Goal: Communication & Community: Answer question/provide support

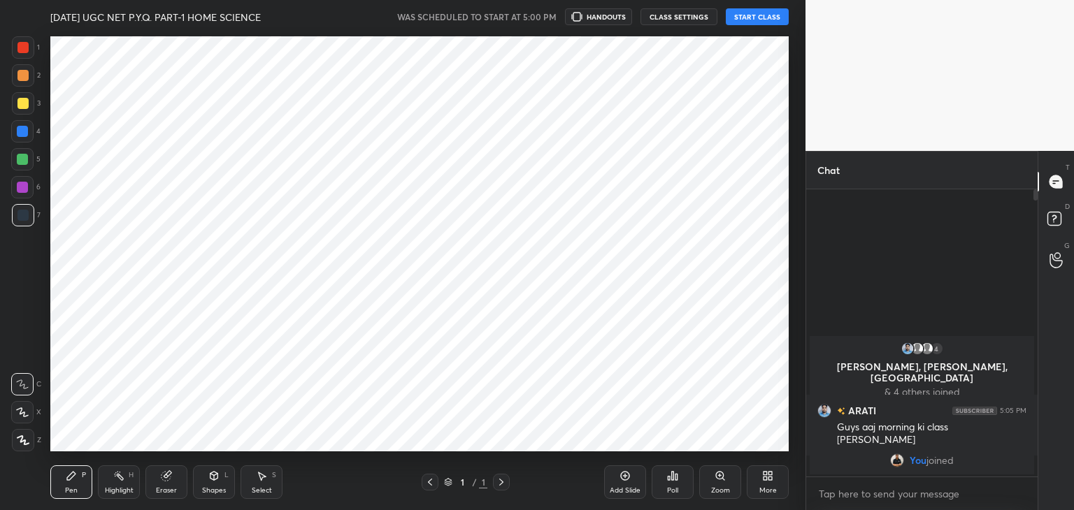
scroll to position [421, 749]
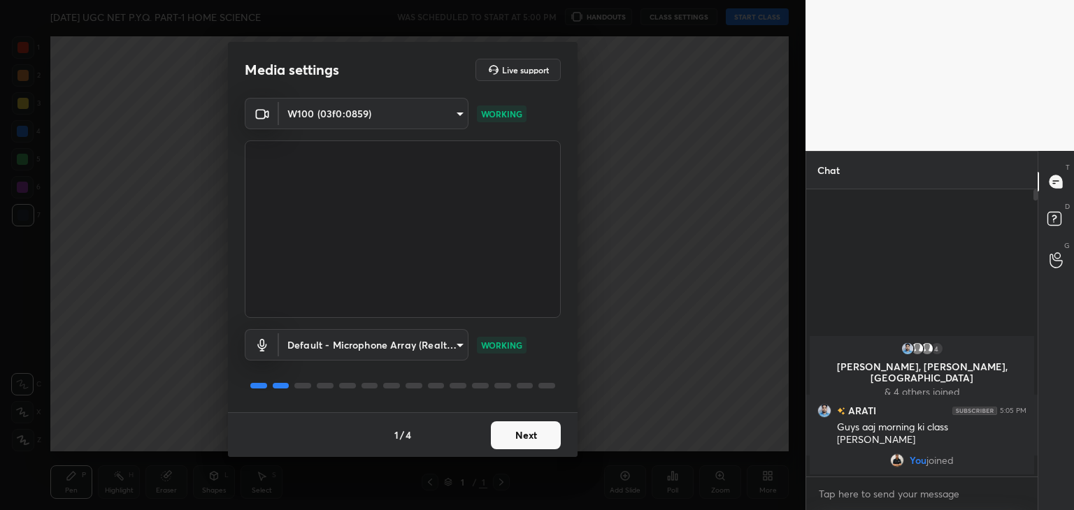
click at [532, 437] on button "Next" at bounding box center [526, 435] width 70 height 28
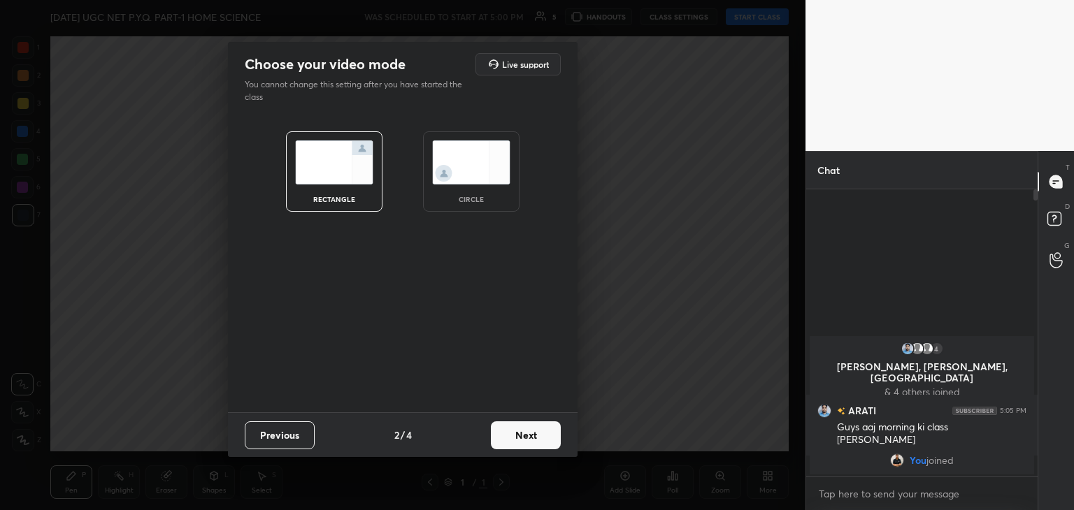
click at [474, 160] on img at bounding box center [471, 162] width 78 height 44
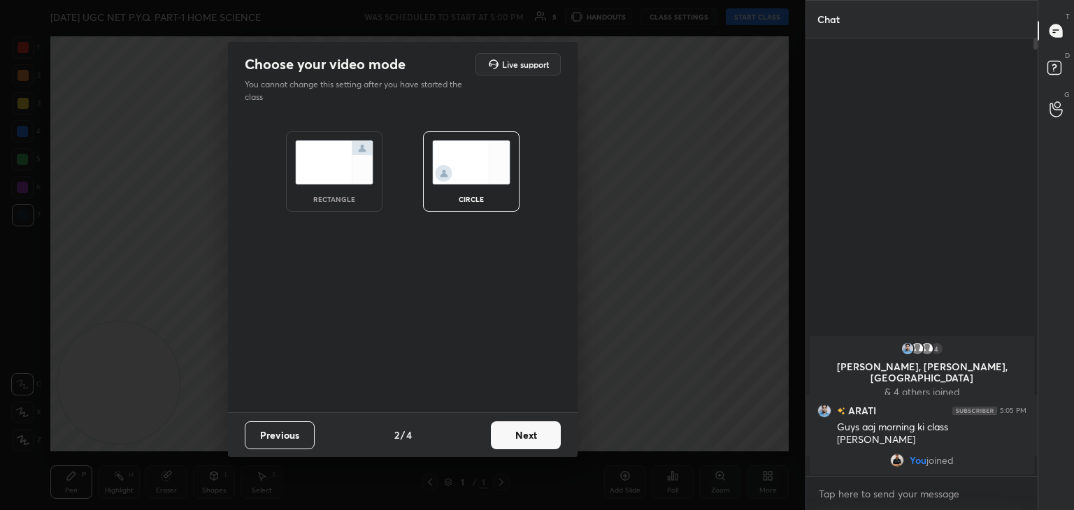
scroll to position [319, 227]
click at [528, 440] on button "Next" at bounding box center [526, 435] width 70 height 28
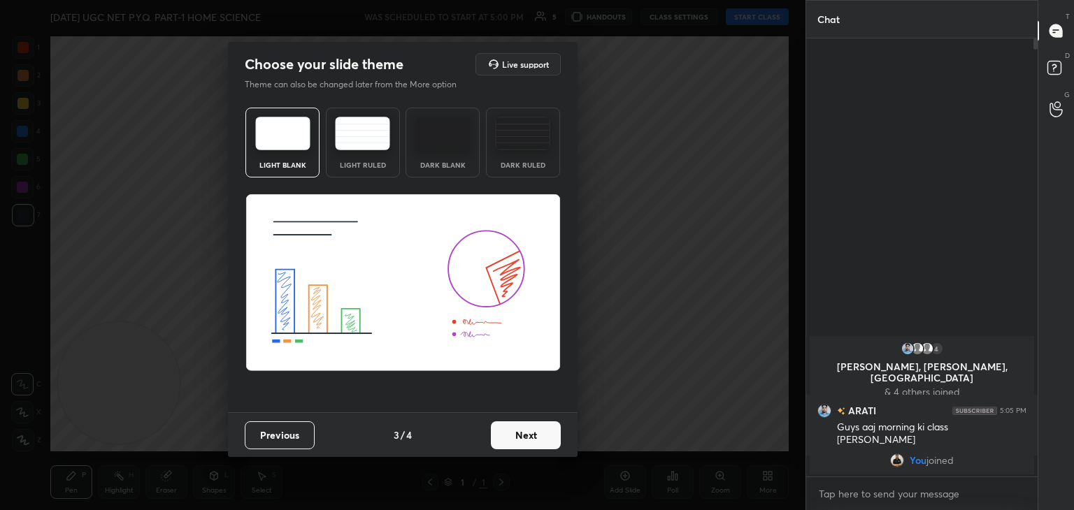
click at [528, 440] on button "Next" at bounding box center [526, 435] width 70 height 28
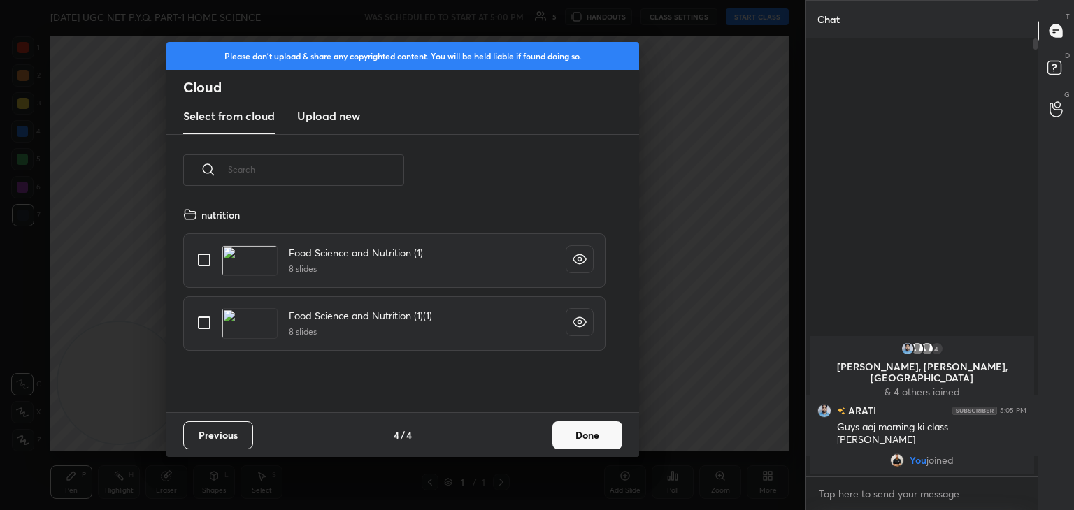
scroll to position [207, 449]
click at [322, 116] on h3 "Upload new" at bounding box center [328, 116] width 63 height 17
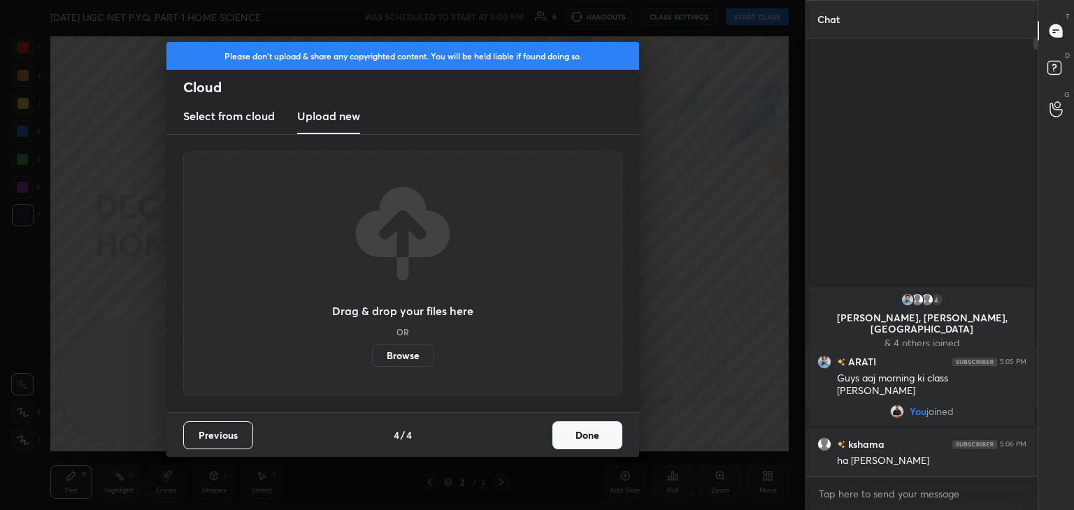
click at [400, 347] on label "Browse" at bounding box center [403, 356] width 62 height 22
click at [372, 347] on input "Browse" at bounding box center [372, 356] width 0 height 22
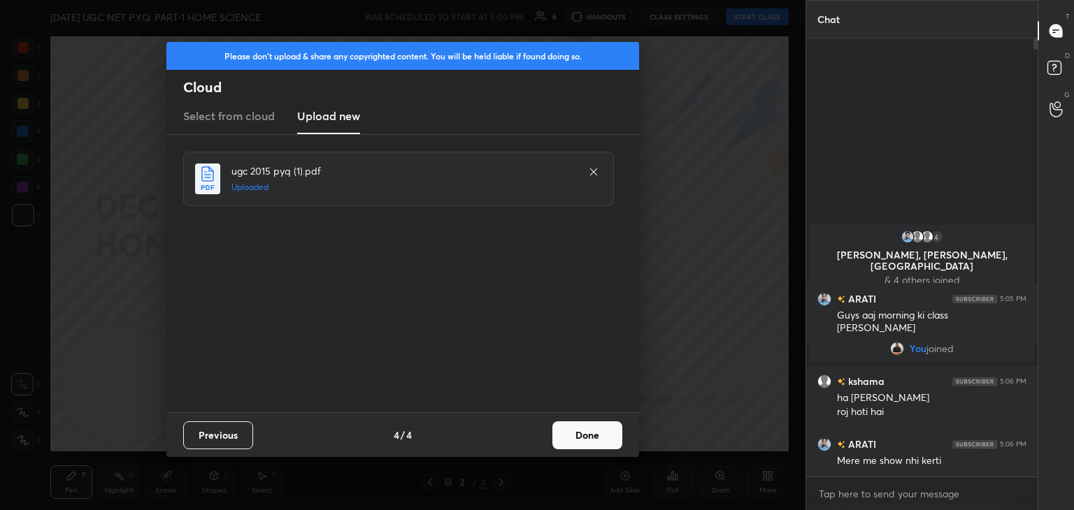
click at [595, 434] on button "Done" at bounding box center [587, 435] width 70 height 28
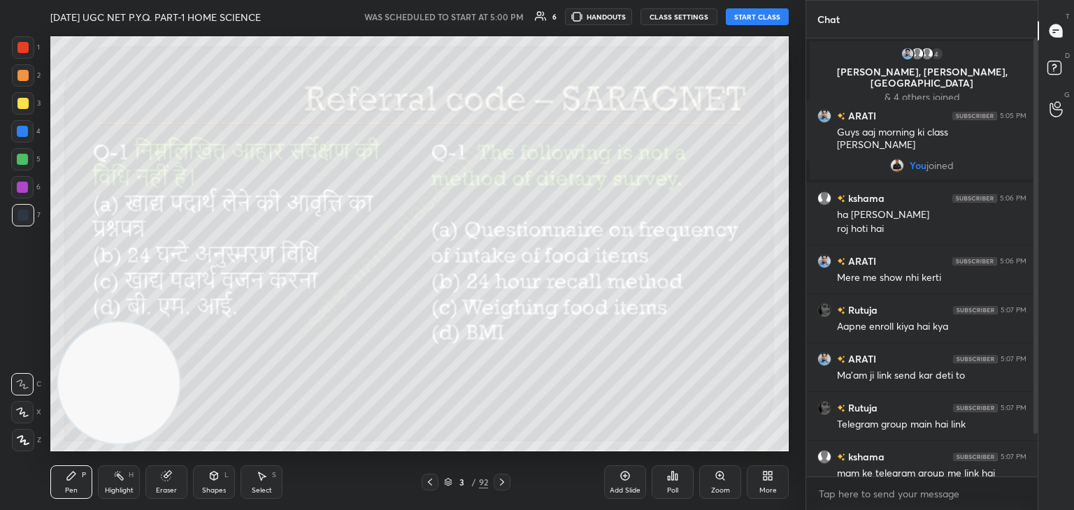
click at [759, 25] on div "[DATE] UGC NET P.Y.Q. PART-1 HOME SCIENCE WAS SCHEDULED TO START AT 5:00 PM 6 H…" at bounding box center [419, 17] width 738 height 34
click at [758, 15] on button "START CLASS" at bounding box center [756, 16] width 63 height 17
click at [425, 477] on icon at bounding box center [429, 482] width 11 height 11
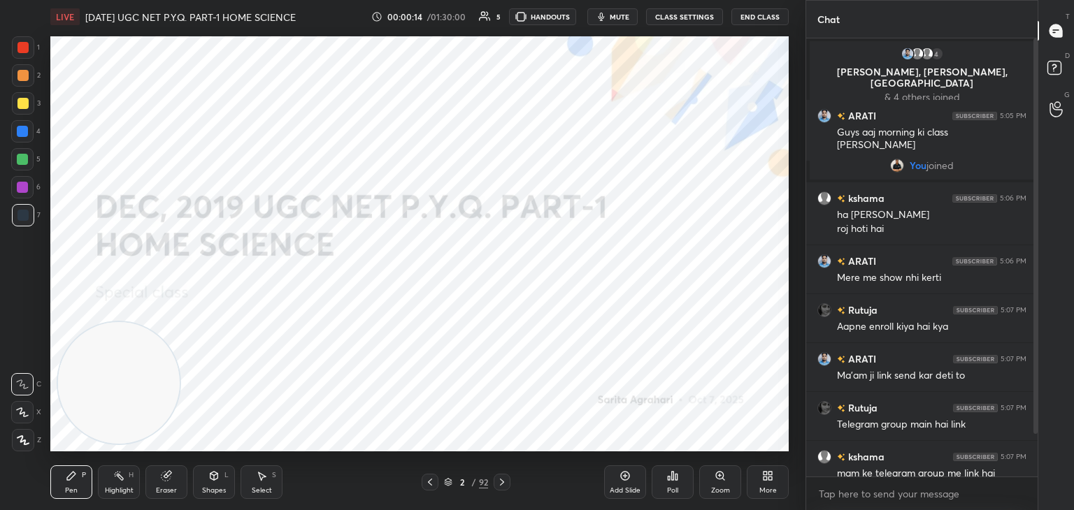
drag, startPoint x: 1038, startPoint y: 298, endPoint x: 1062, endPoint y: 371, distance: 76.7
click at [1062, 371] on div "T Messages (T) D Doubts (D) G Raise Hand (G)" at bounding box center [1055, 255] width 36 height 510
click at [1034, 353] on div at bounding box center [1035, 236] width 4 height 396
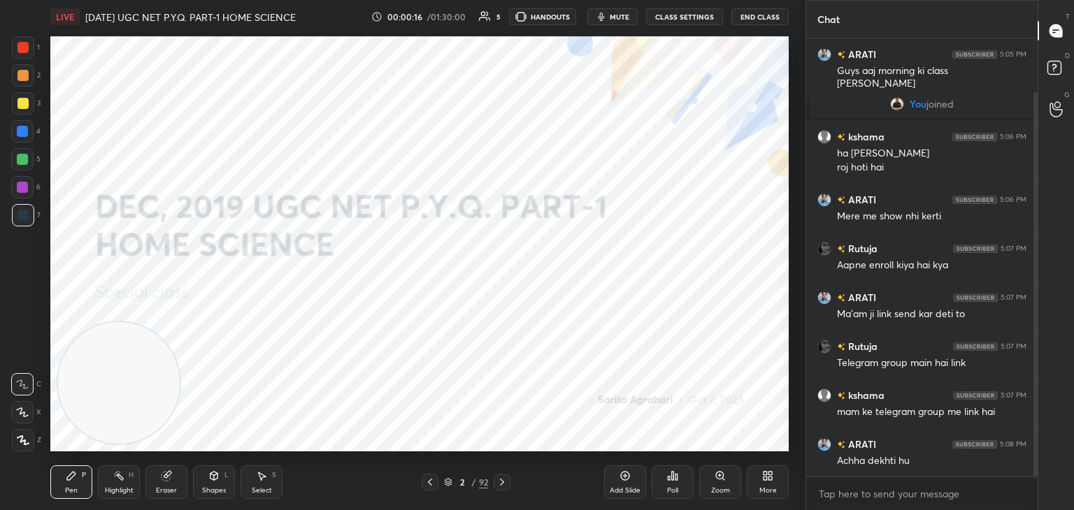
drag, startPoint x: 1034, startPoint y: 353, endPoint x: 1055, endPoint y: 442, distance: 91.7
click at [1055, 442] on div "Chat 4 [PERSON_NAME], [GEOGRAPHIC_DATA], [PERSON_NAME] & 4 others joined ARATI …" at bounding box center [939, 255] width 268 height 510
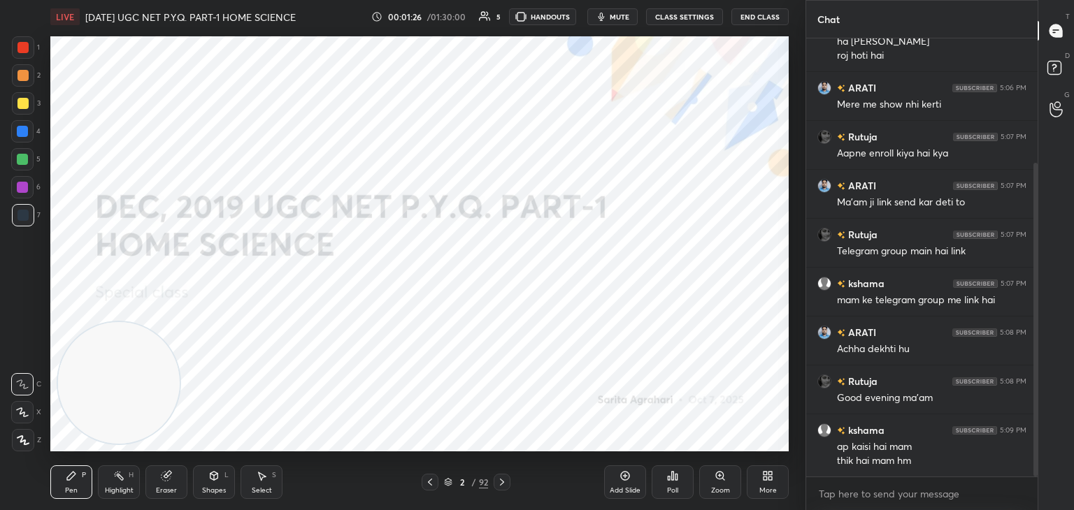
scroll to position [235, 0]
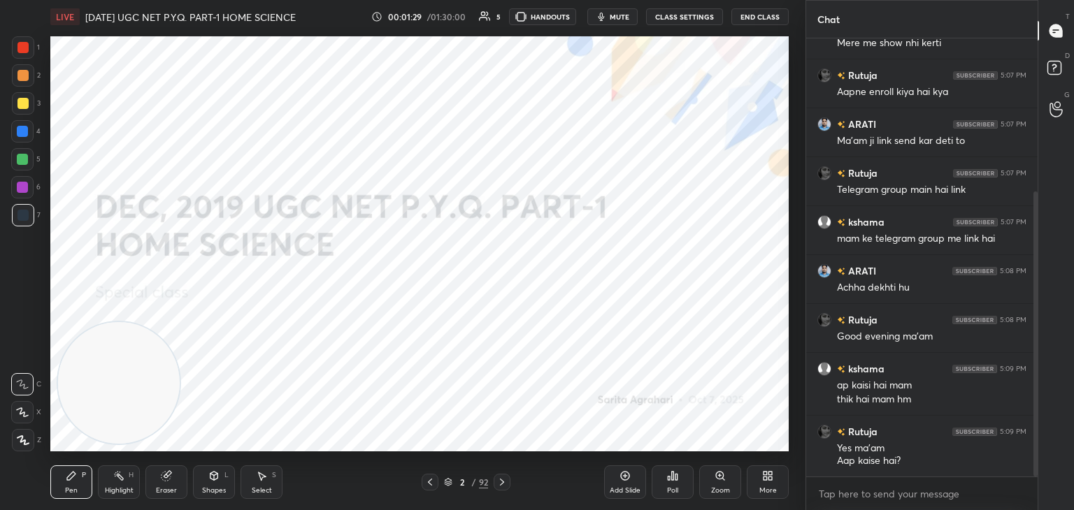
click at [500, 485] on icon at bounding box center [501, 482] width 11 height 11
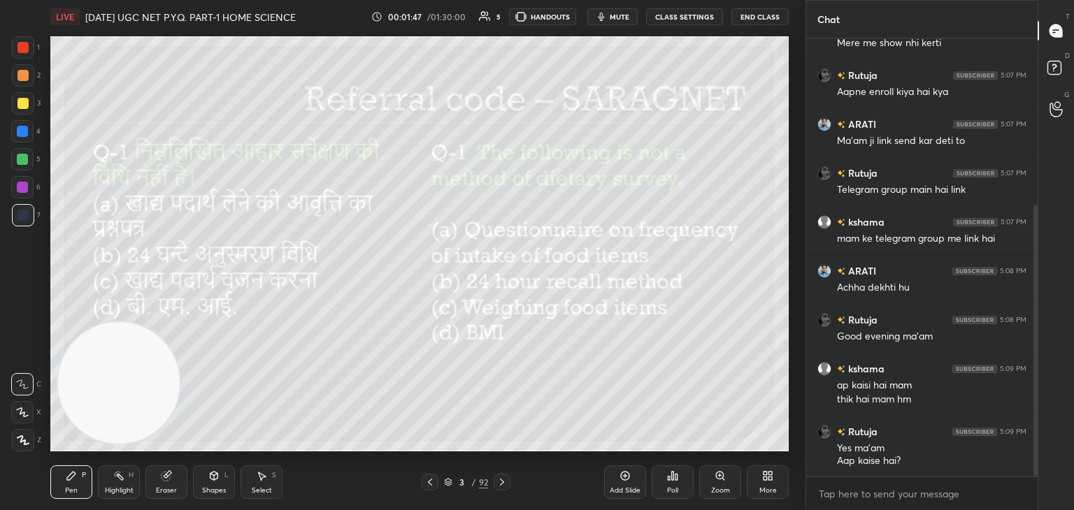
scroll to position [268, 0]
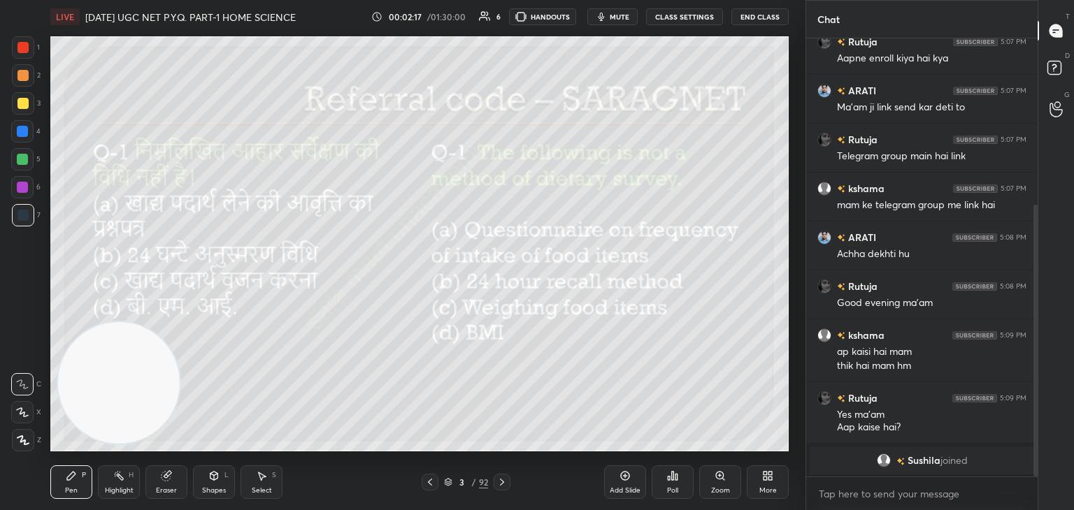
click at [665, 484] on div "Poll" at bounding box center [672, 482] width 42 height 34
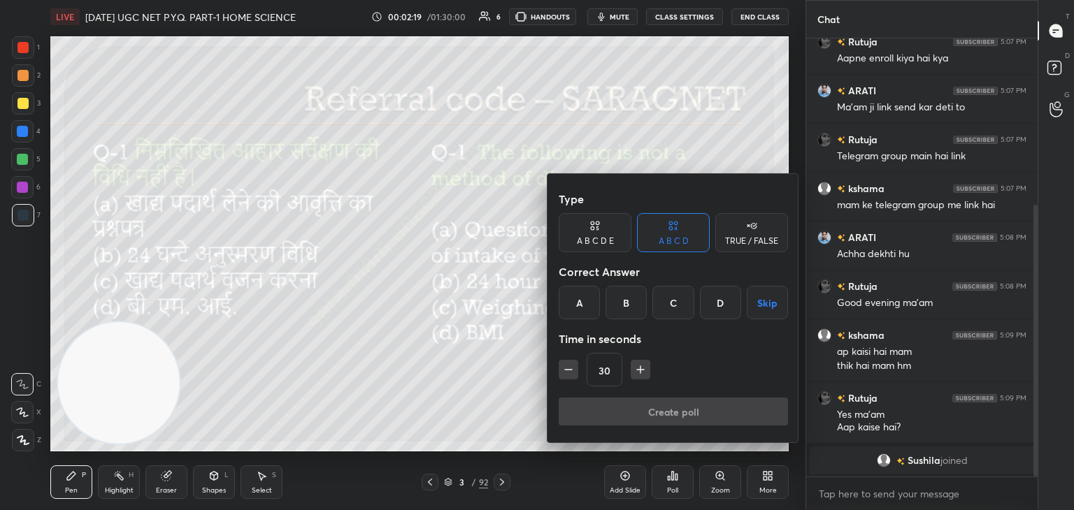
click at [724, 304] on div "D" at bounding box center [720, 303] width 41 height 34
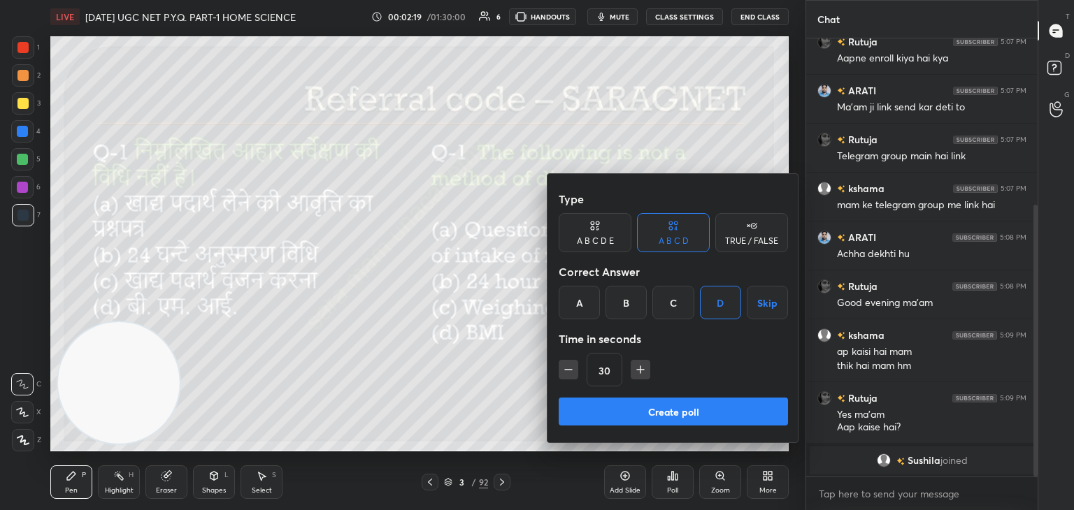
click at [646, 413] on button "Create poll" at bounding box center [672, 412] width 229 height 28
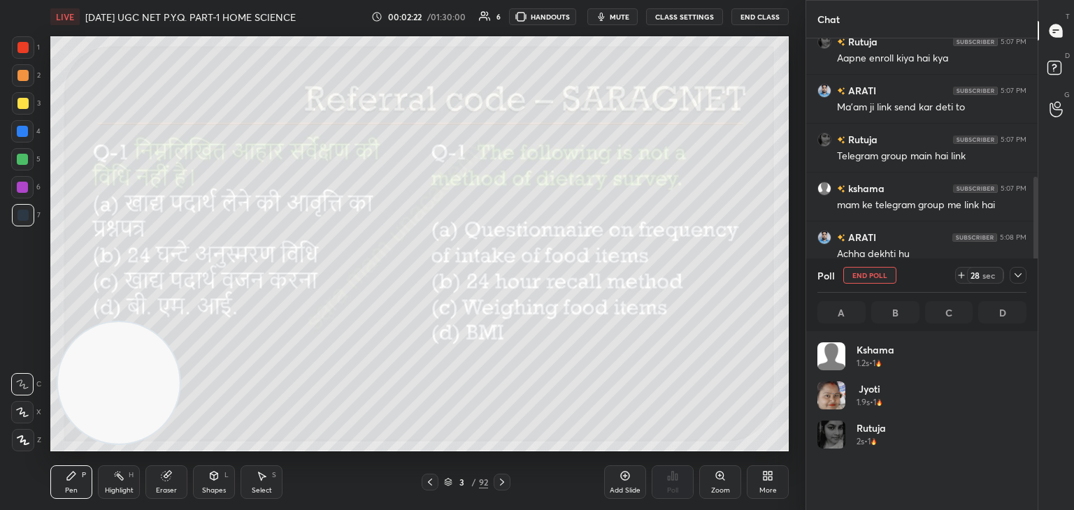
scroll to position [164, 205]
click at [20, 48] on div at bounding box center [22, 47] width 11 height 11
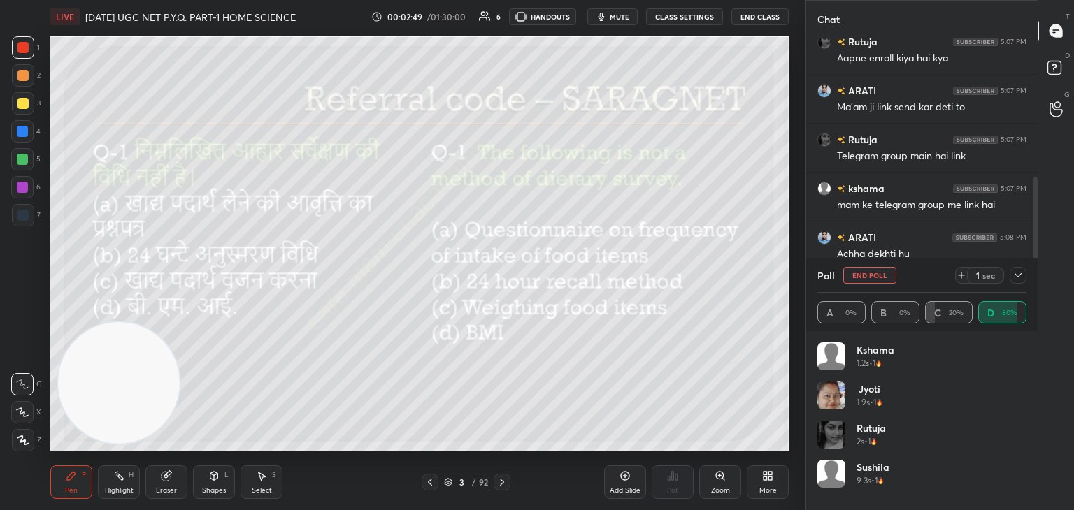
click at [26, 445] on div at bounding box center [23, 440] width 22 height 22
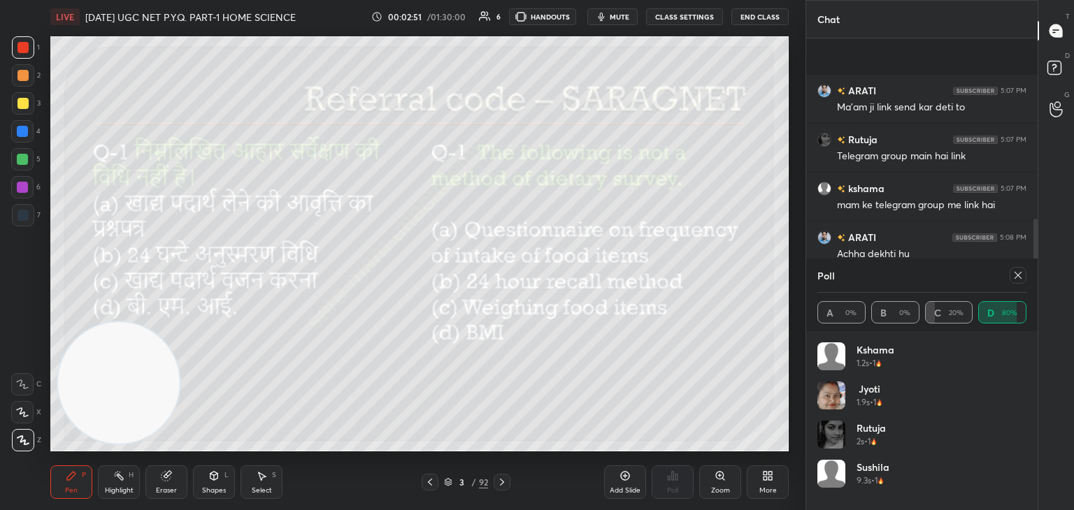
scroll to position [358, 0]
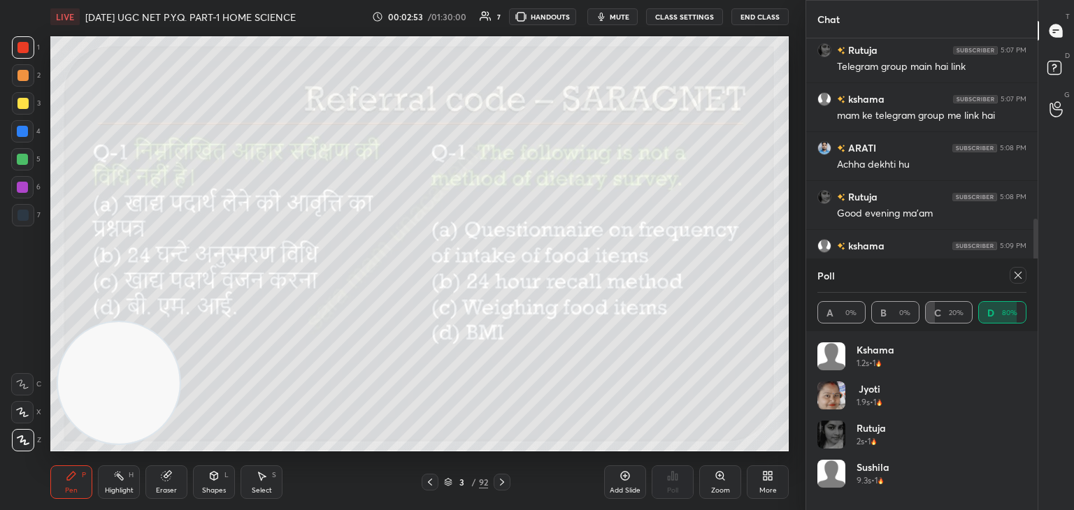
click at [1019, 280] on icon at bounding box center [1017, 275] width 11 height 11
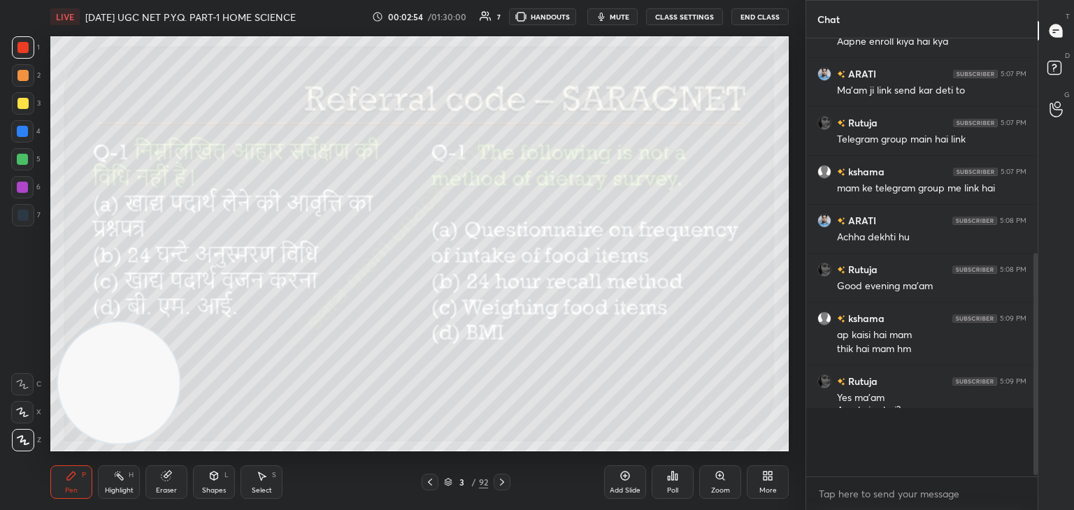
scroll to position [0, 0]
click at [504, 481] on icon at bounding box center [501, 482] width 11 height 11
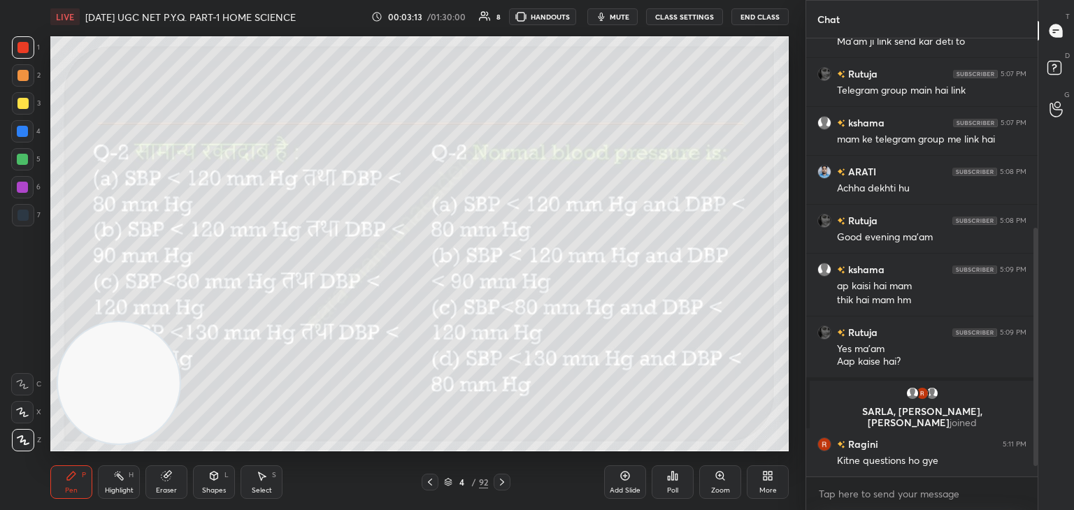
scroll to position [368, 0]
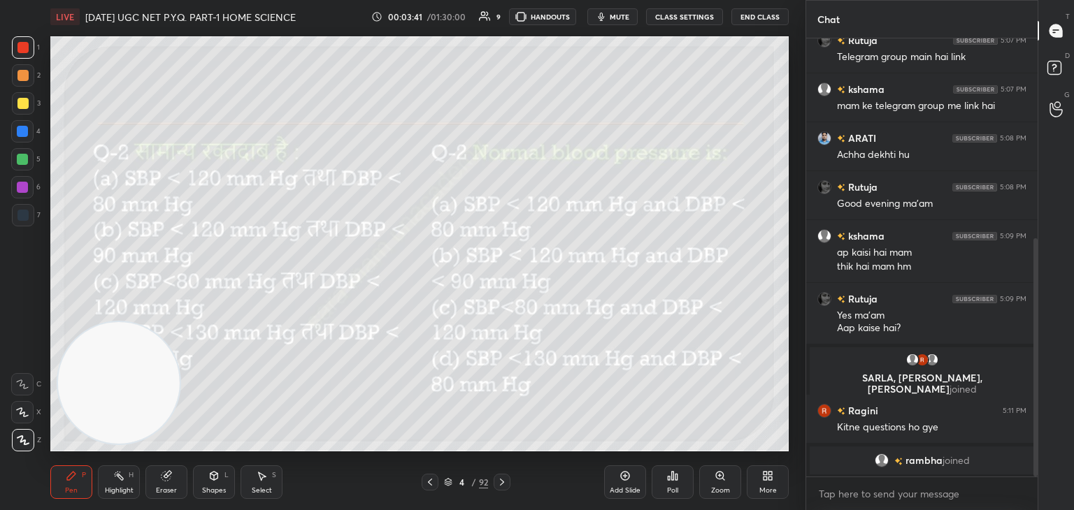
click at [675, 484] on div "Poll" at bounding box center [672, 482] width 42 height 34
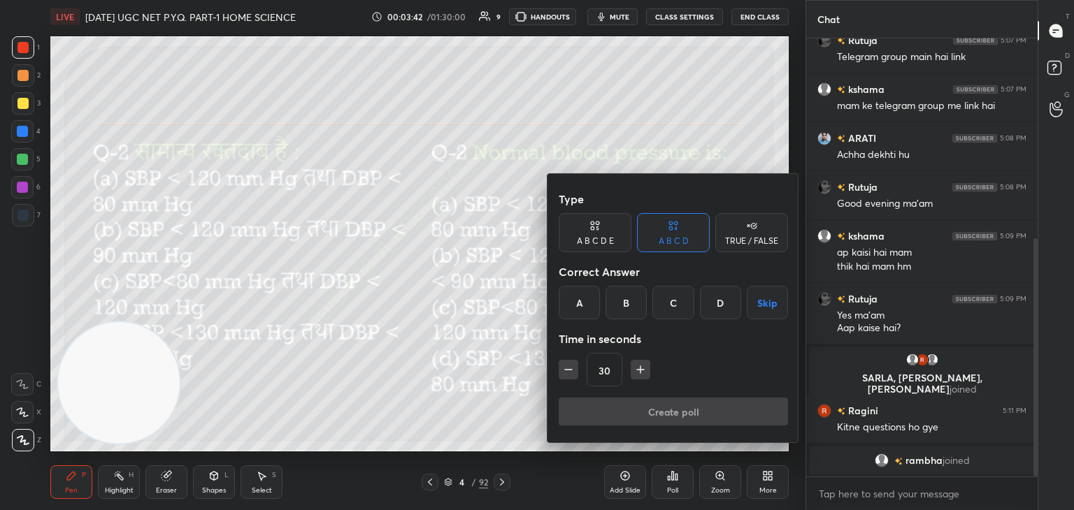
click at [591, 304] on div "A" at bounding box center [578, 303] width 41 height 34
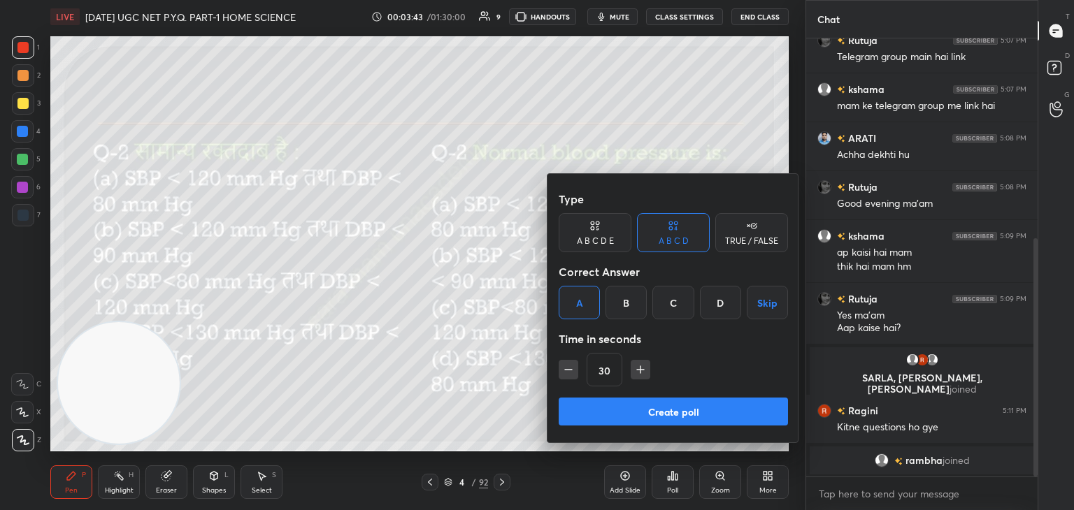
click at [689, 403] on button "Create poll" at bounding box center [672, 412] width 229 height 28
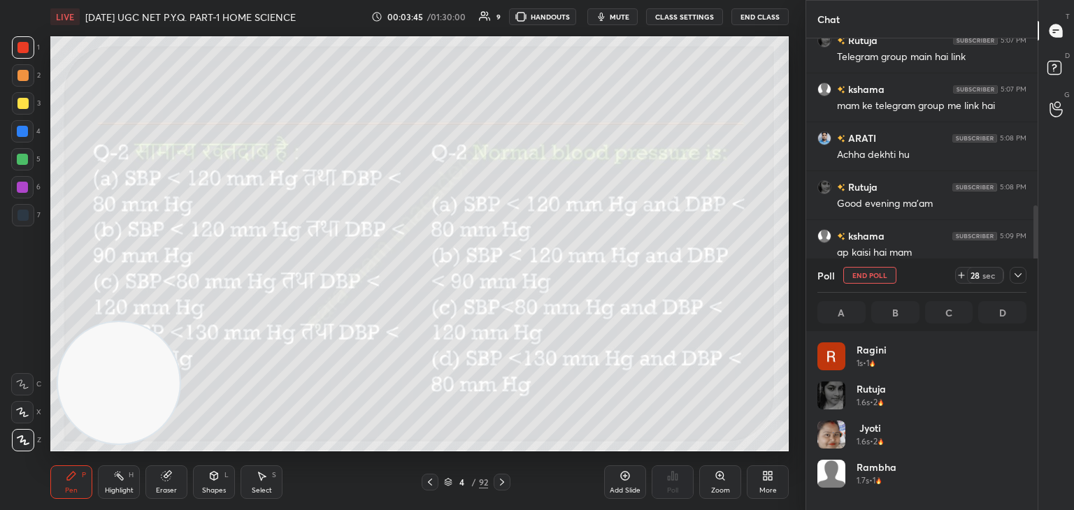
scroll to position [164, 205]
click at [875, 281] on button "End Poll" at bounding box center [869, 275] width 53 height 17
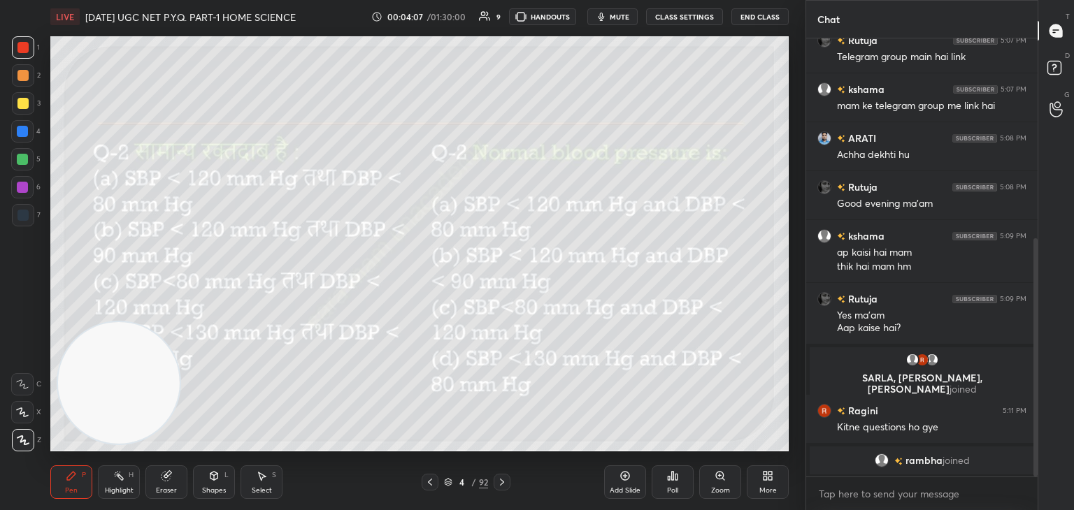
scroll to position [434, 227]
click at [488, 481] on div "4 / 92" at bounding box center [465, 482] width 89 height 17
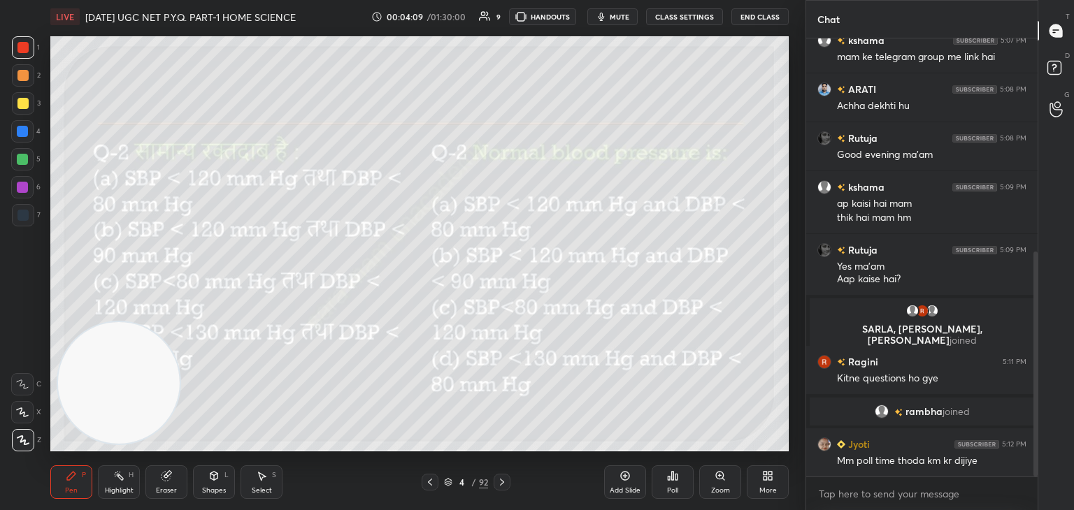
click at [493, 484] on div at bounding box center [501, 482] width 17 height 17
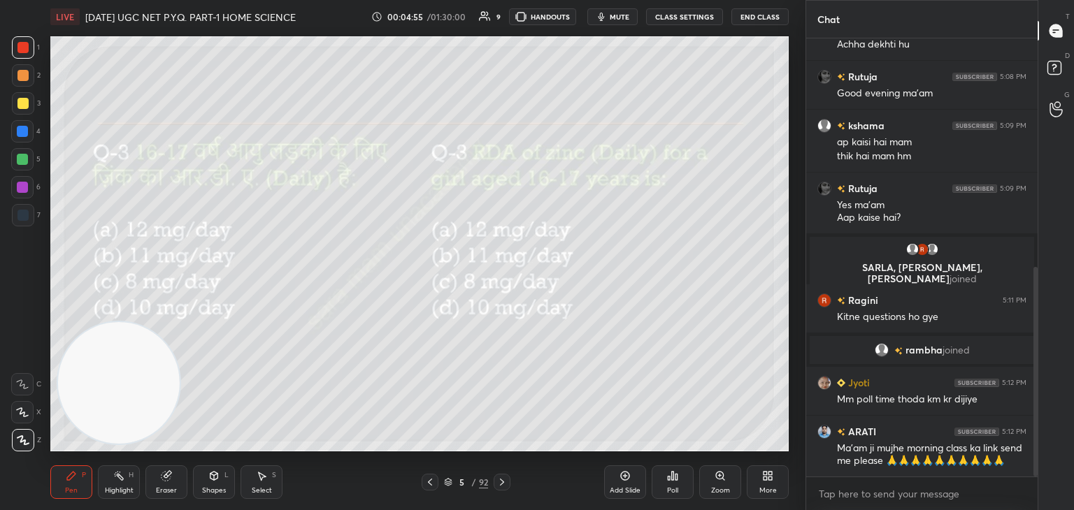
scroll to position [512, 0]
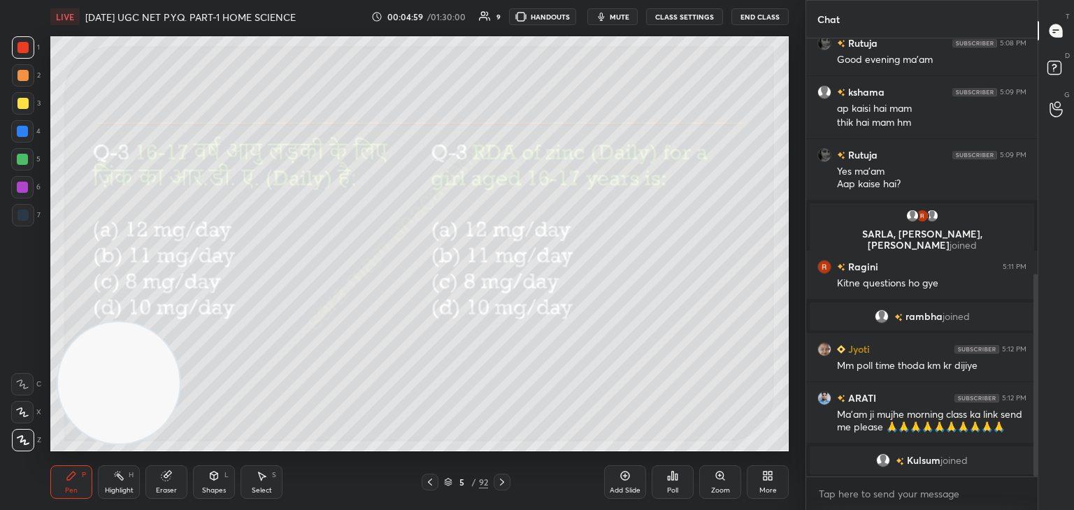
click at [665, 482] on div "Poll" at bounding box center [672, 482] width 42 height 34
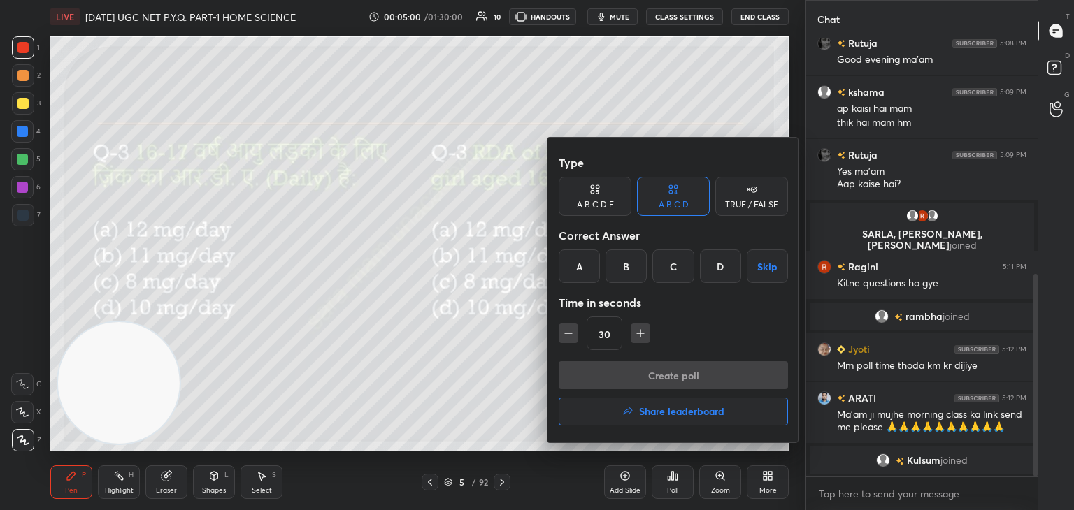
click at [636, 279] on div "B" at bounding box center [625, 267] width 41 height 34
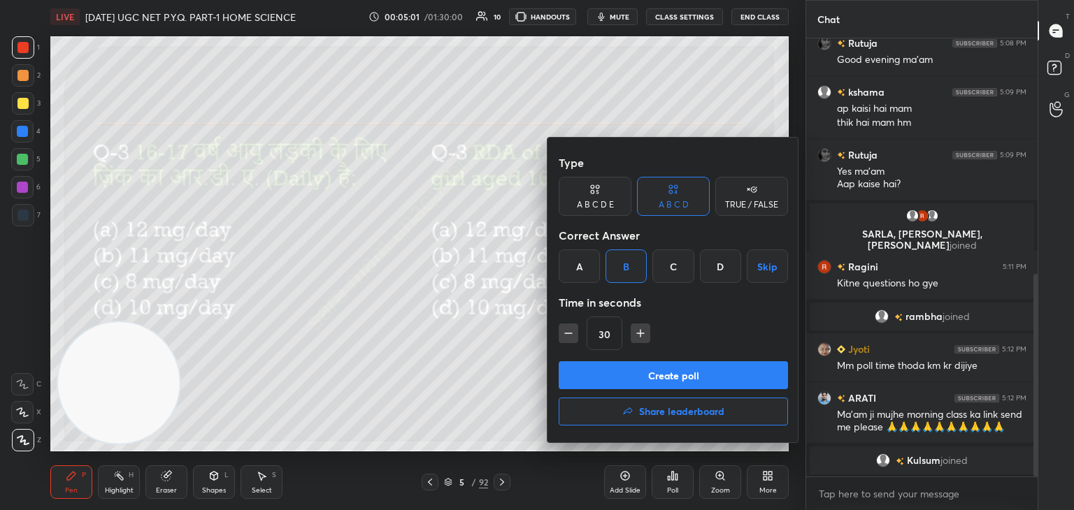
click at [649, 370] on button "Create poll" at bounding box center [672, 375] width 229 height 28
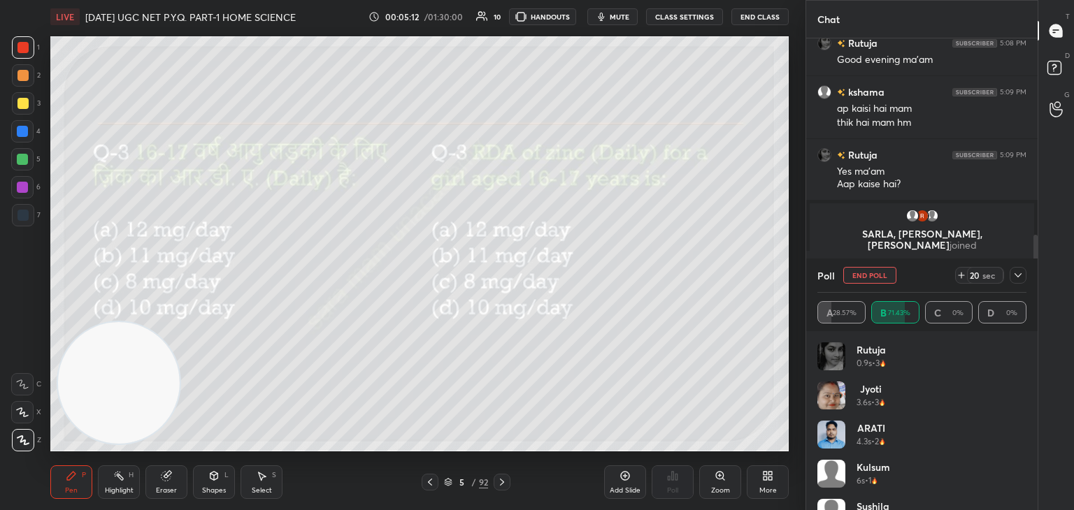
scroll to position [633, 0]
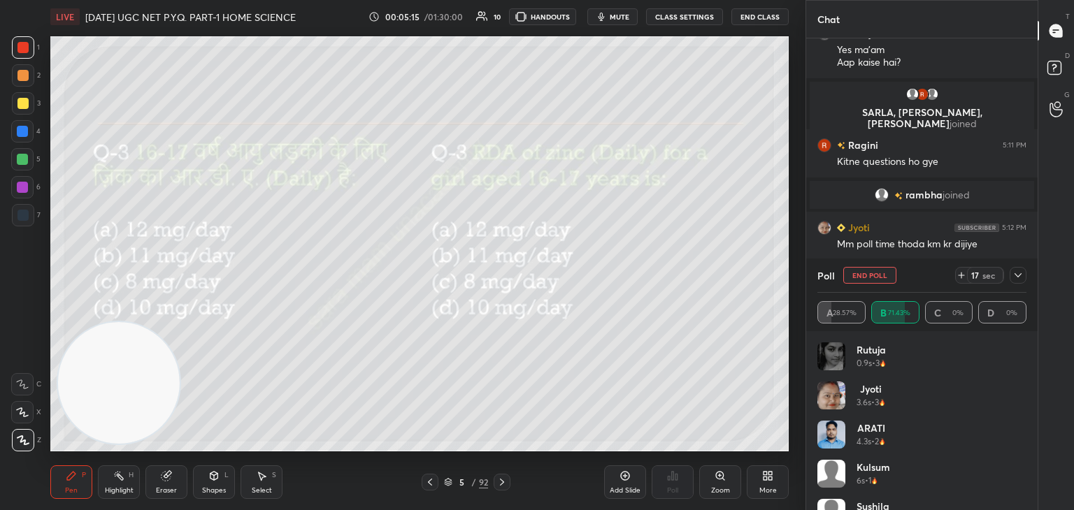
click at [992, 274] on div "sec" at bounding box center [988, 275] width 17 height 11
click at [1016, 275] on icon at bounding box center [1017, 275] width 11 height 11
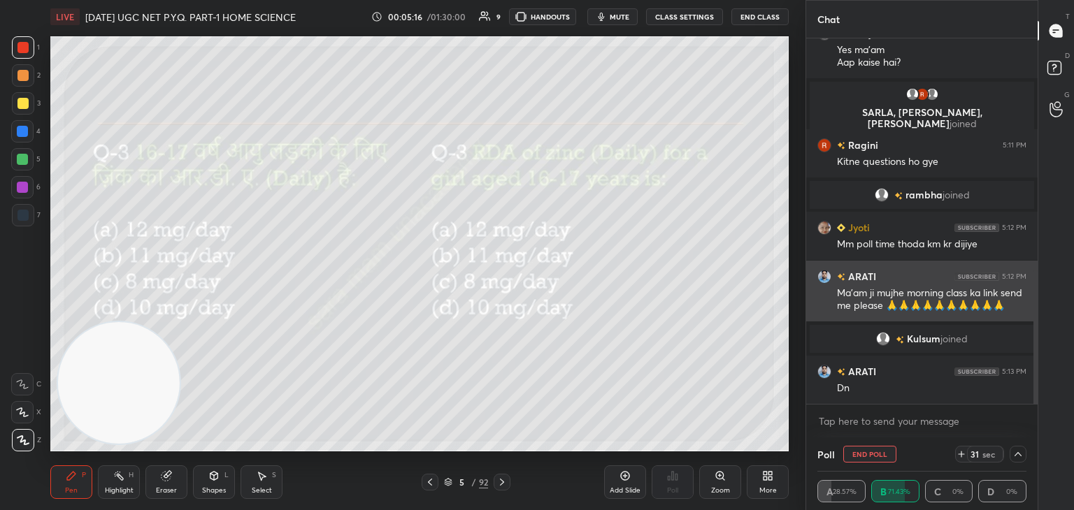
scroll to position [0, 4]
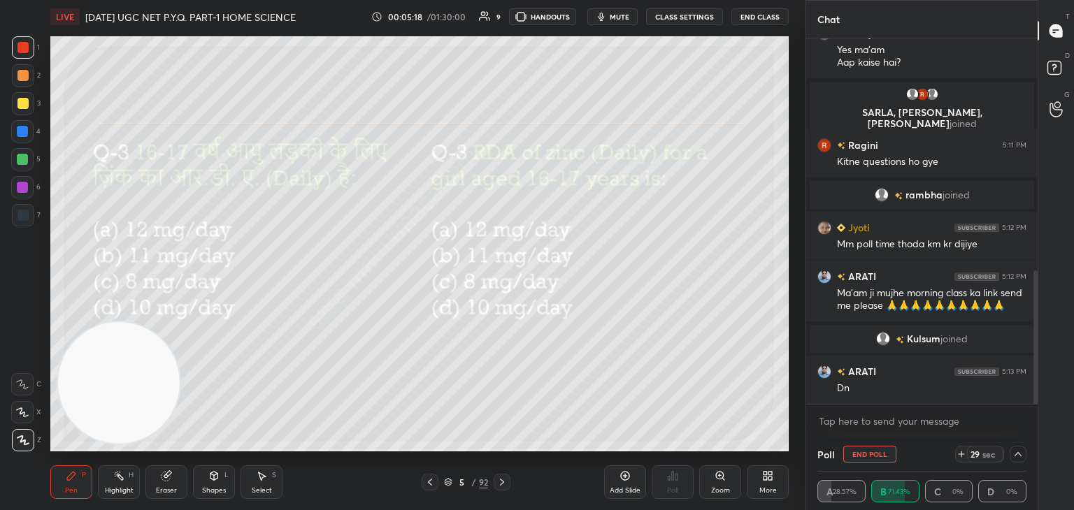
click at [987, 452] on div "sec" at bounding box center [988, 454] width 17 height 11
click at [1015, 452] on icon at bounding box center [1017, 454] width 11 height 11
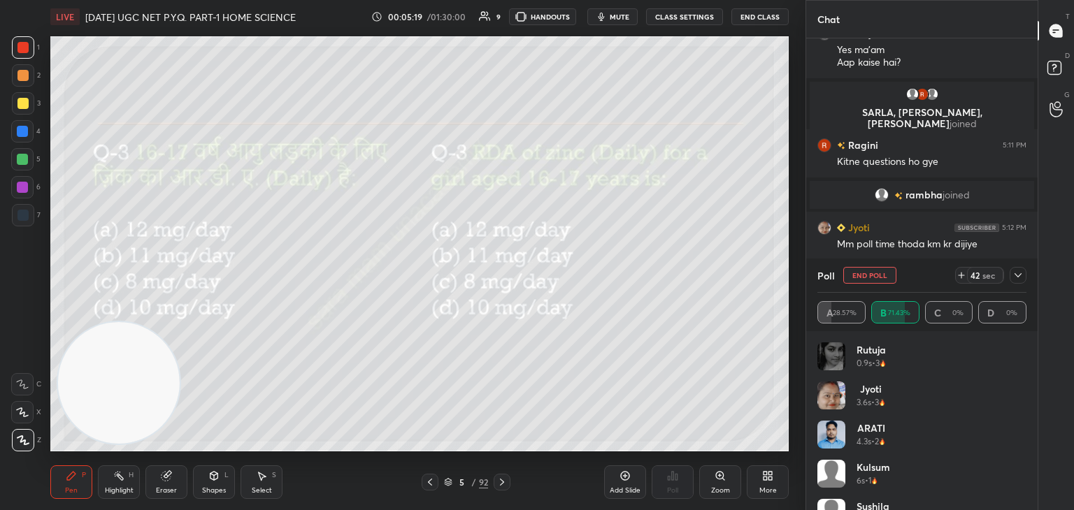
scroll to position [164, 205]
click at [979, 276] on div "39" at bounding box center [974, 275] width 11 height 11
click at [960, 277] on icon at bounding box center [960, 275] width 11 height 11
click at [963, 273] on icon at bounding box center [960, 275] width 11 height 11
click at [990, 275] on div "sec" at bounding box center [988, 275] width 17 height 11
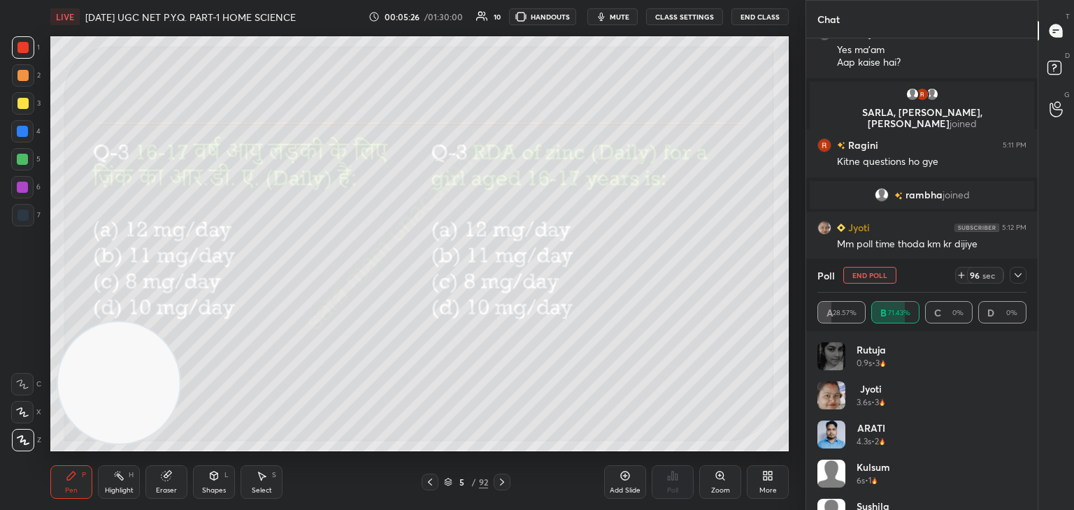
click at [982, 277] on div "sec" at bounding box center [988, 275] width 17 height 11
click at [965, 275] on div "109 sec" at bounding box center [982, 275] width 41 height 17
click at [962, 275] on icon at bounding box center [956, 275] width 11 height 11
click at [990, 277] on div "sec" at bounding box center [988, 275] width 17 height 11
click at [1011, 275] on div at bounding box center [1017, 275] width 17 height 17
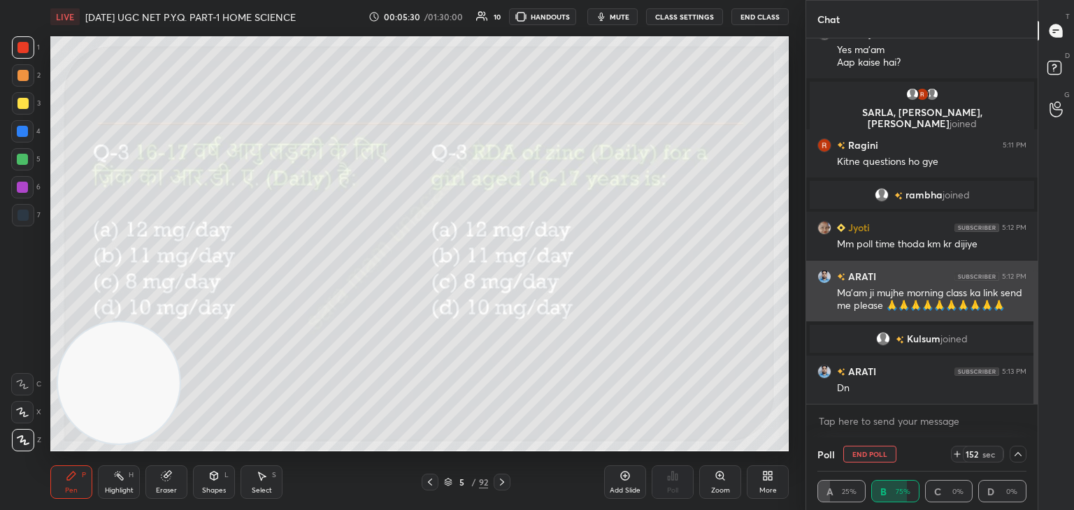
scroll to position [0, 4]
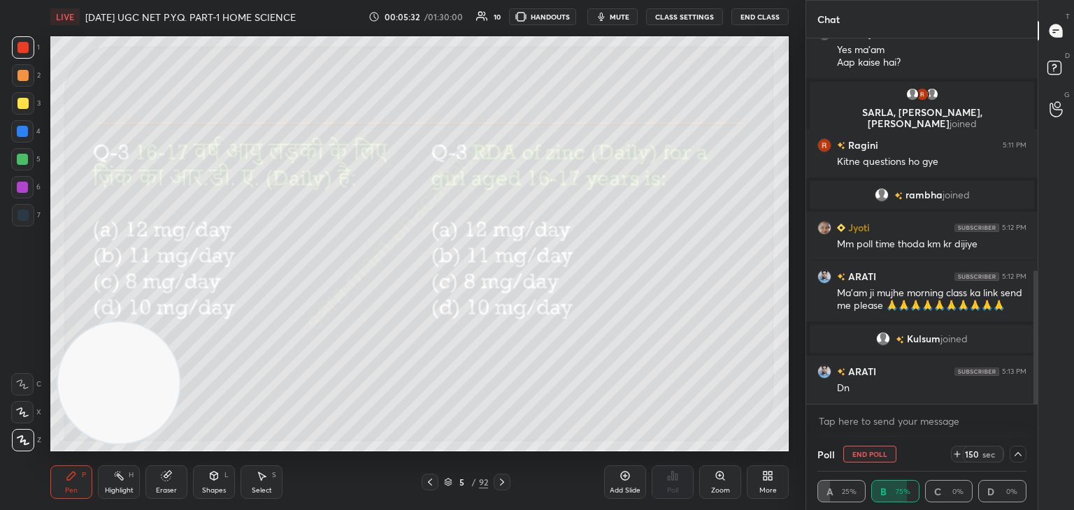
click at [982, 448] on div "150 sec" at bounding box center [982, 454] width 41 height 17
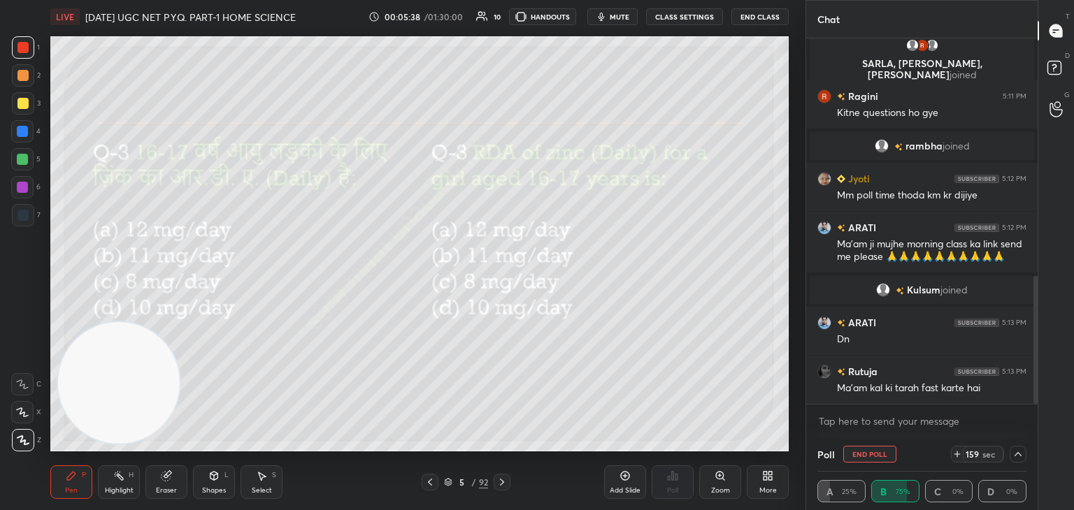
click at [990, 451] on div "sec" at bounding box center [988, 454] width 17 height 11
click at [1019, 452] on icon at bounding box center [1017, 454] width 11 height 11
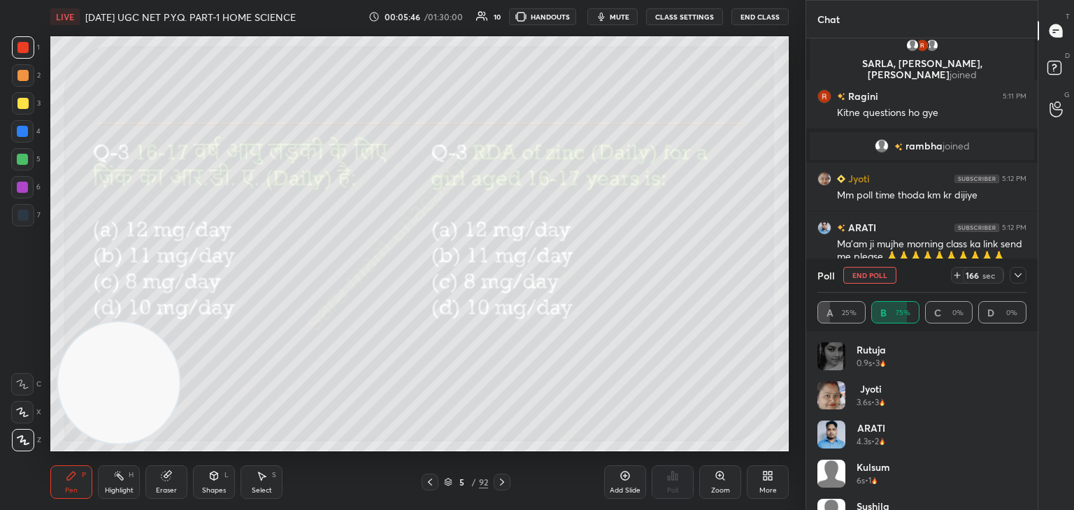
click at [992, 275] on div "sec" at bounding box center [988, 275] width 17 height 11
click at [992, 277] on div "sec" at bounding box center [988, 275] width 17 height 11
click at [971, 275] on div "192" at bounding box center [971, 275] width 17 height 11
click at [978, 275] on div "206" at bounding box center [971, 275] width 17 height 11
click at [989, 275] on div "sec" at bounding box center [988, 275] width 17 height 11
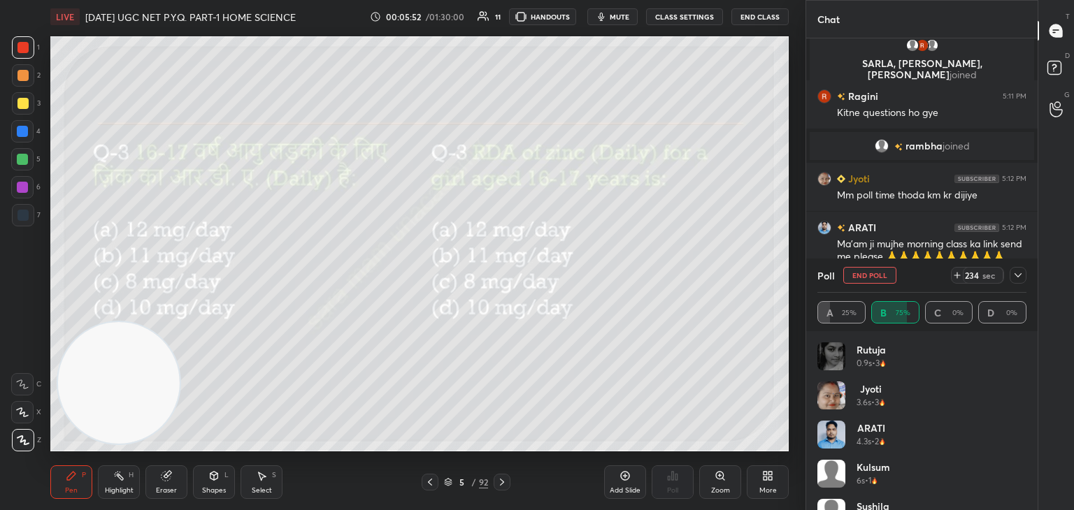
click at [978, 277] on div "234" at bounding box center [971, 275] width 17 height 11
click at [981, 277] on div "sec" at bounding box center [988, 275] width 17 height 11
click at [990, 276] on div "sec" at bounding box center [988, 275] width 17 height 11
click at [994, 277] on div "sec" at bounding box center [988, 275] width 17 height 11
click at [993, 277] on div "sec" at bounding box center [988, 275] width 17 height 11
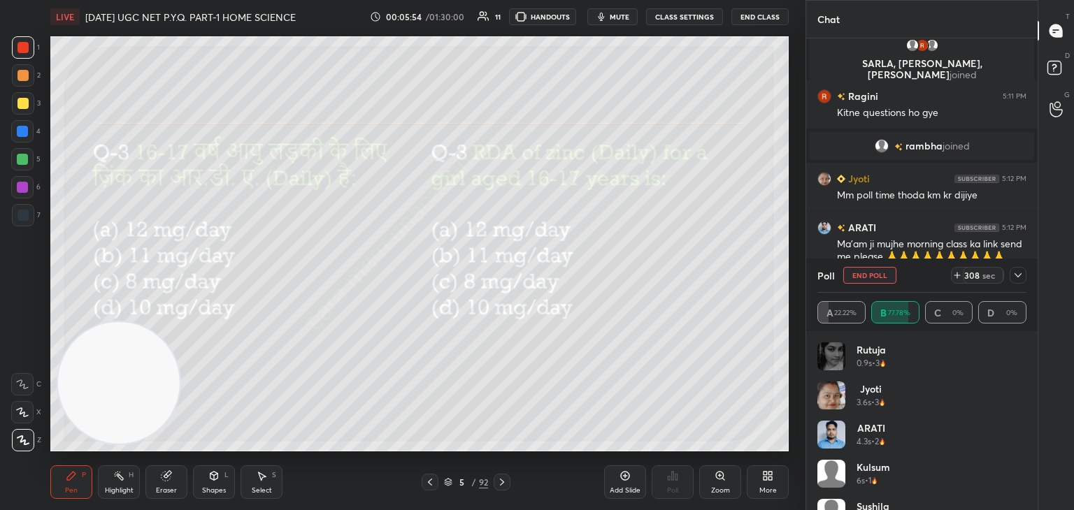
click at [1019, 276] on icon at bounding box center [1017, 275] width 11 height 11
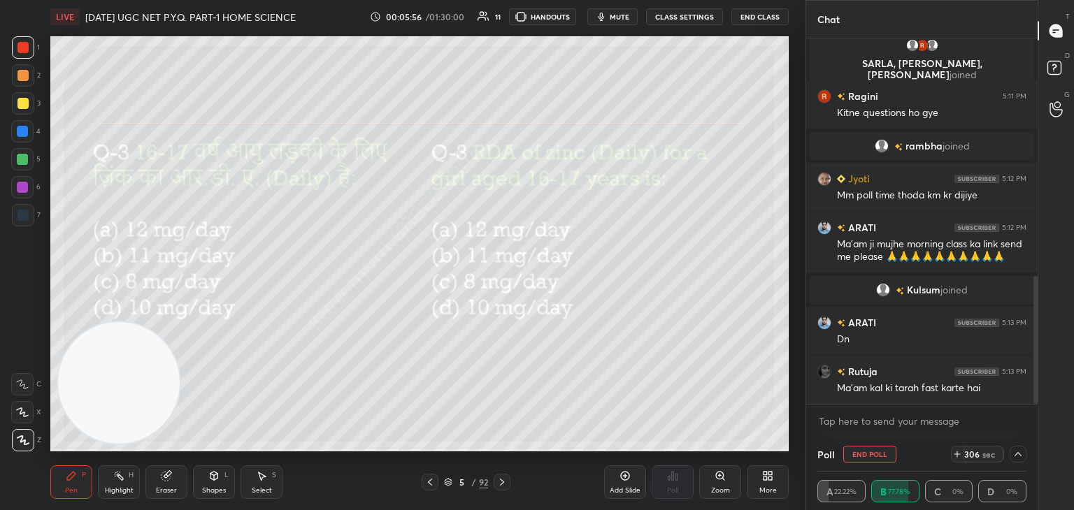
click at [1016, 454] on icon at bounding box center [1017, 454] width 11 height 11
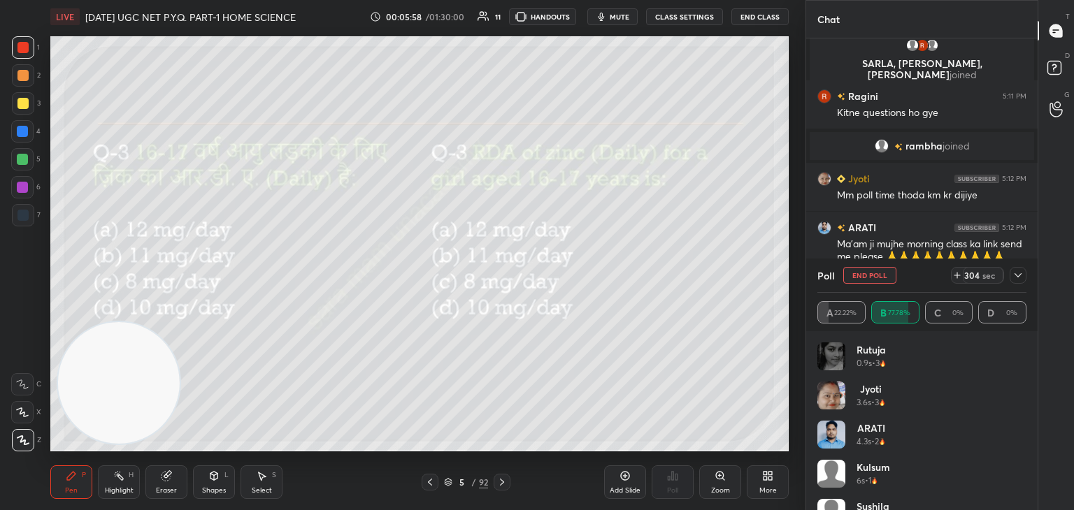
click at [1019, 273] on icon at bounding box center [1017, 275] width 11 height 11
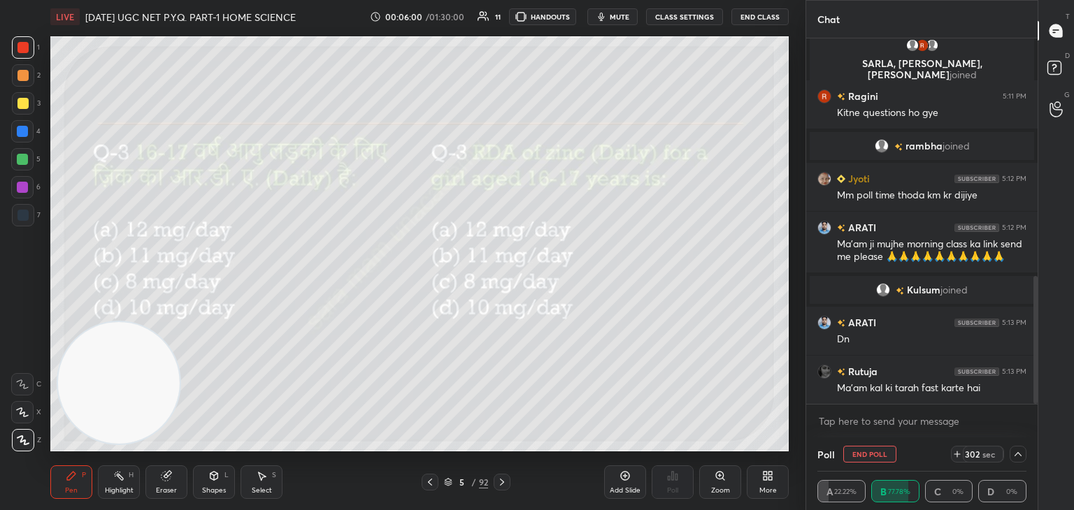
click at [863, 451] on button "End Poll" at bounding box center [869, 454] width 53 height 17
type textarea "x"
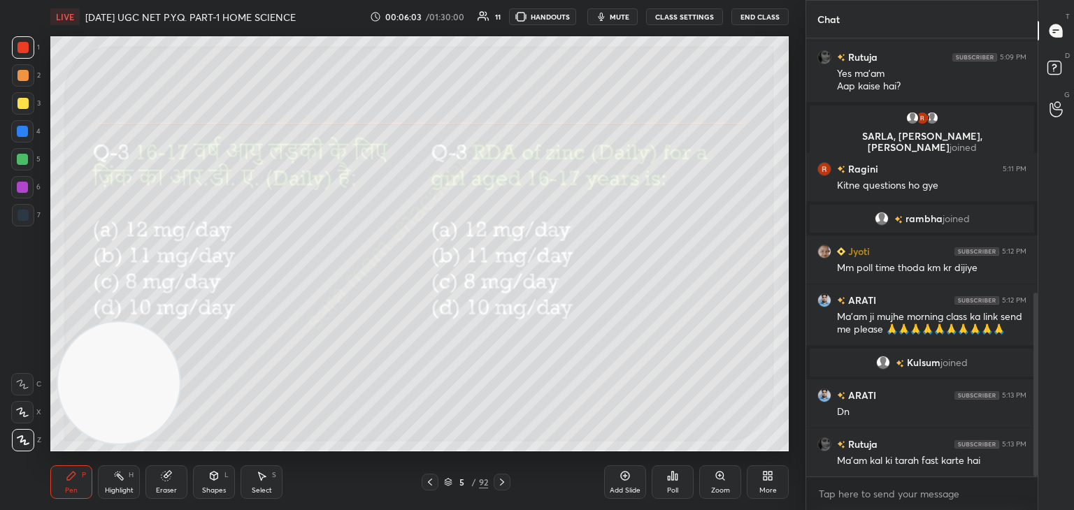
click at [758, 481] on div "More" at bounding box center [767, 482] width 42 height 34
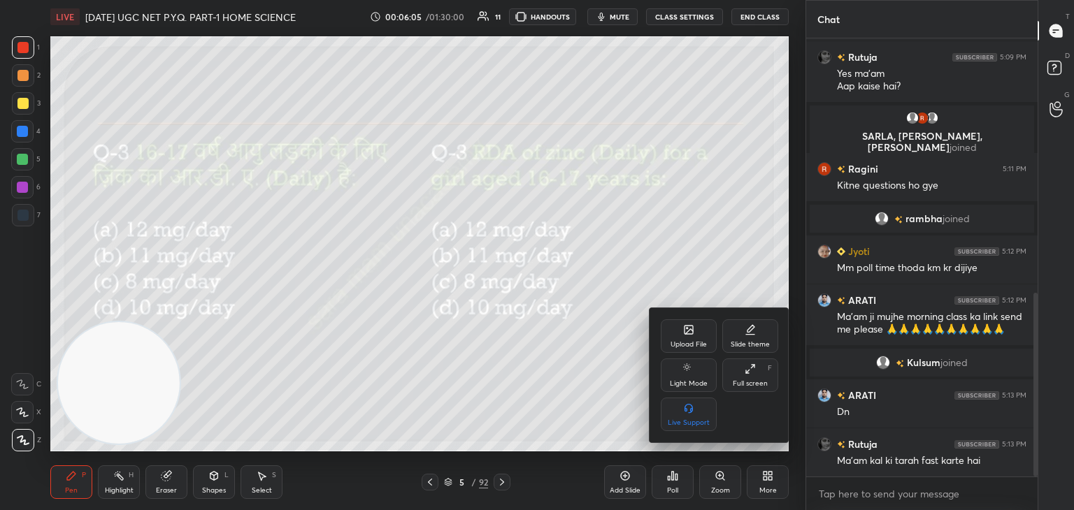
click at [565, 392] on div at bounding box center [537, 255] width 1074 height 510
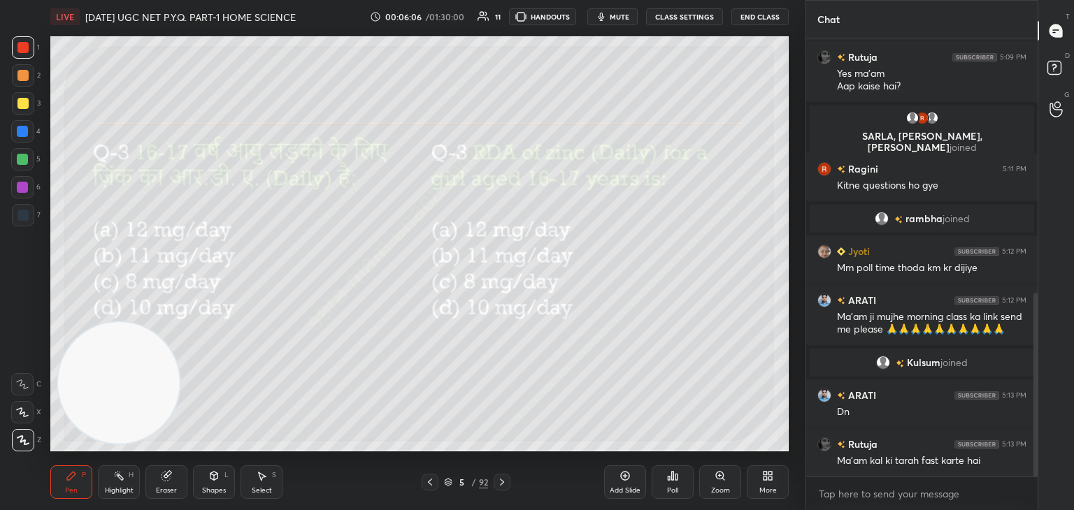
click at [672, 480] on icon at bounding box center [673, 476] width 2 height 8
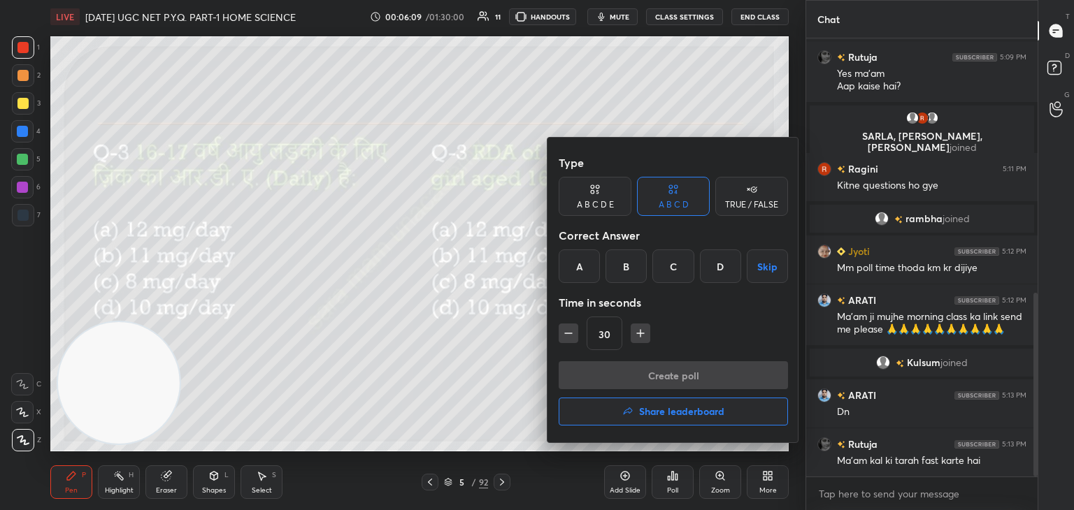
click at [631, 268] on div "B" at bounding box center [625, 267] width 41 height 34
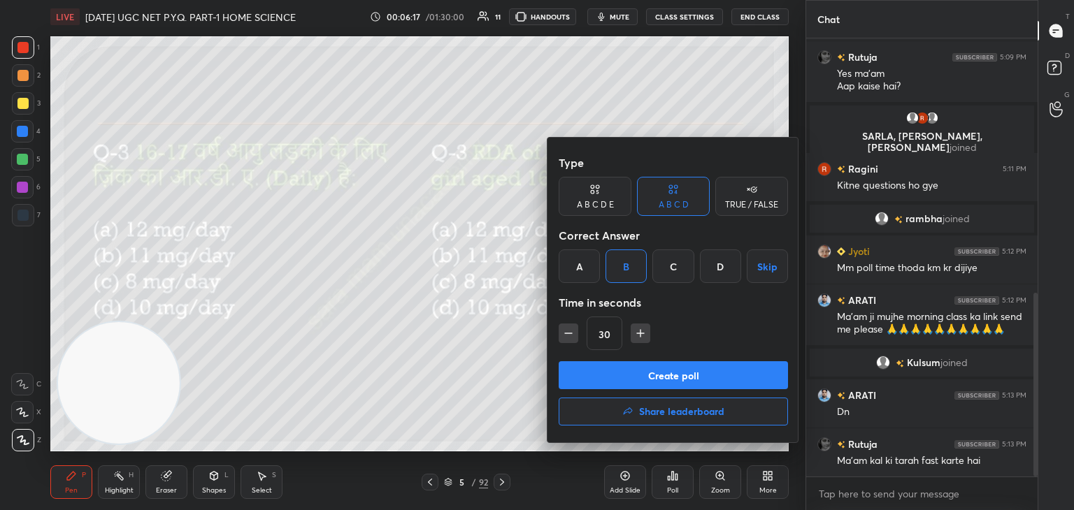
click at [568, 336] on icon "button" at bounding box center [568, 333] width 14 height 14
type input "15"
click at [572, 336] on div "15" at bounding box center [672, 334] width 229 height 34
click at [568, 331] on div "15" at bounding box center [672, 334] width 229 height 34
click at [678, 376] on button "Create poll" at bounding box center [672, 375] width 229 height 28
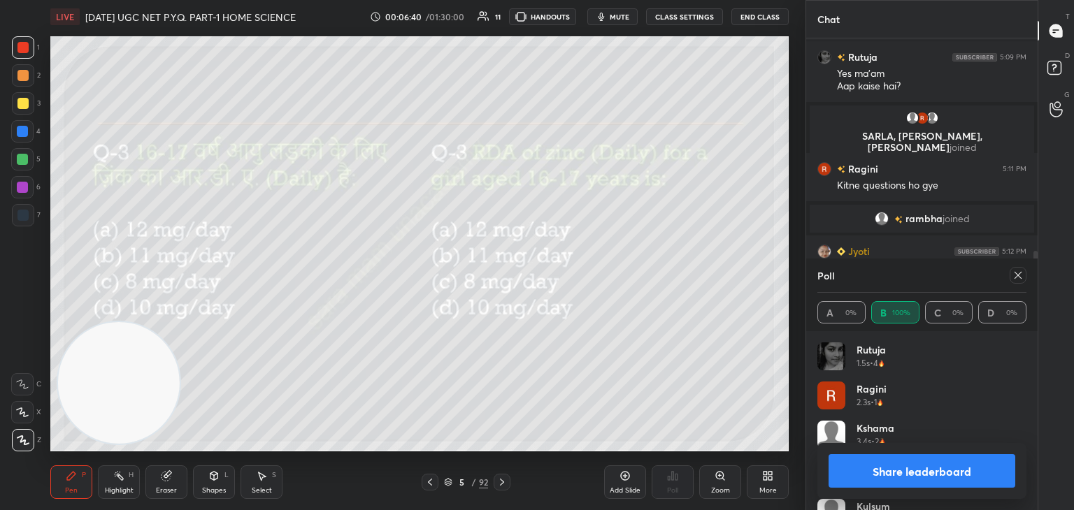
click at [1007, 280] on div at bounding box center [1015, 275] width 22 height 17
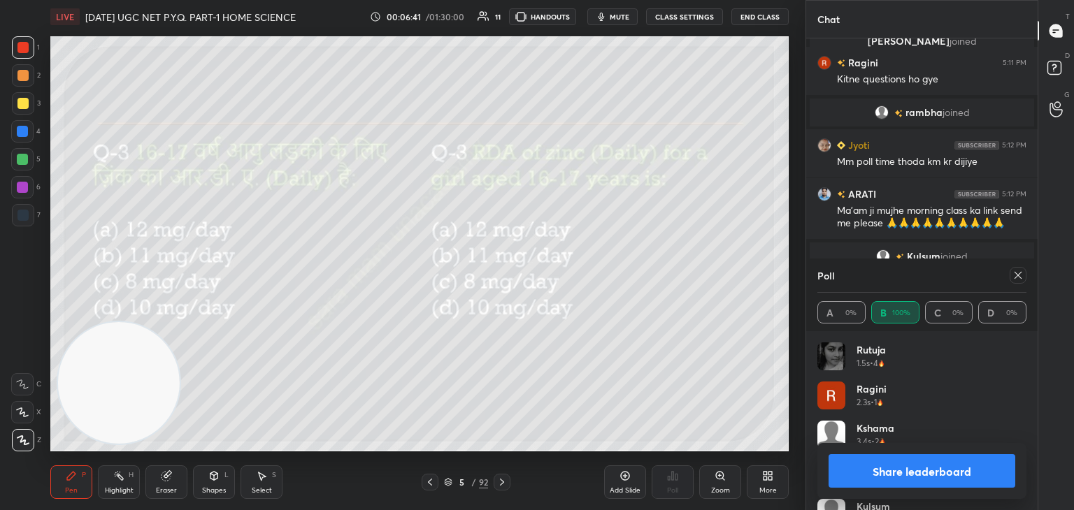
click at [1011, 280] on div at bounding box center [1017, 275] width 17 height 17
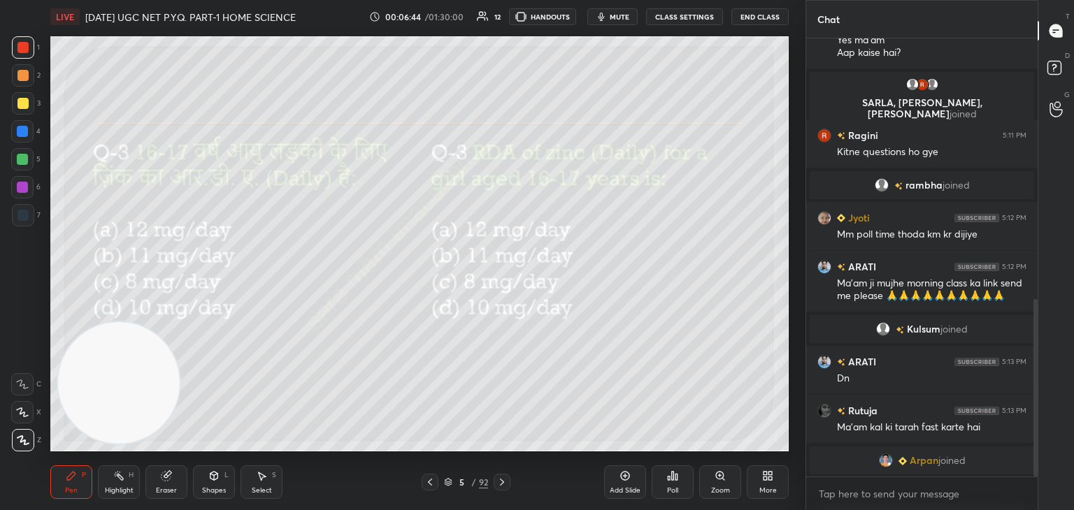
click at [494, 473] on div "Pen P Highlight H Eraser Shapes L Select S 5 / 92 Add Slide Poll Zoom More" at bounding box center [419, 482] width 738 height 56
click at [492, 482] on div "5 / 92" at bounding box center [465, 482] width 89 height 17
click at [495, 484] on div at bounding box center [501, 482] width 17 height 17
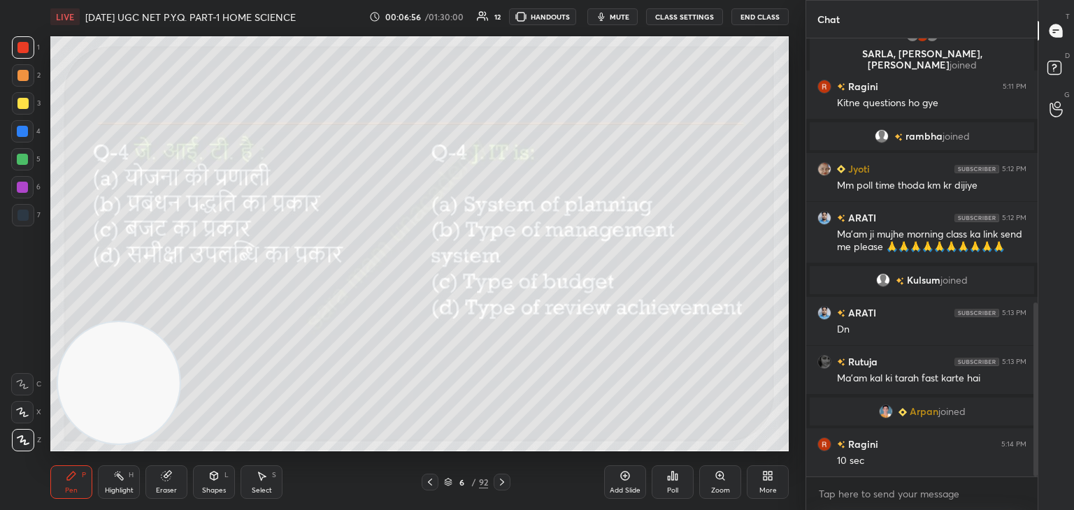
click at [677, 482] on div "Poll" at bounding box center [672, 482] width 42 height 34
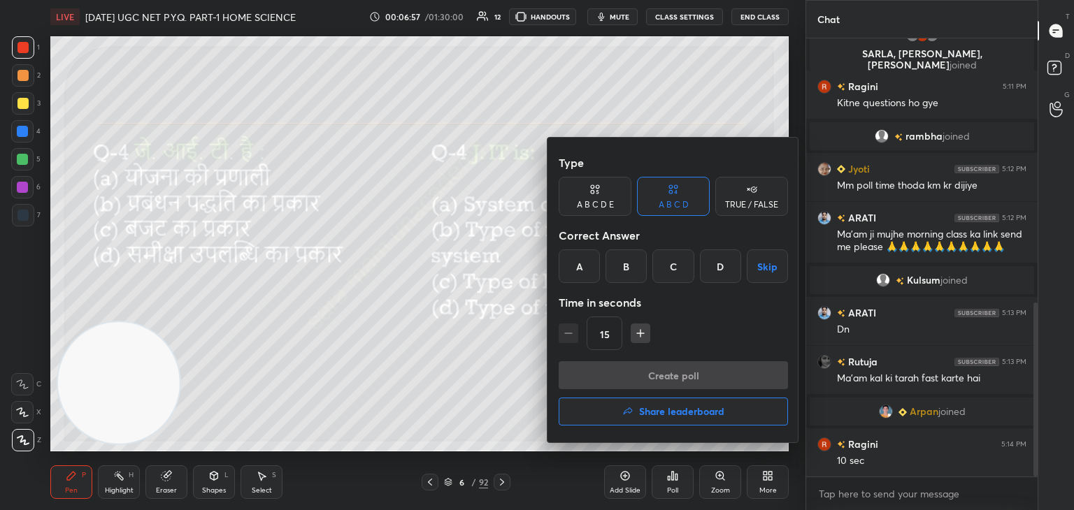
click at [626, 272] on div "B" at bounding box center [625, 267] width 41 height 34
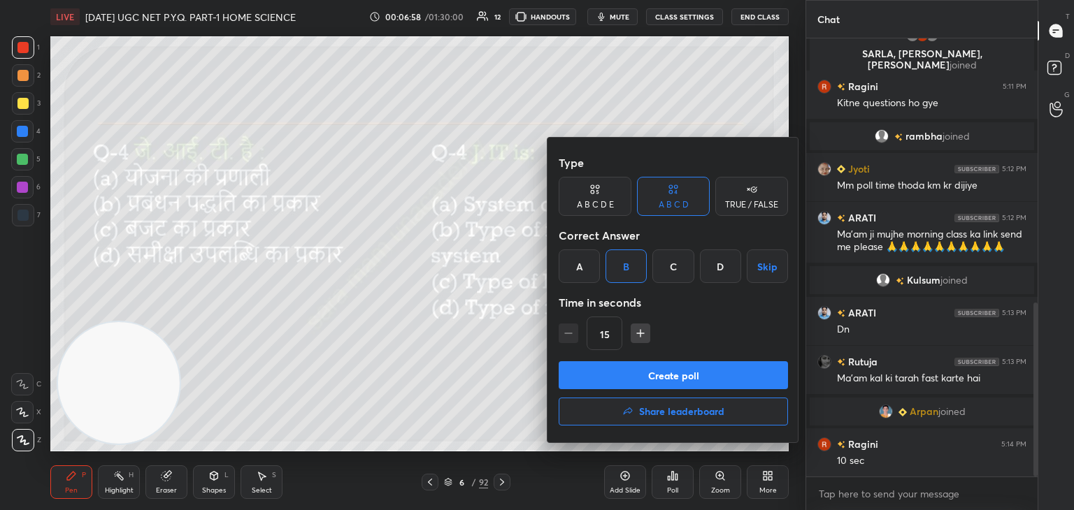
click at [668, 376] on button "Create poll" at bounding box center [672, 375] width 229 height 28
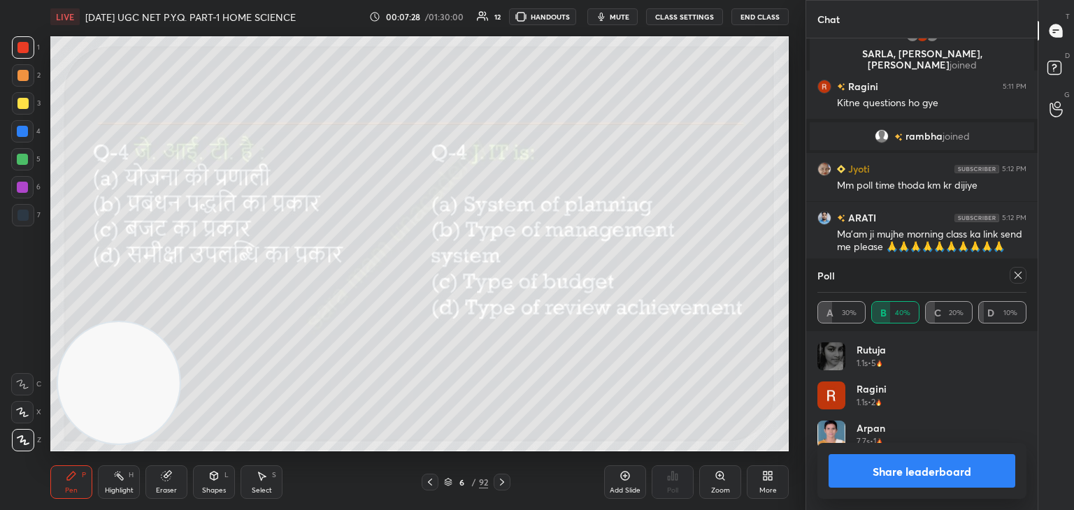
click at [1015, 282] on div at bounding box center [1017, 275] width 17 height 17
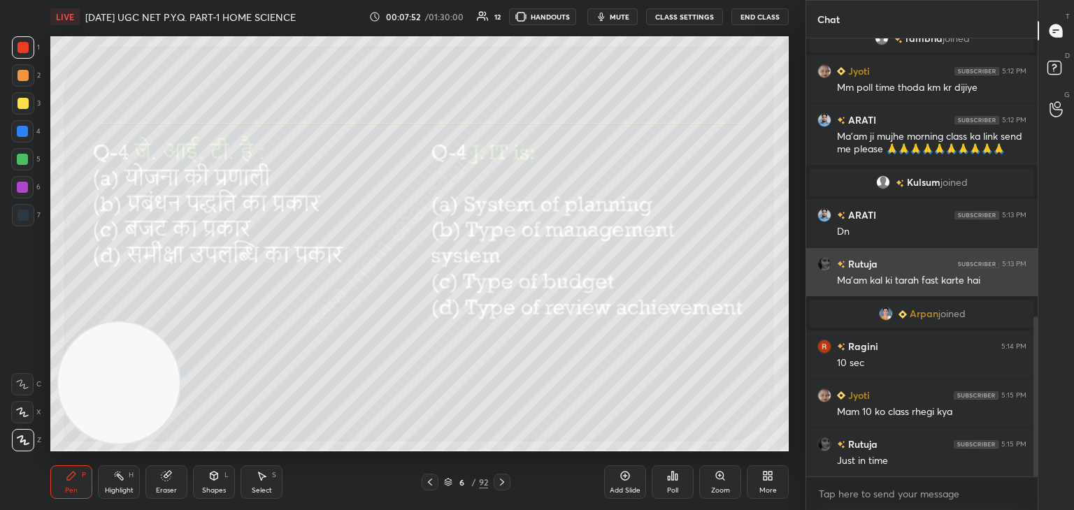
scroll to position [812, 0]
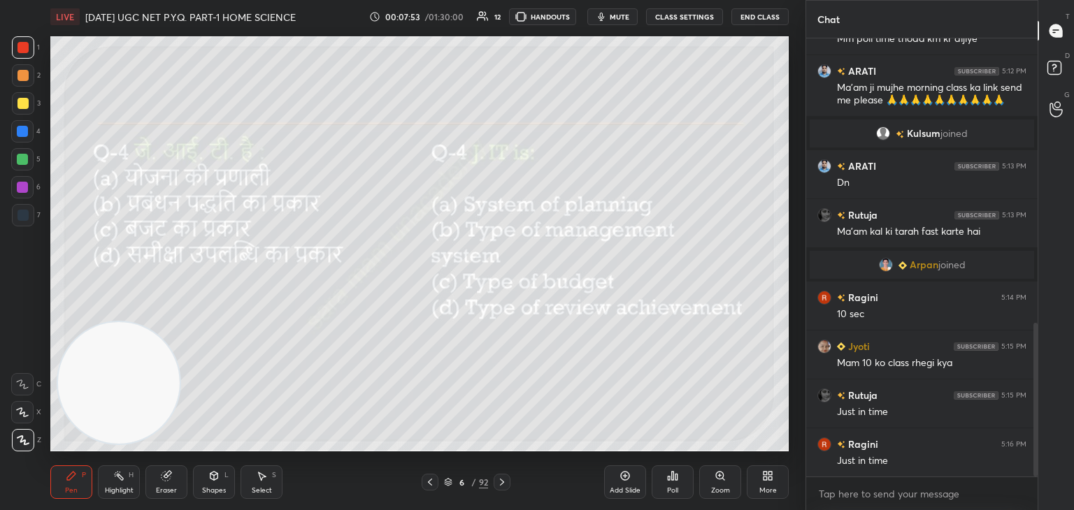
click at [500, 486] on icon at bounding box center [501, 482] width 11 height 11
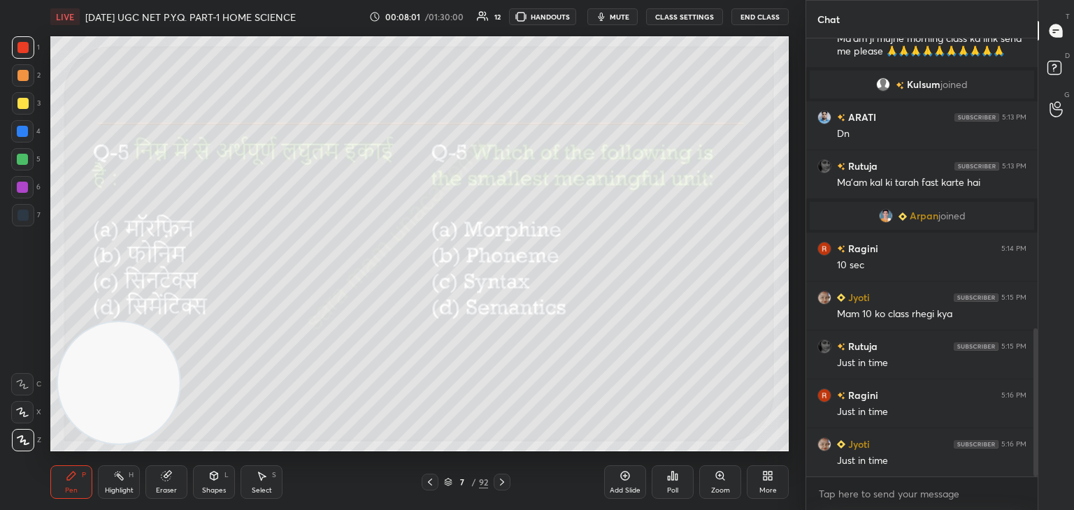
click at [670, 478] on icon at bounding box center [668, 478] width 2 height 3
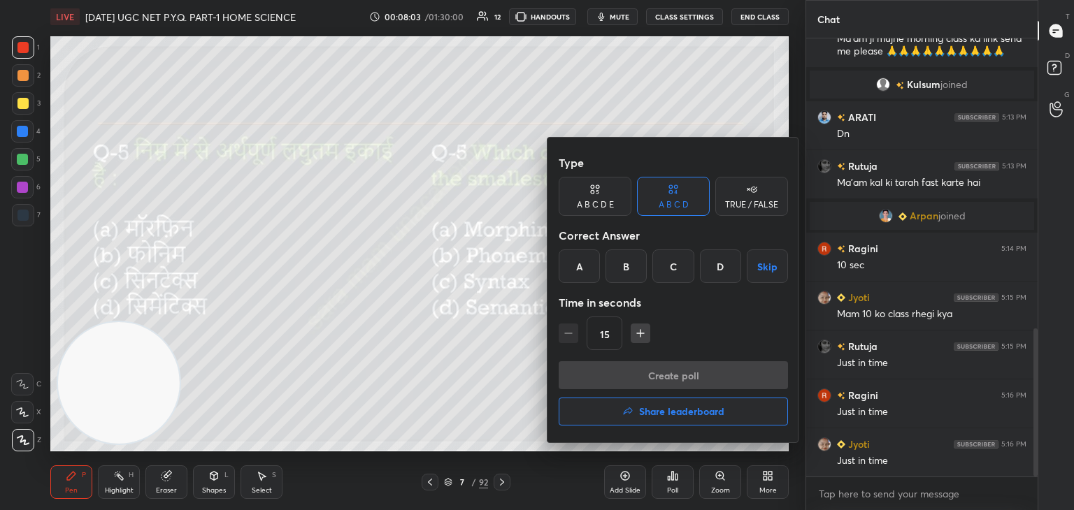
click at [580, 280] on div "A" at bounding box center [578, 267] width 41 height 34
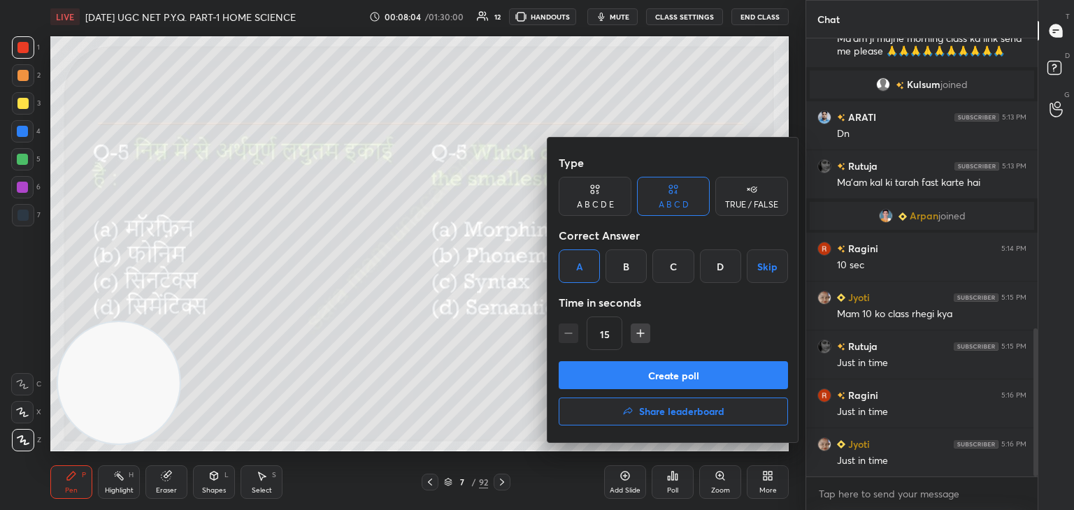
click at [671, 366] on button "Create poll" at bounding box center [672, 375] width 229 height 28
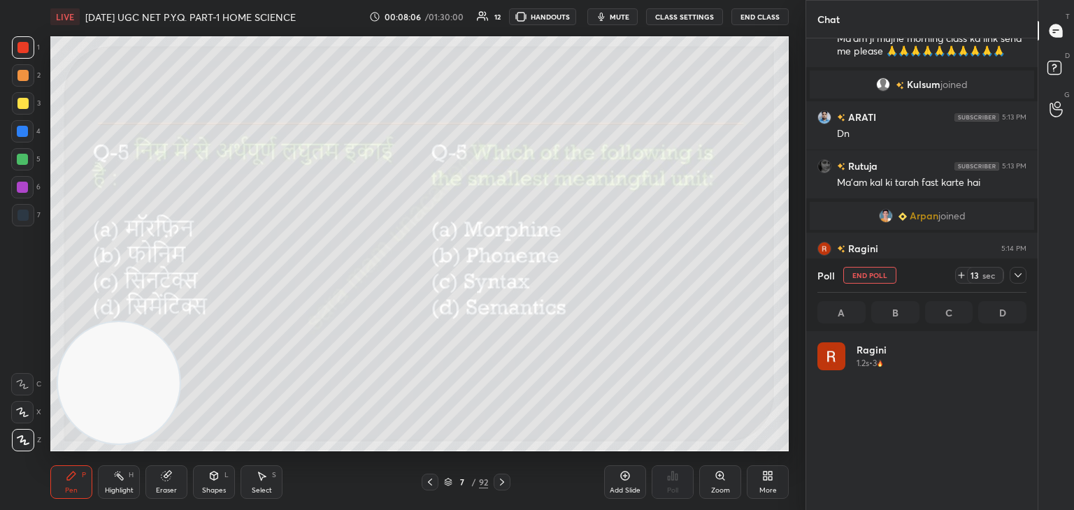
scroll to position [164, 205]
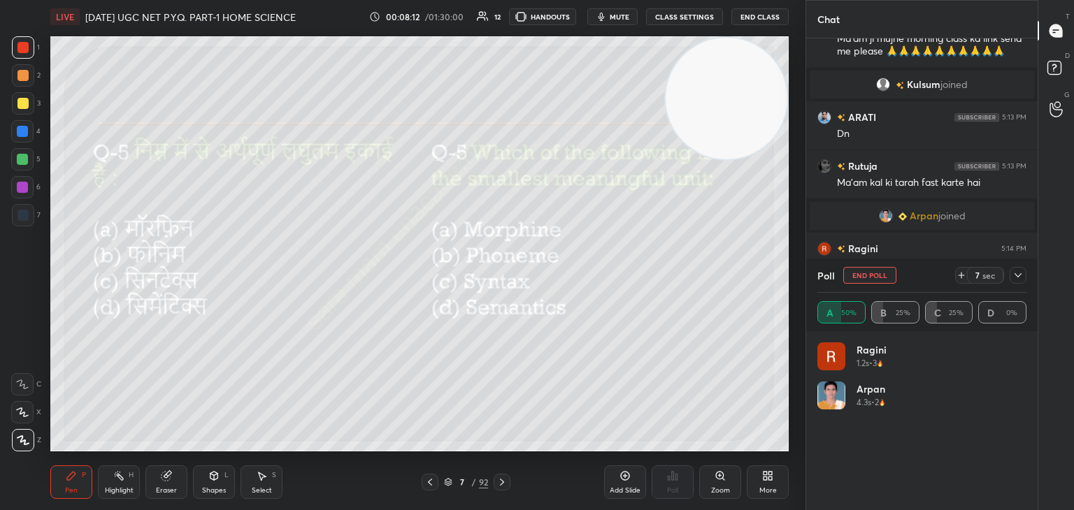
click at [702, 107] on video at bounding box center [726, 99] width 122 height 122
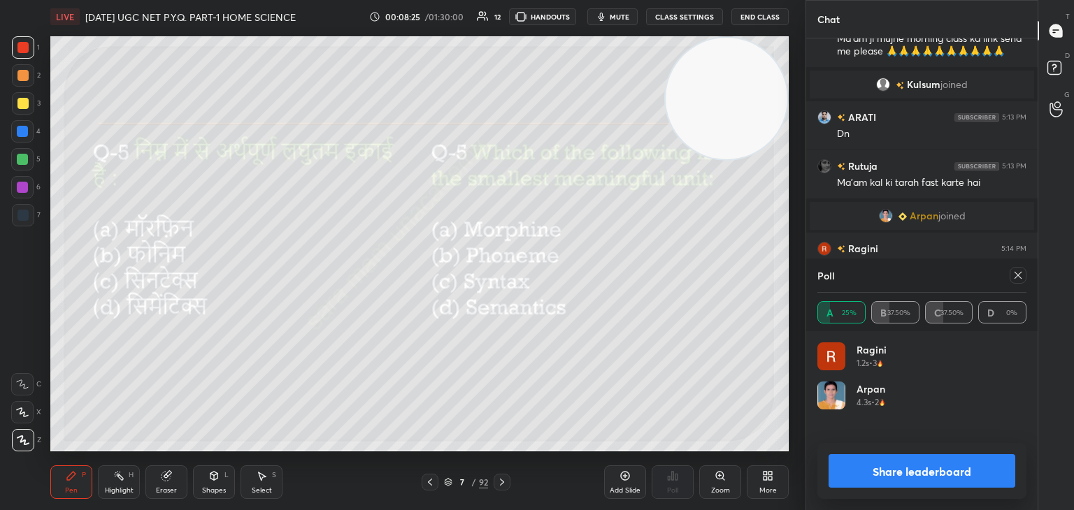
scroll to position [967, 0]
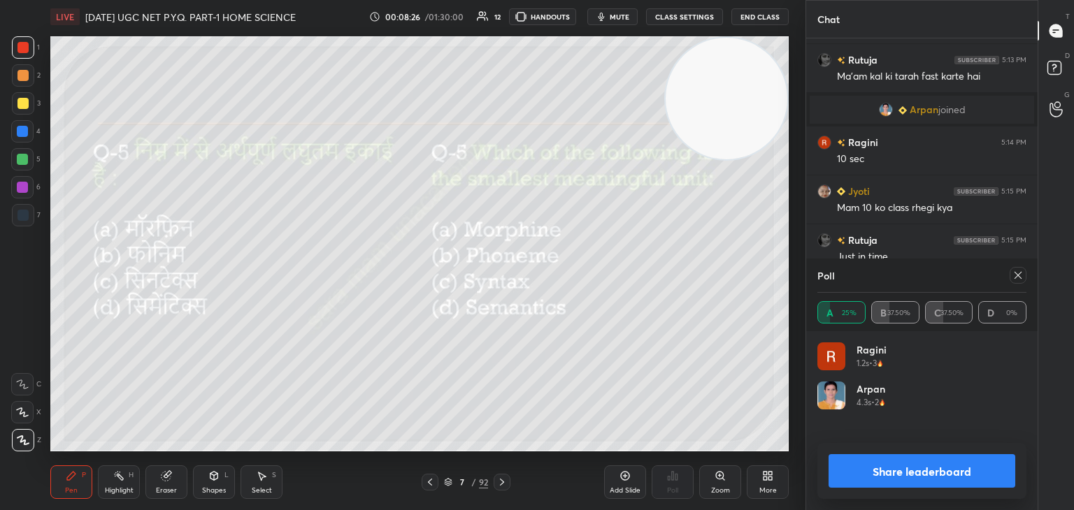
click at [1009, 277] on div at bounding box center [1017, 275] width 17 height 17
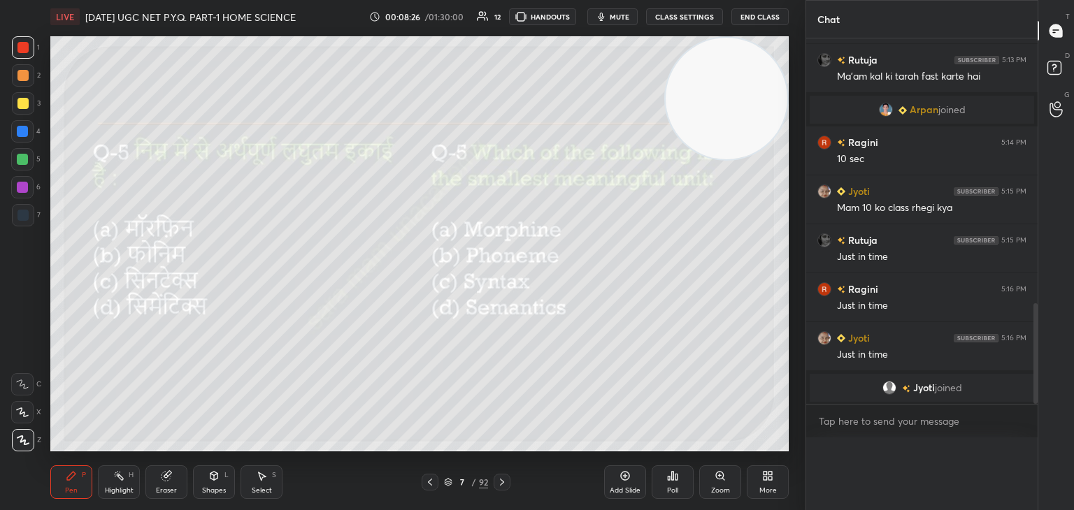
scroll to position [0, 4]
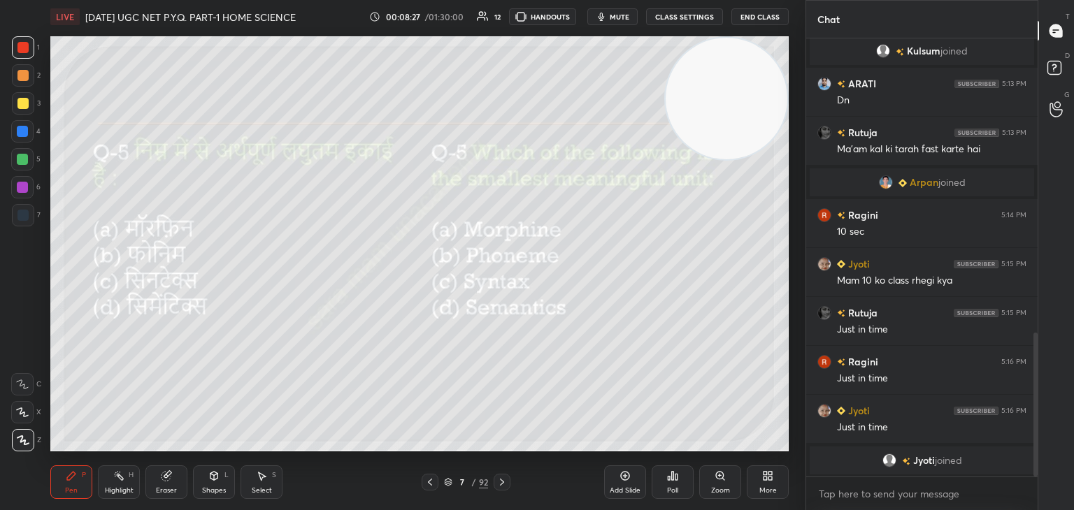
click at [496, 476] on div at bounding box center [501, 482] width 17 height 17
click at [672, 480] on icon at bounding box center [673, 476] width 2 height 8
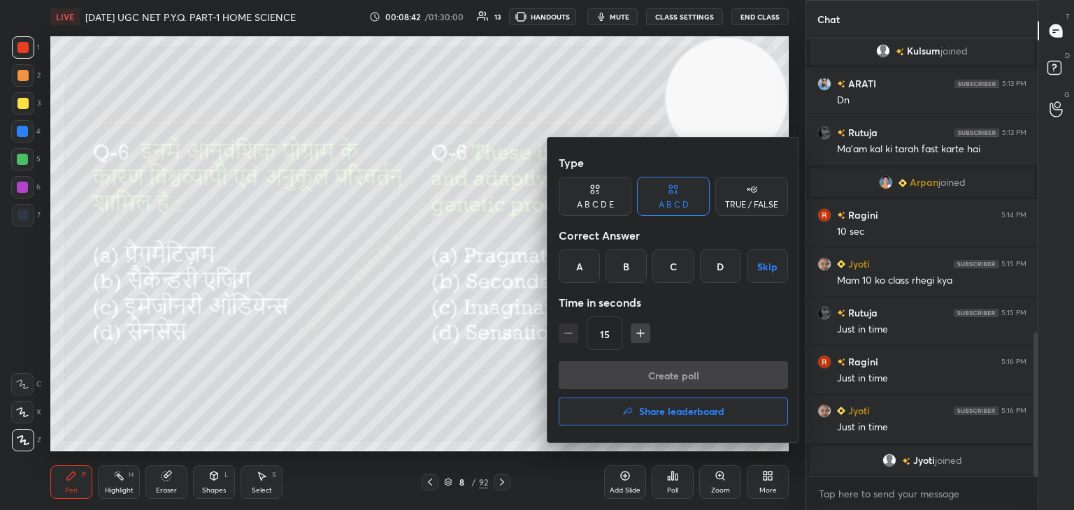
click at [692, 378] on div "Create poll Share leaderboard" at bounding box center [672, 396] width 229 height 70
click at [706, 283] on div "Type A B C D E A B C D TRUE / FALSE Correct Answer A B C D Skip Time in seconds…" at bounding box center [672, 255] width 229 height 212
click at [718, 280] on div "D" at bounding box center [720, 267] width 41 height 34
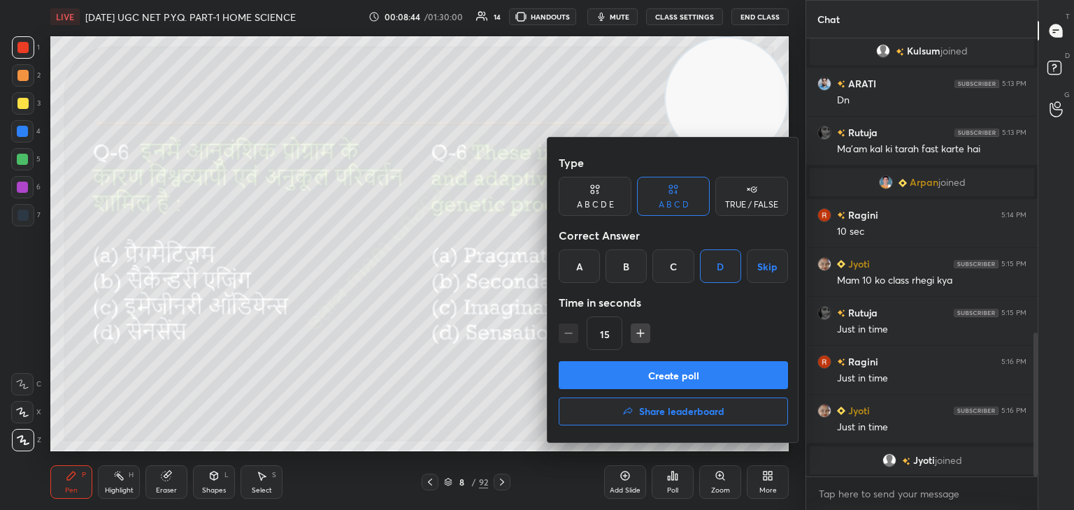
click at [693, 367] on button "Create poll" at bounding box center [672, 375] width 229 height 28
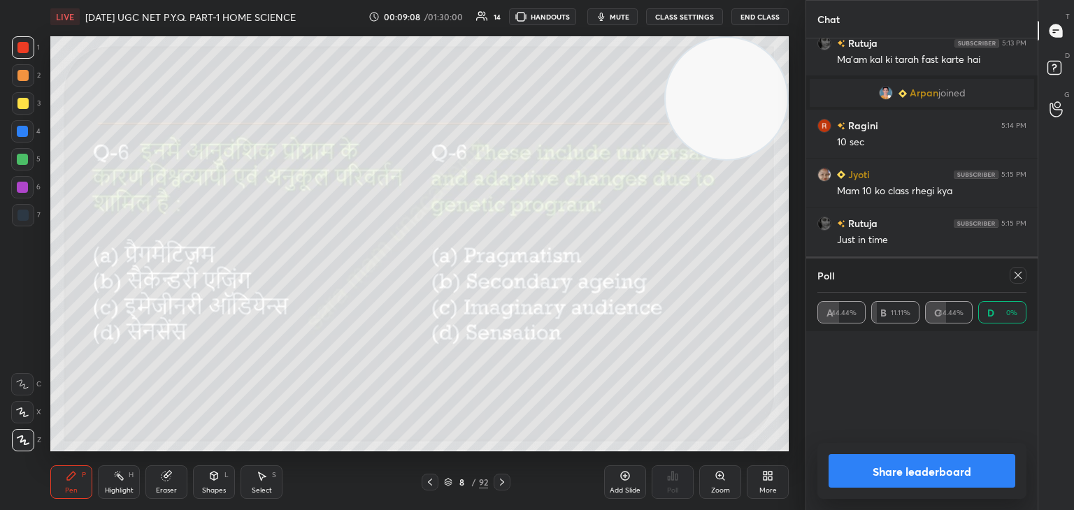
click at [1023, 275] on icon at bounding box center [1017, 275] width 11 height 11
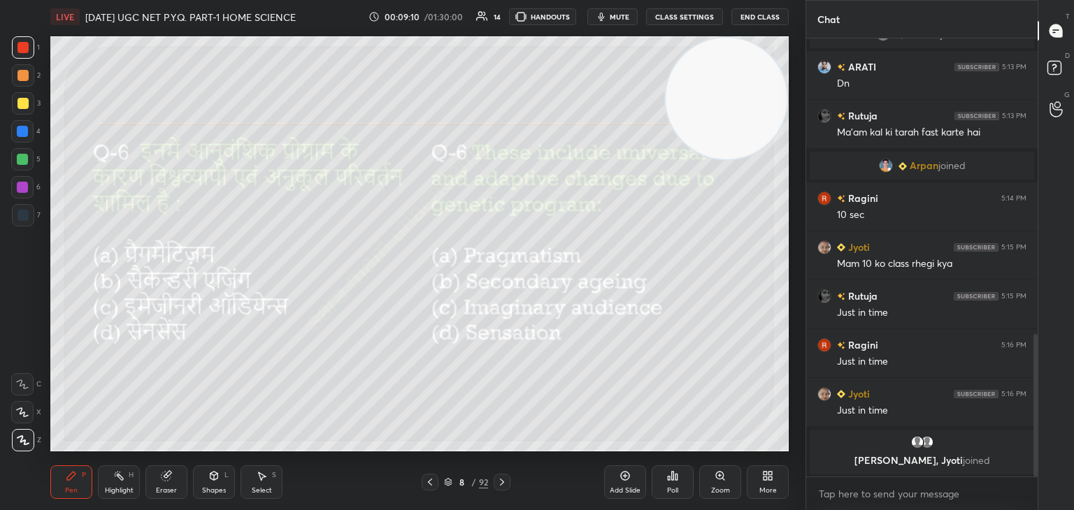
click at [499, 477] on icon at bounding box center [501, 482] width 11 height 11
click at [680, 482] on div "Poll" at bounding box center [672, 482] width 42 height 34
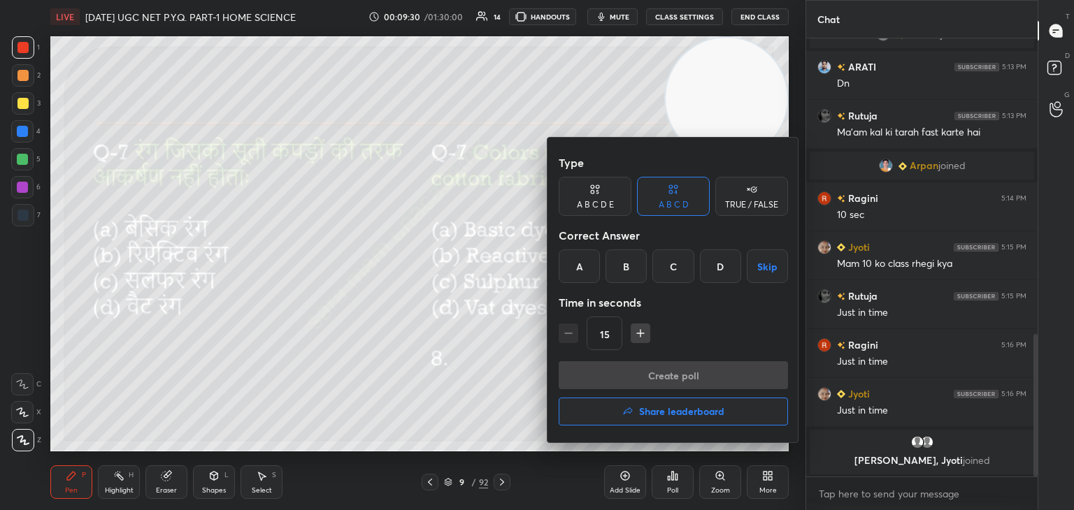
click at [593, 266] on div "A" at bounding box center [578, 267] width 41 height 34
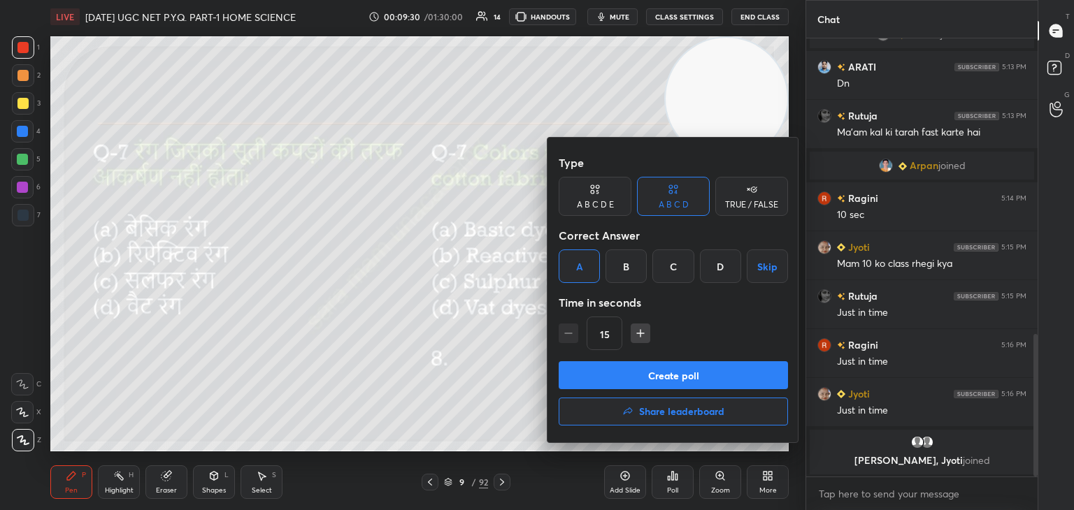
click at [665, 373] on button "Create poll" at bounding box center [672, 375] width 229 height 28
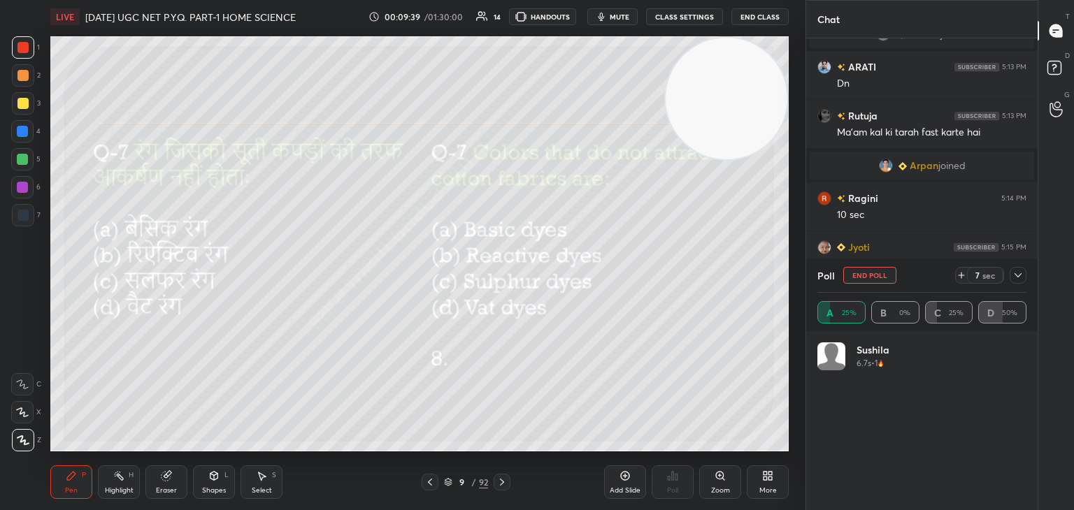
scroll to position [4, 4]
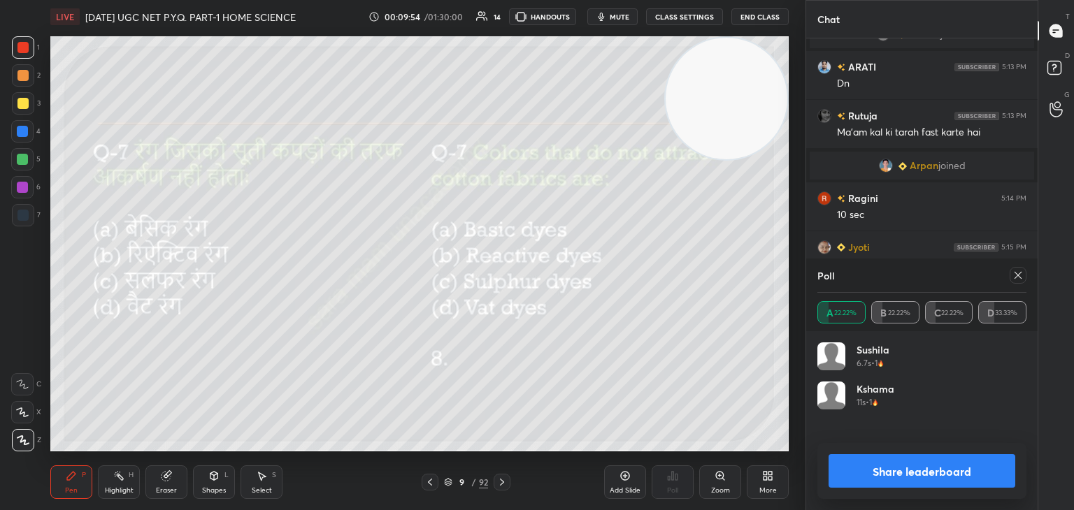
click at [1009, 280] on div at bounding box center [1015, 275] width 22 height 17
click at [1013, 273] on icon at bounding box center [1017, 275] width 11 height 11
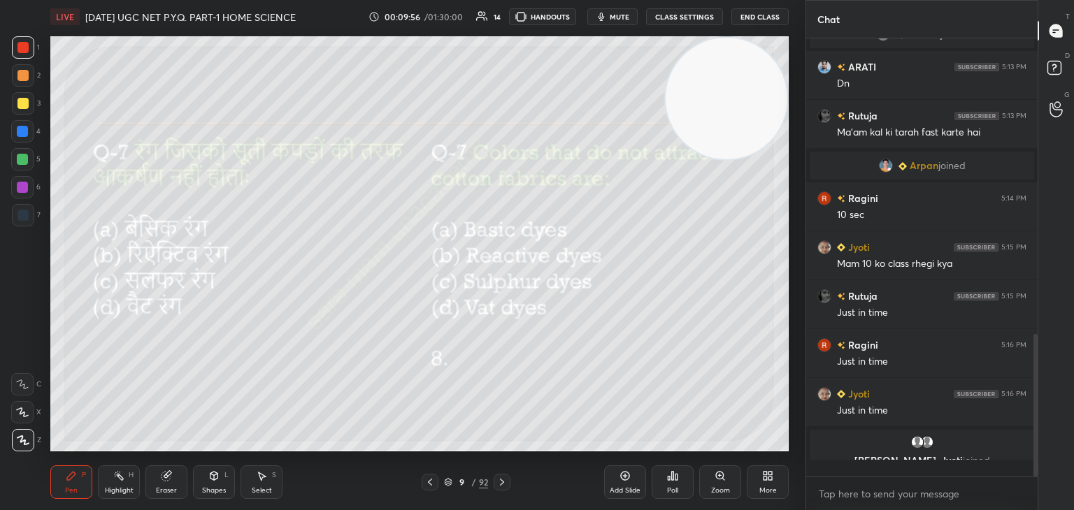
scroll to position [314, 227]
click at [512, 484] on div "9 / 92" at bounding box center [465, 482] width 277 height 17
click at [498, 487] on icon at bounding box center [501, 482] width 11 height 11
click at [663, 479] on div "Poll" at bounding box center [672, 482] width 42 height 34
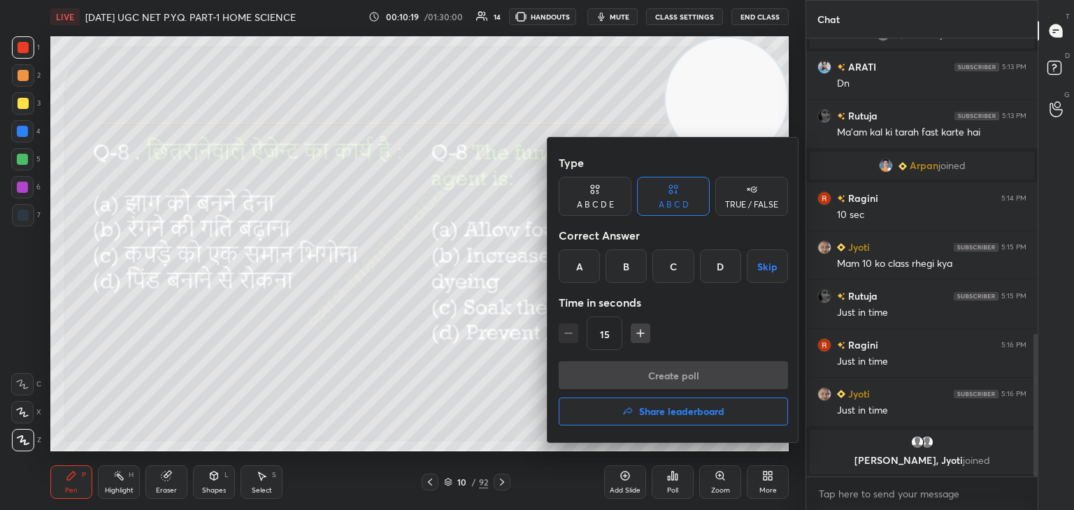
click at [723, 271] on div "D" at bounding box center [720, 267] width 41 height 34
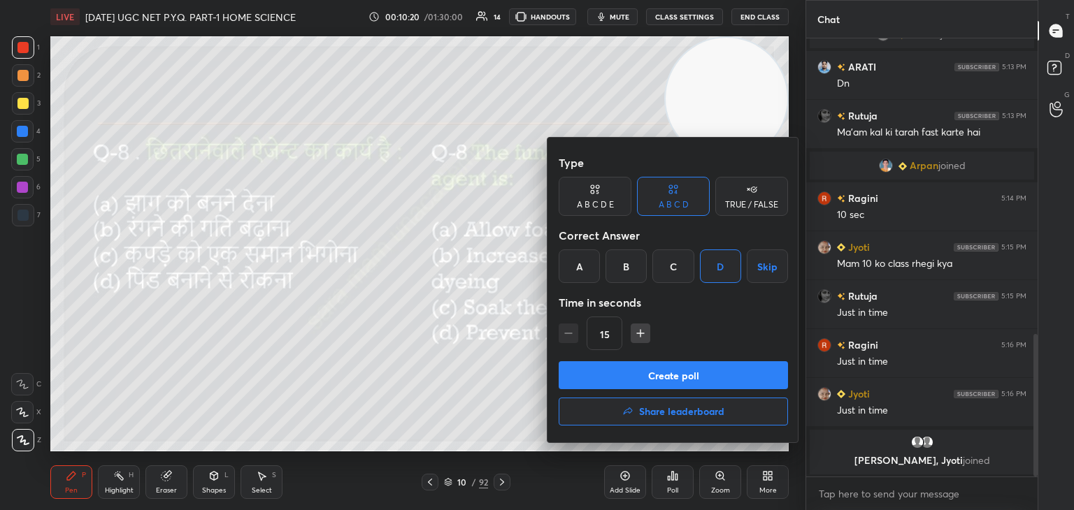
click at [706, 375] on button "Create poll" at bounding box center [672, 375] width 229 height 28
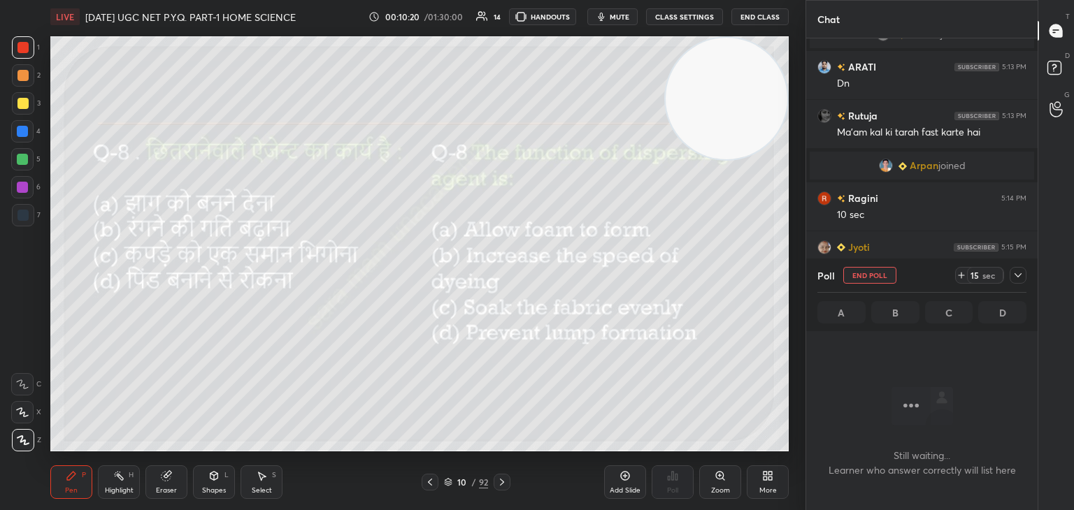
scroll to position [246, 227]
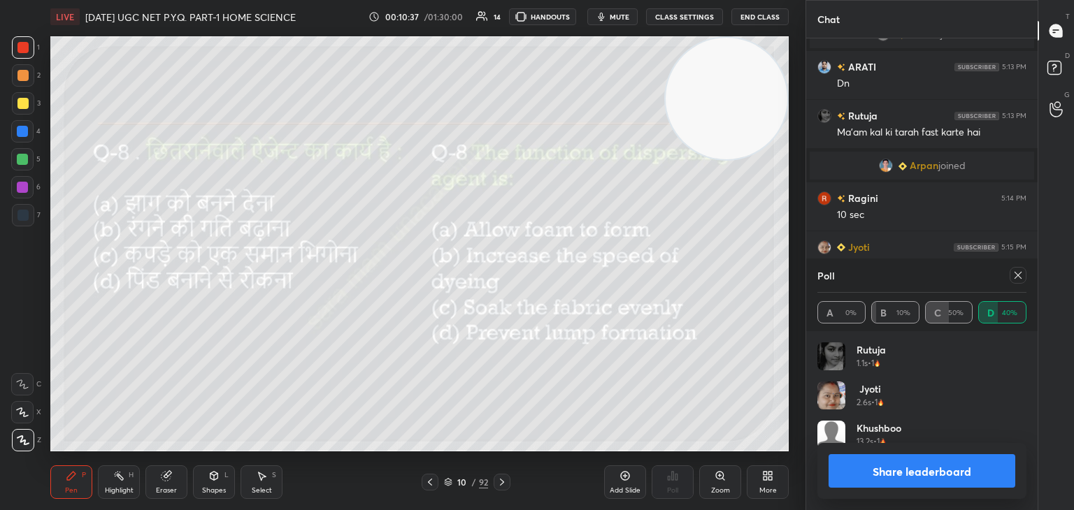
click at [1015, 280] on icon at bounding box center [1017, 275] width 11 height 11
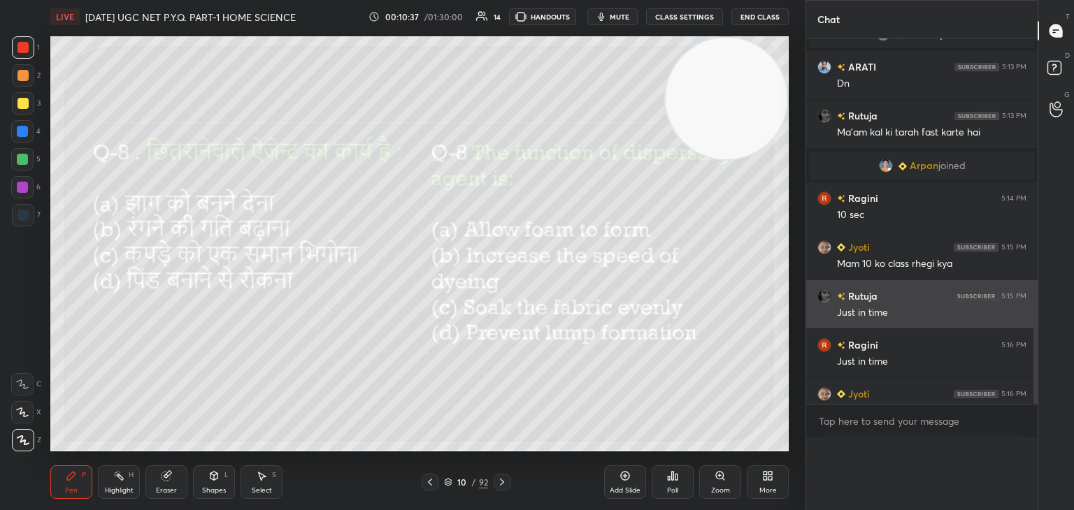
scroll to position [5, 4]
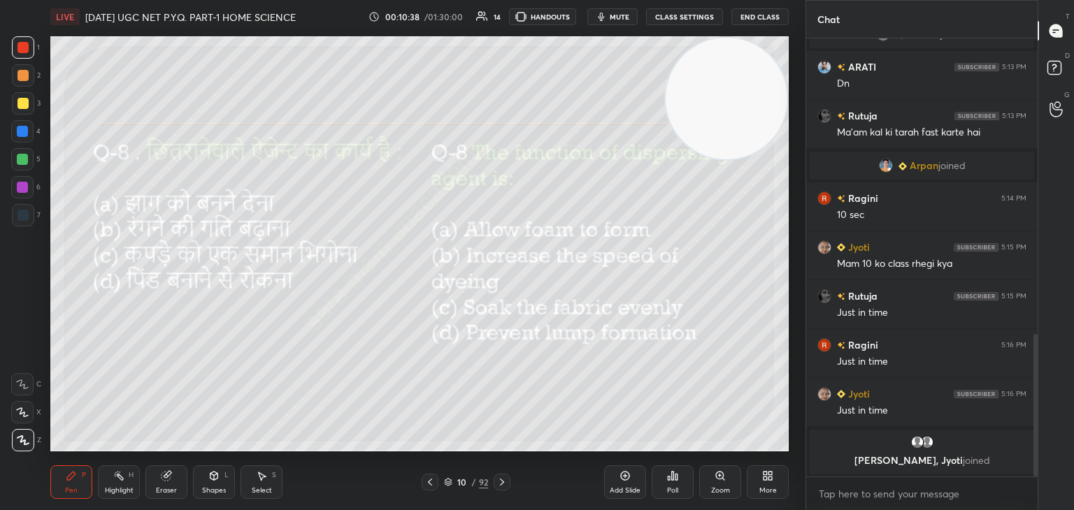
click at [509, 482] on div at bounding box center [501, 482] width 17 height 17
click at [674, 488] on div "Poll" at bounding box center [672, 490] width 11 height 7
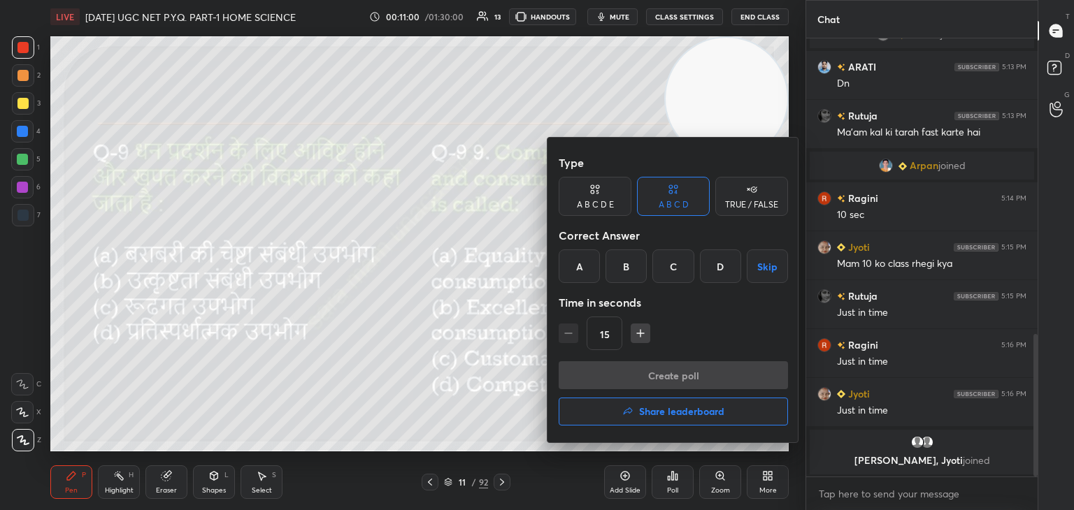
click at [626, 273] on div "B" at bounding box center [625, 267] width 41 height 34
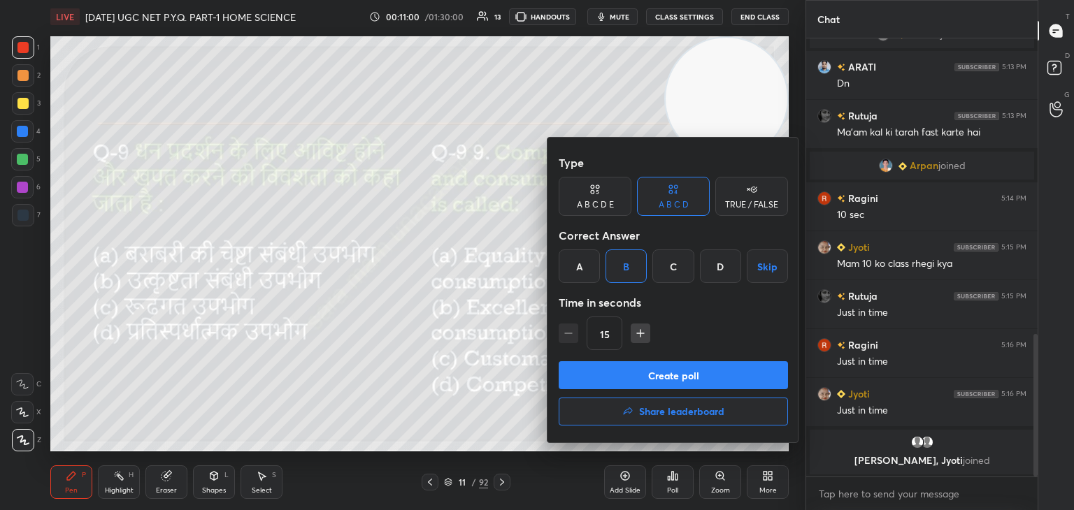
click at [660, 372] on button "Create poll" at bounding box center [672, 375] width 229 height 28
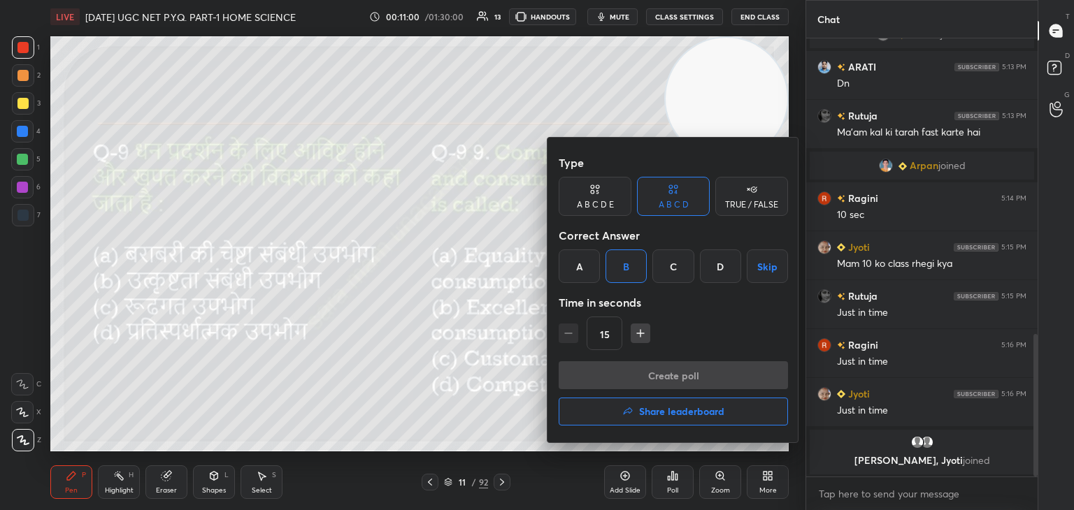
scroll to position [275, 227]
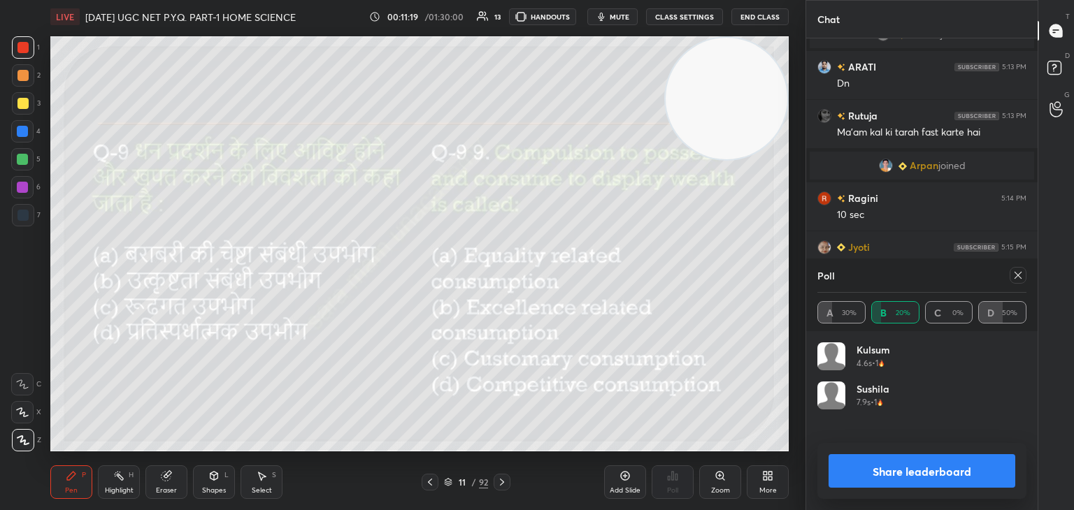
click at [1016, 273] on icon at bounding box center [1017, 275] width 11 height 11
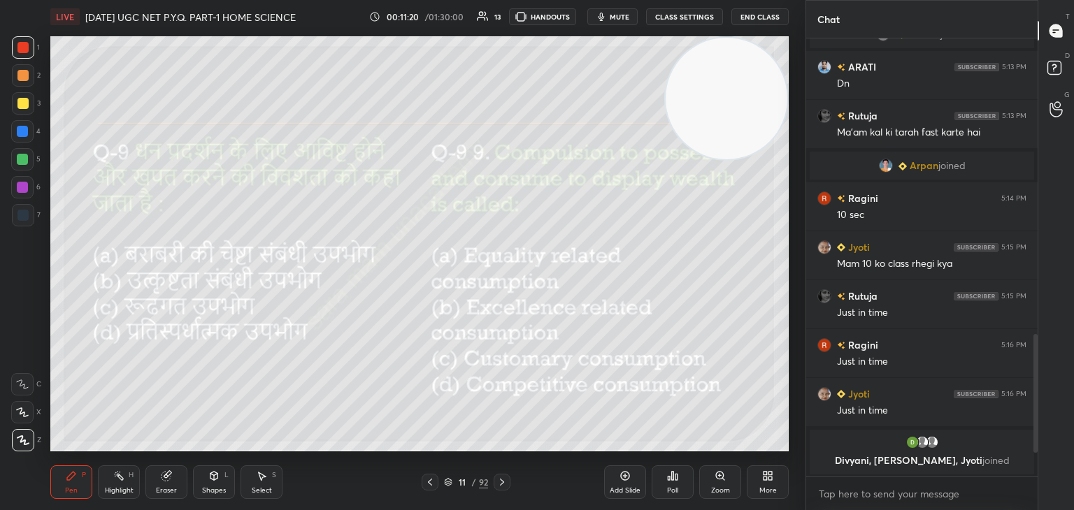
click at [498, 479] on icon at bounding box center [501, 482] width 11 height 11
click at [680, 487] on div "Poll" at bounding box center [672, 482] width 42 height 34
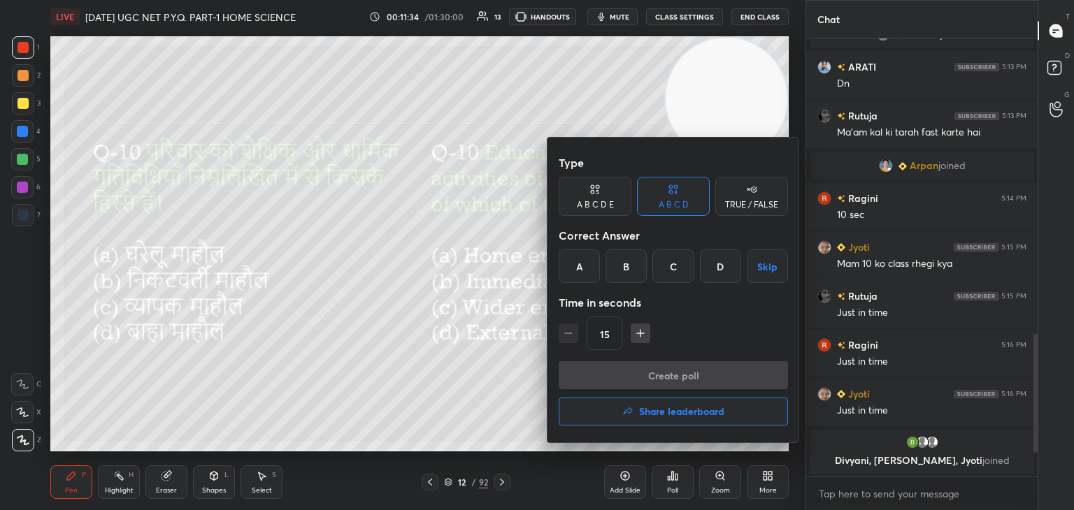
click at [622, 261] on div "B" at bounding box center [625, 267] width 41 height 34
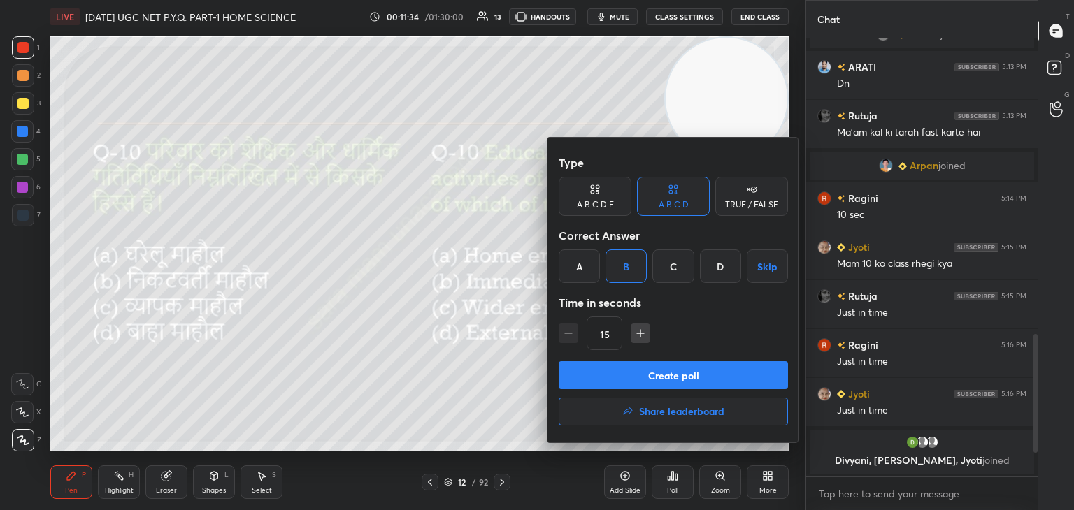
click at [700, 380] on button "Create poll" at bounding box center [672, 375] width 229 height 28
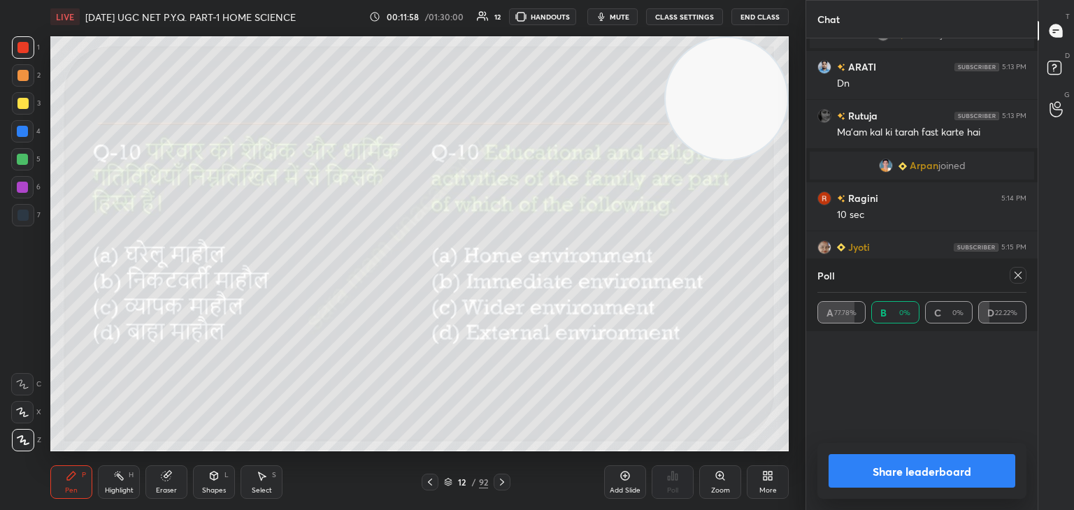
click at [1013, 275] on icon at bounding box center [1017, 275] width 11 height 11
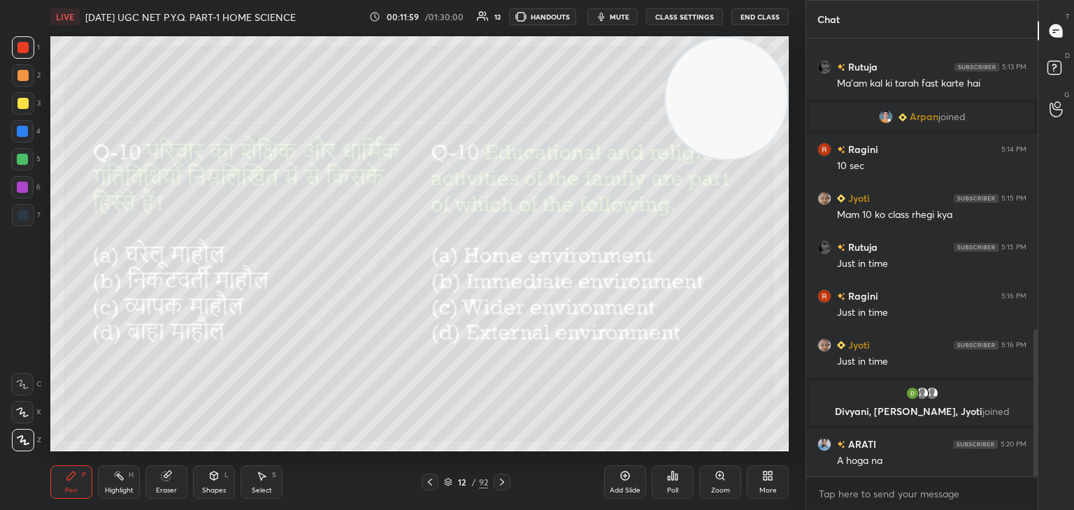
click at [504, 482] on icon at bounding box center [501, 482] width 11 height 11
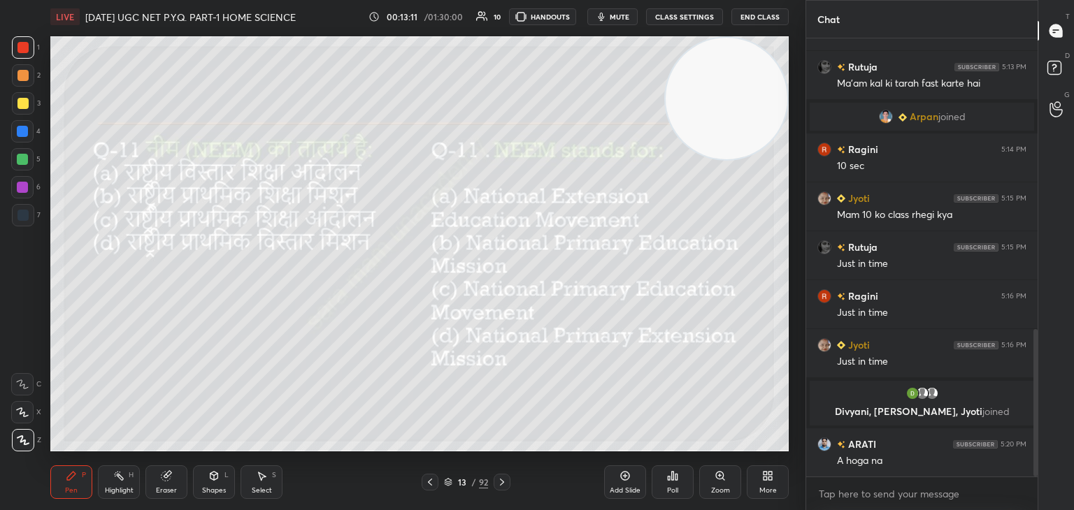
click at [492, 479] on div "13 / 92" at bounding box center [465, 482] width 89 height 17
click at [509, 487] on div at bounding box center [501, 482] width 17 height 17
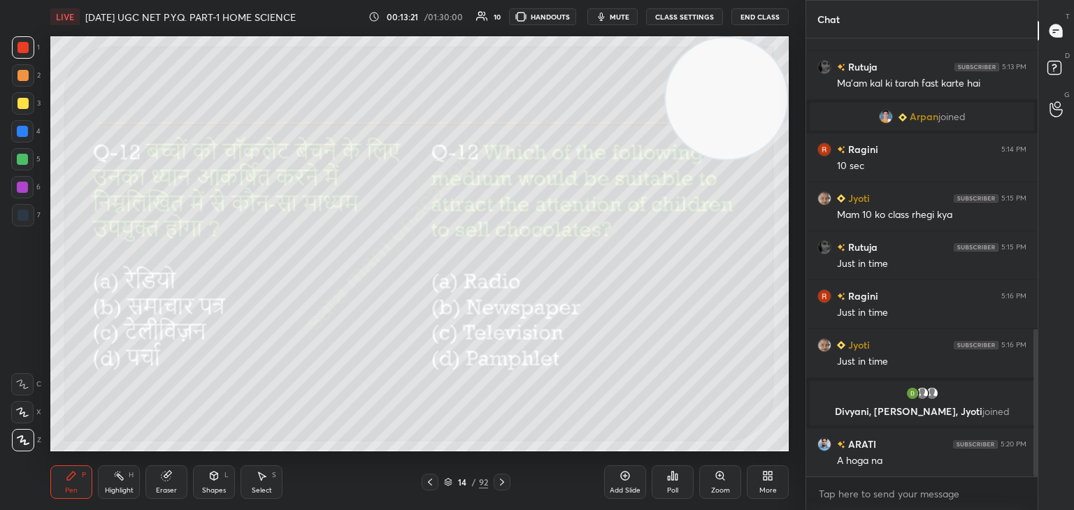
click at [661, 479] on div "Poll" at bounding box center [672, 482] width 42 height 34
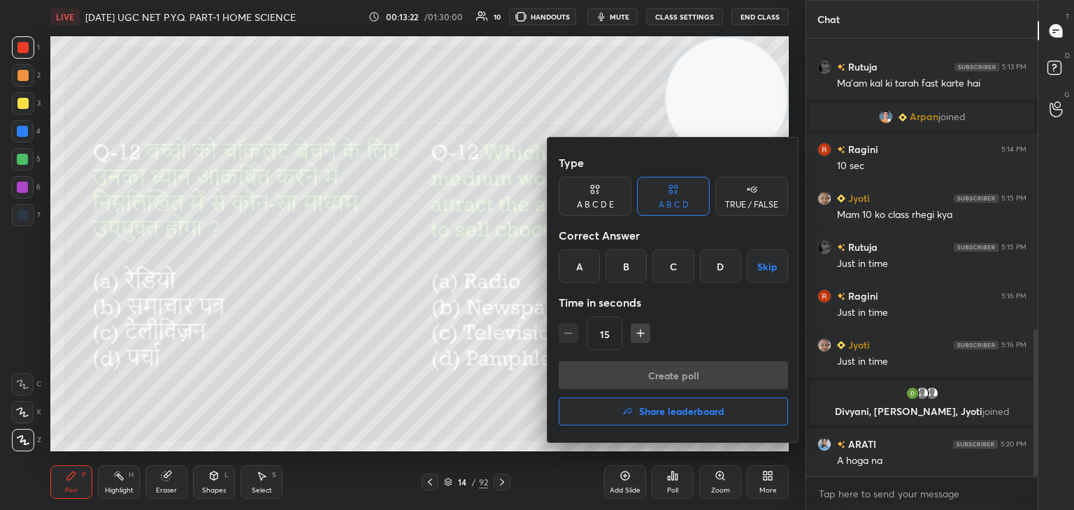
click at [682, 274] on div "C" at bounding box center [672, 267] width 41 height 34
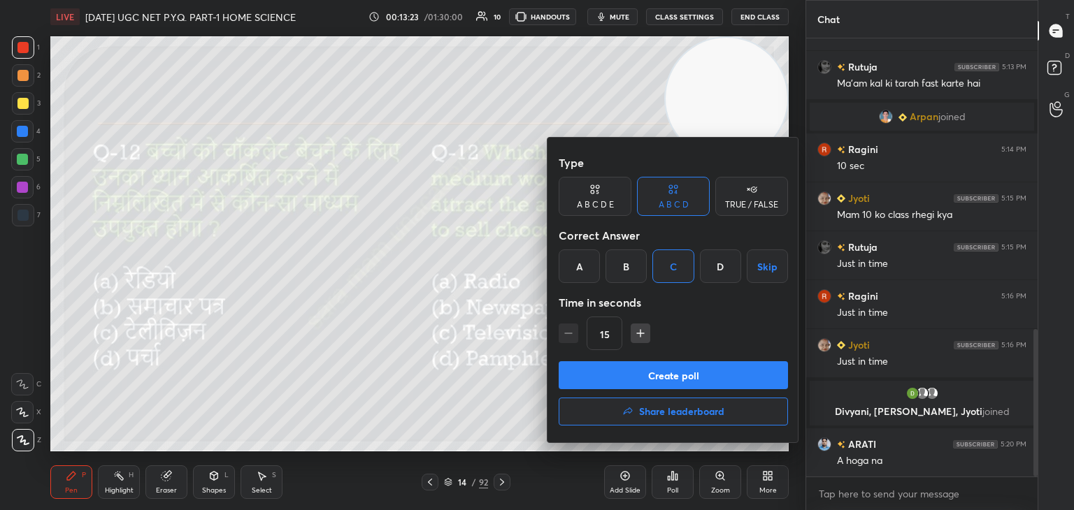
click at [684, 380] on button "Create poll" at bounding box center [672, 375] width 229 height 28
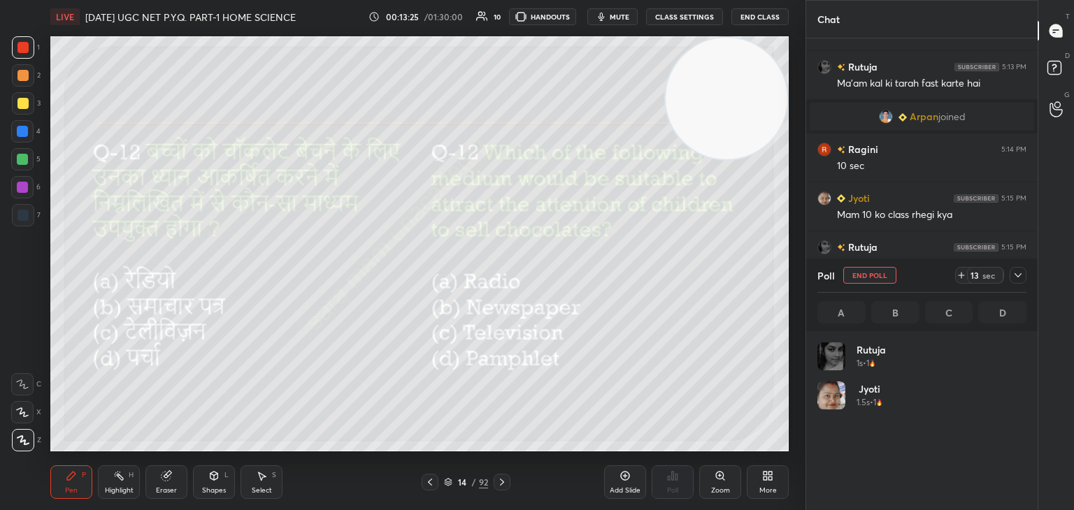
scroll to position [164, 205]
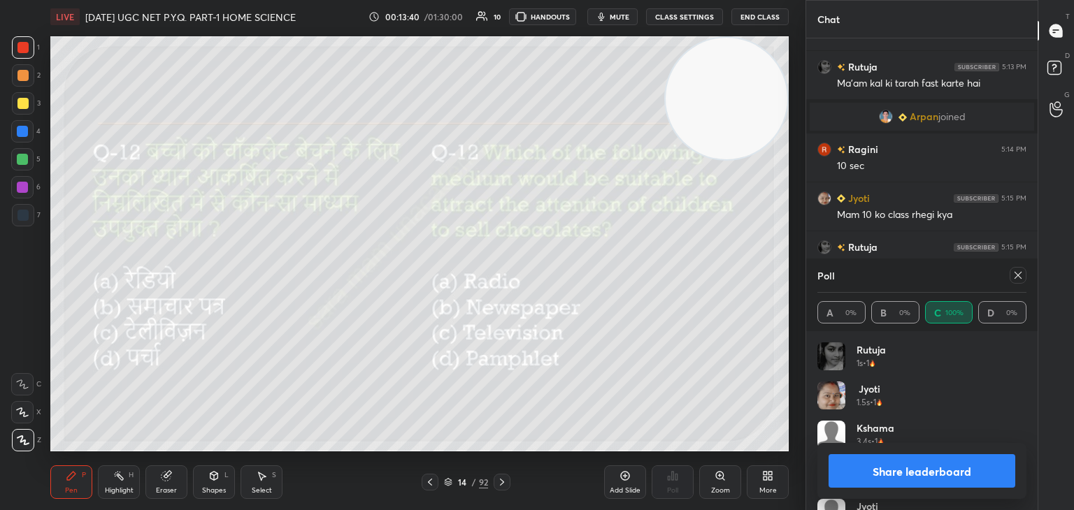
click at [1019, 275] on icon at bounding box center [1017, 275] width 11 height 11
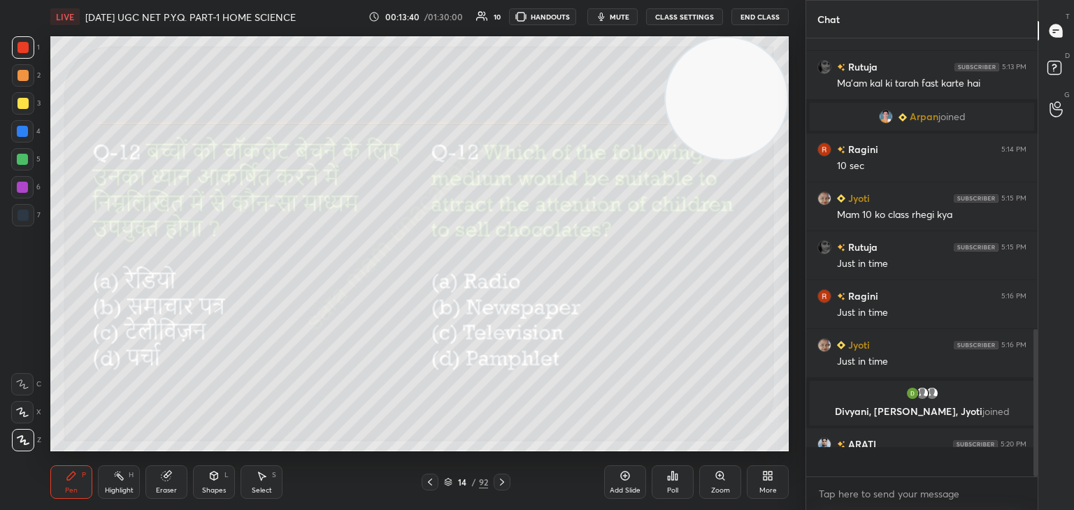
scroll to position [4, 4]
click at [503, 482] on icon at bounding box center [502, 482] width 4 height 7
click at [670, 490] on div "Poll" at bounding box center [672, 490] width 11 height 7
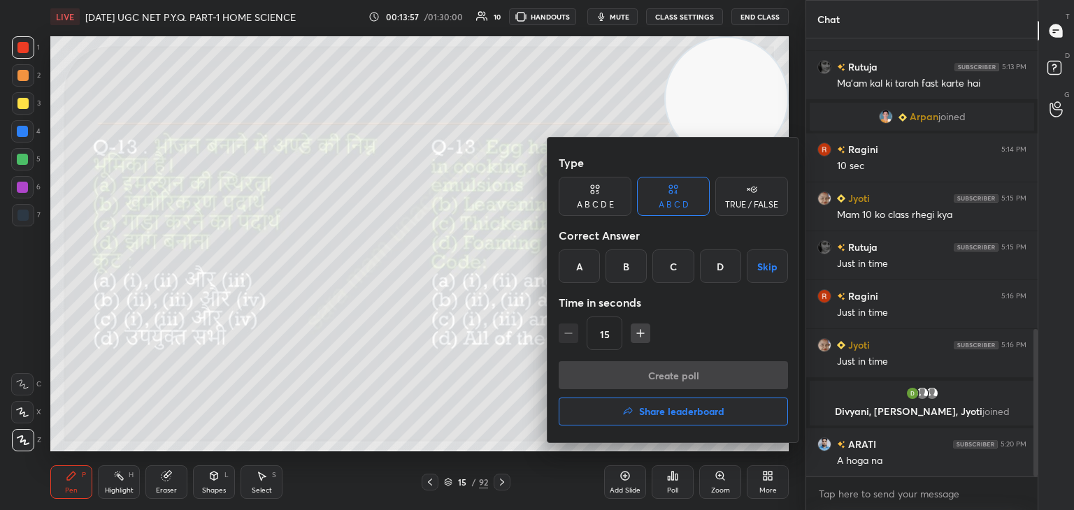
click at [719, 266] on div "D" at bounding box center [720, 267] width 41 height 34
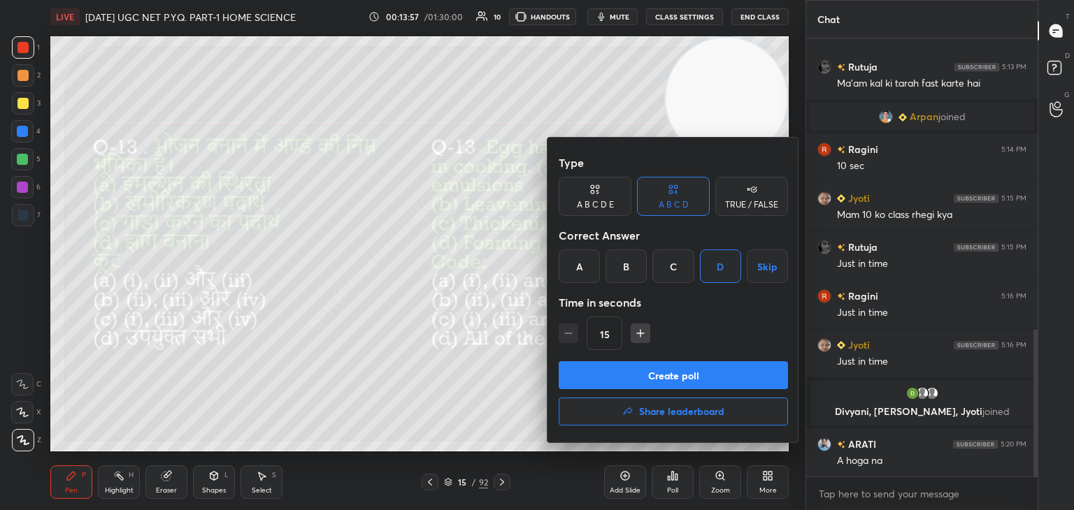
click at [683, 378] on button "Create poll" at bounding box center [672, 375] width 229 height 28
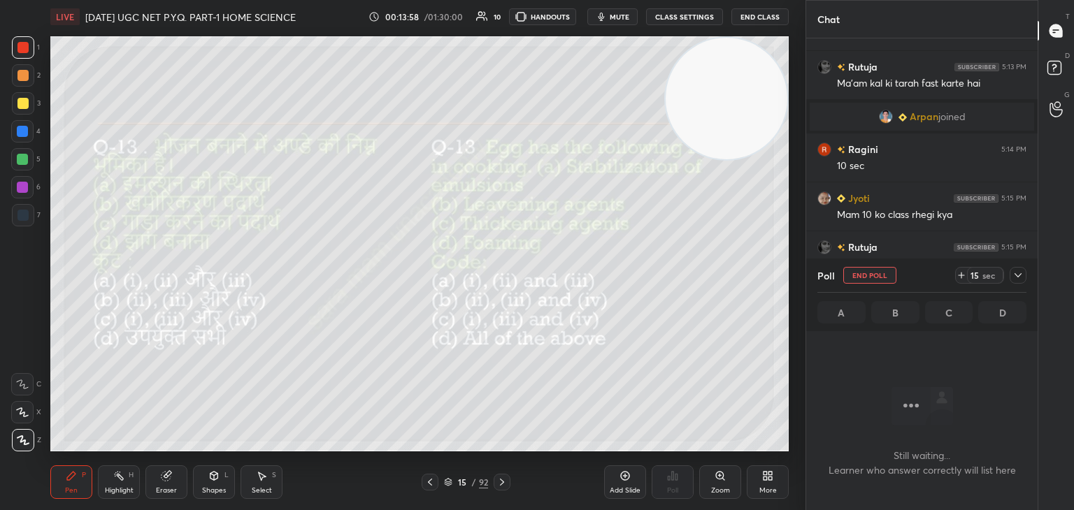
scroll to position [246, 227]
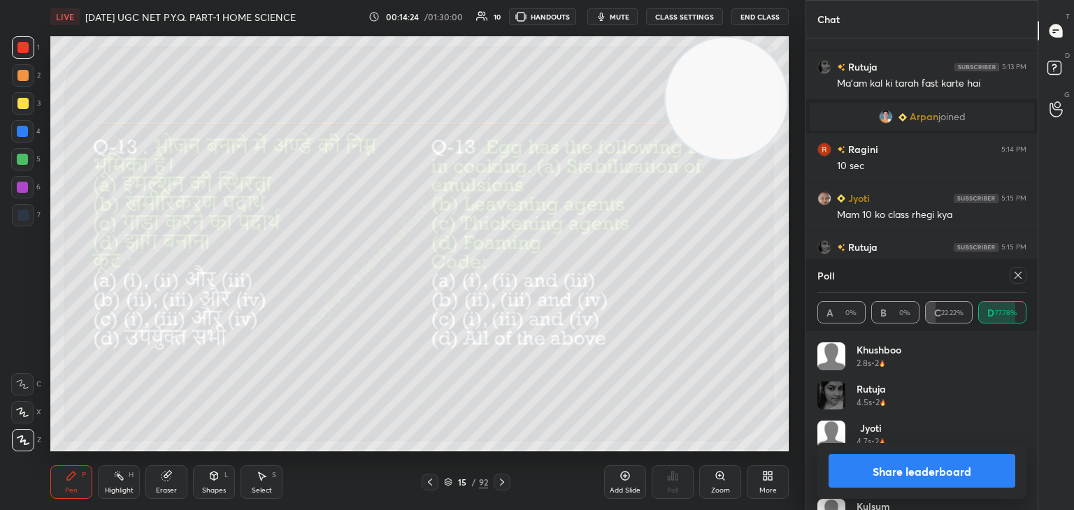
click at [1013, 275] on icon at bounding box center [1017, 275] width 11 height 11
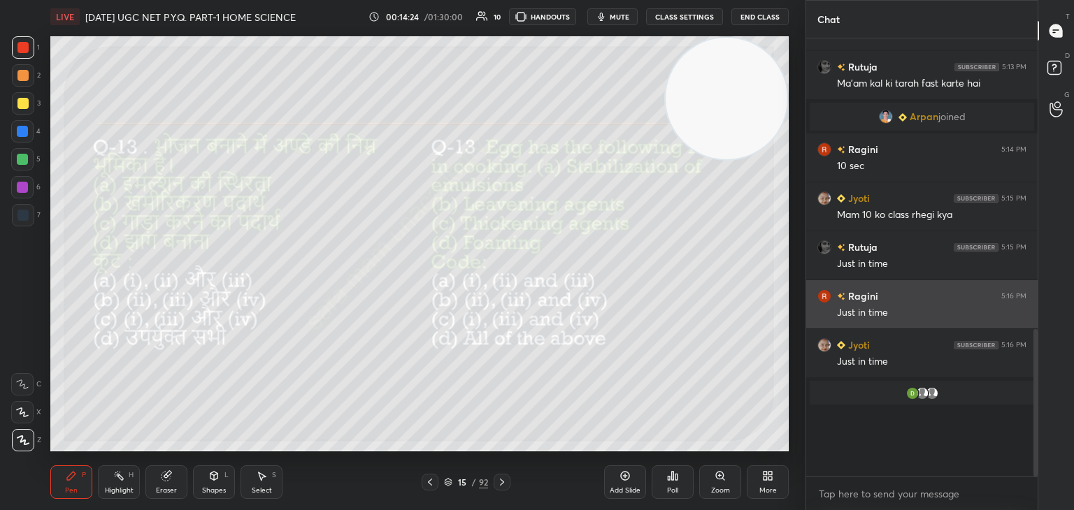
scroll to position [4, 4]
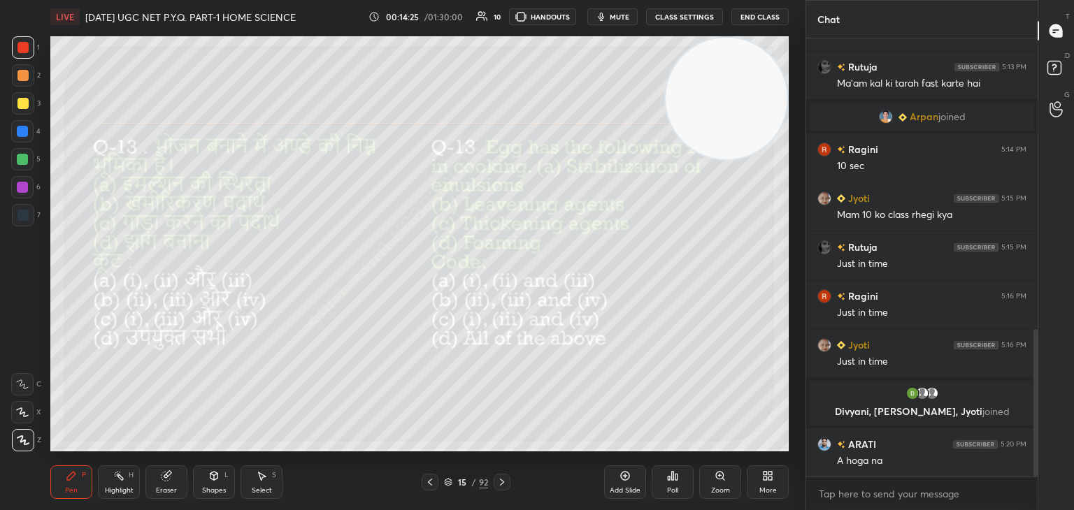
click at [511, 477] on div "15 / 92" at bounding box center [465, 482] width 277 height 17
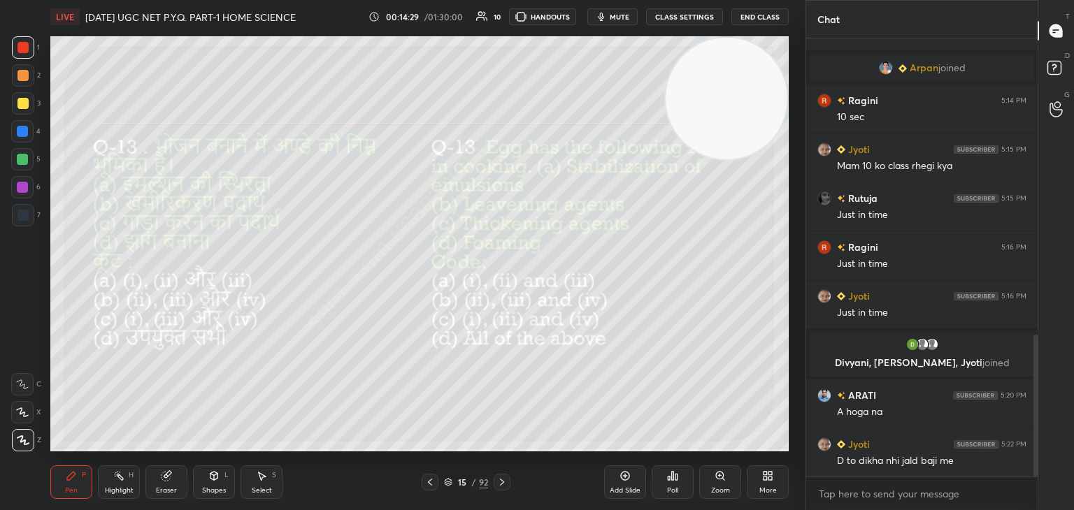
click at [505, 484] on icon at bounding box center [501, 482] width 11 height 11
click at [670, 491] on div "Poll" at bounding box center [672, 490] width 11 height 7
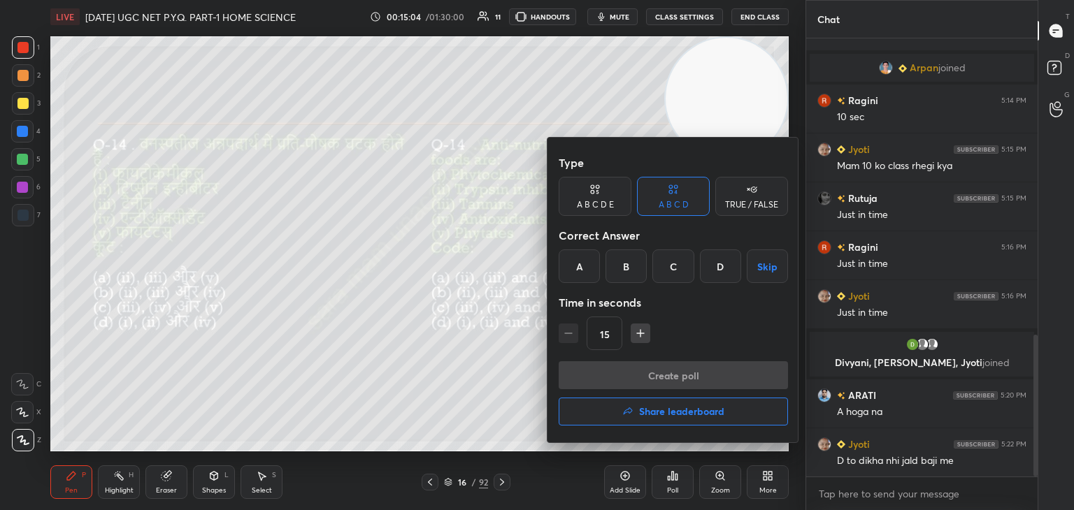
click at [582, 267] on div "A" at bounding box center [578, 267] width 41 height 34
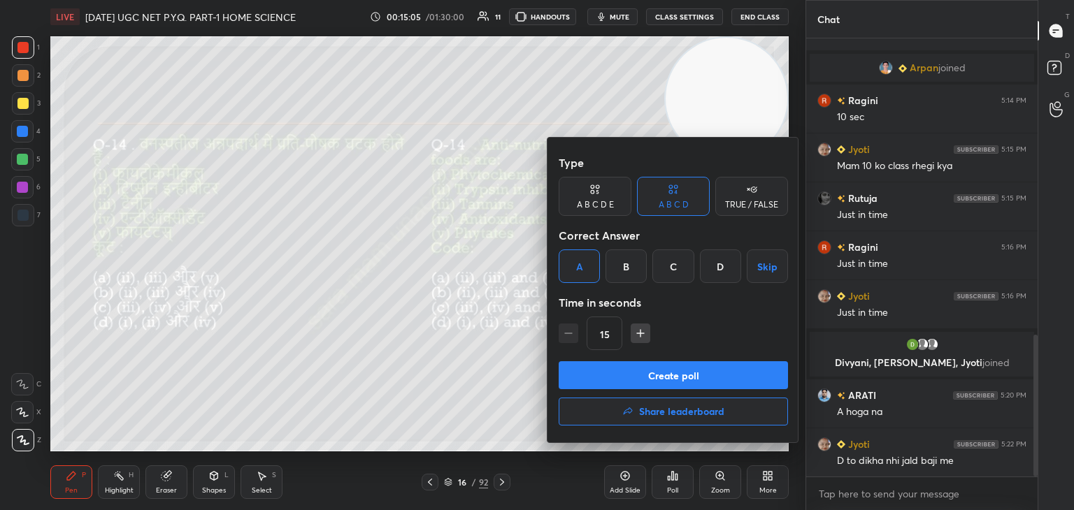
click at [672, 384] on button "Create poll" at bounding box center [672, 375] width 229 height 28
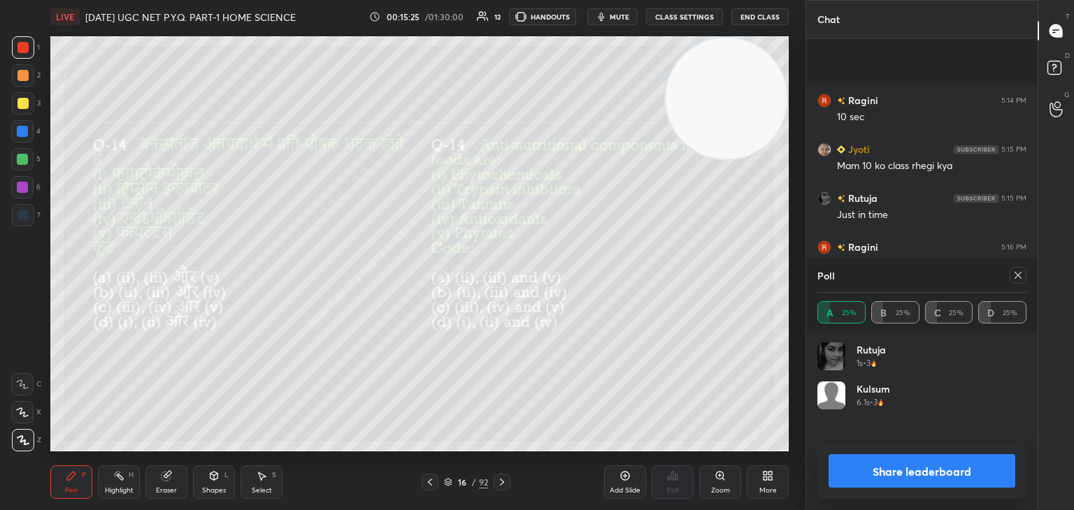
scroll to position [1019, 0]
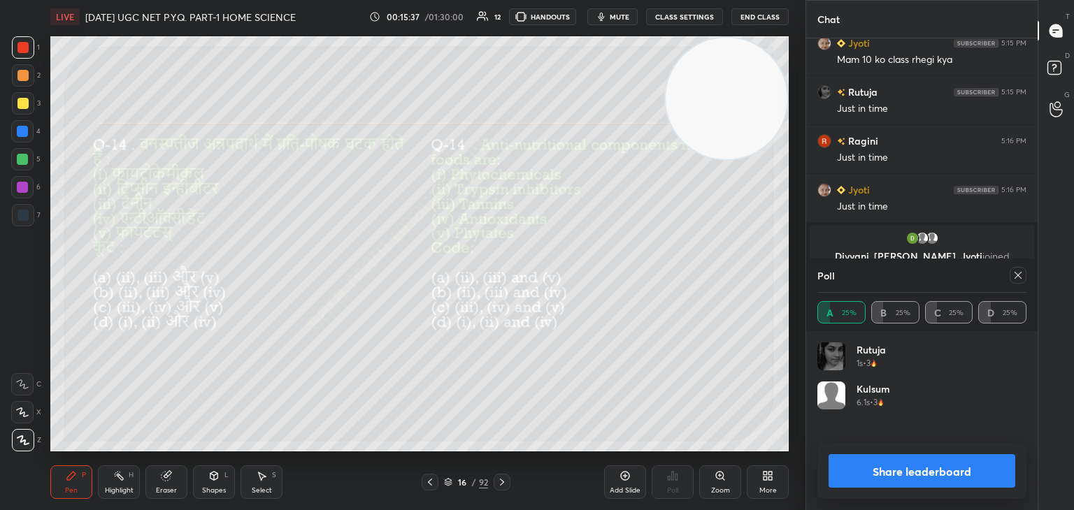
click at [1016, 277] on icon at bounding box center [1017, 275] width 11 height 11
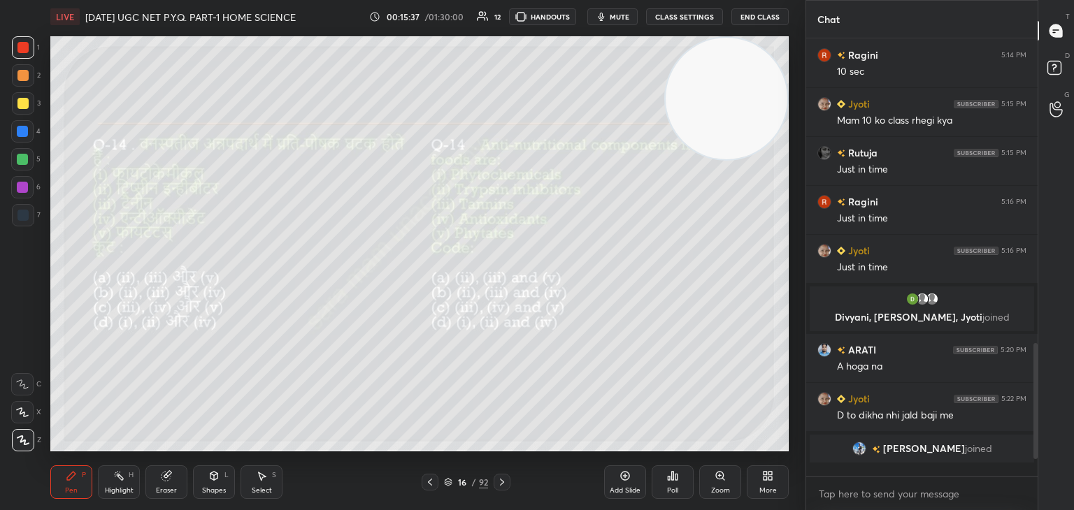
scroll to position [948, 0]
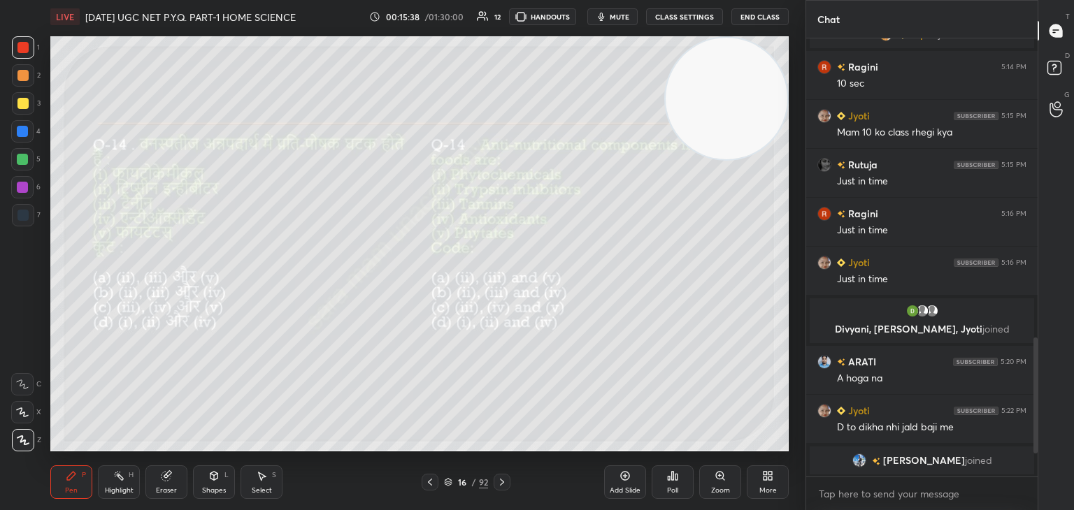
click at [500, 485] on icon at bounding box center [502, 482] width 4 height 7
click at [670, 487] on div "Poll" at bounding box center [672, 490] width 11 height 7
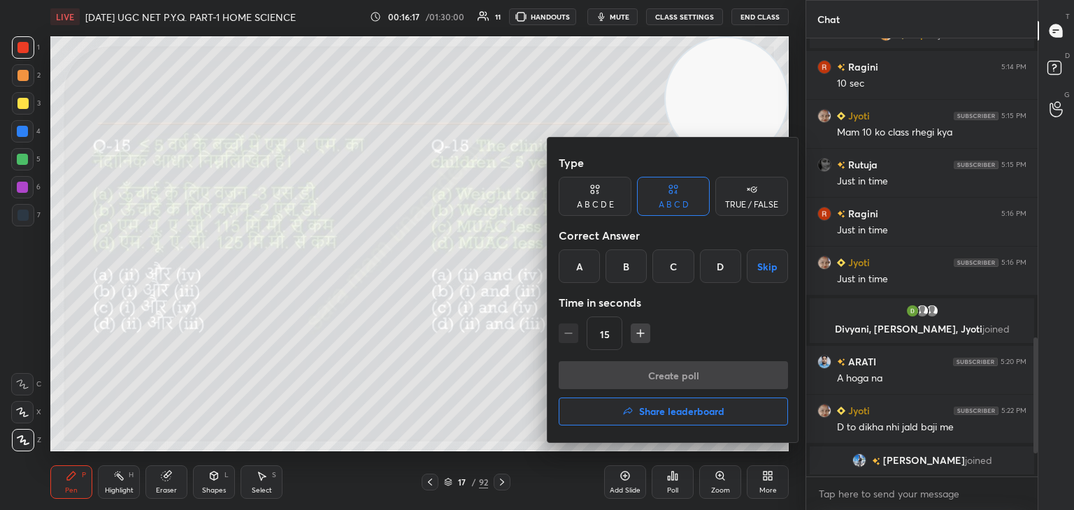
click at [629, 270] on div "B" at bounding box center [625, 267] width 41 height 34
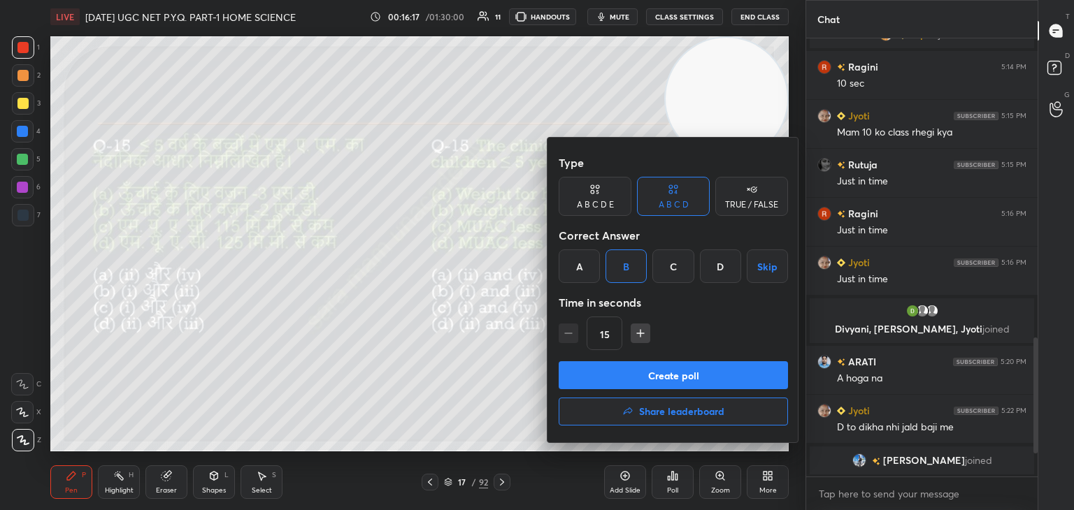
click at [685, 375] on button "Create poll" at bounding box center [672, 375] width 229 height 28
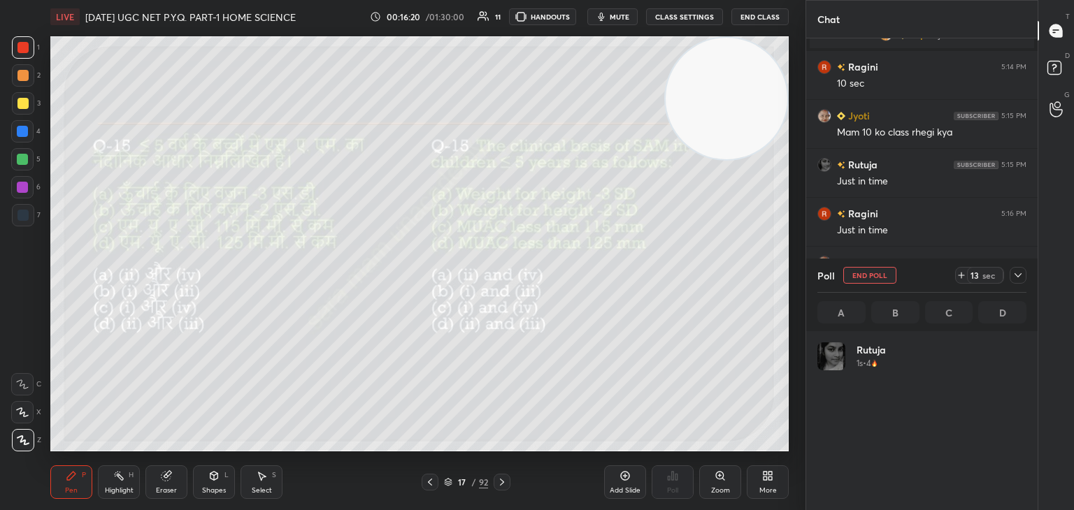
scroll to position [4, 4]
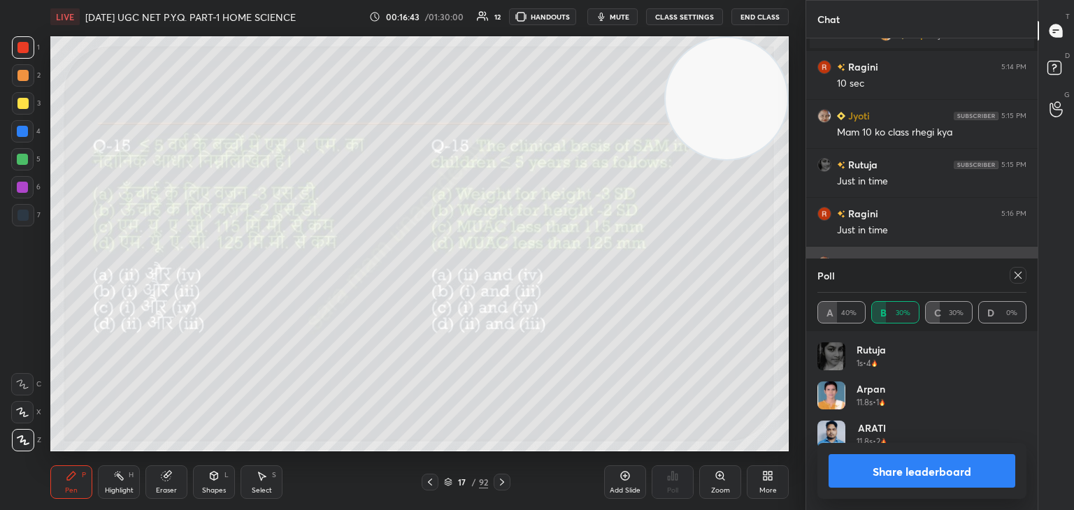
click at [1025, 275] on div at bounding box center [1017, 275] width 17 height 17
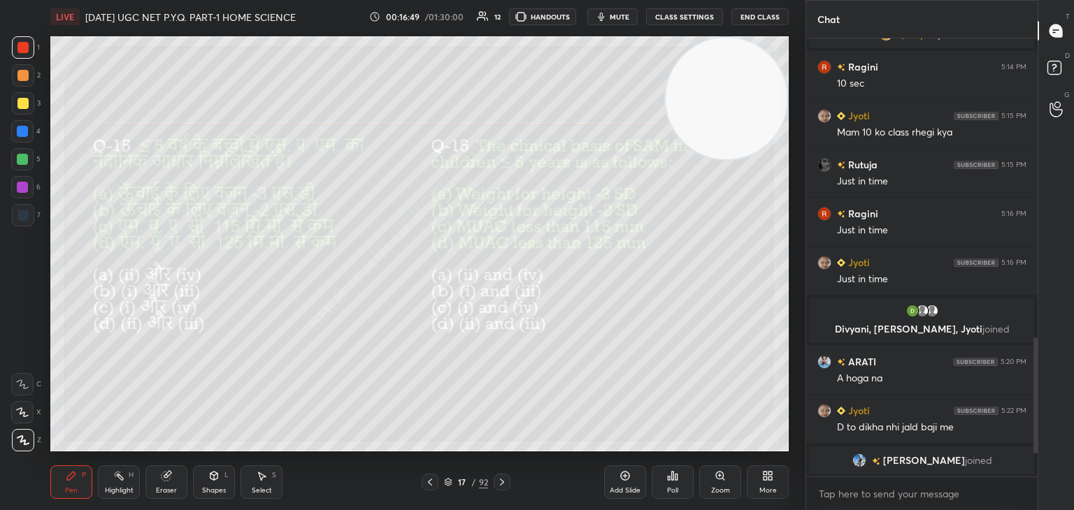
click at [500, 488] on div at bounding box center [501, 482] width 17 height 17
click at [681, 482] on div "Poll" at bounding box center [672, 482] width 42 height 34
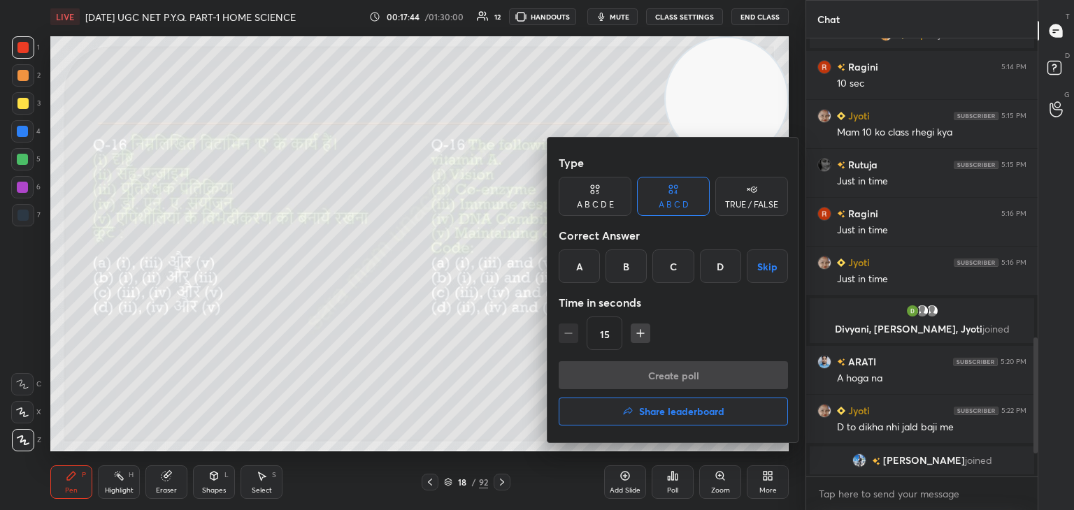
click at [582, 273] on div "A" at bounding box center [578, 267] width 41 height 34
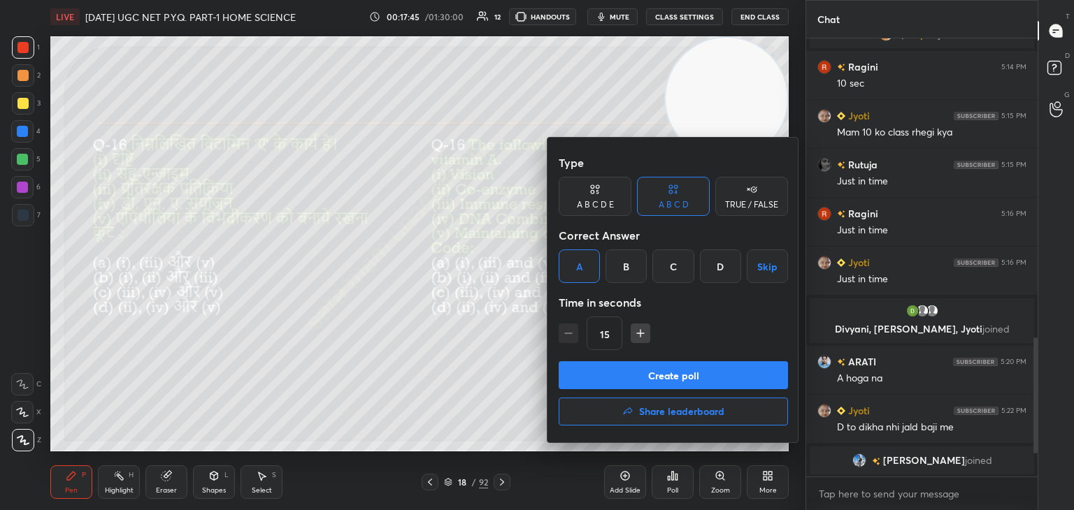
click at [675, 375] on button "Create poll" at bounding box center [672, 375] width 229 height 28
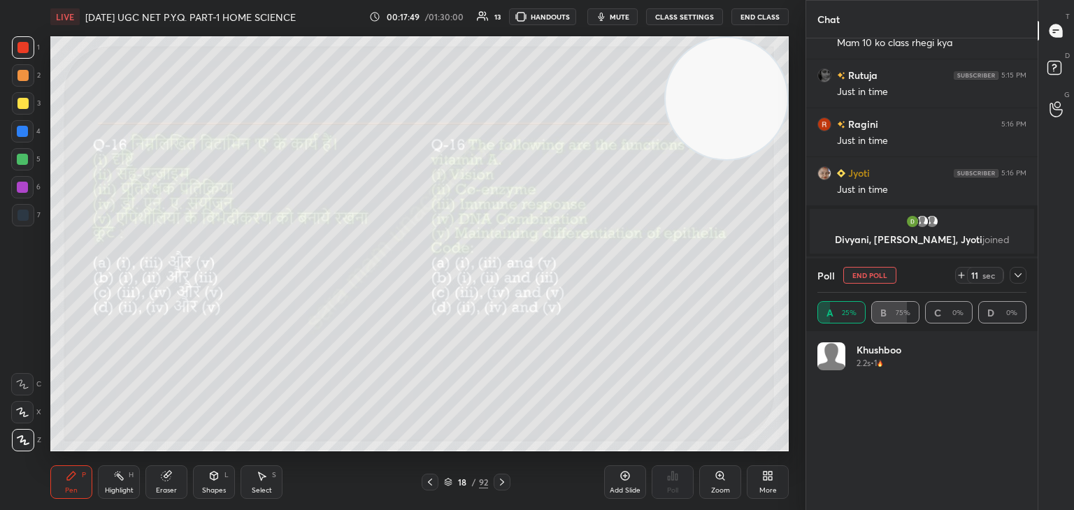
scroll to position [164, 205]
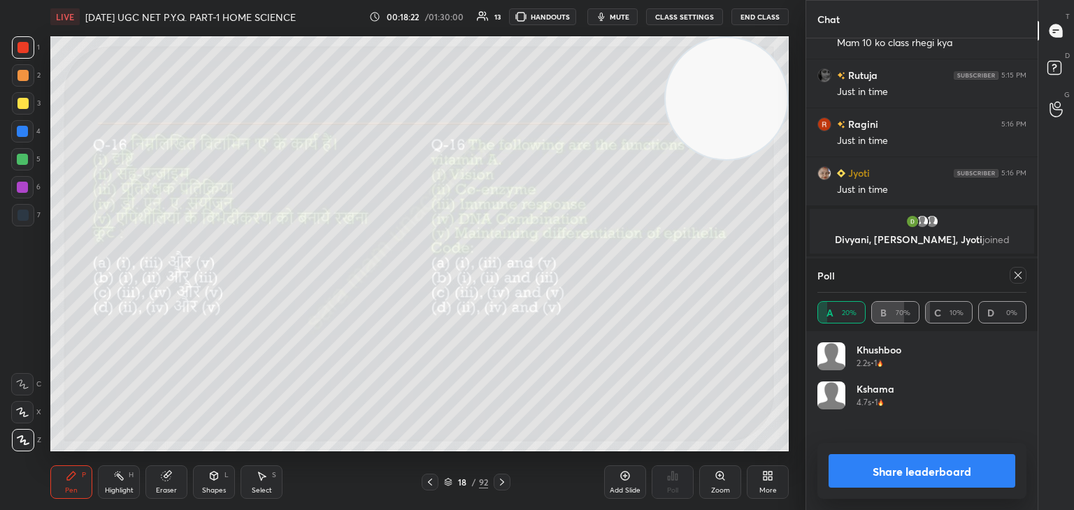
click at [1021, 279] on icon at bounding box center [1017, 275] width 11 height 11
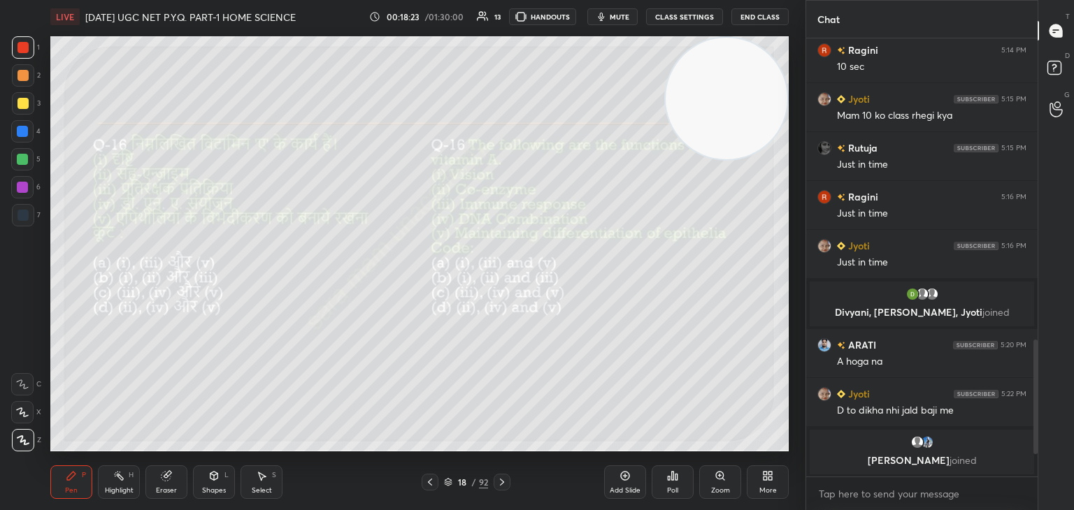
scroll to position [434, 227]
click at [498, 480] on icon at bounding box center [501, 482] width 11 height 11
click at [681, 487] on div "Poll" at bounding box center [672, 482] width 42 height 34
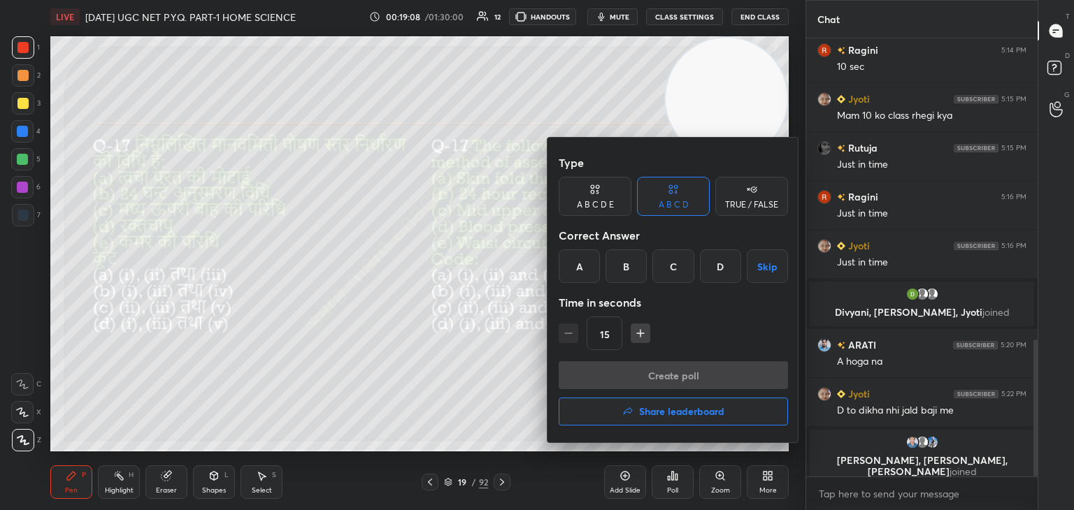
click at [716, 269] on div "D" at bounding box center [720, 267] width 41 height 34
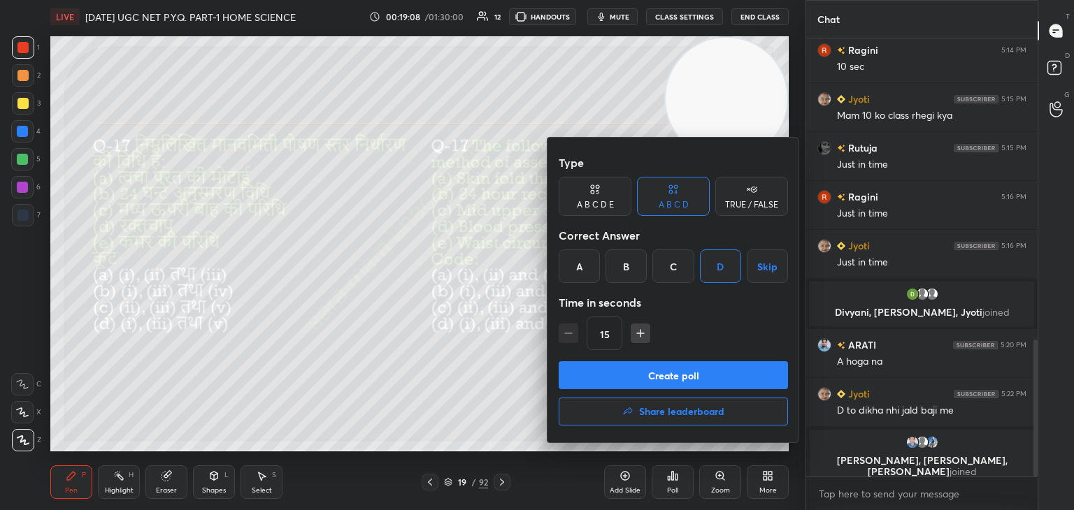
click at [702, 377] on button "Create poll" at bounding box center [672, 375] width 229 height 28
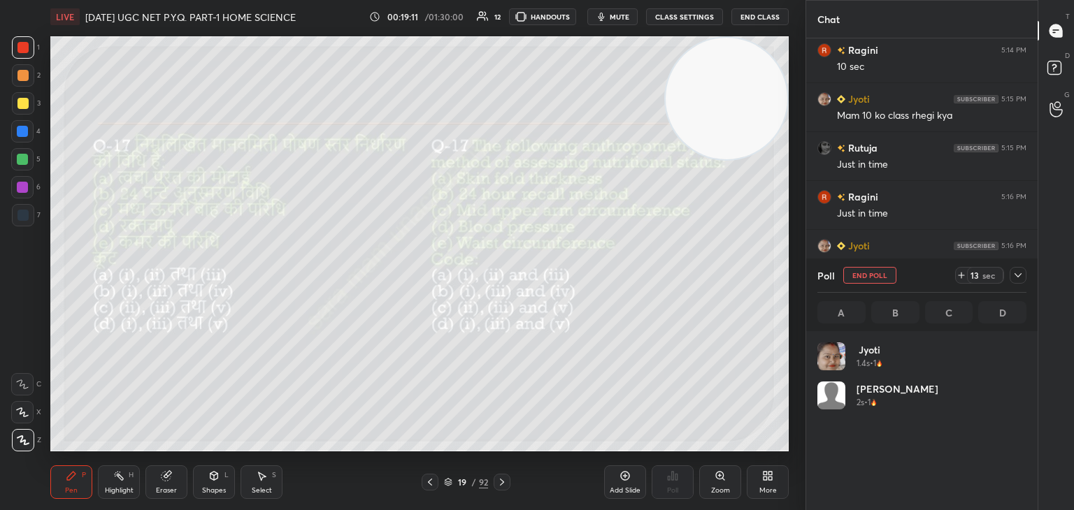
scroll to position [164, 205]
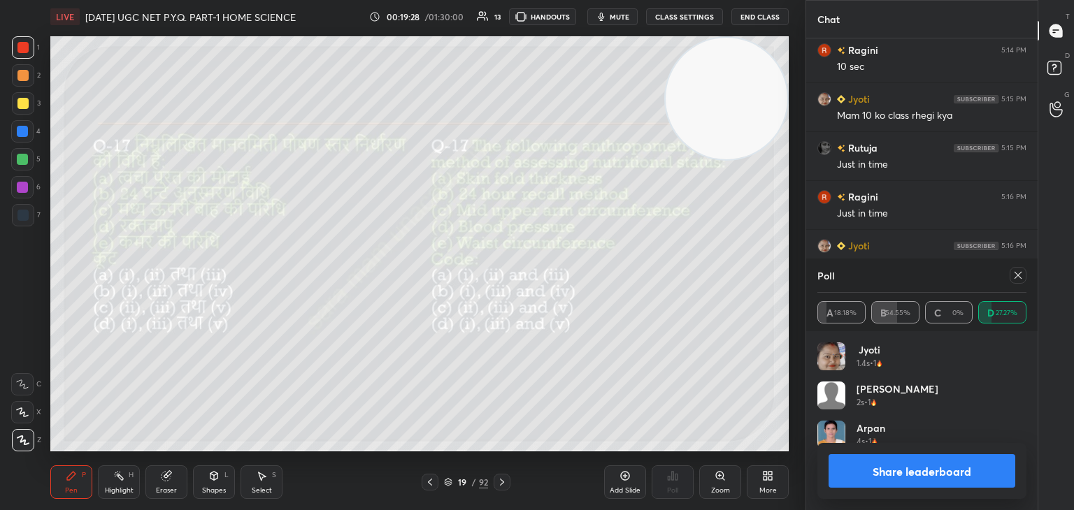
click at [1012, 275] on icon at bounding box center [1017, 275] width 11 height 11
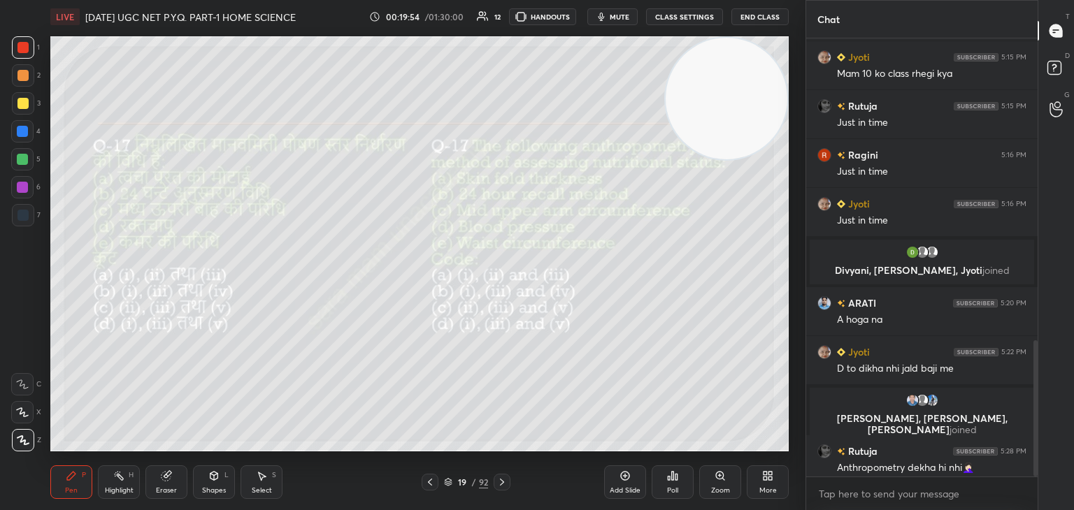
scroll to position [970, 0]
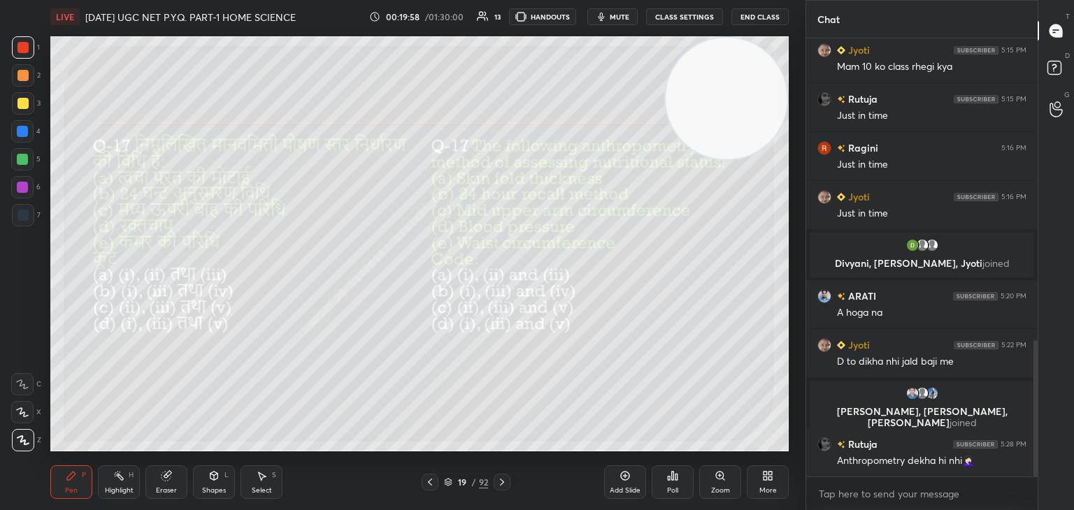
click at [503, 480] on icon at bounding box center [501, 482] width 11 height 11
click at [679, 487] on div "Poll" at bounding box center [672, 482] width 42 height 34
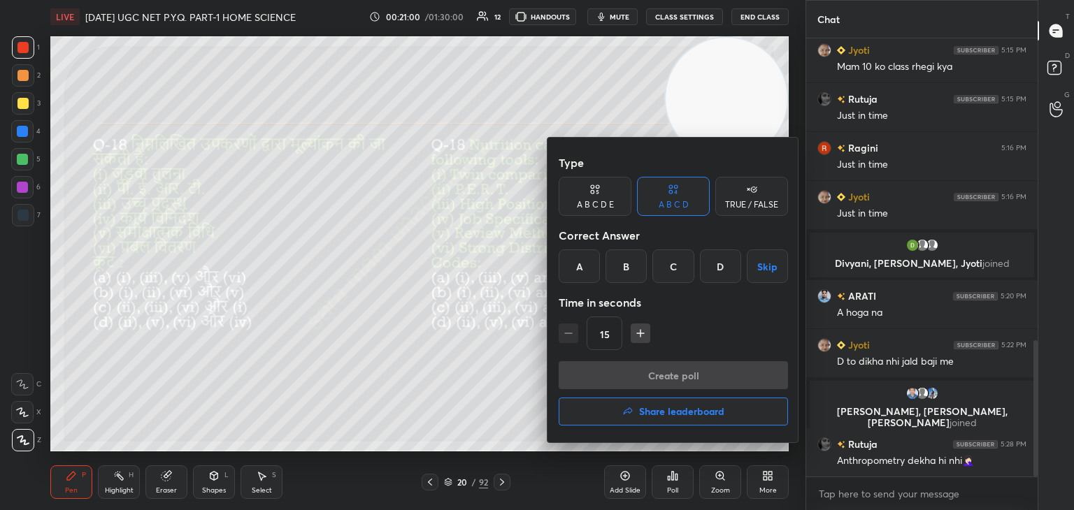
click at [586, 270] on div "A" at bounding box center [578, 267] width 41 height 34
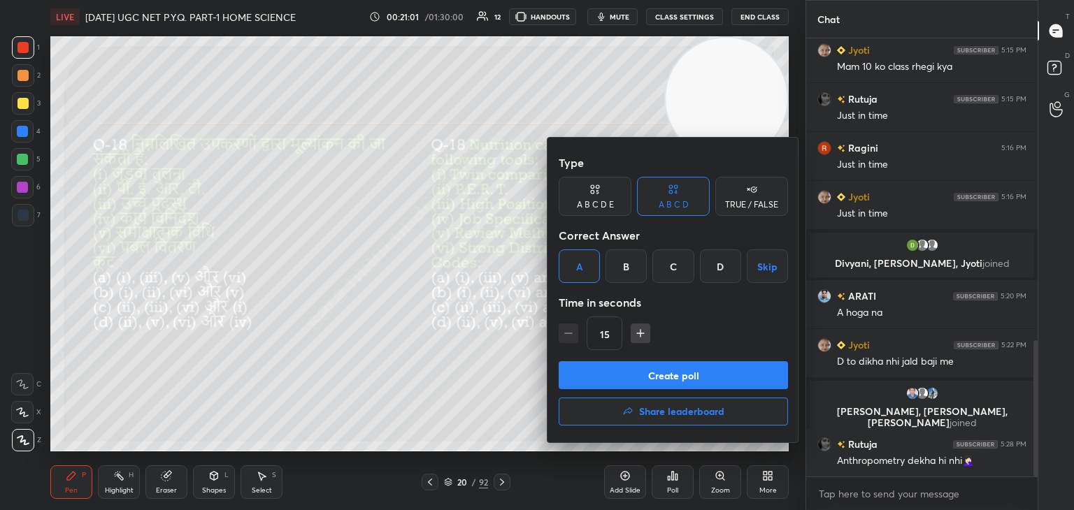
click at [721, 373] on button "Create poll" at bounding box center [672, 375] width 229 height 28
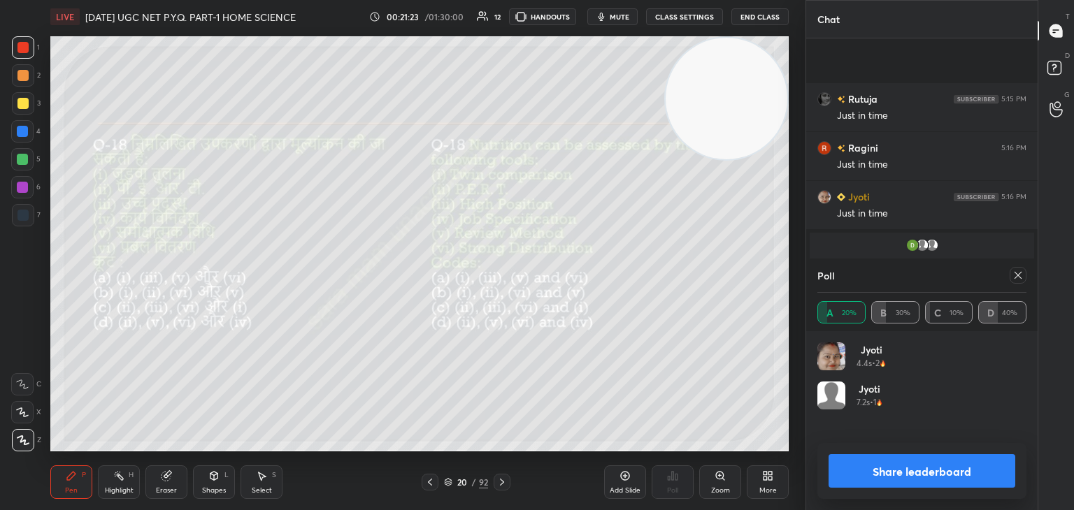
scroll to position [1076, 0]
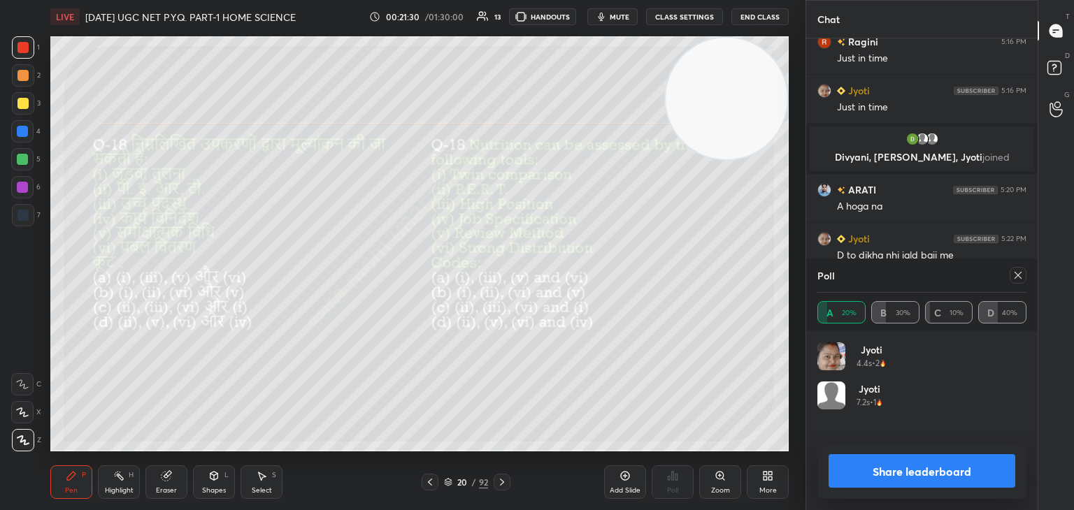
click at [1001, 275] on div "Poll" at bounding box center [921, 276] width 209 height 34
click at [1011, 277] on div at bounding box center [1017, 275] width 17 height 17
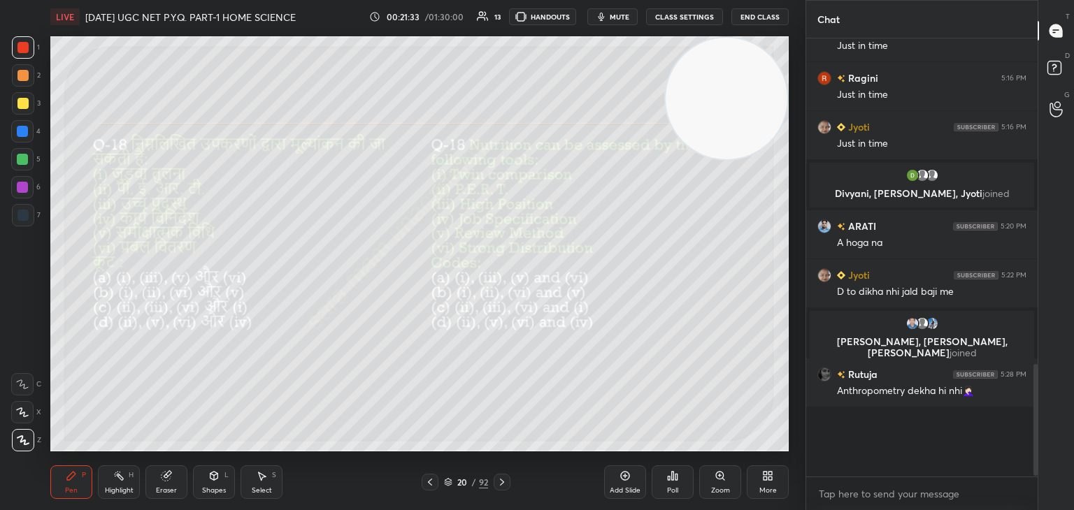
scroll to position [434, 227]
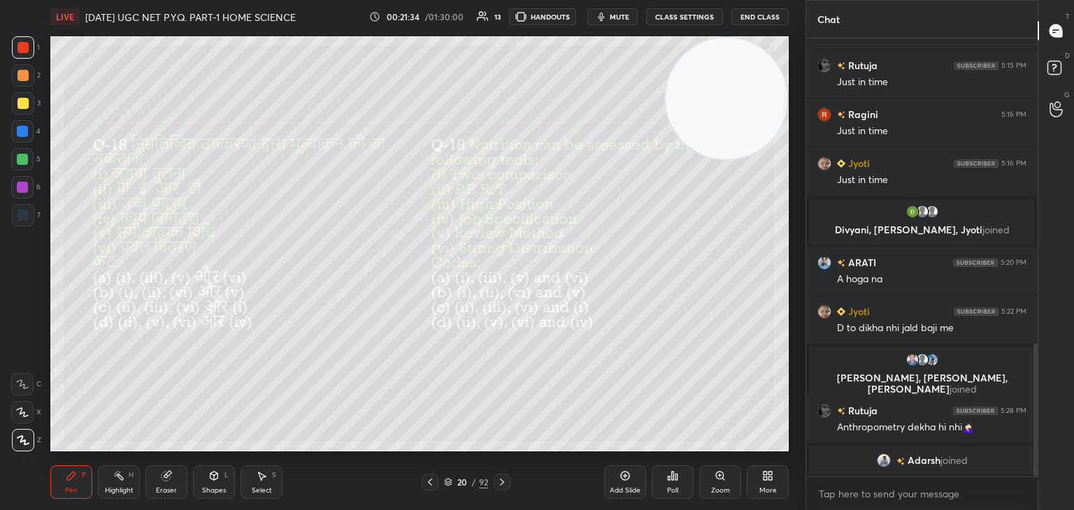
click at [503, 484] on icon at bounding box center [501, 482] width 11 height 11
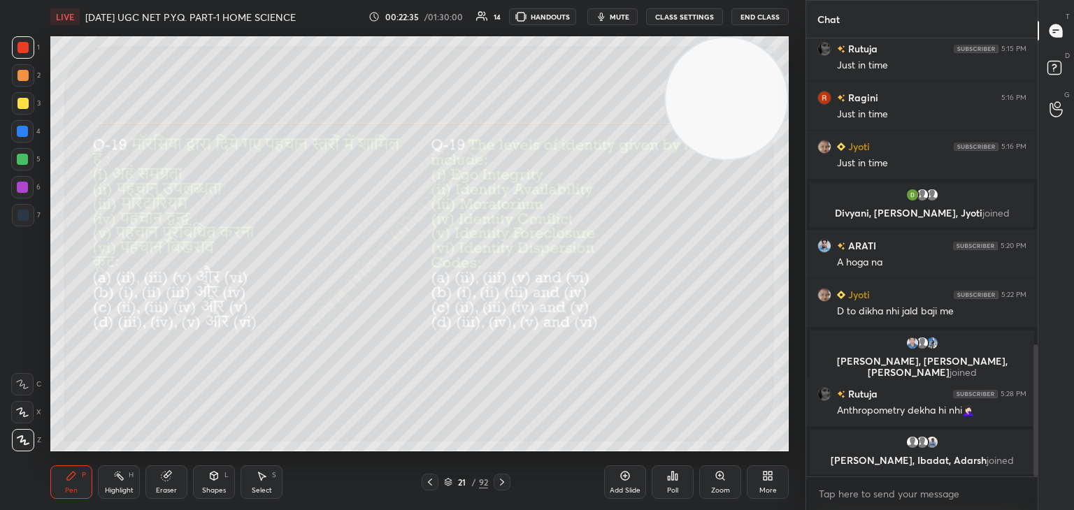
click at [681, 485] on div "Poll" at bounding box center [672, 482] width 42 height 34
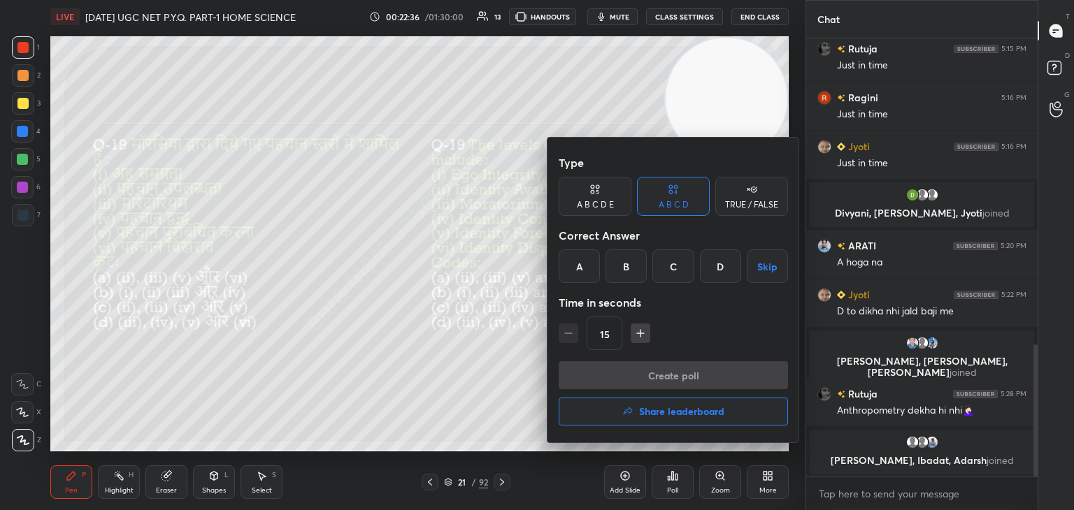
click at [576, 266] on div "A" at bounding box center [578, 267] width 41 height 34
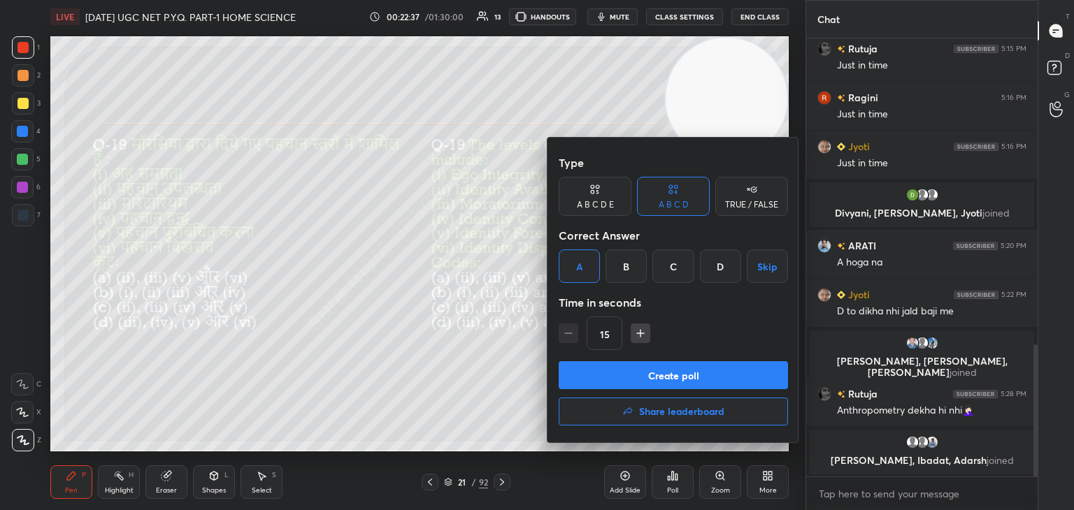
click at [727, 375] on button "Create poll" at bounding box center [672, 375] width 229 height 28
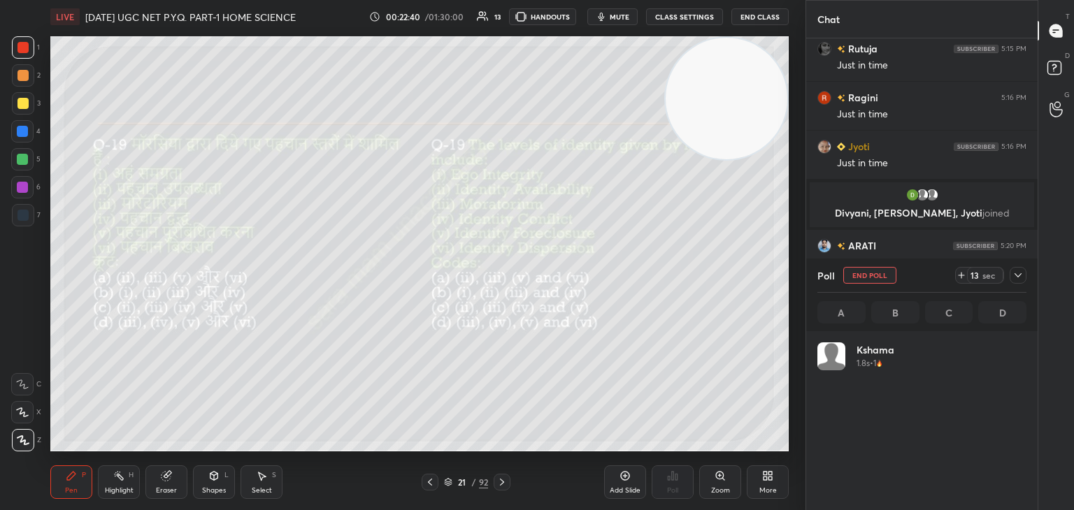
scroll to position [164, 205]
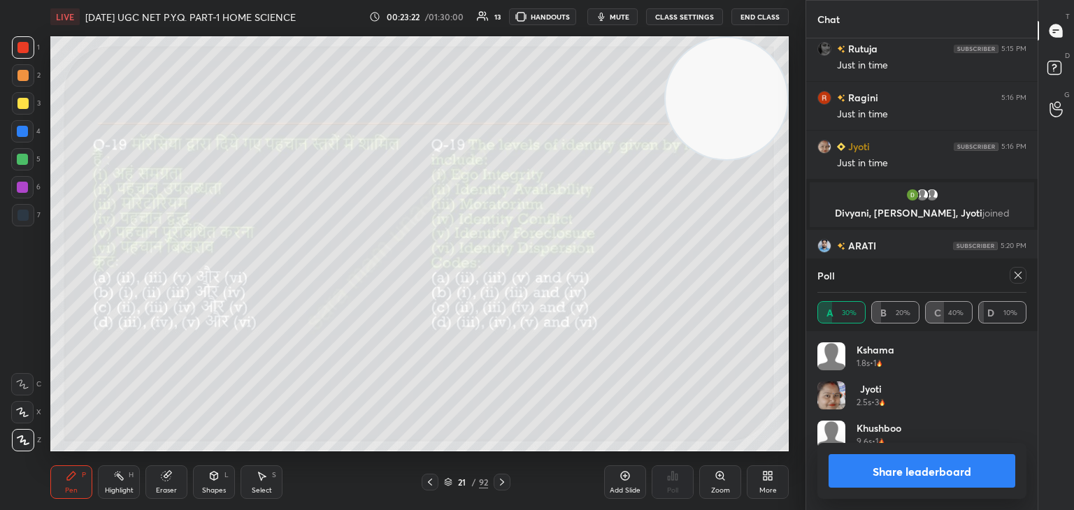
click at [268, 484] on div "Select S" at bounding box center [261, 482] width 42 height 34
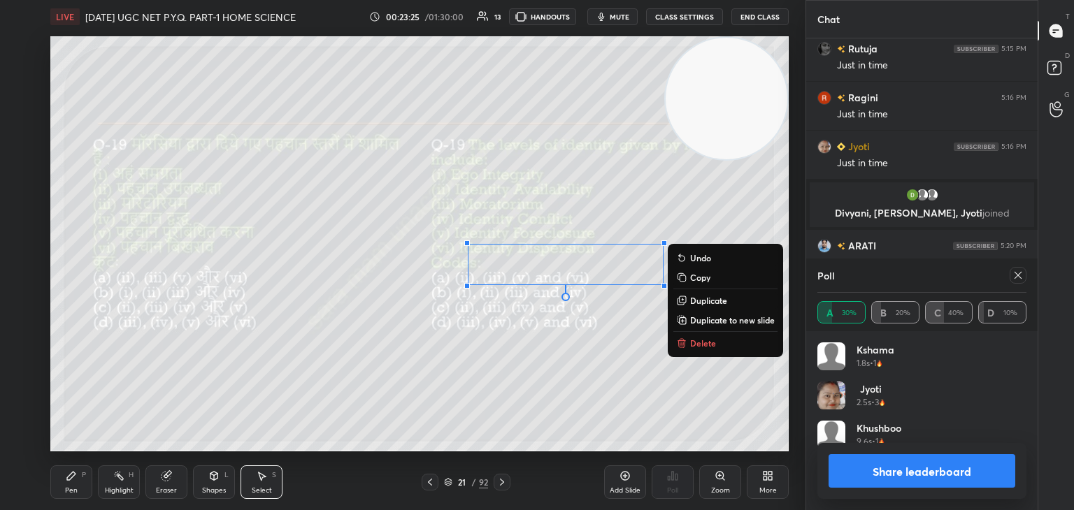
click at [695, 345] on p "Delete" at bounding box center [703, 343] width 26 height 11
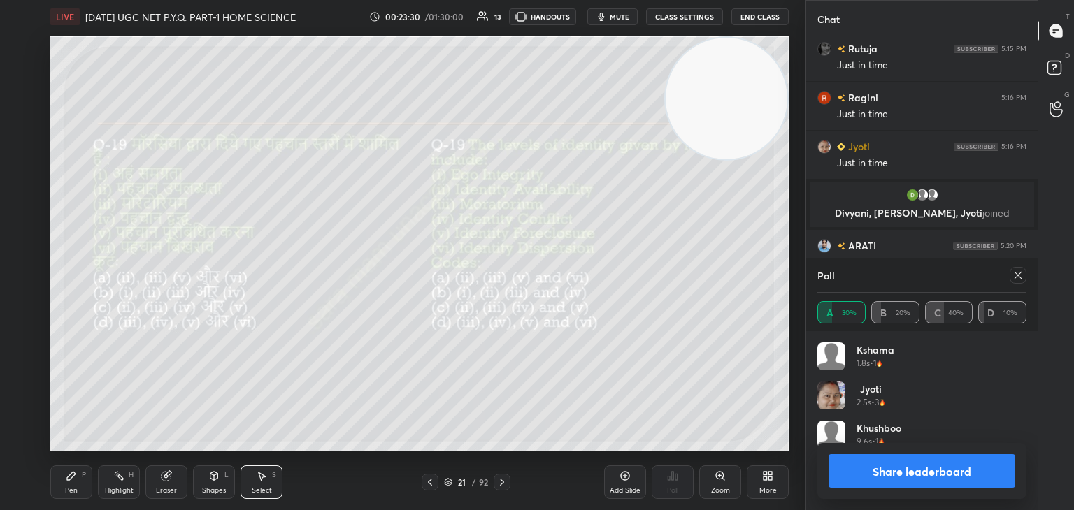
click at [82, 486] on div "Pen P" at bounding box center [71, 482] width 42 height 34
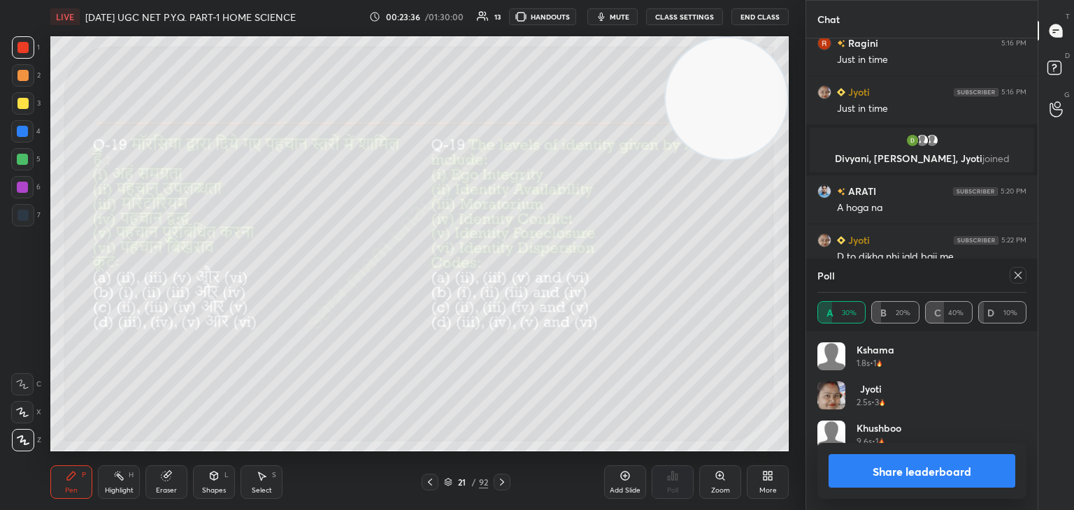
scroll to position [1088, 0]
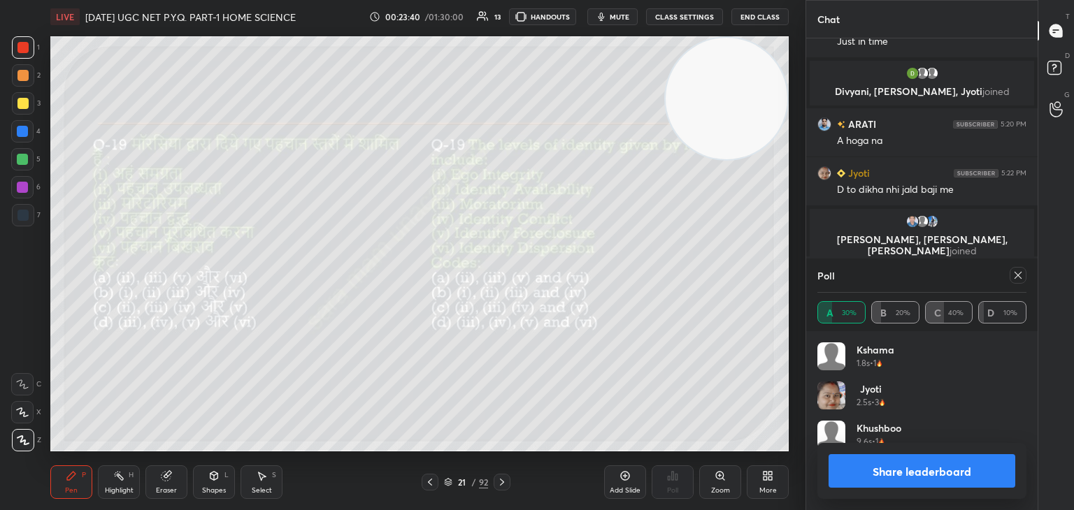
click at [1017, 277] on icon at bounding box center [1017, 275] width 11 height 11
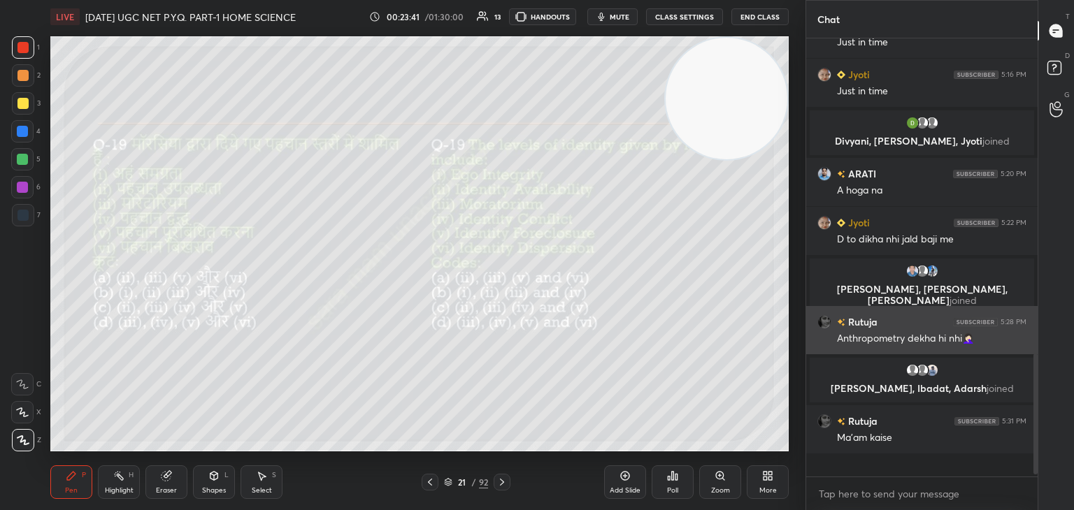
scroll to position [428, 227]
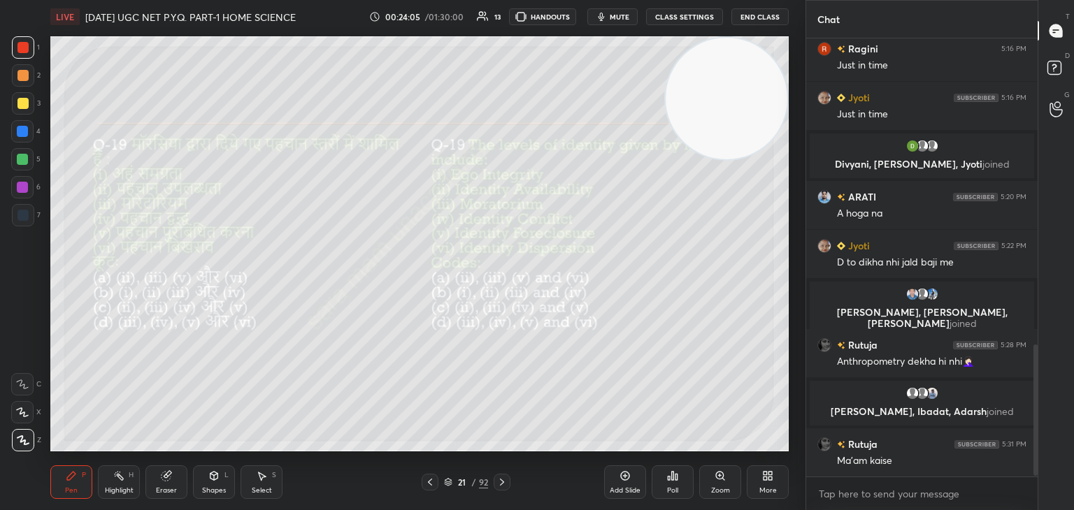
click at [503, 484] on icon at bounding box center [501, 482] width 11 height 11
click at [721, 479] on icon at bounding box center [720, 476] width 8 height 8
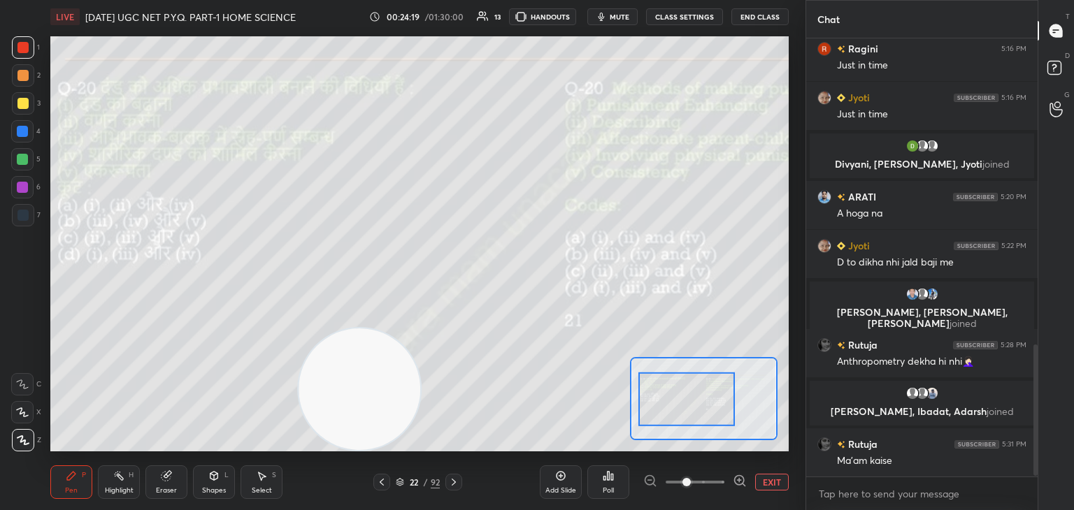
click at [763, 488] on button "EXIT" at bounding box center [772, 482] width 34 height 17
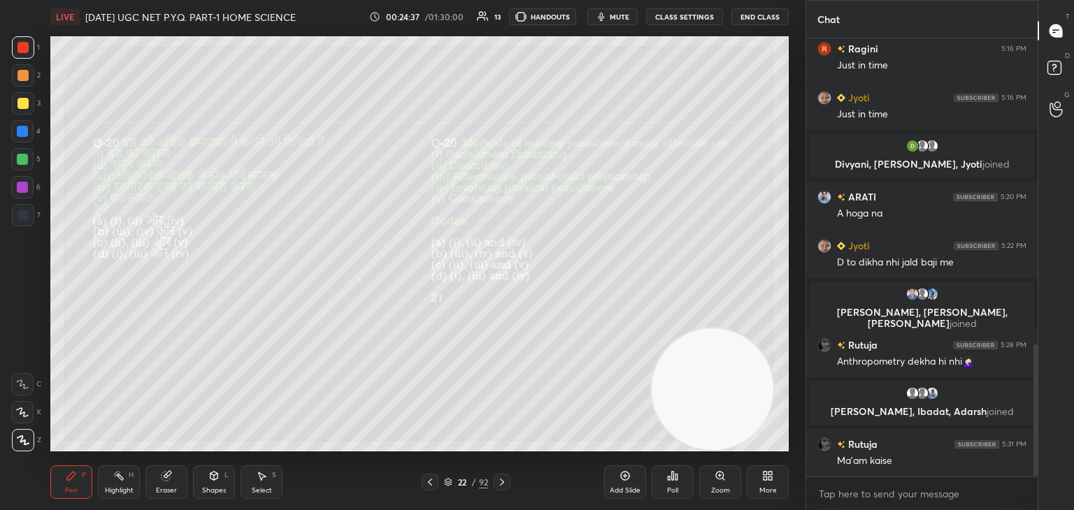
scroll to position [434, 227]
click at [665, 486] on div "Poll" at bounding box center [672, 482] width 42 height 34
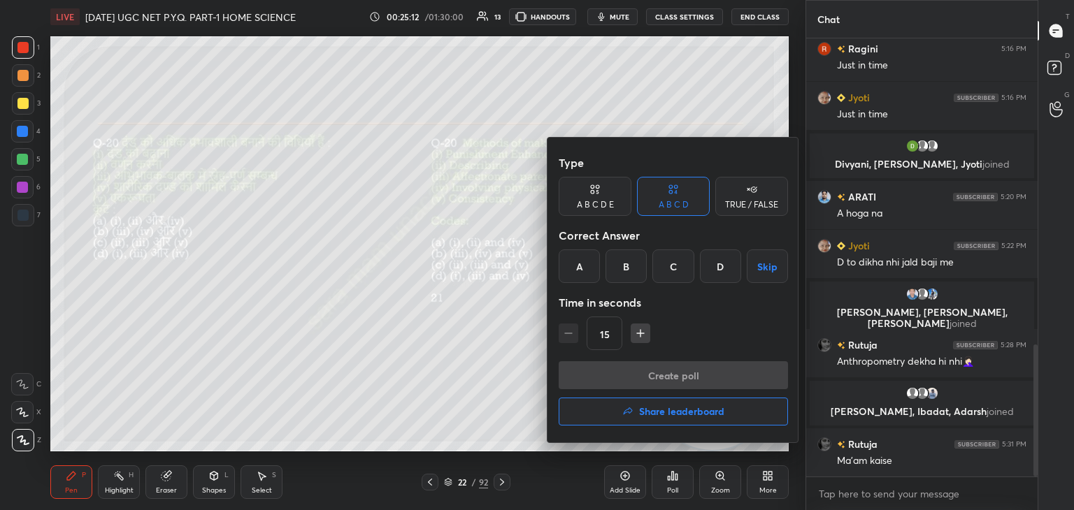
click at [676, 266] on div "C" at bounding box center [672, 267] width 41 height 34
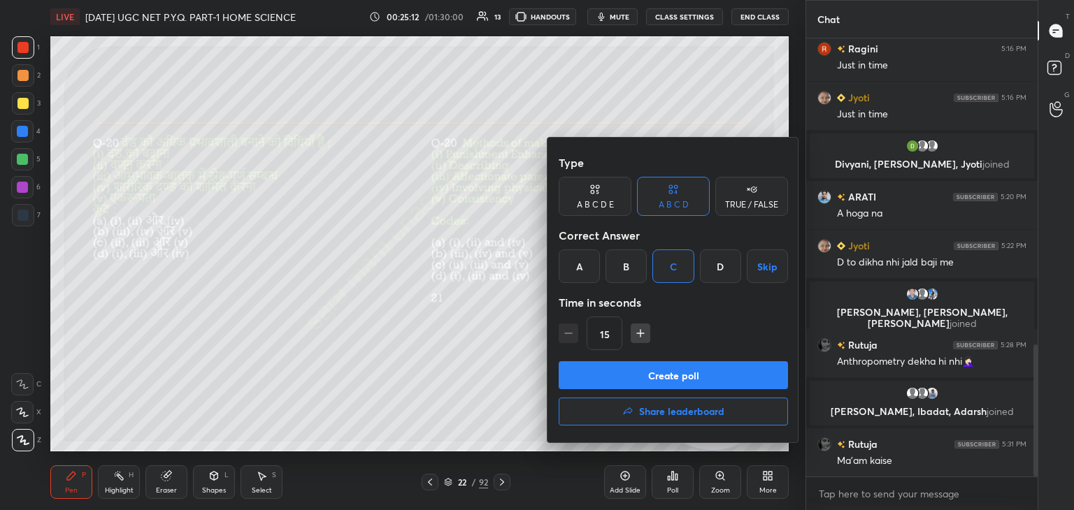
click at [691, 371] on button "Create poll" at bounding box center [672, 375] width 229 height 28
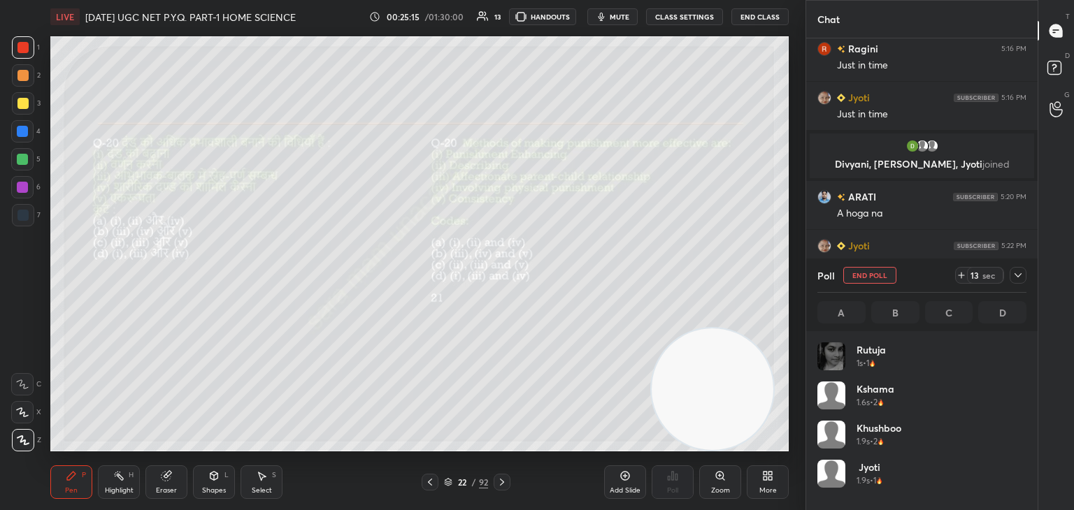
scroll to position [164, 205]
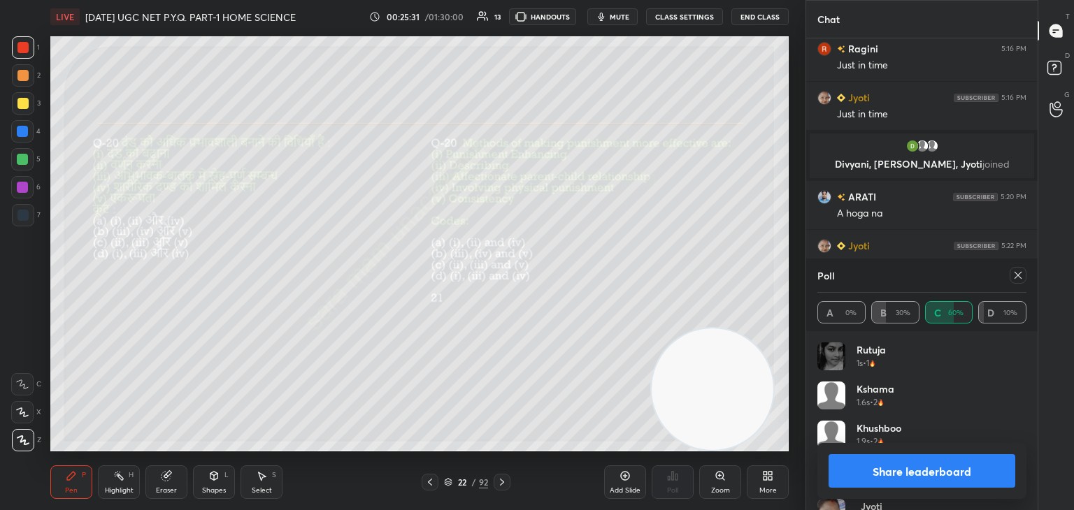
click at [257, 480] on icon at bounding box center [261, 475] width 11 height 11
click at [507, 140] on div "0 ° Undo Copy Duplicate Duplicate to new slide Delete" at bounding box center [419, 243] width 738 height 415
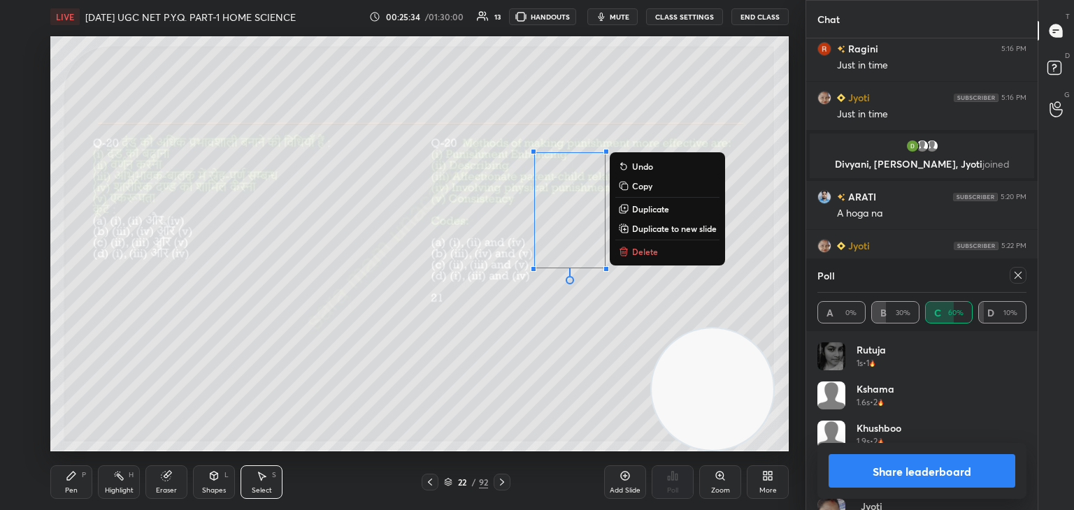
click at [635, 255] on p "Delete" at bounding box center [645, 251] width 26 height 11
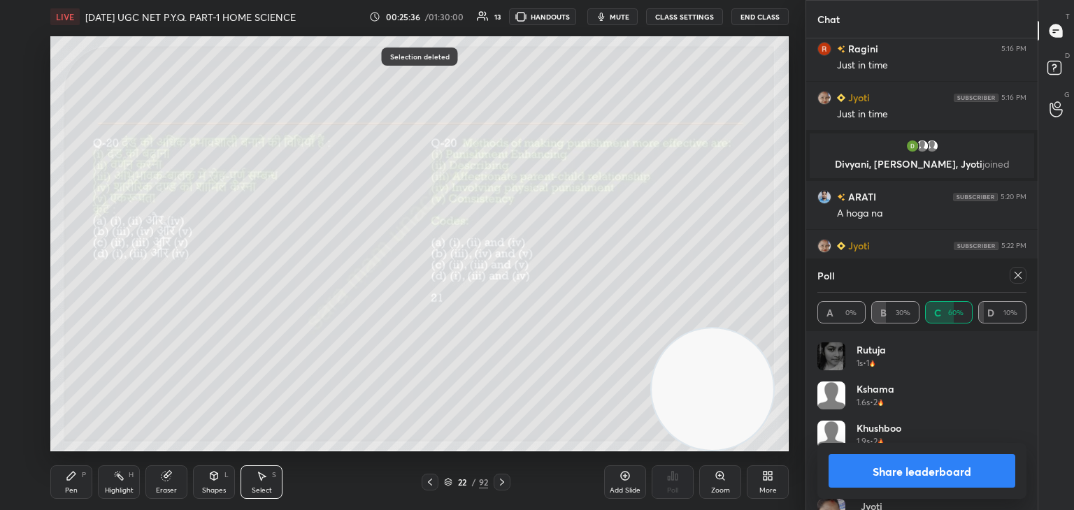
click at [88, 491] on div "Pen P" at bounding box center [71, 482] width 42 height 34
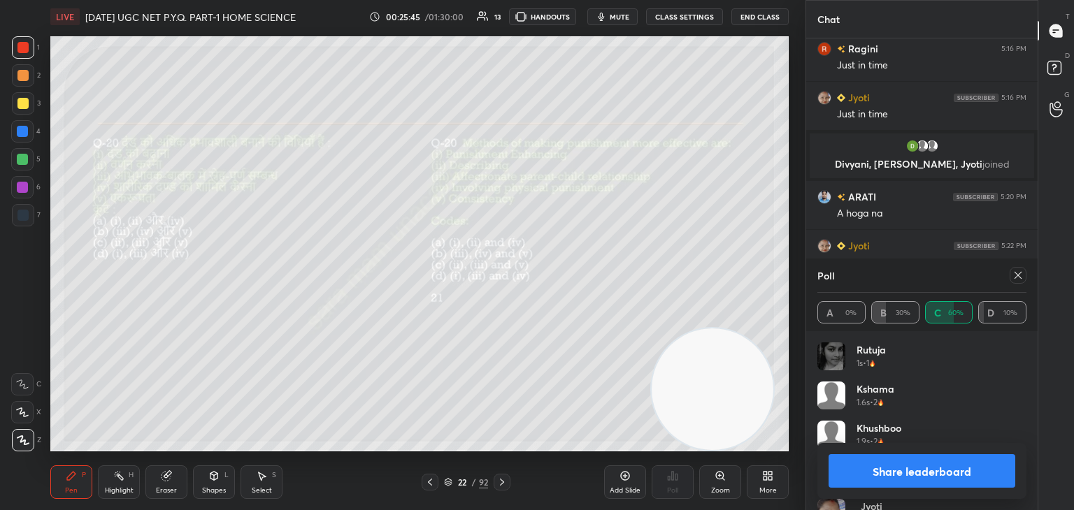
scroll to position [1121, 0]
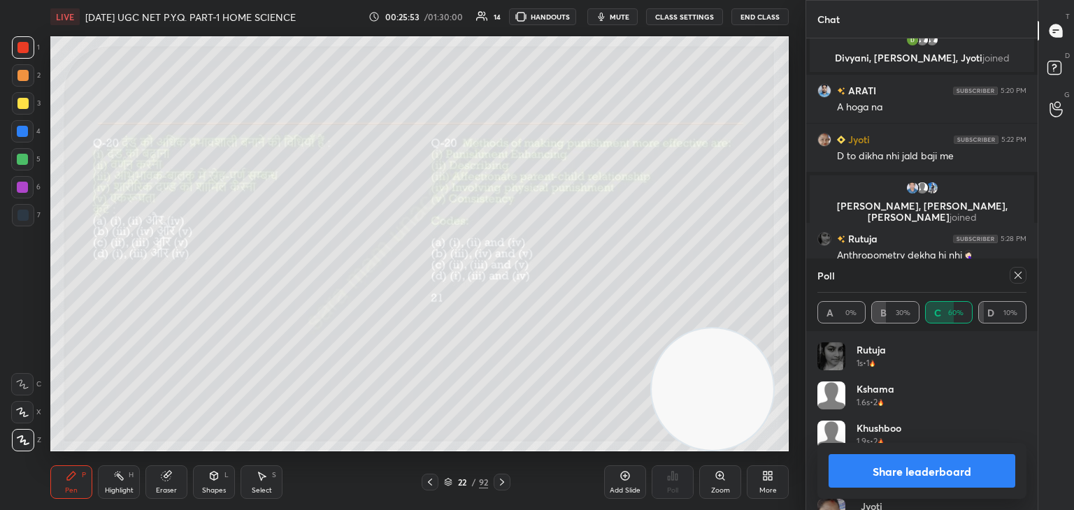
click at [1017, 276] on icon at bounding box center [1017, 275] width 7 height 7
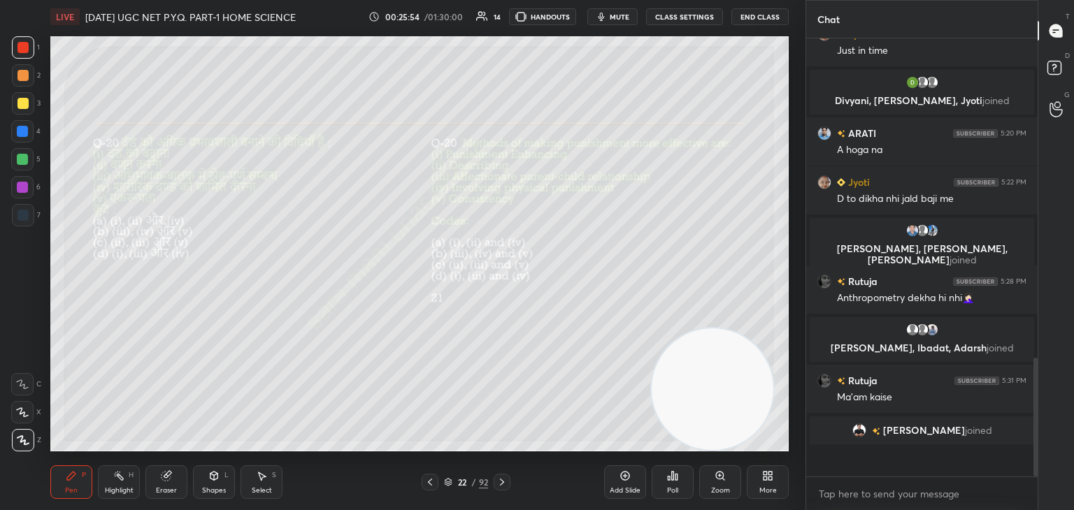
scroll to position [1048, 0]
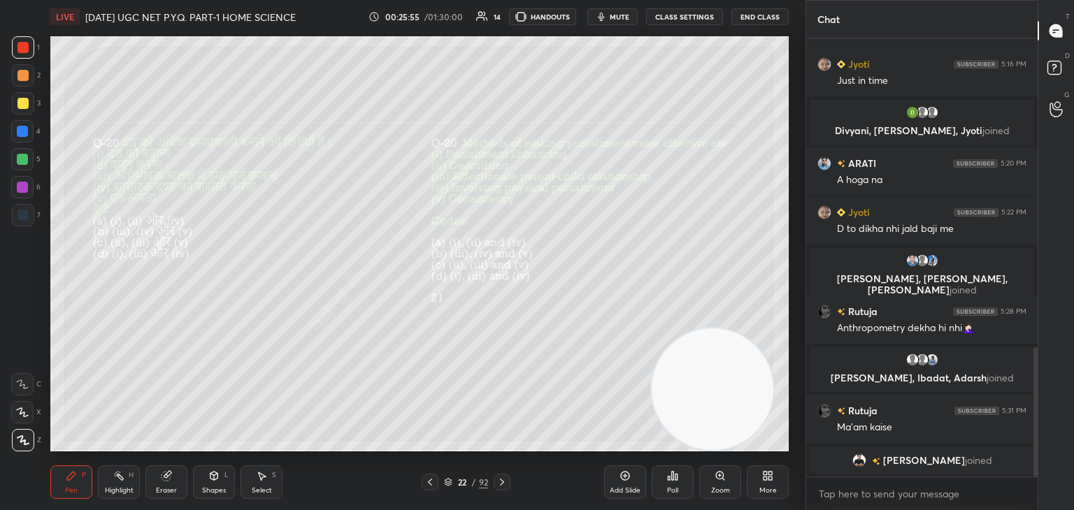
click at [498, 484] on icon at bounding box center [501, 482] width 11 height 11
click at [671, 484] on div "Poll" at bounding box center [672, 482] width 42 height 34
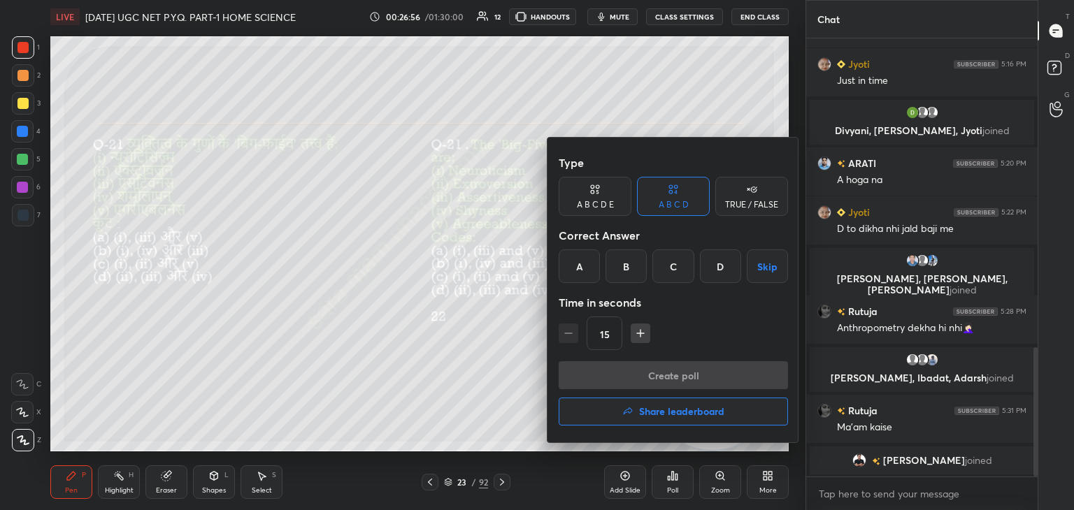
click at [679, 269] on div "C" at bounding box center [672, 267] width 41 height 34
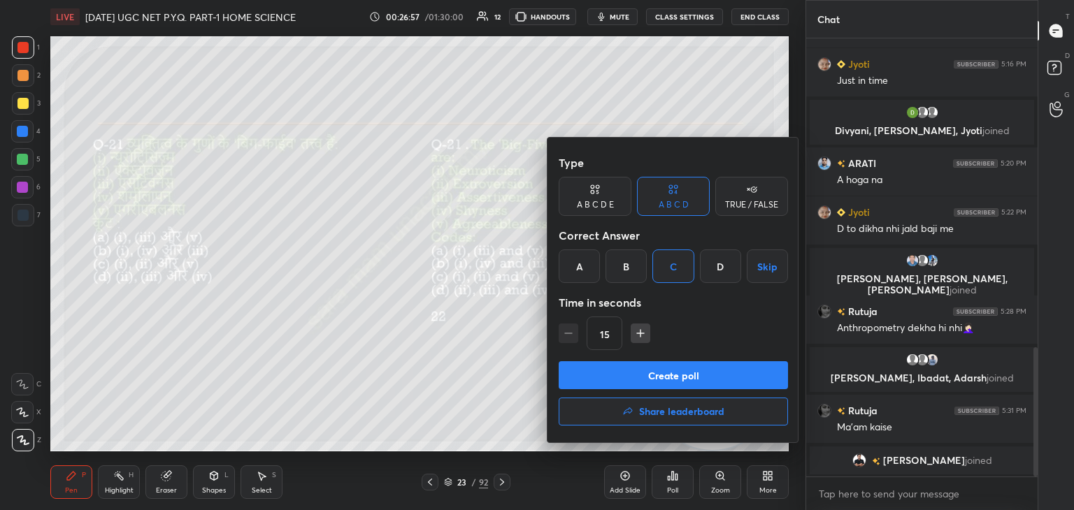
click at [732, 372] on button "Create poll" at bounding box center [672, 375] width 229 height 28
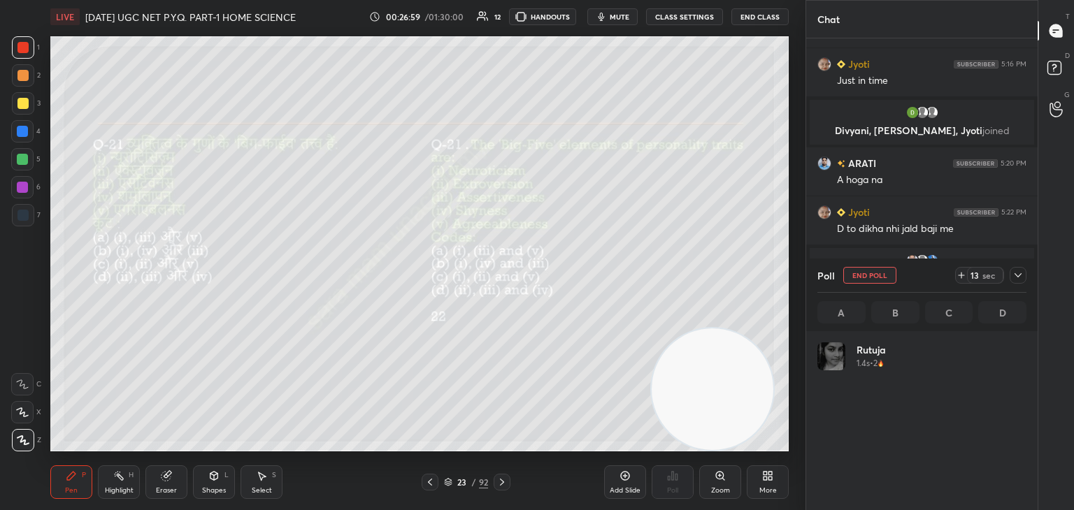
scroll to position [4, 4]
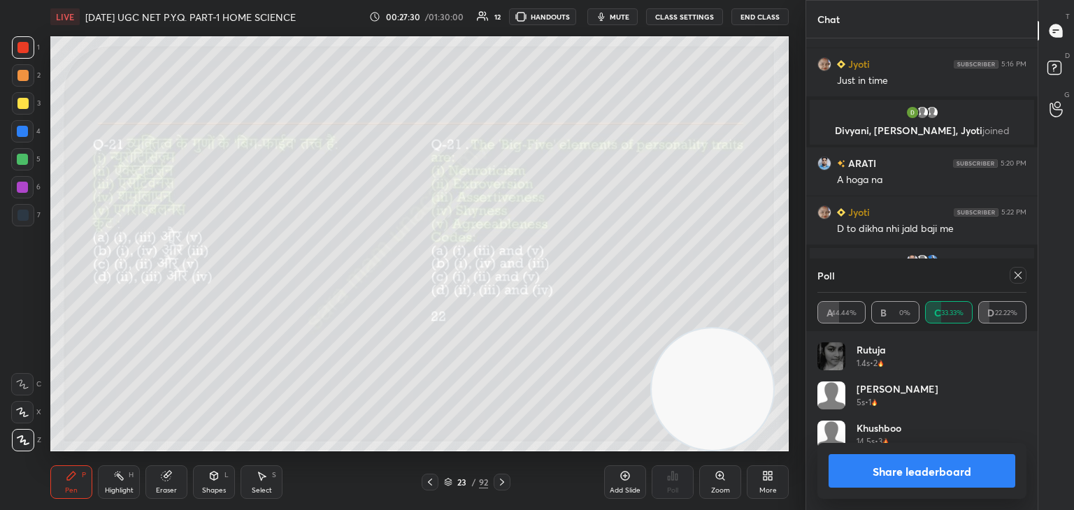
click at [1012, 273] on icon at bounding box center [1017, 275] width 11 height 11
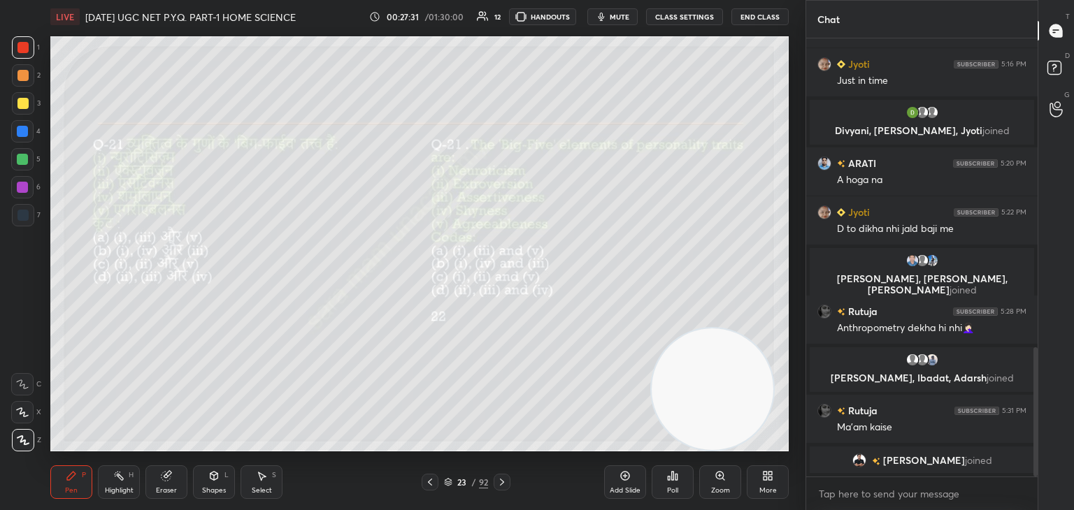
scroll to position [319, 227]
click at [495, 484] on div at bounding box center [501, 482] width 17 height 17
click at [674, 487] on div "Poll" at bounding box center [672, 490] width 11 height 7
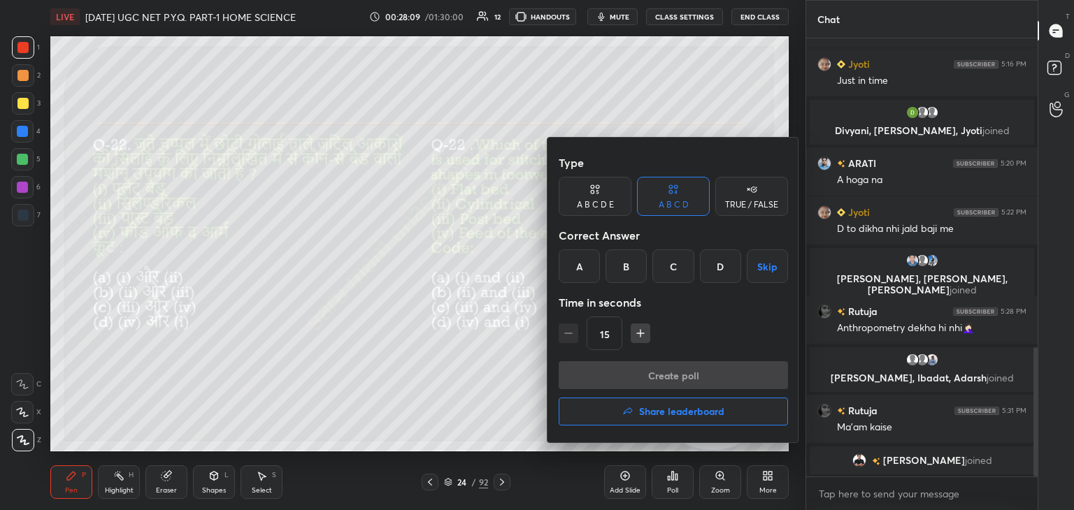
click at [682, 269] on div "C" at bounding box center [672, 267] width 41 height 34
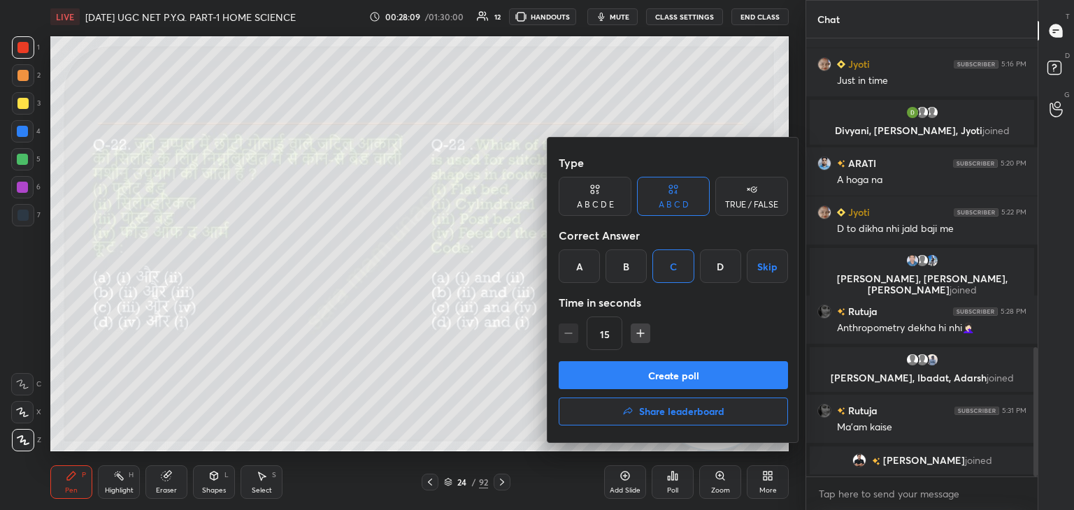
click at [707, 383] on button "Create poll" at bounding box center [672, 375] width 229 height 28
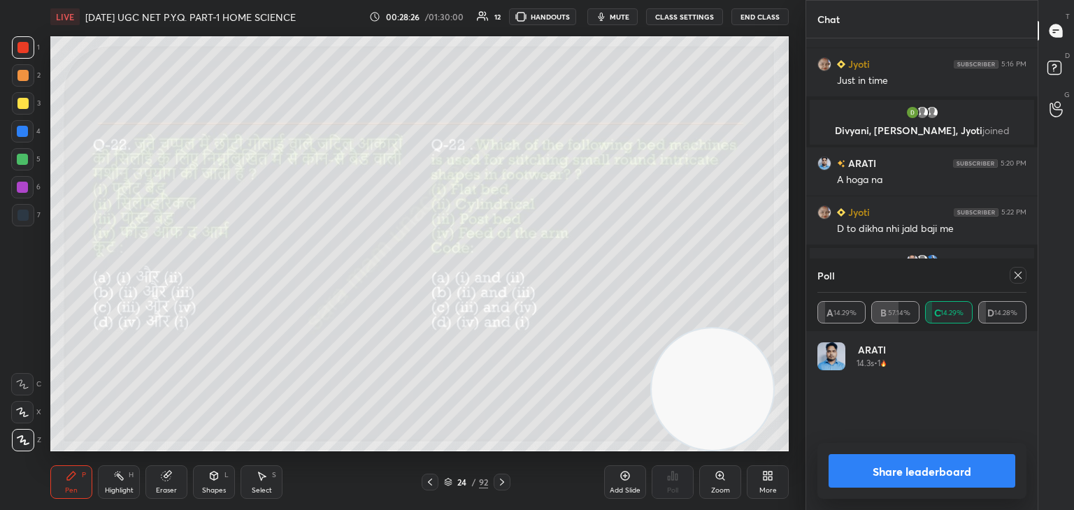
scroll to position [164, 205]
click at [1011, 275] on div at bounding box center [1017, 275] width 17 height 17
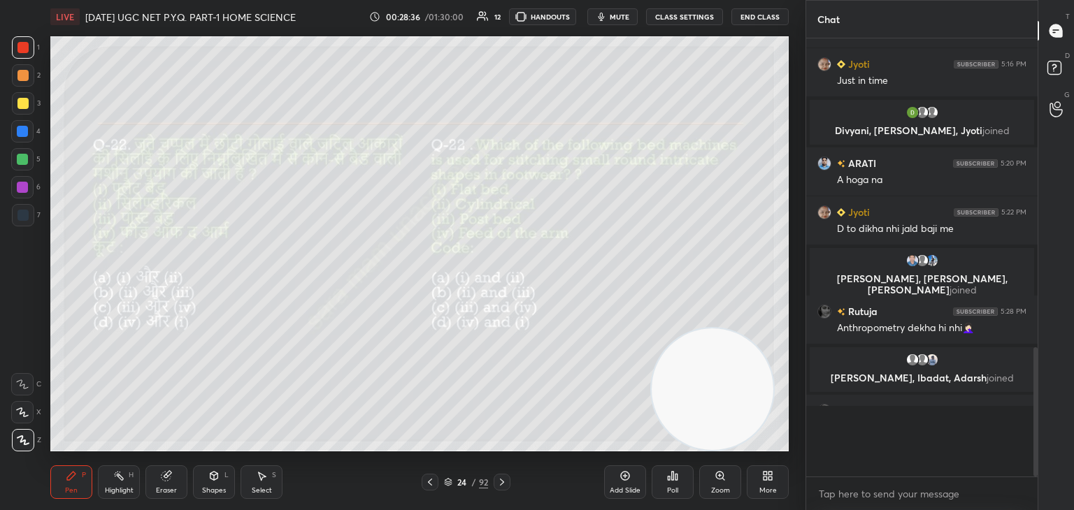
scroll to position [433, 227]
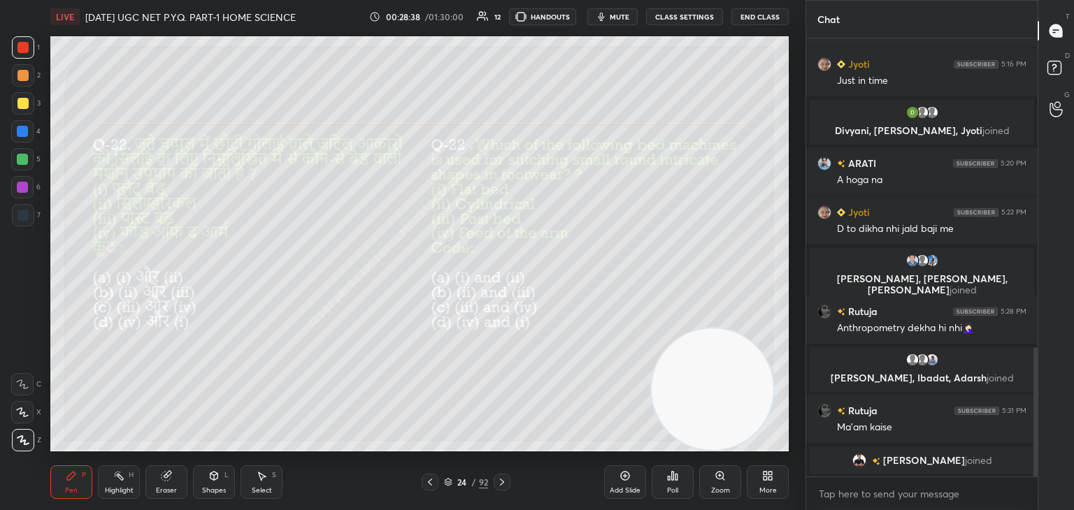
click at [503, 479] on icon at bounding box center [501, 482] width 11 height 11
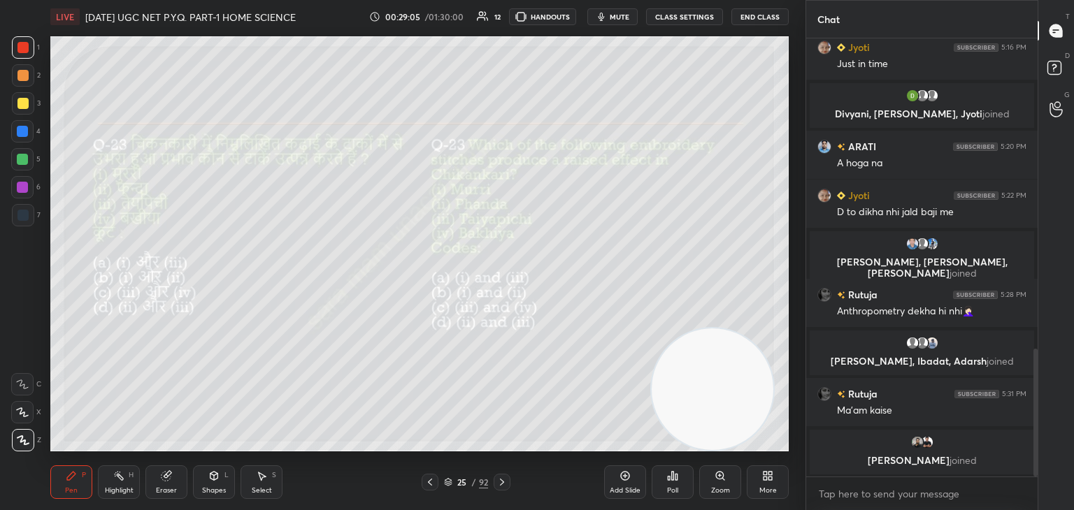
click at [670, 489] on div "Poll" at bounding box center [672, 490] width 11 height 7
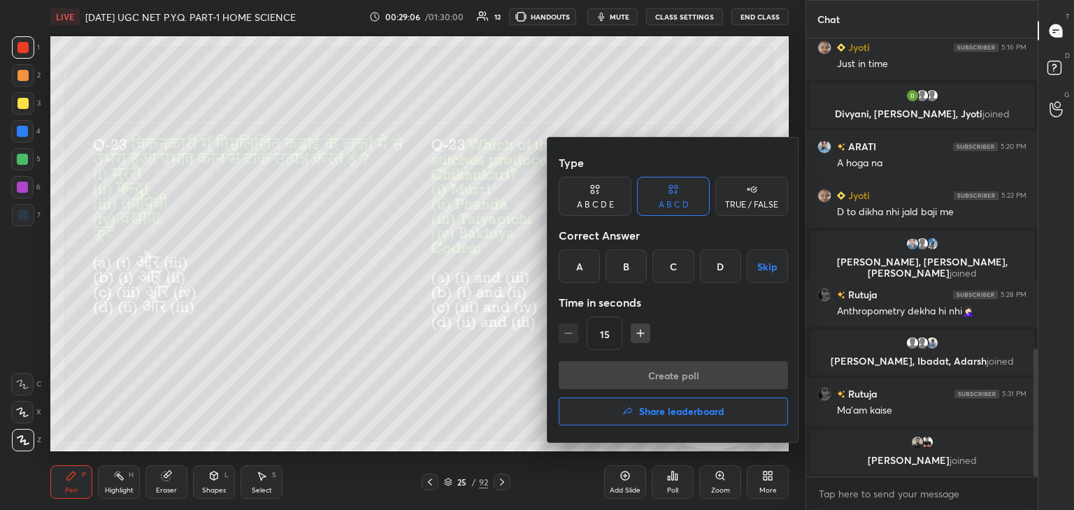
click at [626, 276] on div "B" at bounding box center [625, 267] width 41 height 34
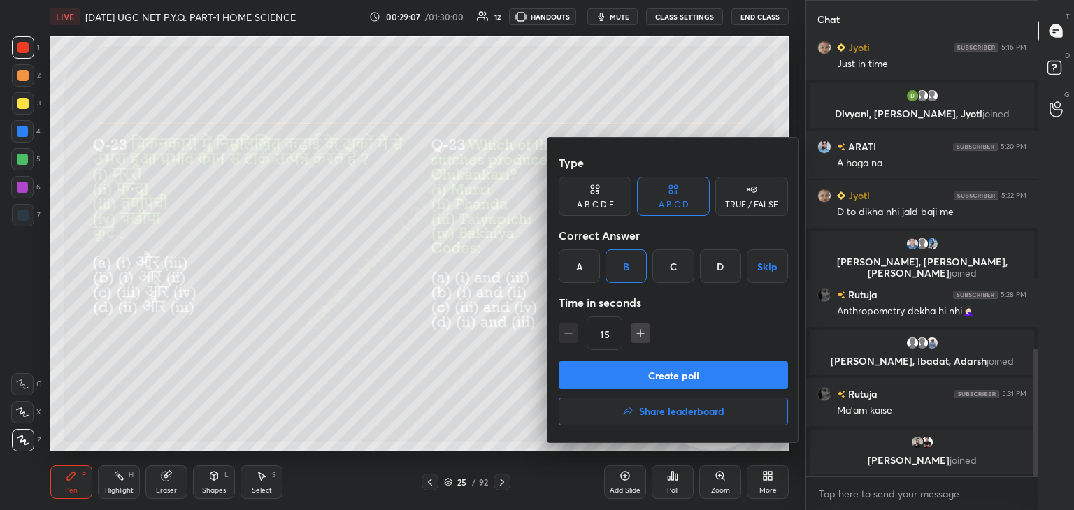
click at [697, 377] on button "Create poll" at bounding box center [672, 375] width 229 height 28
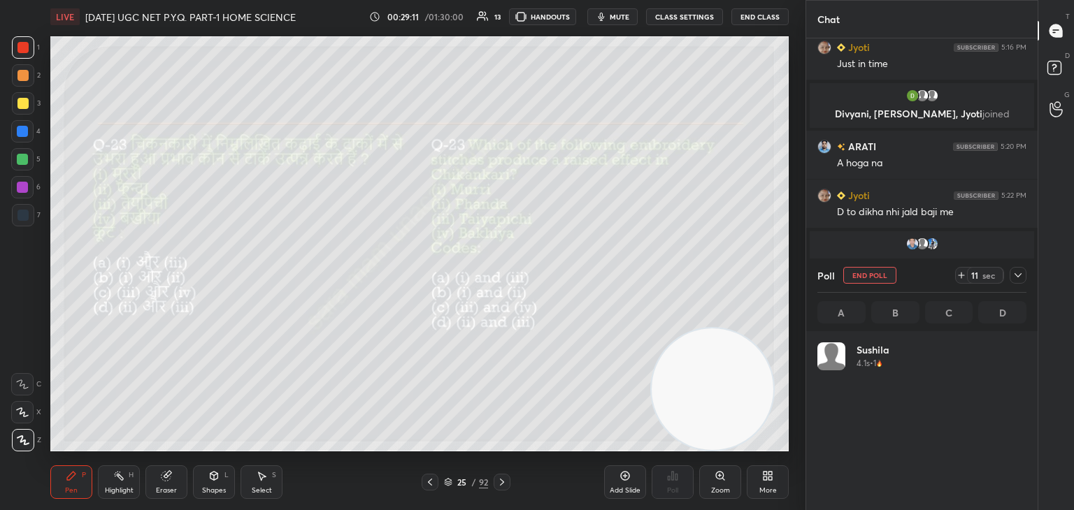
scroll to position [164, 205]
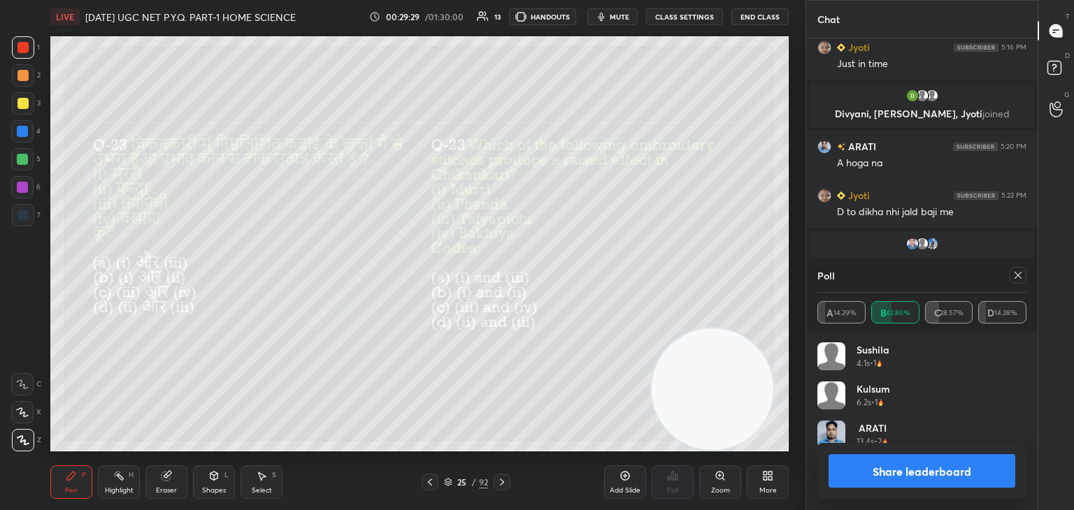
click at [1011, 273] on div at bounding box center [1017, 275] width 17 height 17
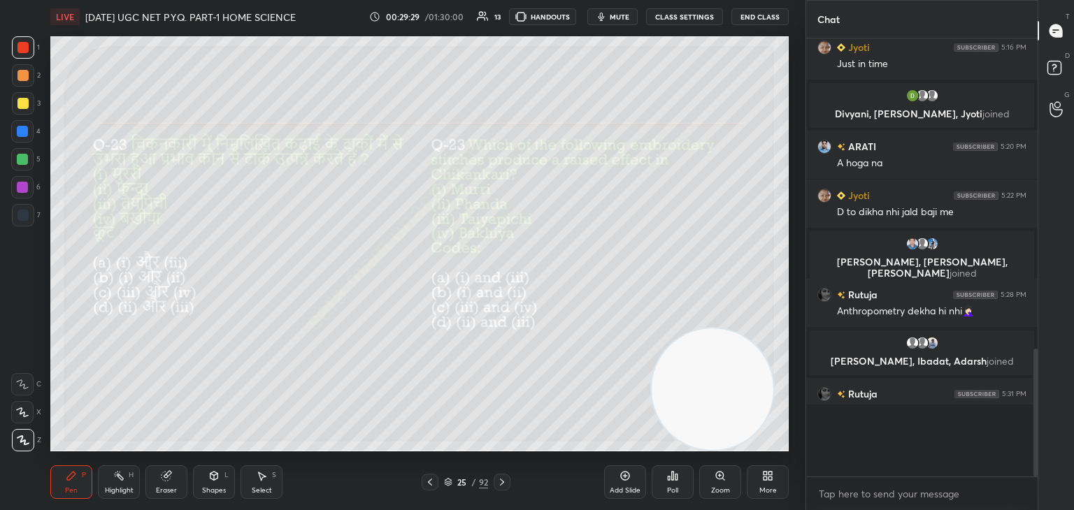
scroll to position [5, 4]
click at [512, 482] on div "25 / 92" at bounding box center [465, 482] width 277 height 17
click at [501, 482] on icon at bounding box center [501, 482] width 11 height 11
click at [673, 482] on icon at bounding box center [672, 475] width 11 height 11
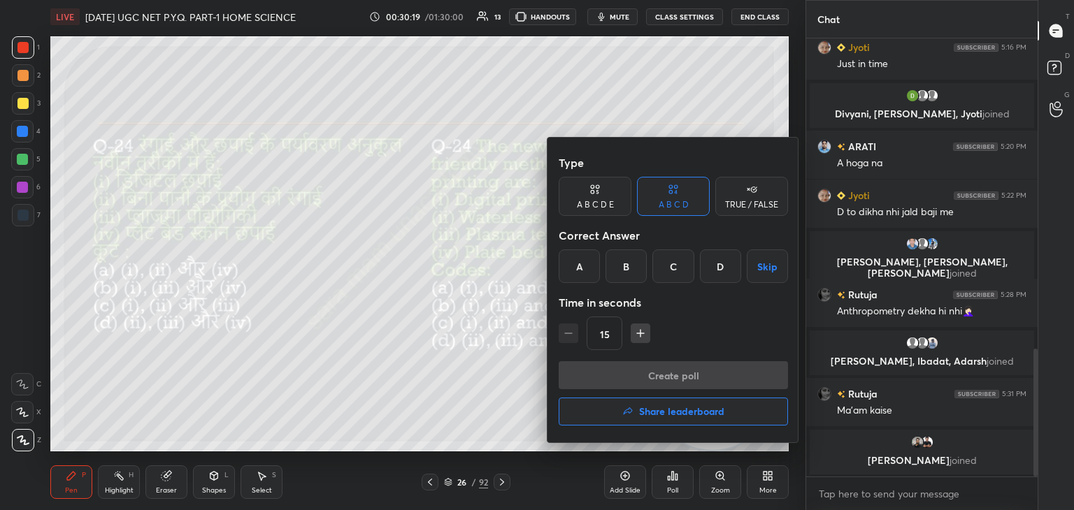
click at [671, 270] on div "C" at bounding box center [672, 267] width 41 height 34
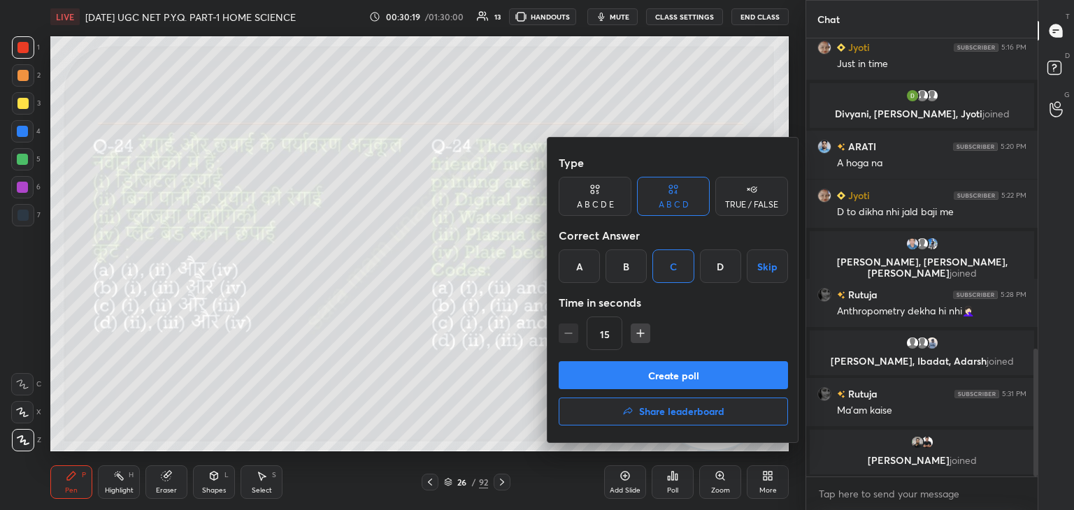
click at [734, 376] on button "Create poll" at bounding box center [672, 375] width 229 height 28
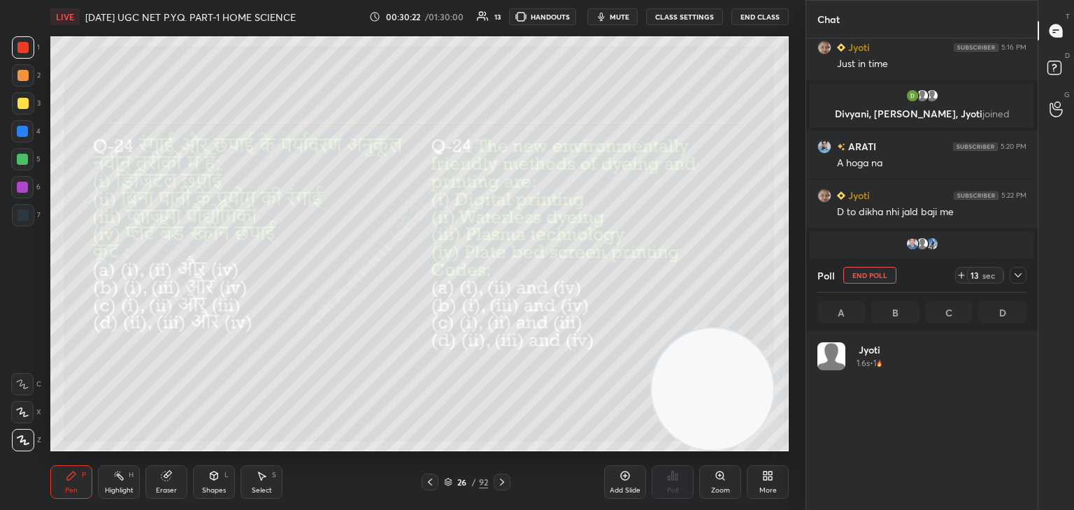
scroll to position [164, 205]
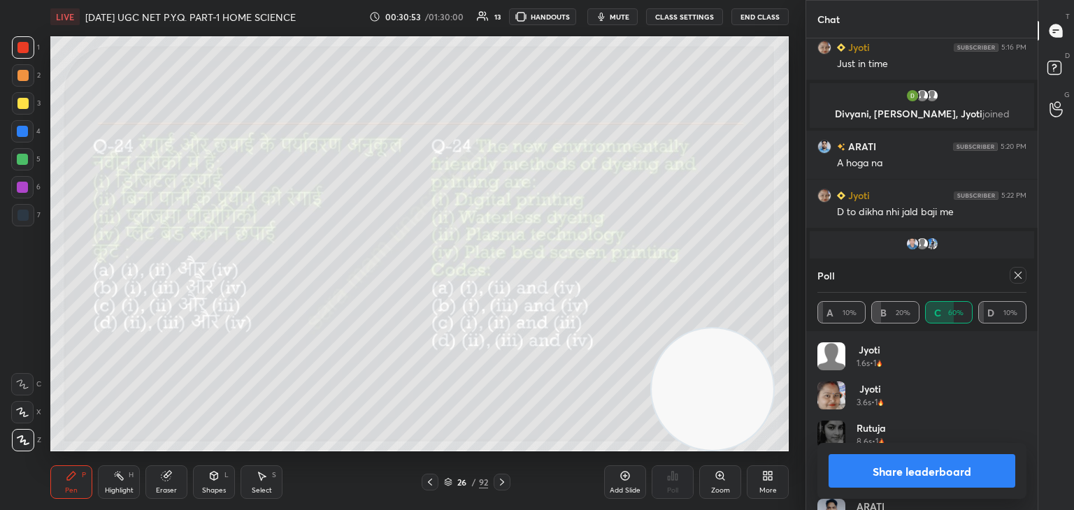
click at [999, 276] on div "Poll" at bounding box center [921, 276] width 209 height 34
click at [1010, 277] on div at bounding box center [1017, 275] width 17 height 17
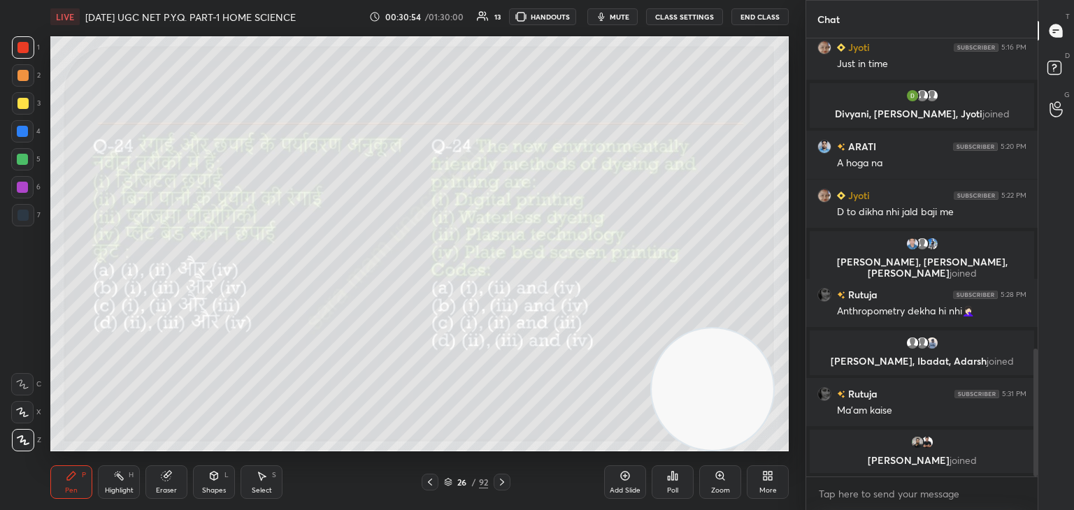
scroll to position [434, 227]
click at [506, 482] on icon at bounding box center [501, 482] width 11 height 11
click at [671, 480] on icon at bounding box center [672, 475] width 11 height 11
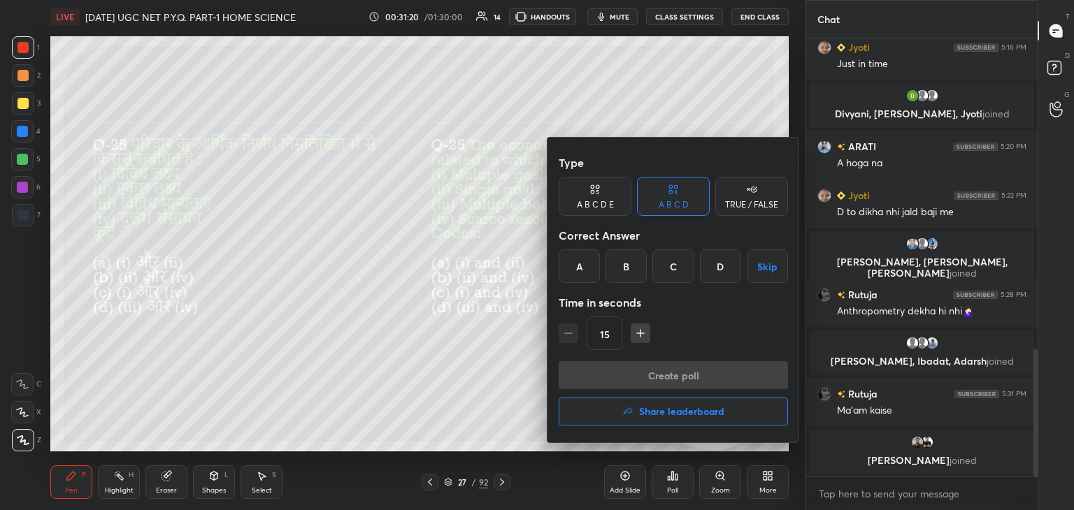
click at [674, 270] on div "C" at bounding box center [672, 267] width 41 height 34
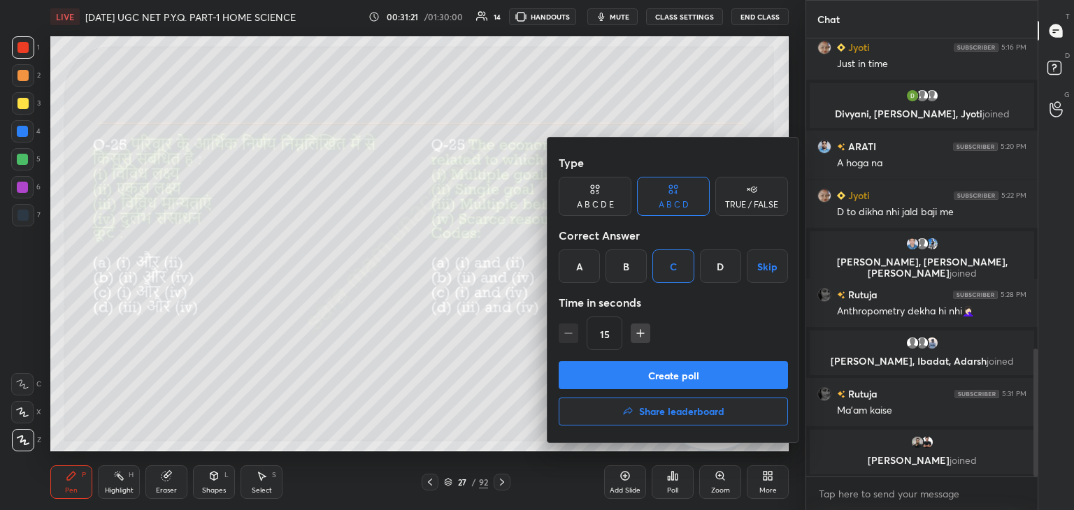
click at [685, 378] on button "Create poll" at bounding box center [672, 375] width 229 height 28
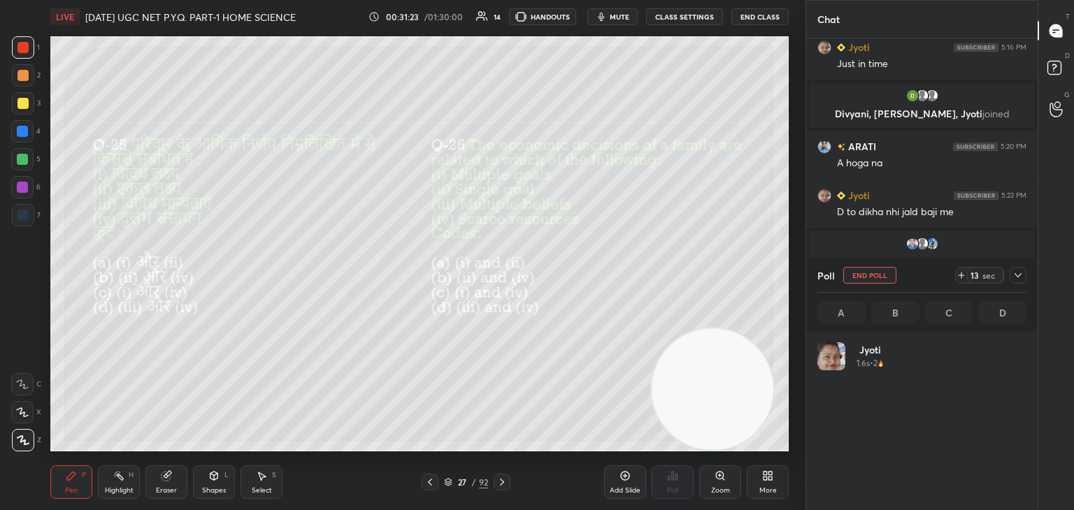
scroll to position [164, 205]
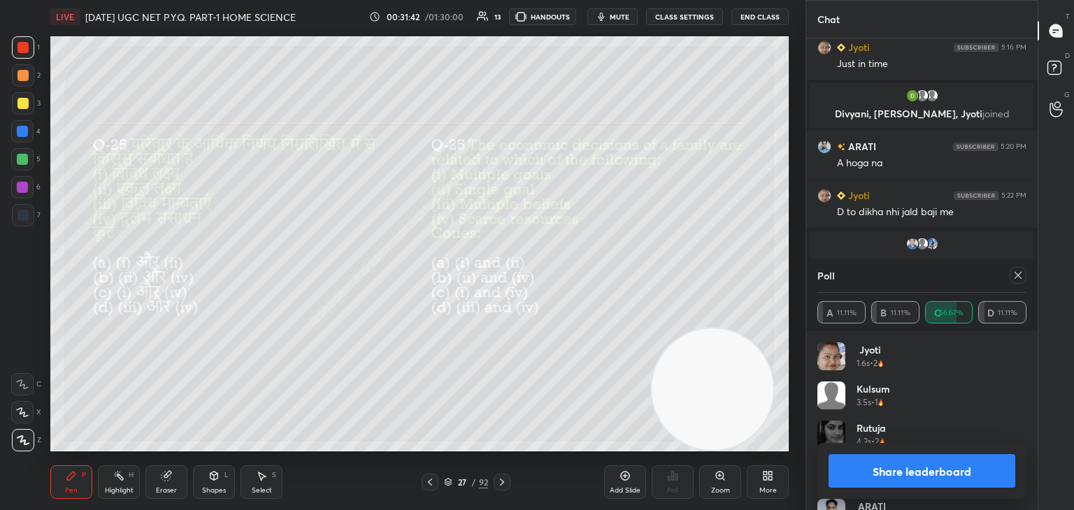
click at [1018, 274] on icon at bounding box center [1017, 275] width 11 height 11
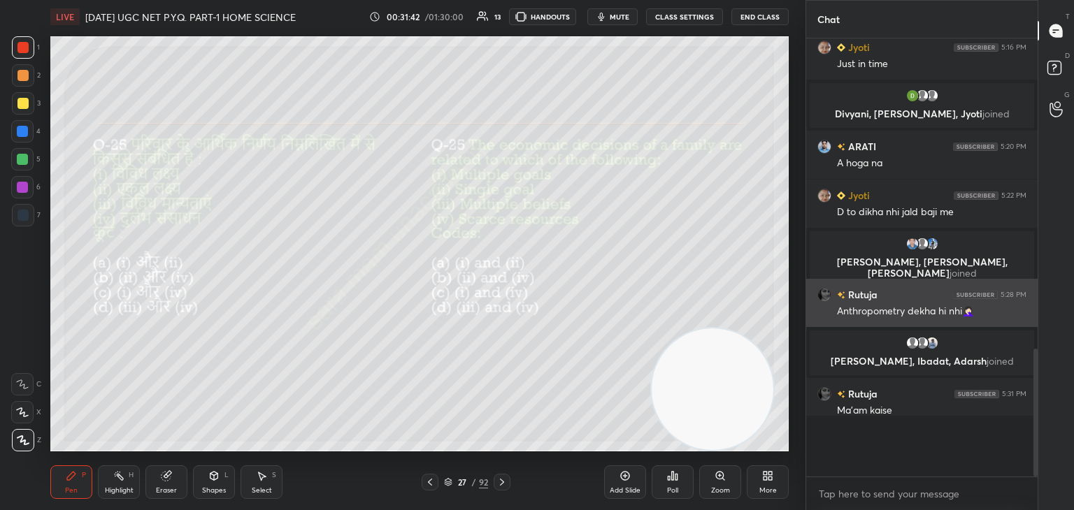
scroll to position [0, 0]
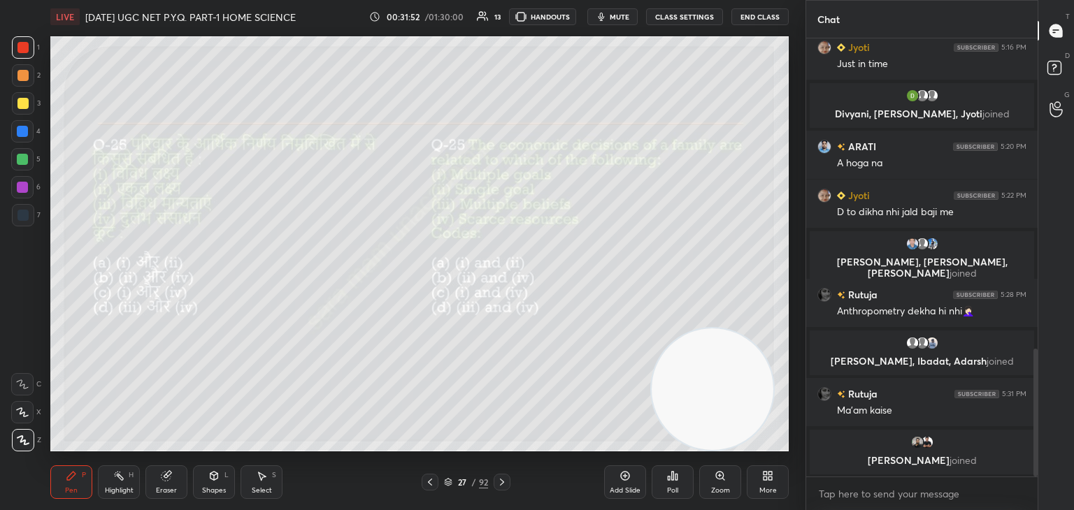
click at [500, 482] on icon at bounding box center [501, 482] width 11 height 11
click at [674, 482] on icon at bounding box center [672, 475] width 11 height 11
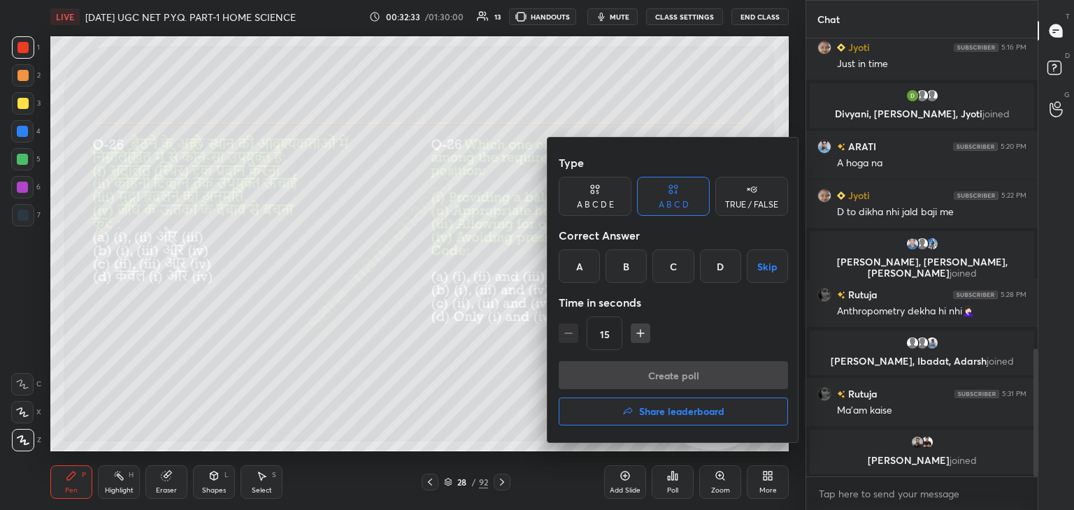
click at [718, 270] on div "D" at bounding box center [720, 267] width 41 height 34
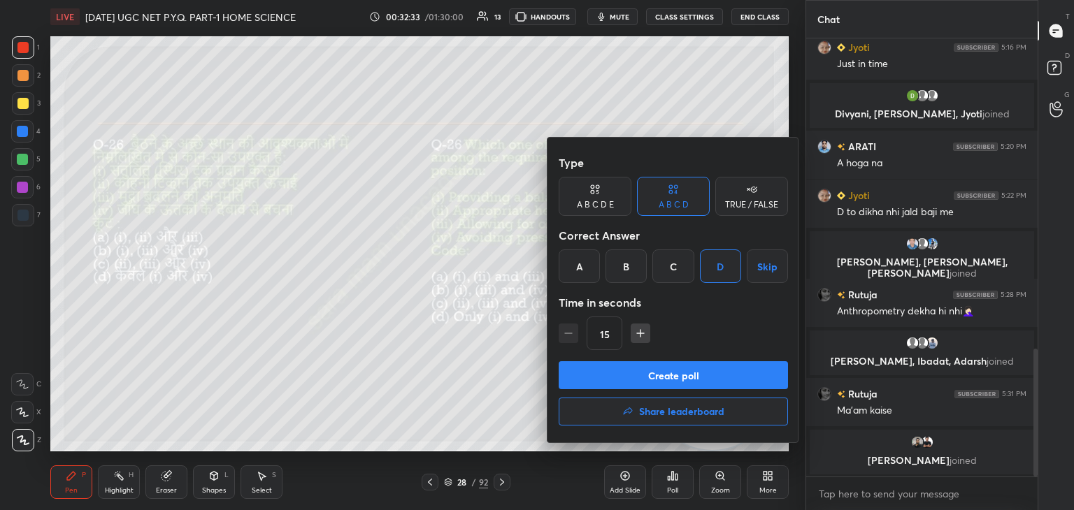
click at [682, 375] on button "Create poll" at bounding box center [672, 375] width 229 height 28
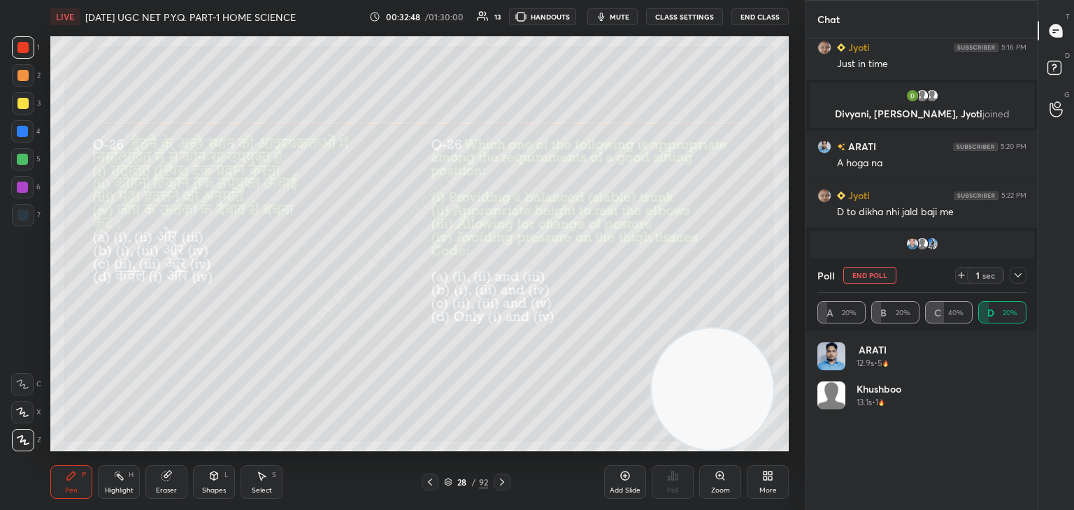
scroll to position [164, 205]
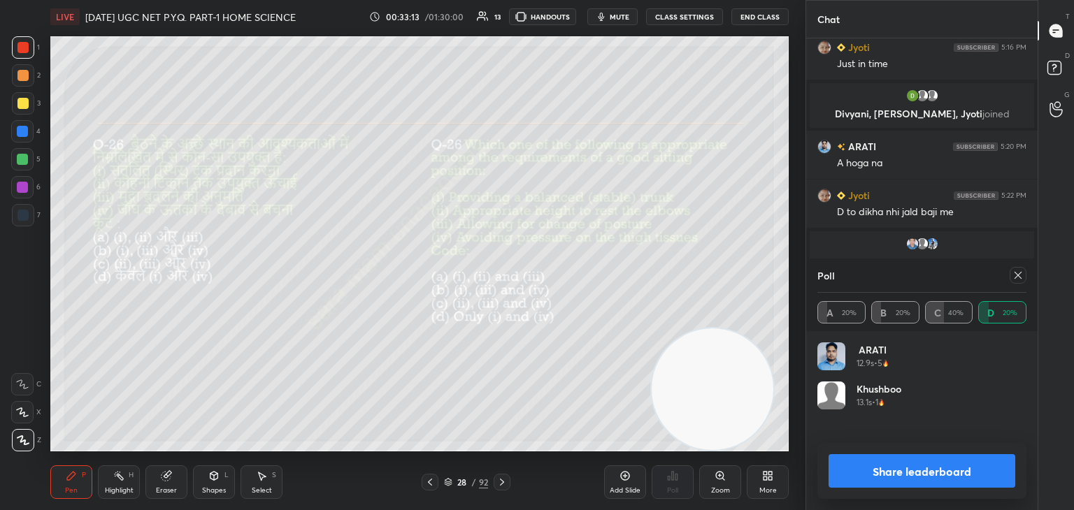
click at [1014, 275] on icon at bounding box center [1017, 275] width 11 height 11
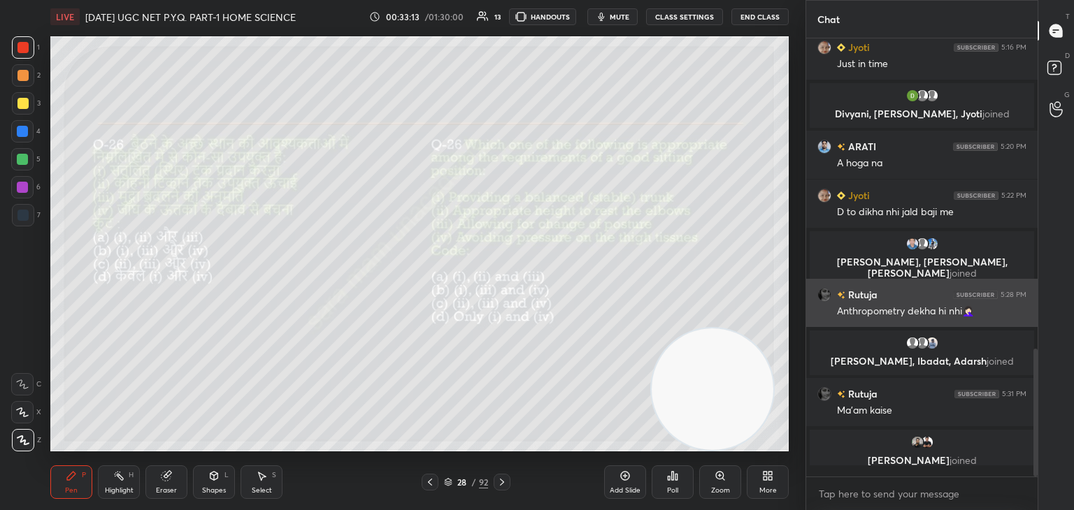
scroll to position [4, 4]
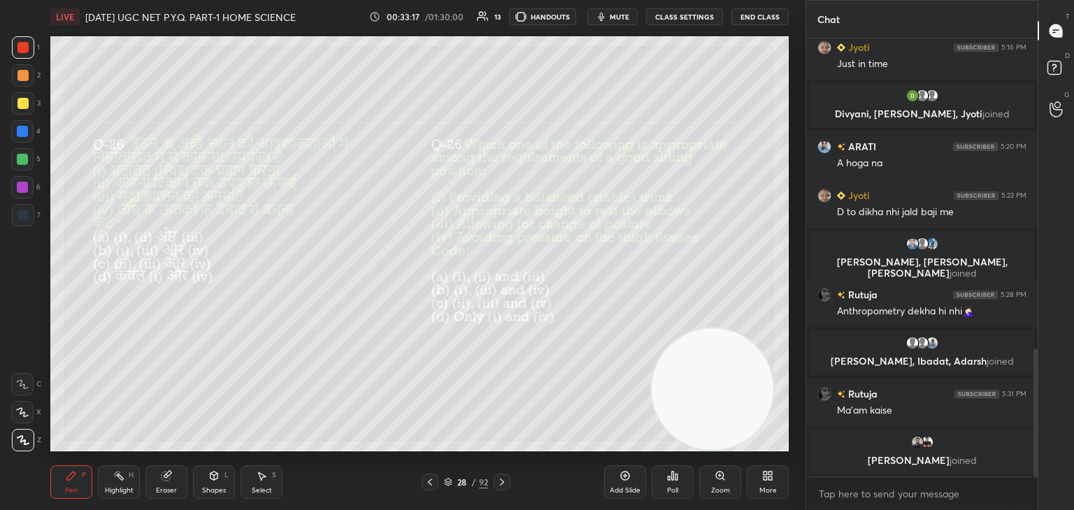
click at [498, 489] on div at bounding box center [501, 482] width 17 height 17
click at [671, 489] on div "Poll" at bounding box center [672, 490] width 11 height 7
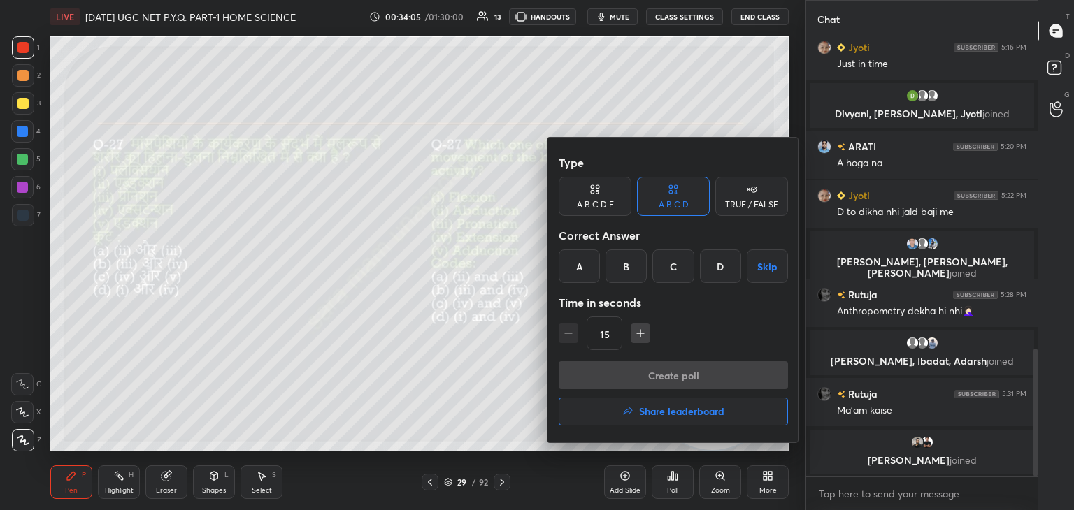
click at [730, 264] on div "D" at bounding box center [720, 267] width 41 height 34
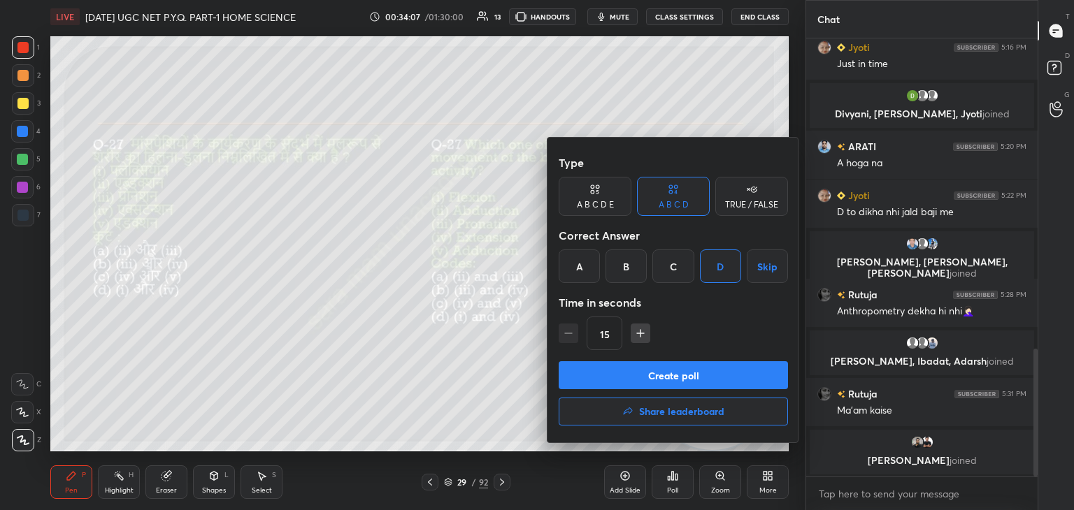
click at [709, 379] on button "Create poll" at bounding box center [672, 375] width 229 height 28
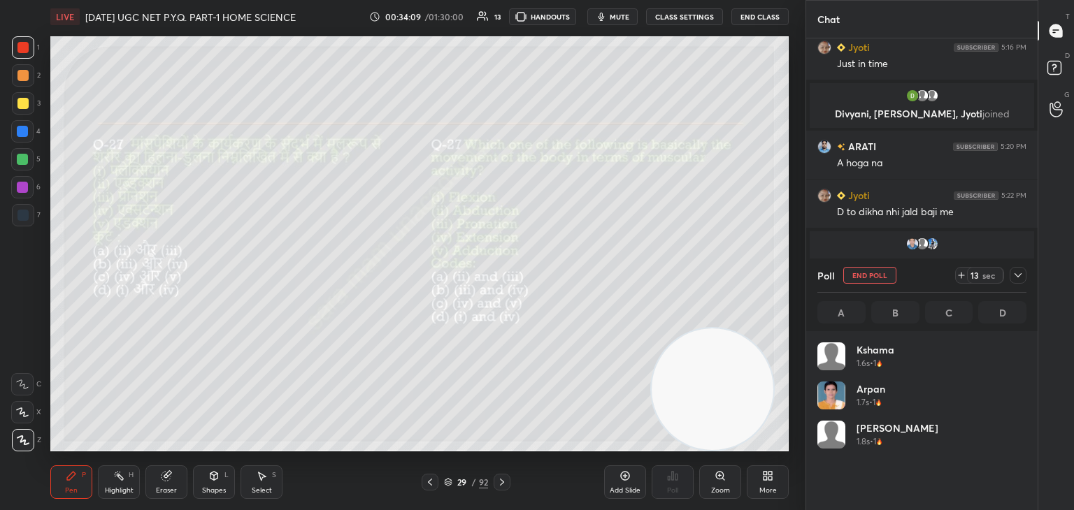
scroll to position [164, 205]
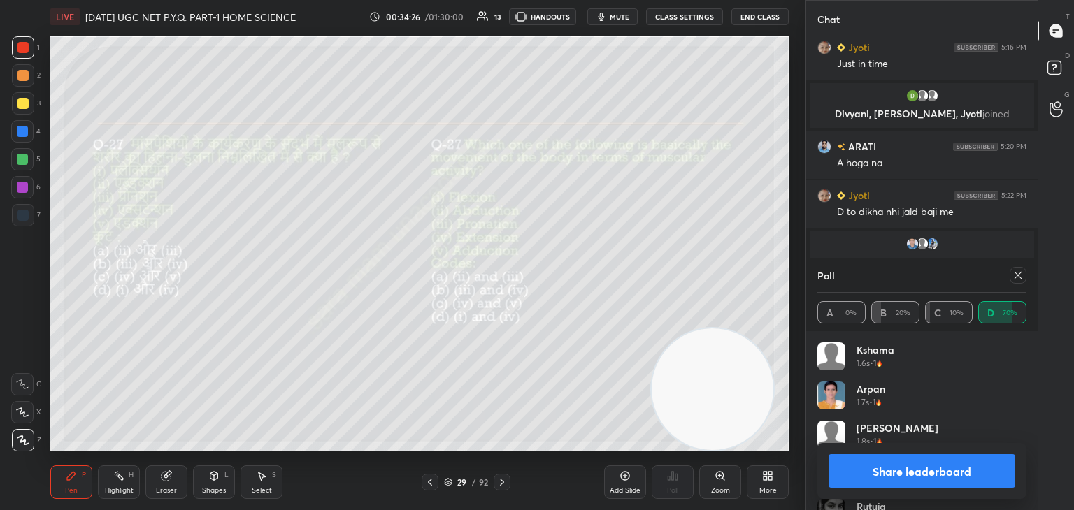
click at [1020, 279] on icon at bounding box center [1017, 275] width 11 height 11
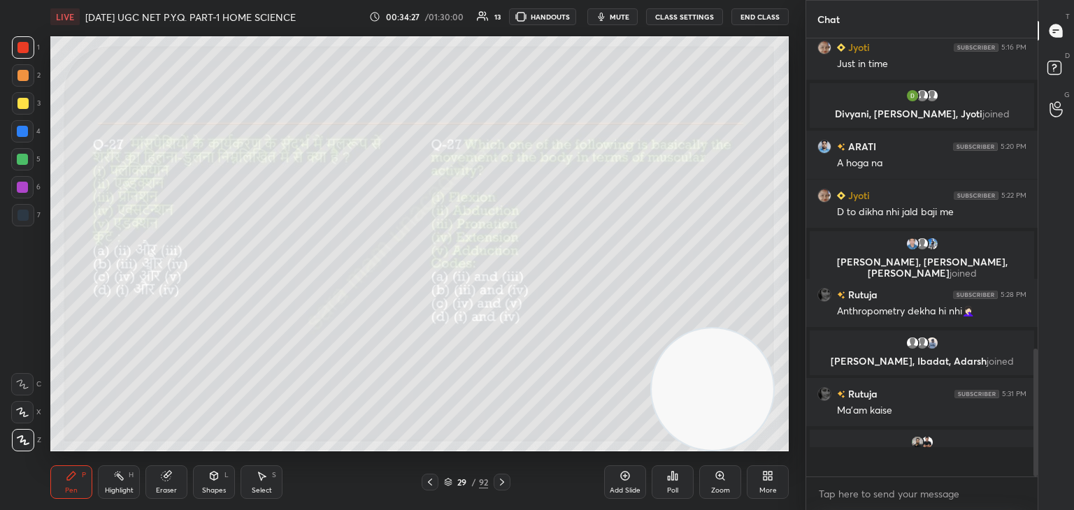
scroll to position [3, 4]
click at [503, 484] on icon at bounding box center [501, 482] width 11 height 11
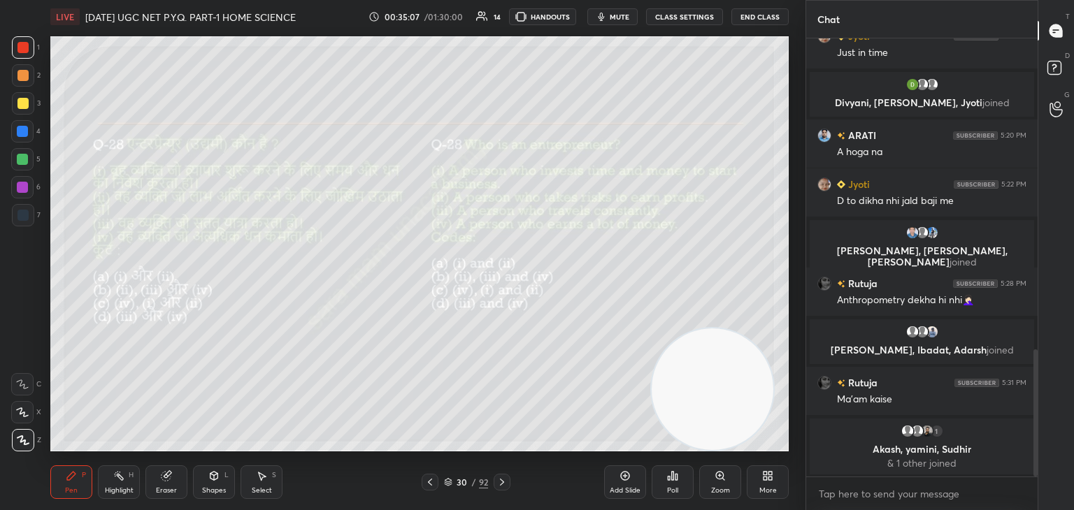
click at [670, 486] on div "Poll" at bounding box center [672, 482] width 42 height 34
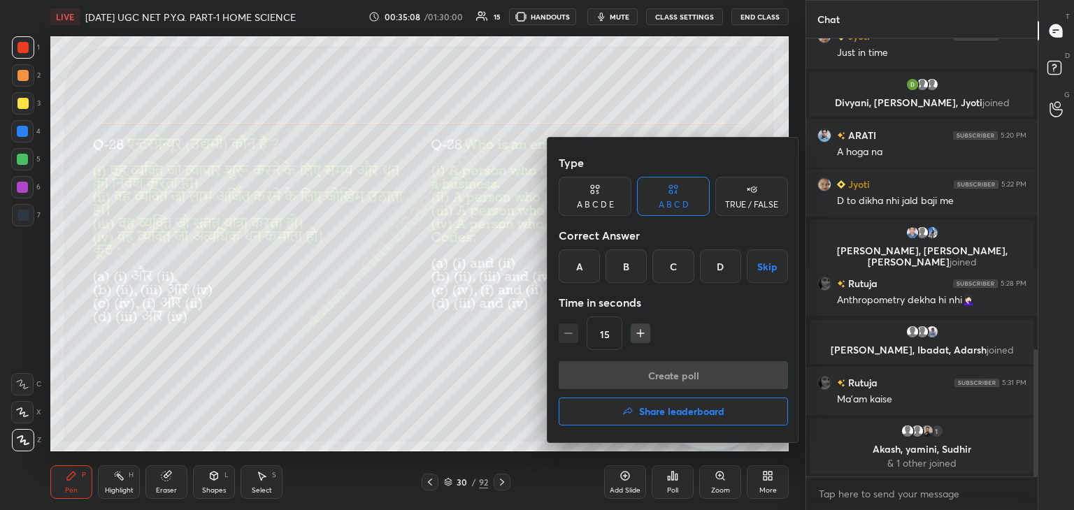
click at [583, 271] on div "A" at bounding box center [578, 267] width 41 height 34
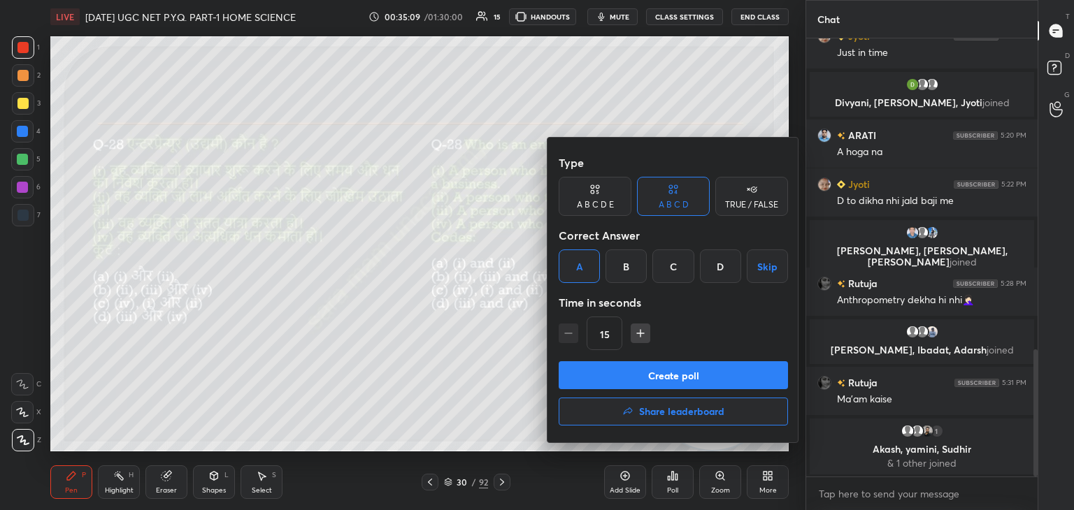
click at [680, 368] on button "Create poll" at bounding box center [672, 375] width 229 height 28
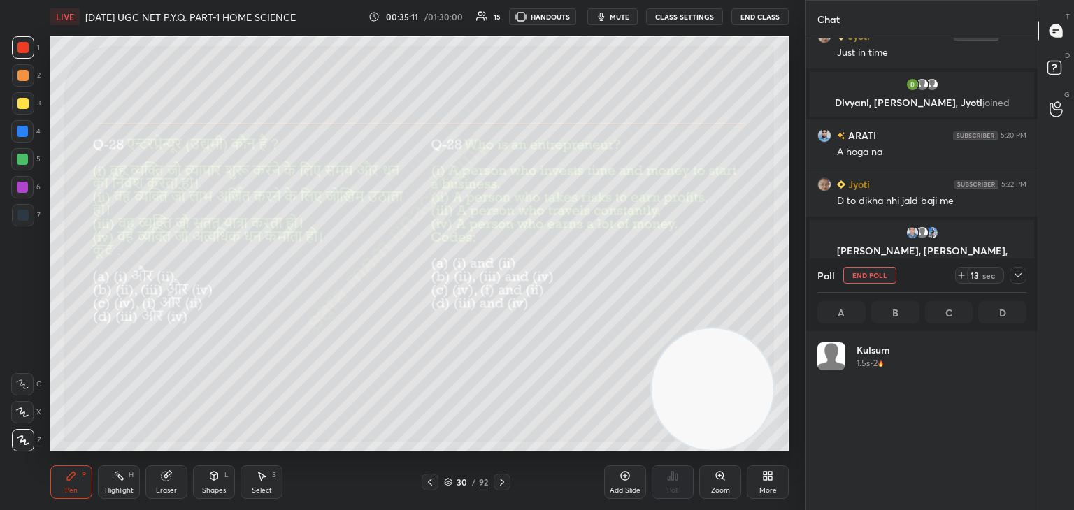
scroll to position [4, 4]
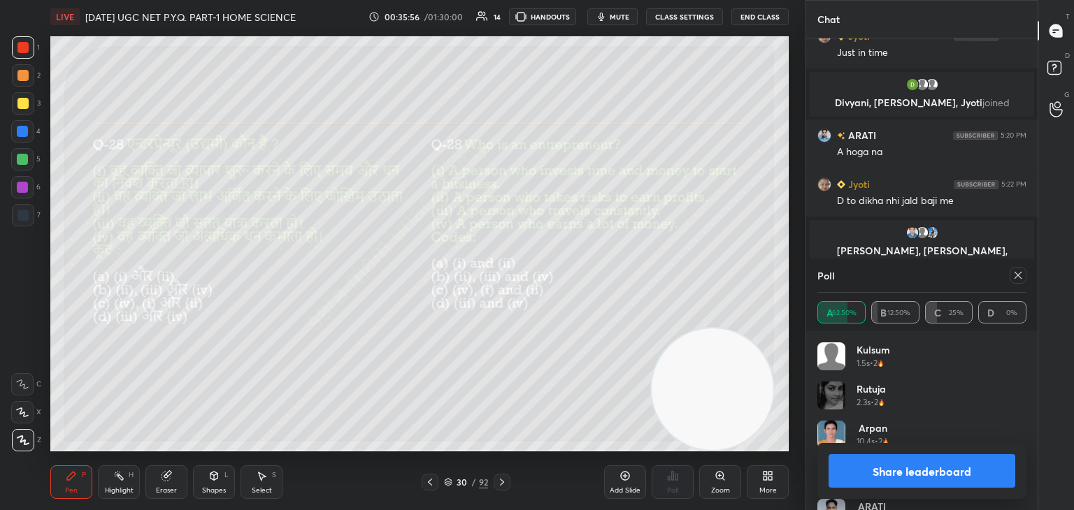
click at [1009, 272] on div at bounding box center [1015, 275] width 22 height 17
click at [1016, 275] on icon at bounding box center [1017, 275] width 11 height 11
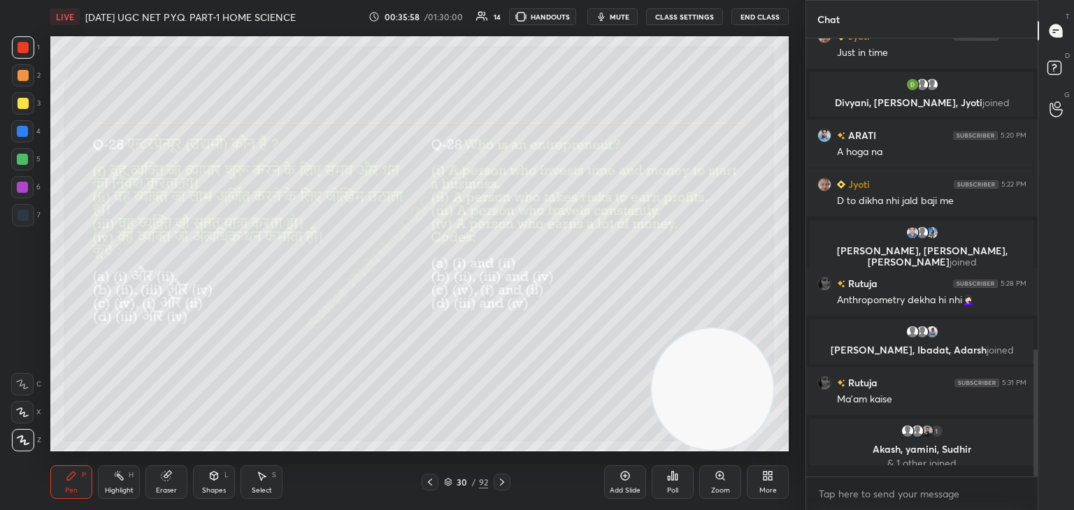
scroll to position [2, 4]
click at [499, 485] on icon at bounding box center [501, 482] width 11 height 11
click at [674, 487] on div "Poll" at bounding box center [672, 490] width 11 height 7
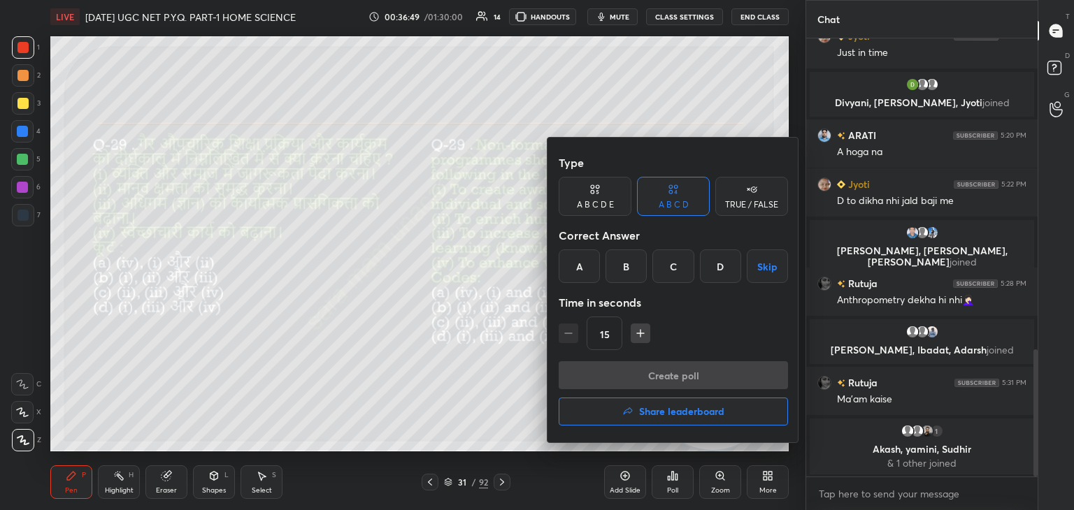
click at [621, 268] on div "B" at bounding box center [625, 267] width 41 height 34
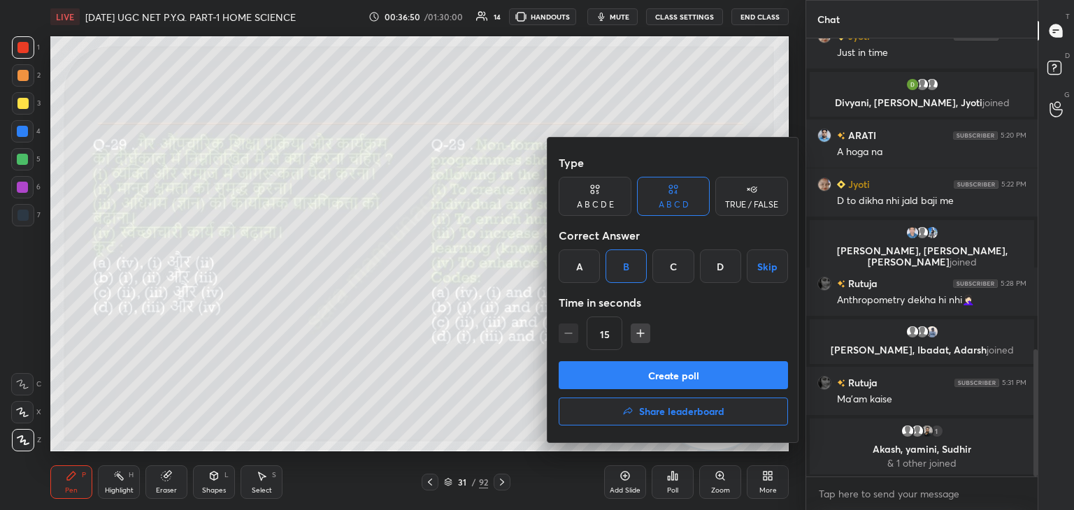
click at [677, 381] on button "Create poll" at bounding box center [672, 375] width 229 height 28
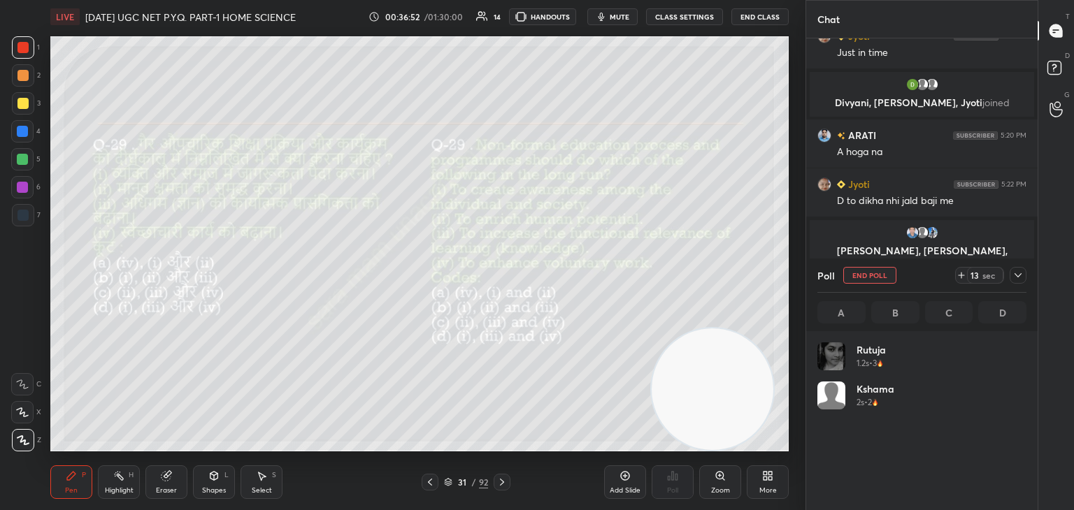
scroll to position [164, 205]
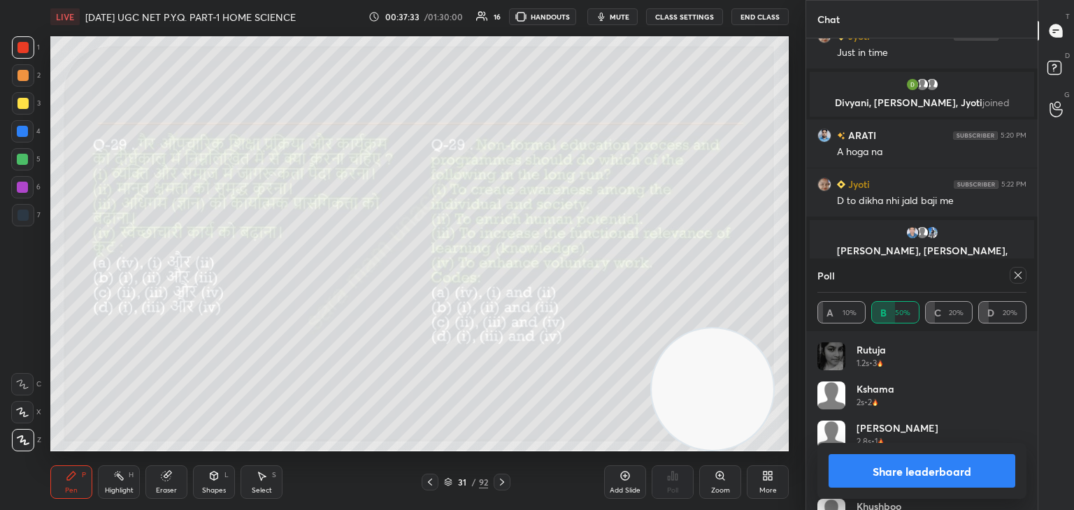
click at [1012, 277] on icon at bounding box center [1017, 275] width 11 height 11
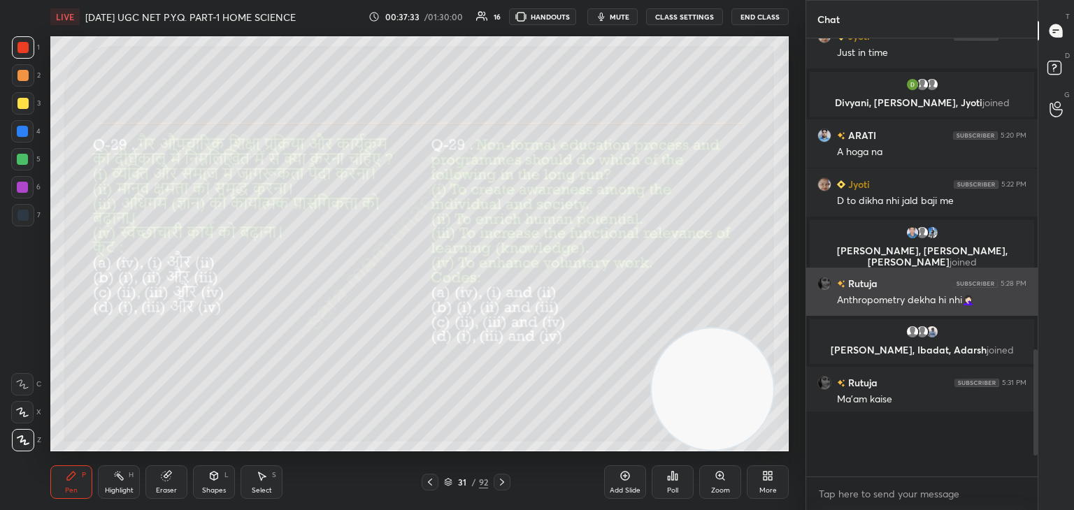
scroll to position [5, 4]
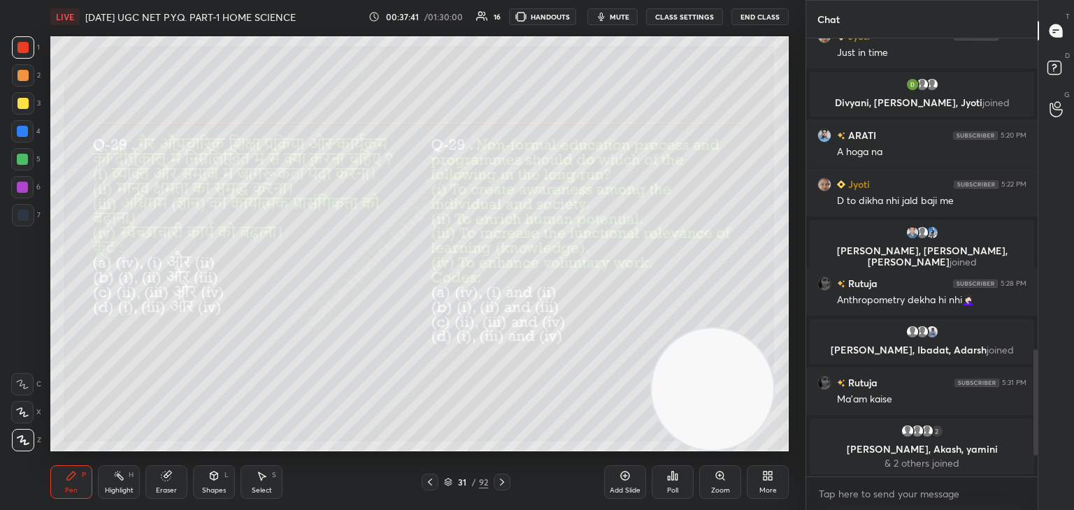
click at [508, 484] on div at bounding box center [501, 482] width 17 height 17
click at [673, 484] on div "Poll" at bounding box center [672, 482] width 42 height 34
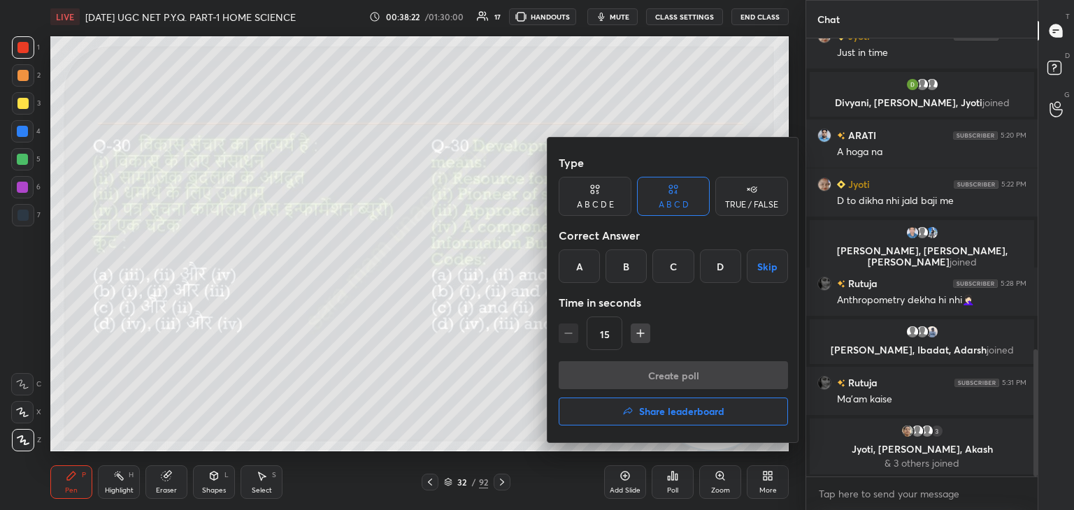
click at [671, 268] on div "C" at bounding box center [672, 267] width 41 height 34
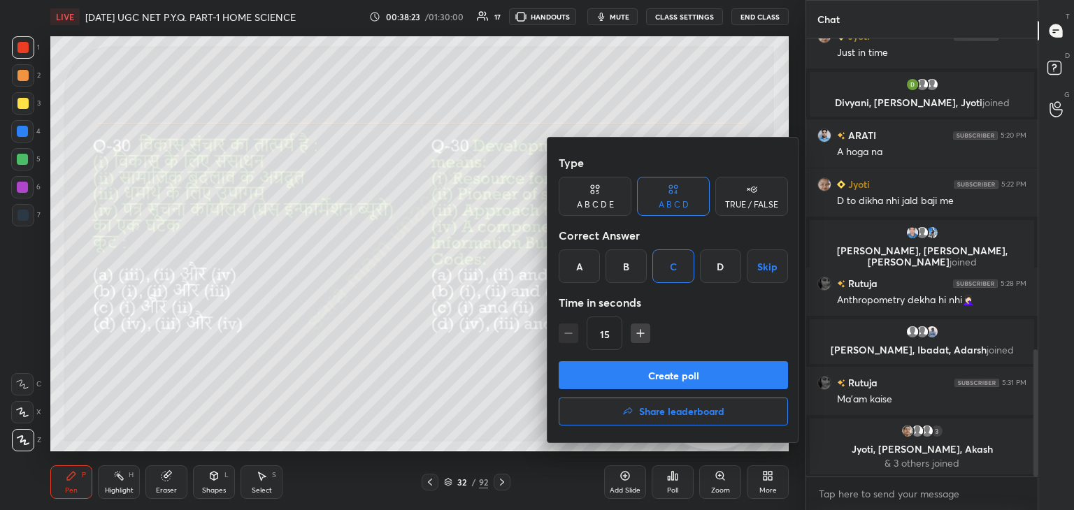
click at [700, 376] on button "Create poll" at bounding box center [672, 375] width 229 height 28
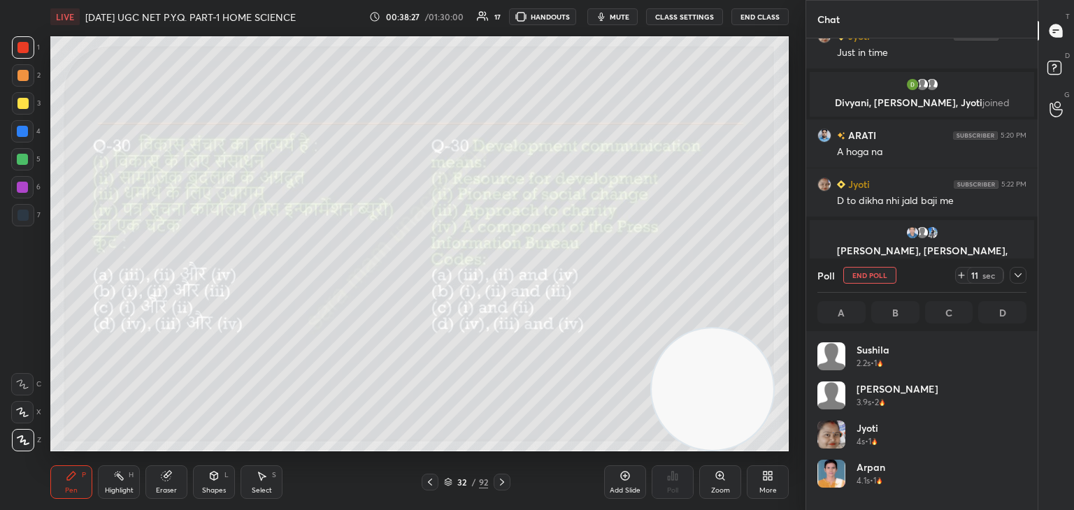
scroll to position [164, 205]
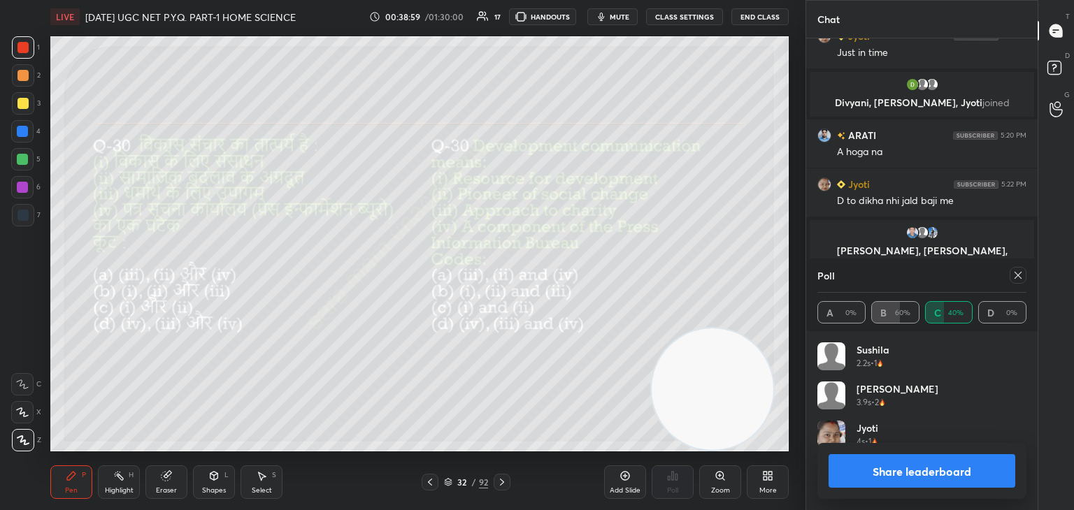
click at [1014, 278] on icon at bounding box center [1017, 275] width 11 height 11
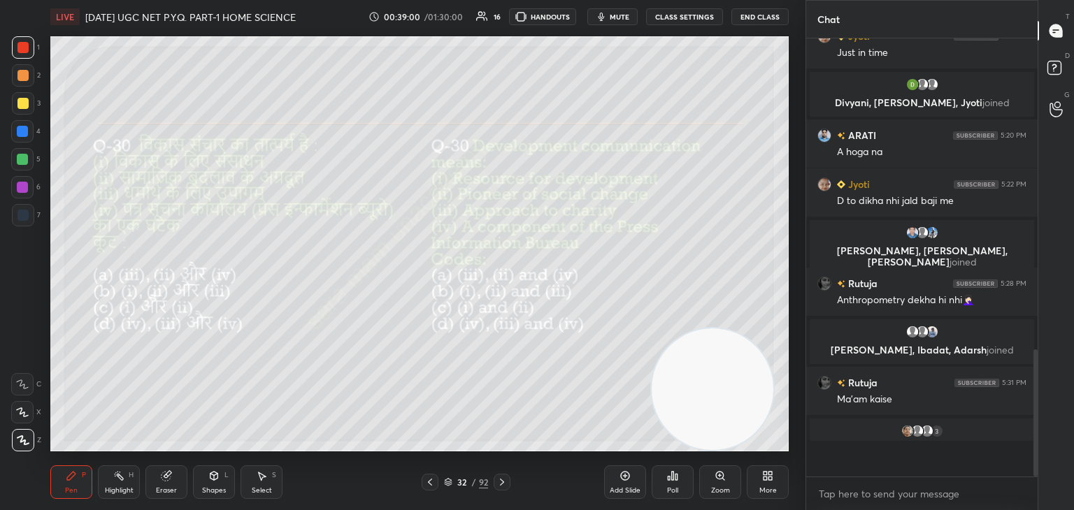
scroll to position [434, 227]
click at [502, 485] on icon at bounding box center [501, 482] width 11 height 11
click at [680, 487] on div "Poll" at bounding box center [672, 482] width 42 height 34
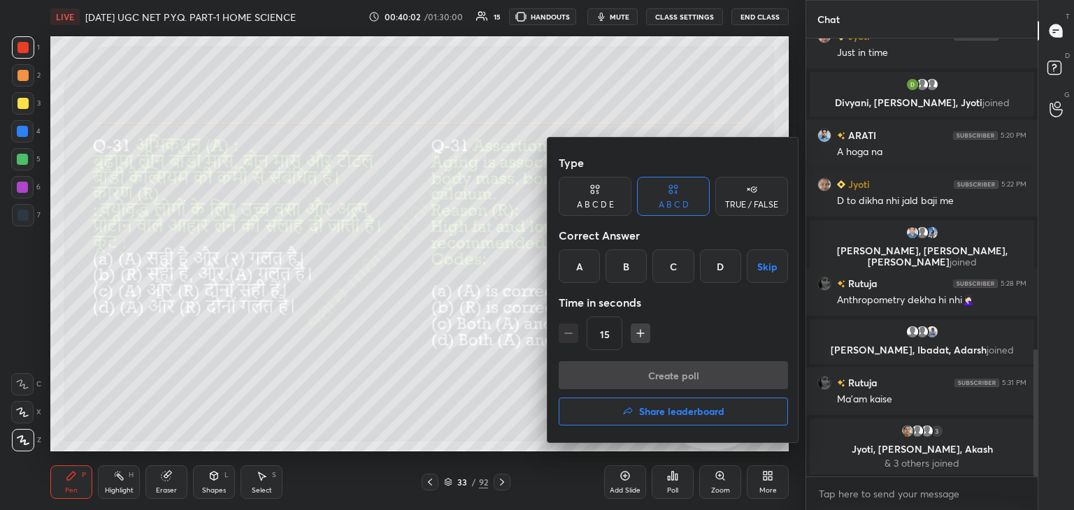
click at [667, 267] on div "C" at bounding box center [672, 267] width 41 height 34
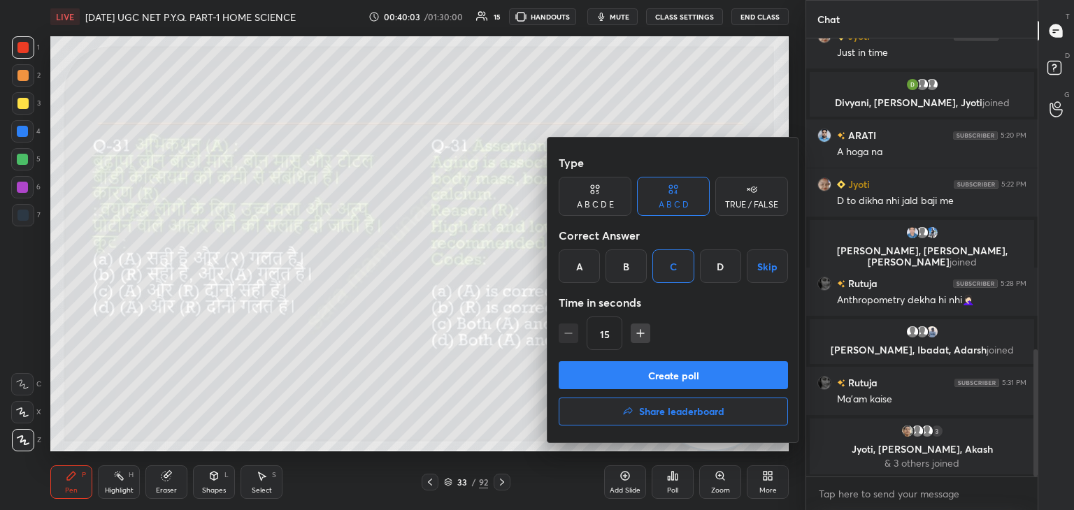
click at [699, 384] on button "Create poll" at bounding box center [672, 375] width 229 height 28
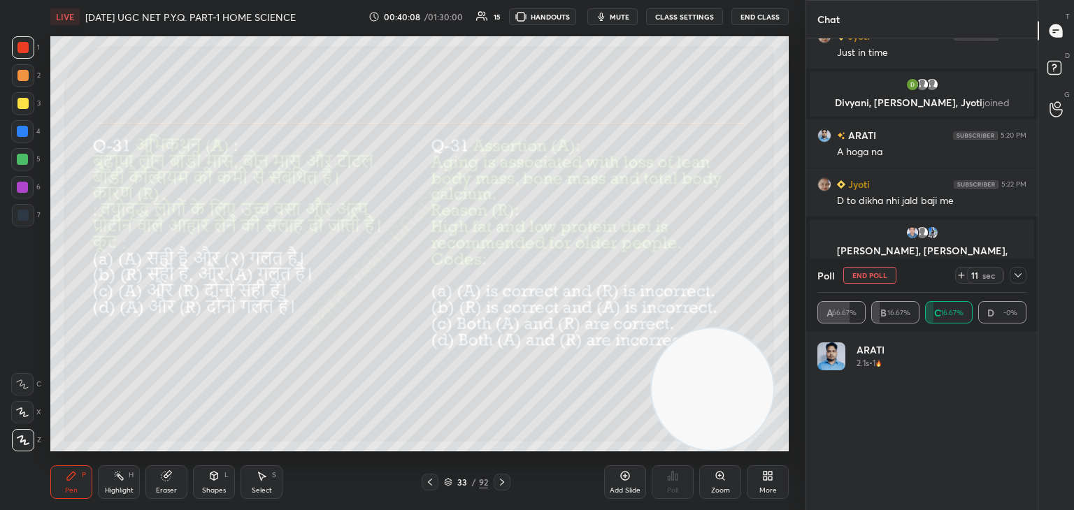
scroll to position [164, 205]
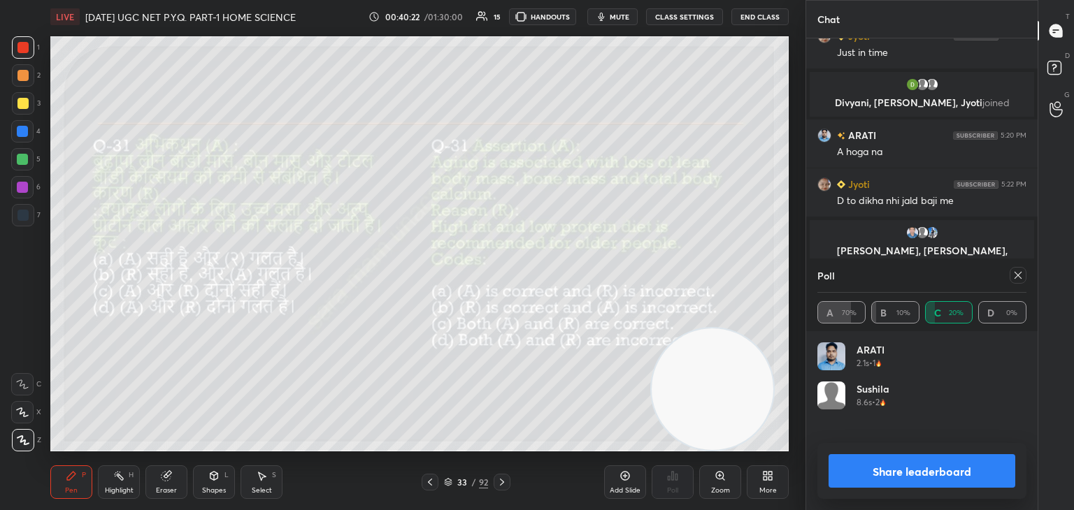
click at [1023, 273] on div at bounding box center [1017, 275] width 17 height 17
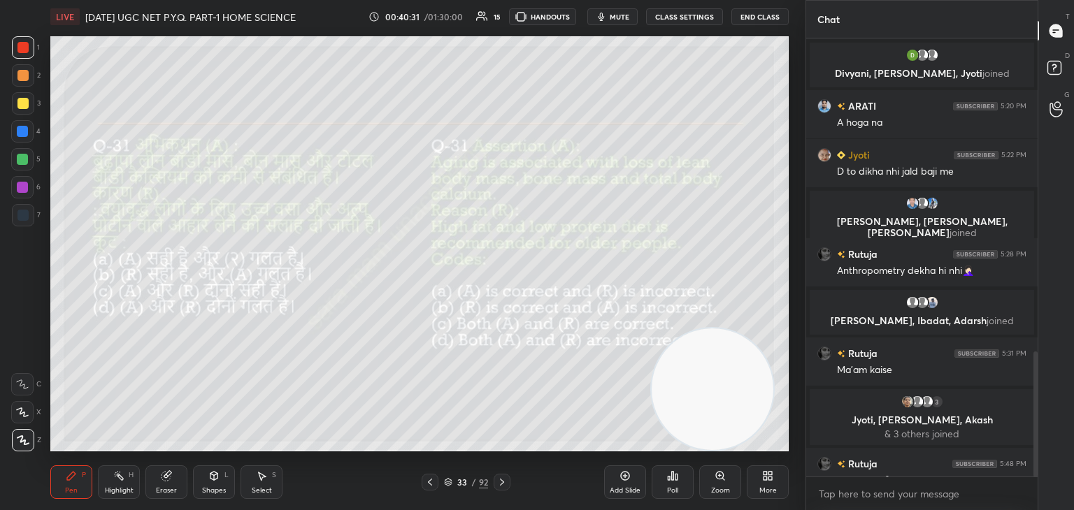
scroll to position [1096, 0]
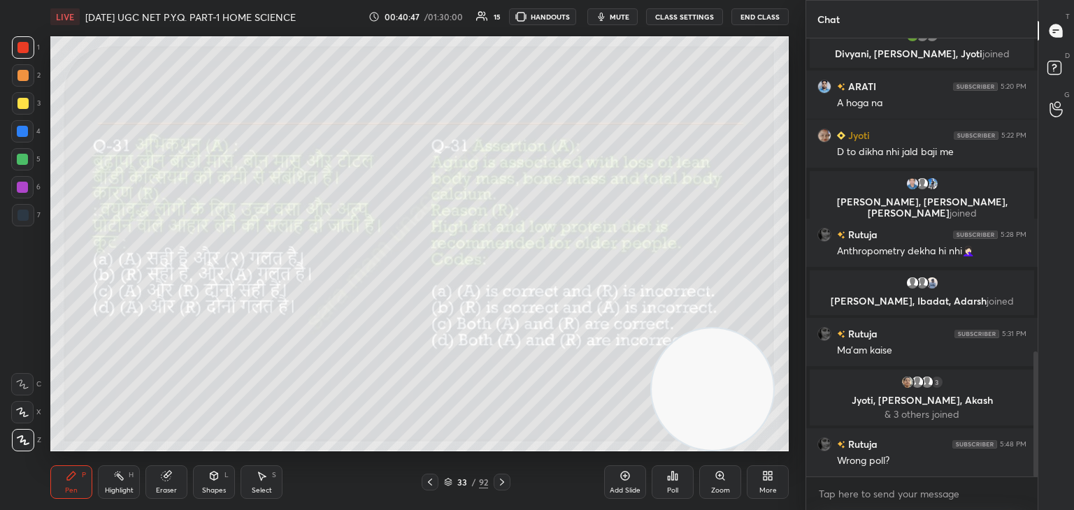
click at [672, 484] on div "Poll" at bounding box center [672, 482] width 42 height 34
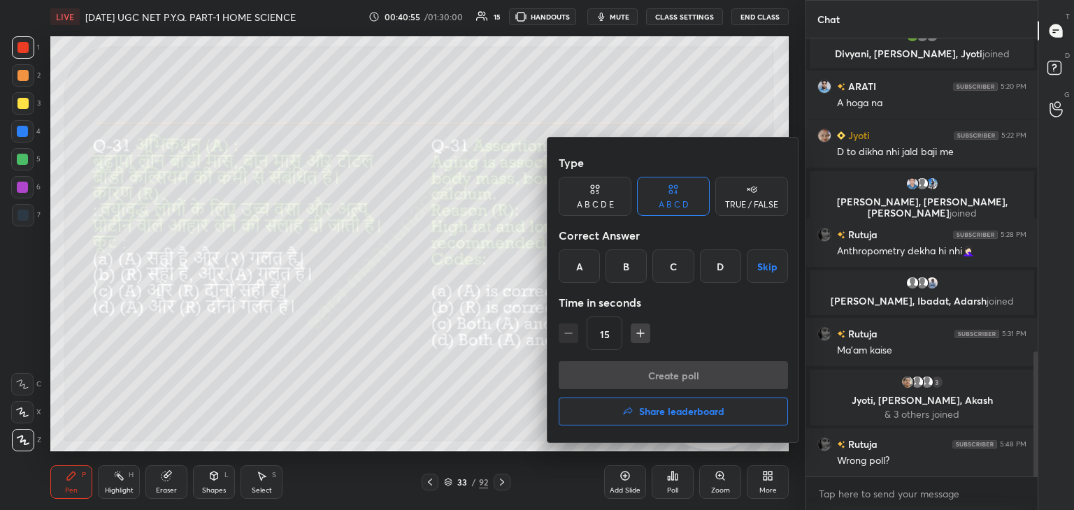
click at [582, 266] on div "A" at bounding box center [578, 267] width 41 height 34
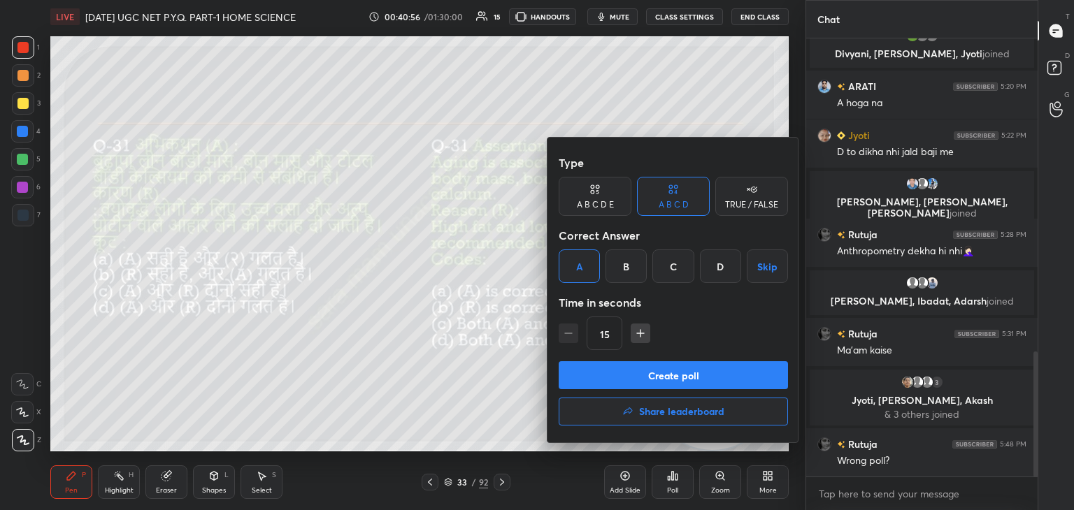
click at [673, 378] on button "Create poll" at bounding box center [672, 375] width 229 height 28
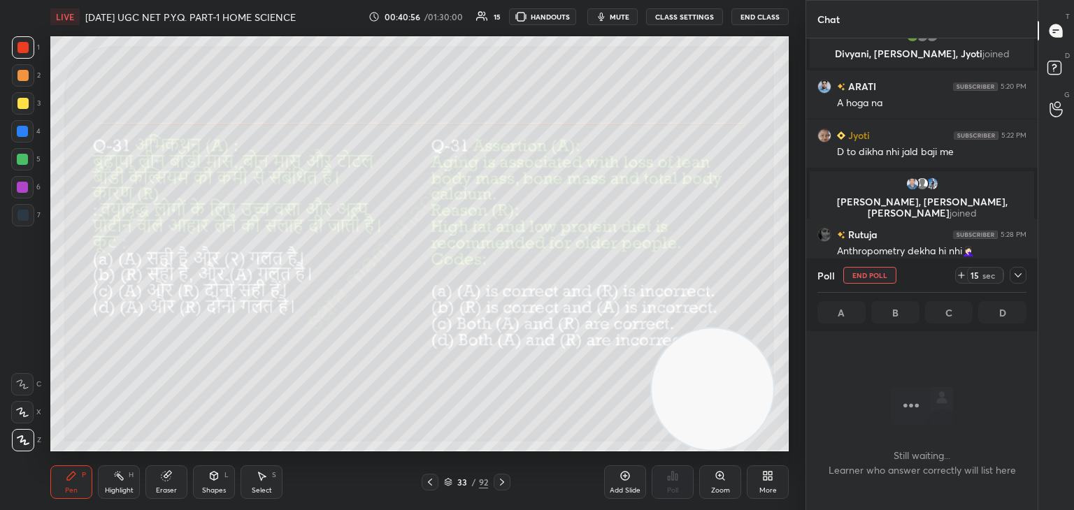
scroll to position [5, 4]
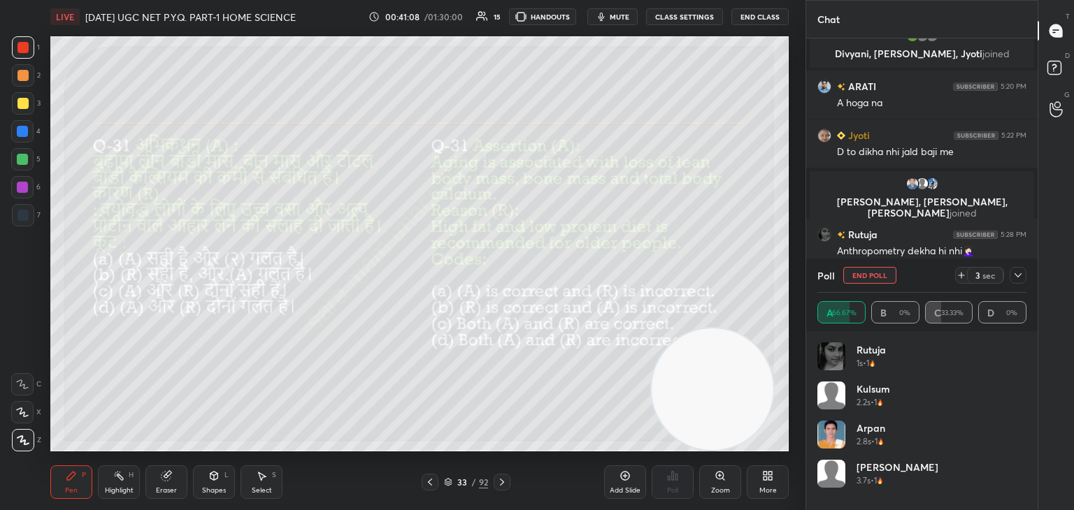
click at [261, 481] on icon at bounding box center [263, 476] width 8 height 8
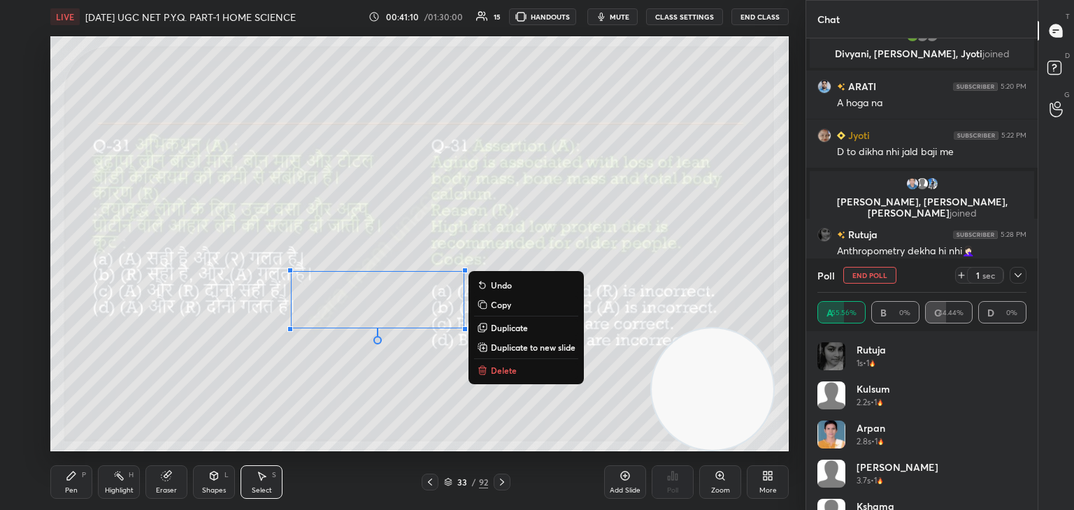
click at [486, 373] on icon at bounding box center [482, 370] width 11 height 11
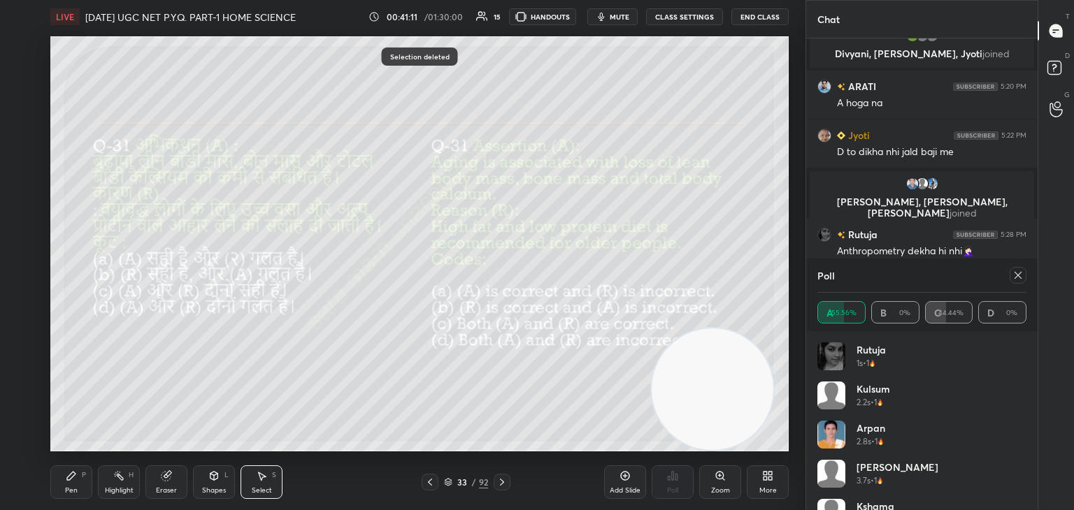
click at [73, 485] on div "Pen P" at bounding box center [71, 482] width 42 height 34
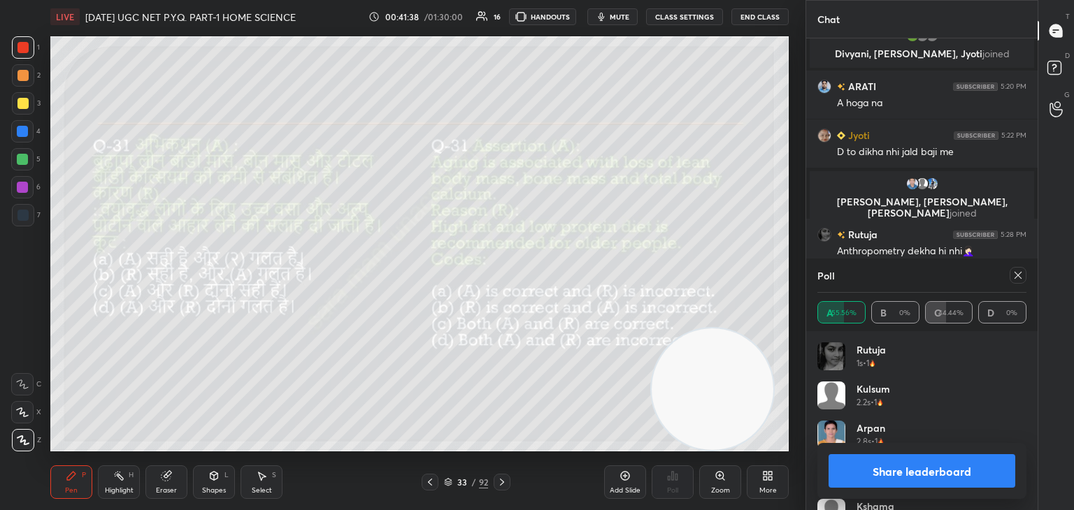
click at [1014, 279] on icon at bounding box center [1017, 275] width 7 height 7
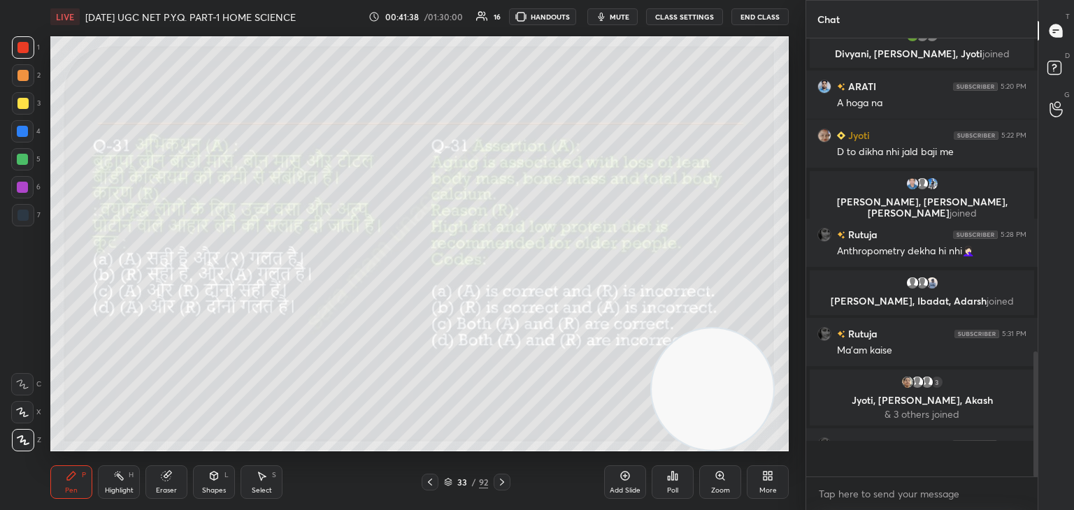
scroll to position [422, 227]
click at [505, 481] on icon at bounding box center [501, 482] width 11 height 11
click at [670, 487] on div "Poll" at bounding box center [672, 490] width 11 height 7
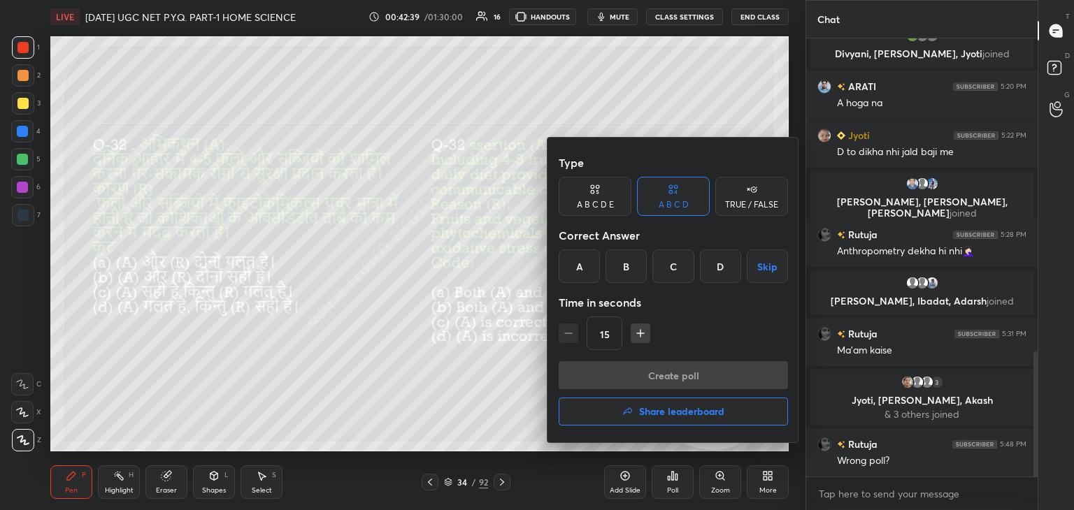
click at [635, 271] on div "B" at bounding box center [625, 267] width 41 height 34
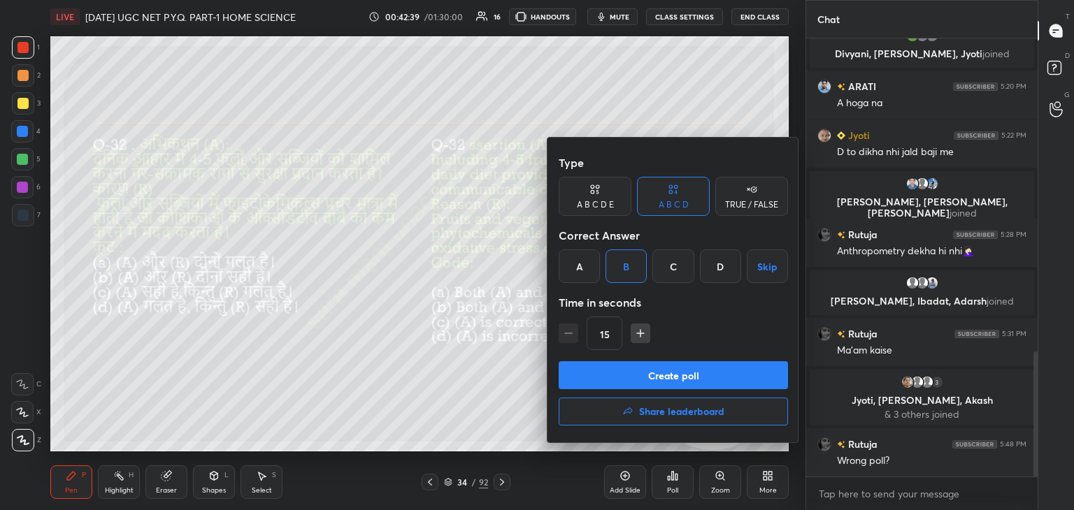
click at [691, 373] on button "Create poll" at bounding box center [672, 375] width 229 height 28
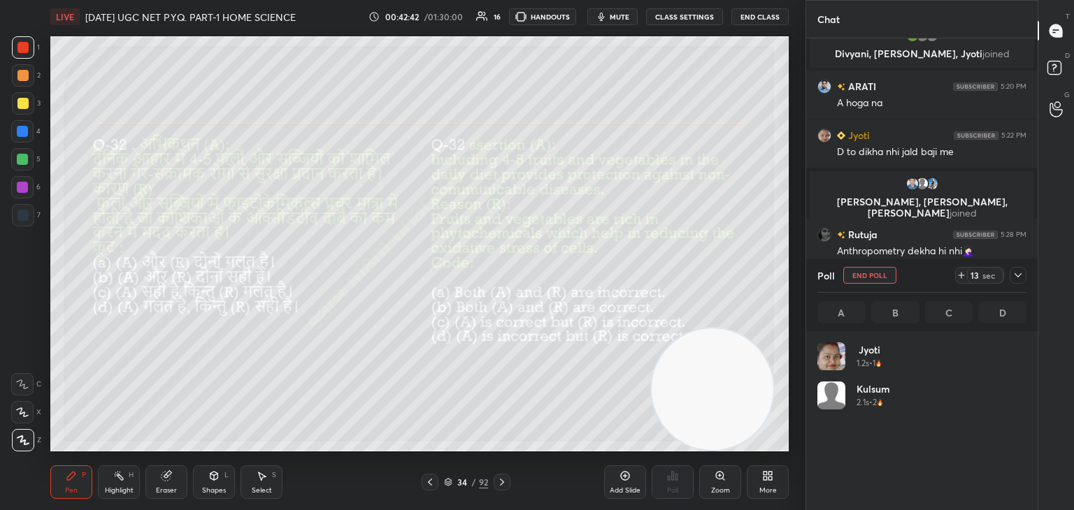
scroll to position [164, 205]
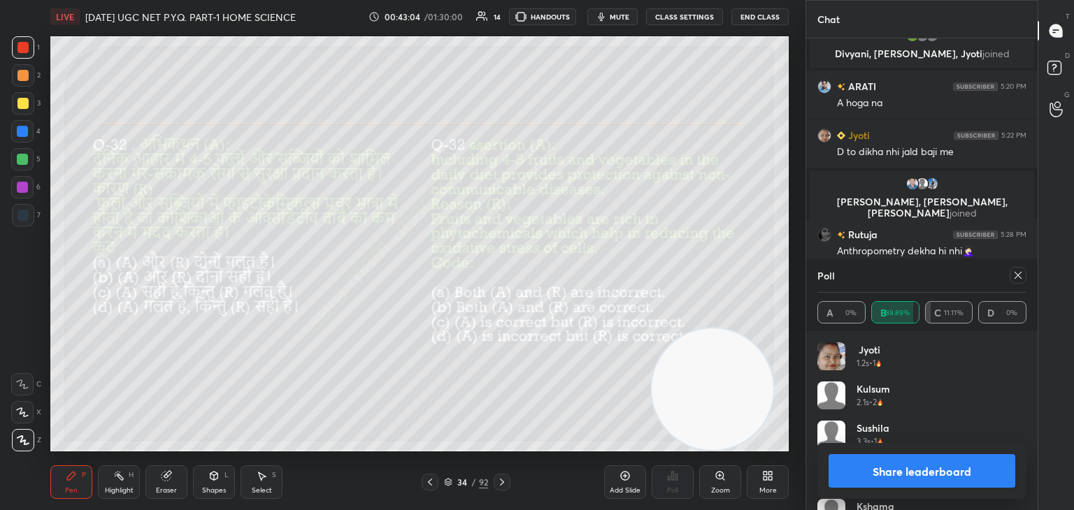
click at [1012, 269] on div at bounding box center [1017, 275] width 17 height 17
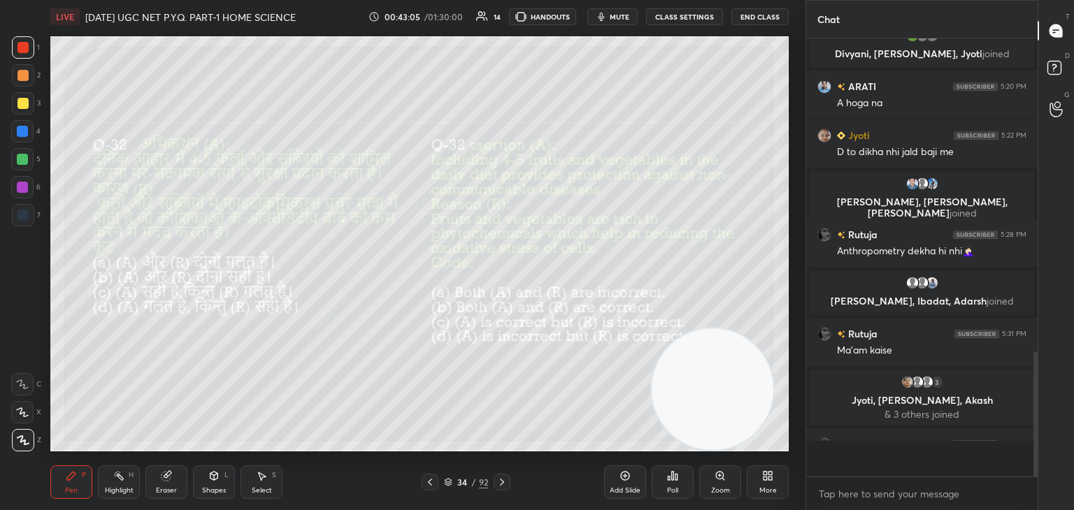
scroll to position [5, 4]
click at [503, 479] on icon at bounding box center [501, 482] width 11 height 11
click at [677, 485] on div "Poll" at bounding box center [672, 482] width 42 height 34
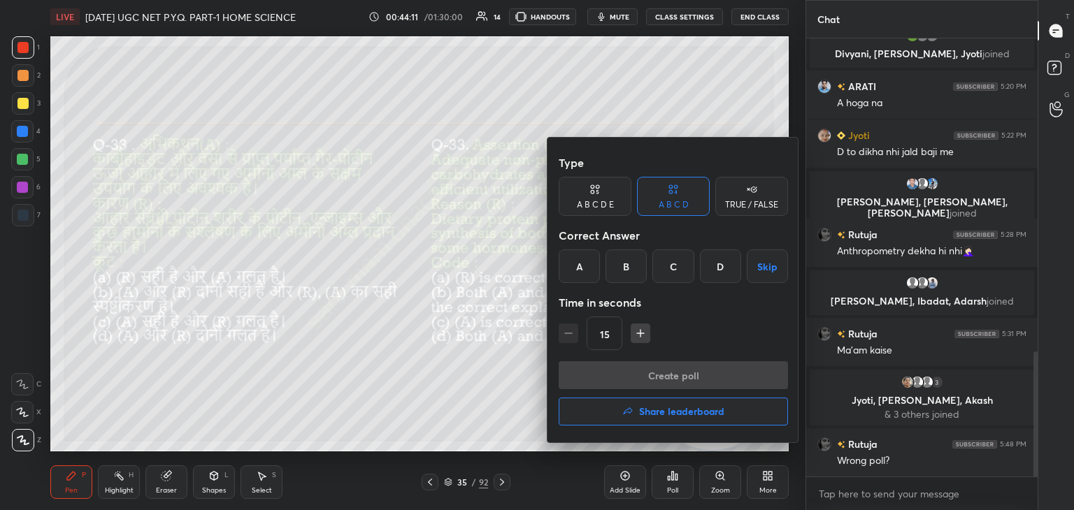
click at [627, 263] on div "B" at bounding box center [625, 267] width 41 height 34
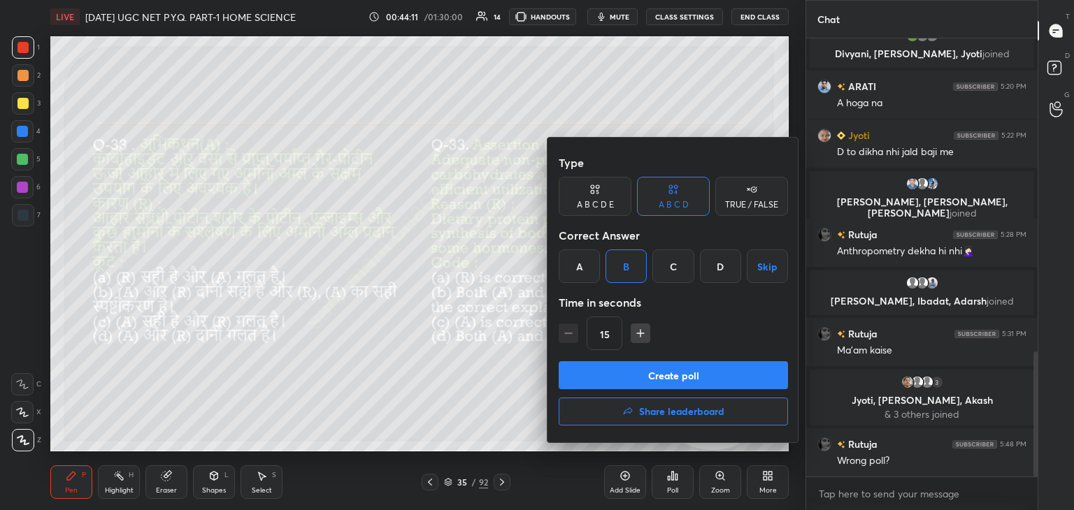
click at [671, 376] on button "Create poll" at bounding box center [672, 375] width 229 height 28
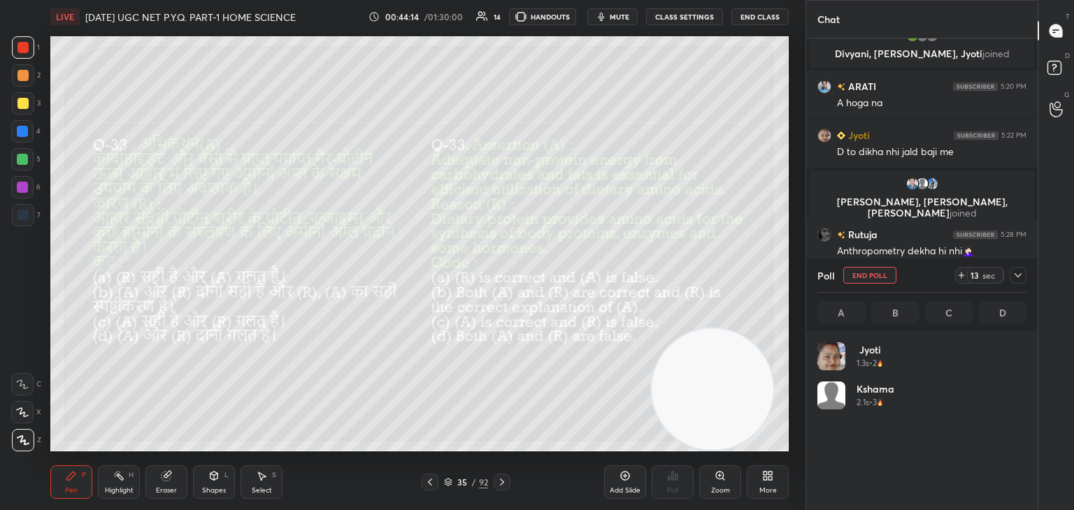
scroll to position [164, 205]
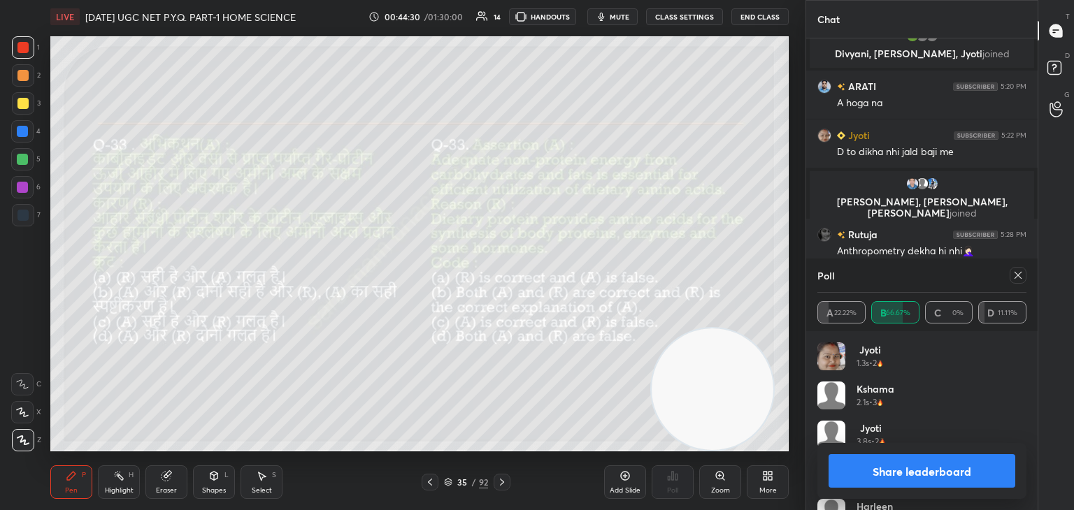
click at [1018, 276] on icon at bounding box center [1017, 275] width 11 height 11
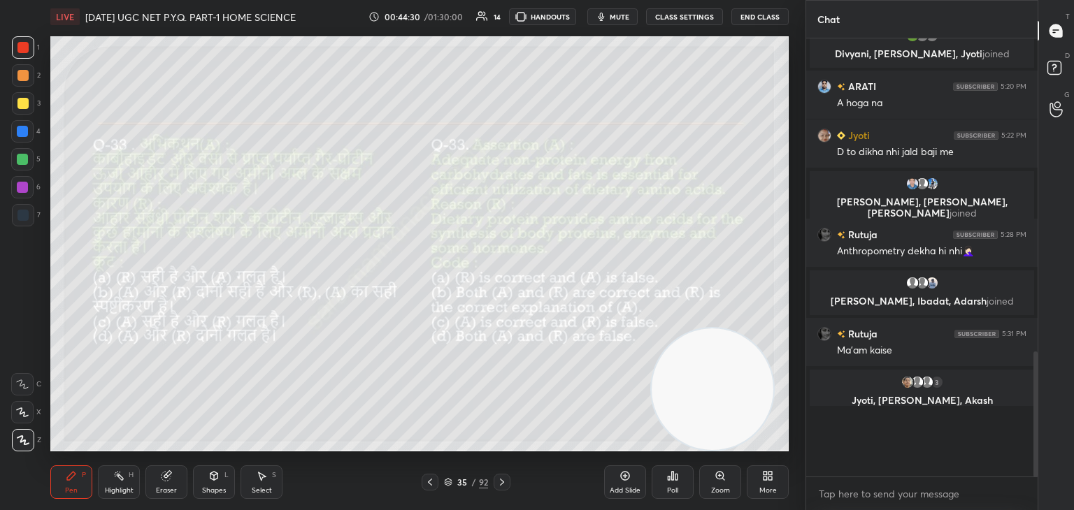
scroll to position [310, 227]
click at [500, 479] on icon at bounding box center [502, 482] width 4 height 7
click at [674, 487] on div "Poll" at bounding box center [672, 490] width 11 height 7
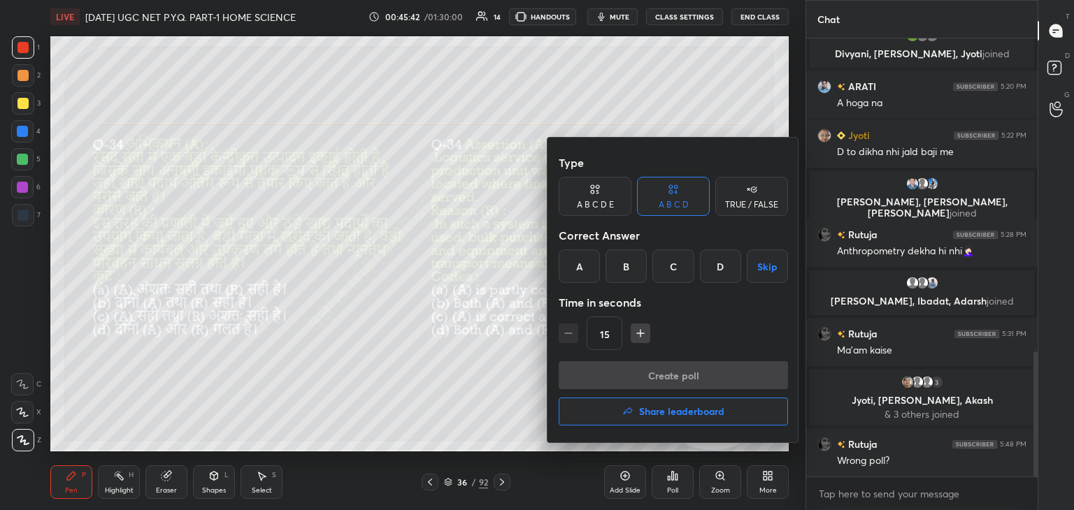
click at [679, 266] on div "C" at bounding box center [672, 267] width 41 height 34
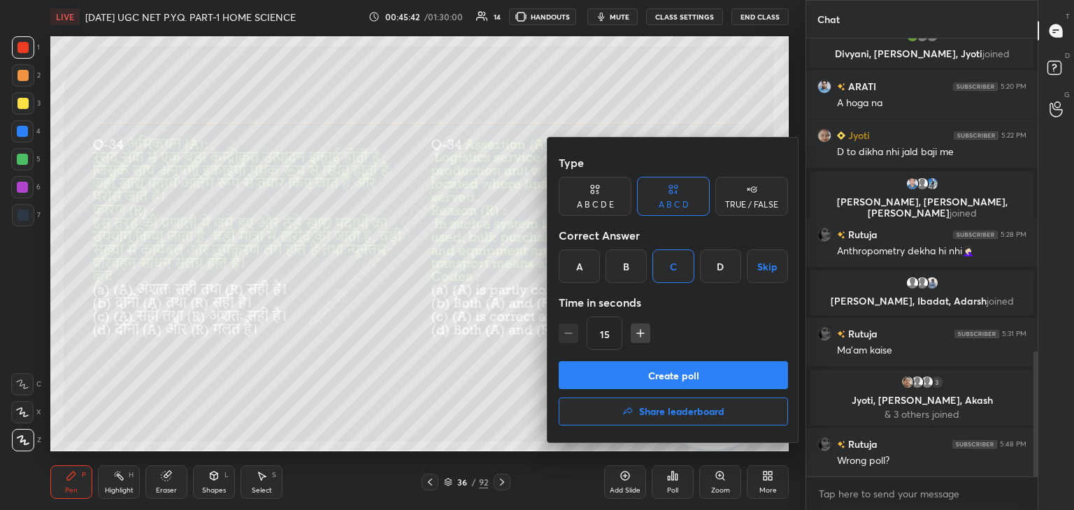
click at [661, 369] on button "Create poll" at bounding box center [672, 375] width 229 height 28
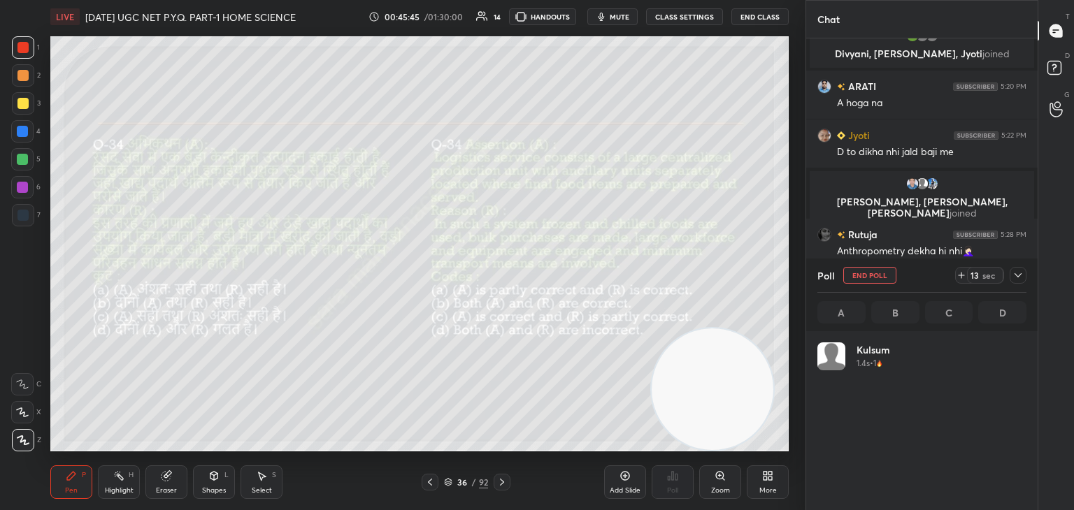
scroll to position [164, 205]
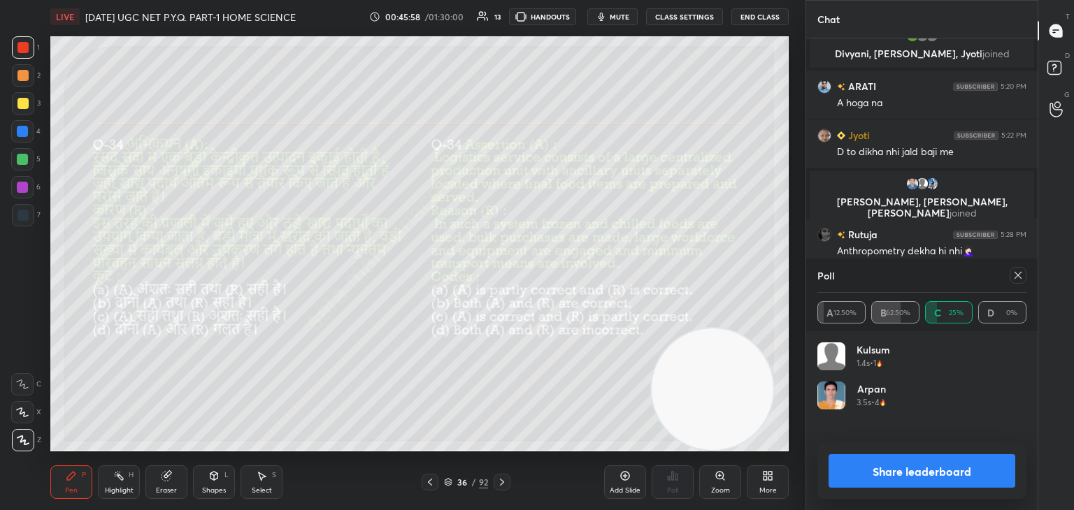
click at [252, 487] on div "Select" at bounding box center [262, 490] width 20 height 7
click at [1015, 280] on icon at bounding box center [1017, 275] width 11 height 11
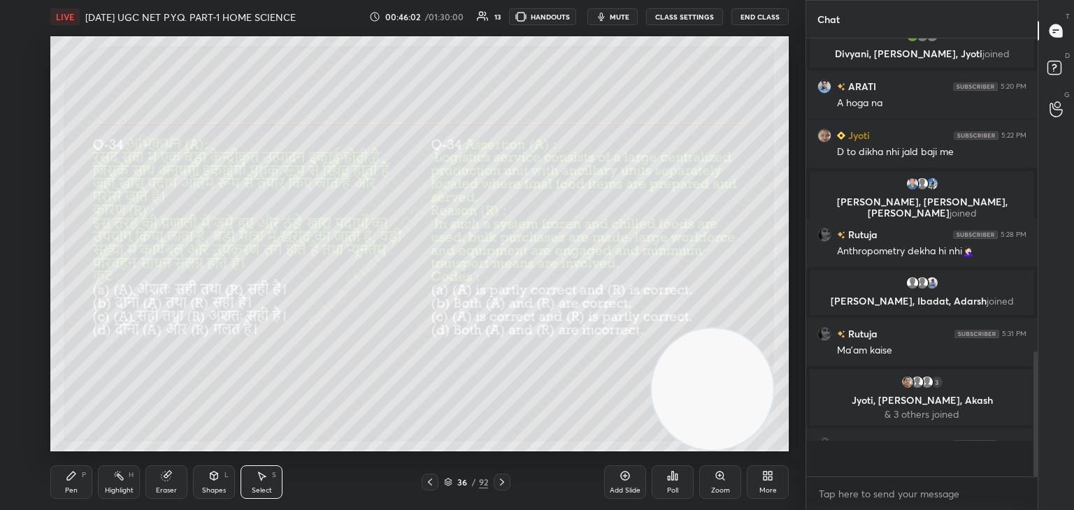
scroll to position [4, 4]
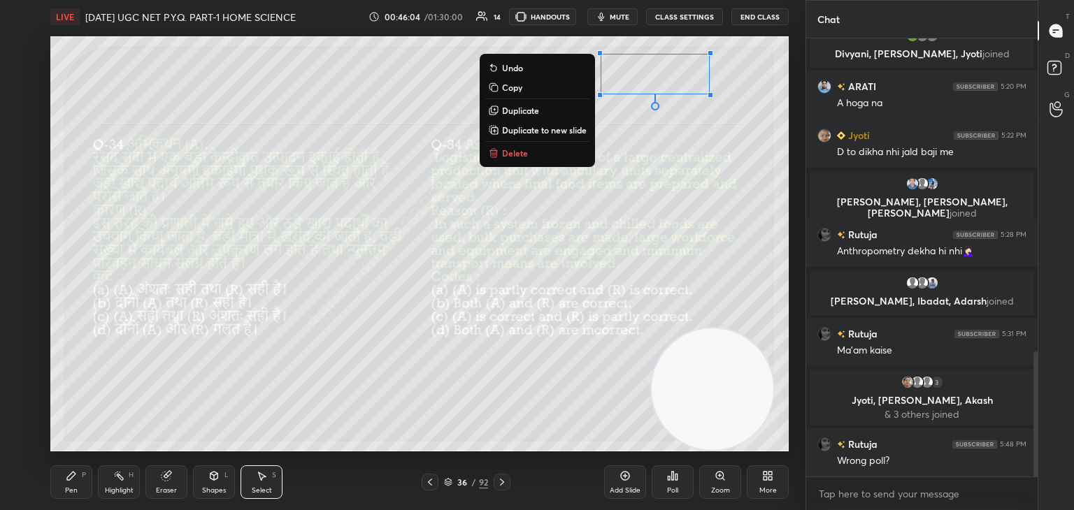
click at [518, 157] on p "Delete" at bounding box center [515, 152] width 26 height 11
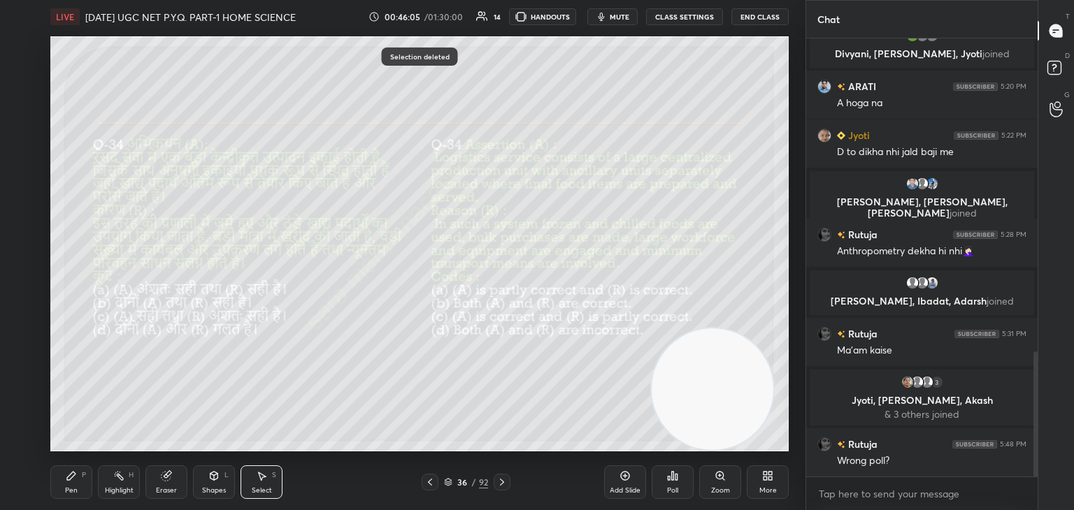
click at [64, 491] on div "Pen P" at bounding box center [71, 482] width 42 height 34
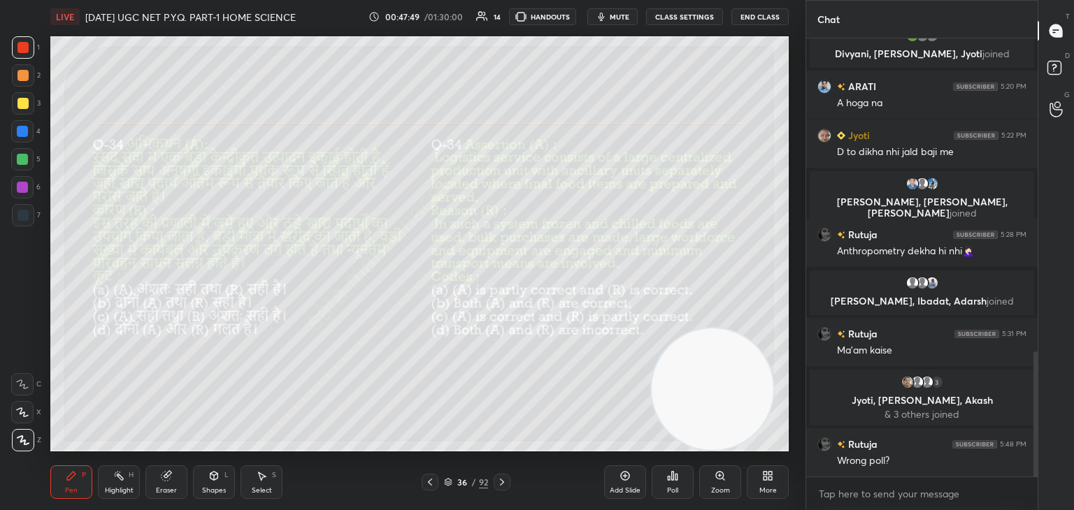
click at [501, 485] on icon at bounding box center [501, 482] width 11 height 11
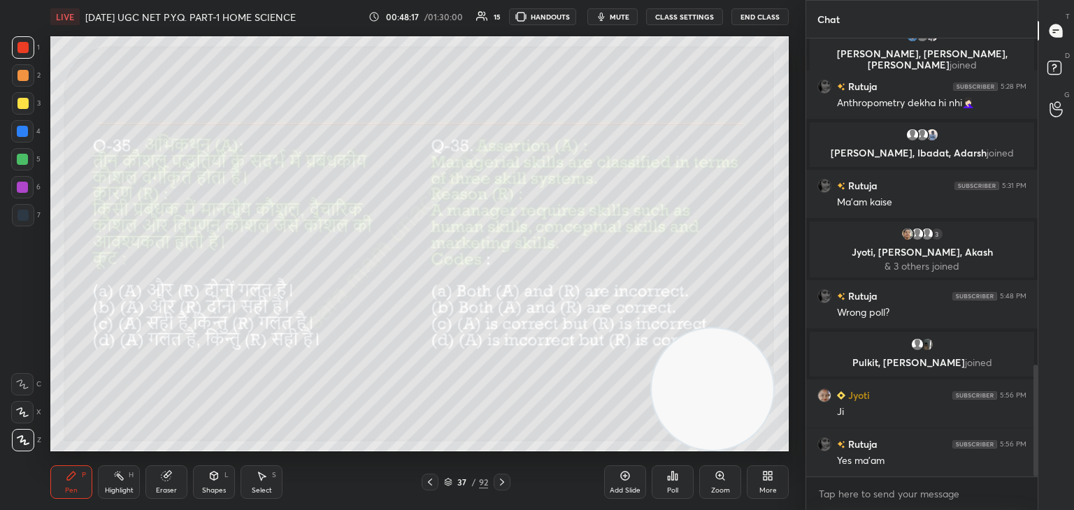
scroll to position [1279, 0]
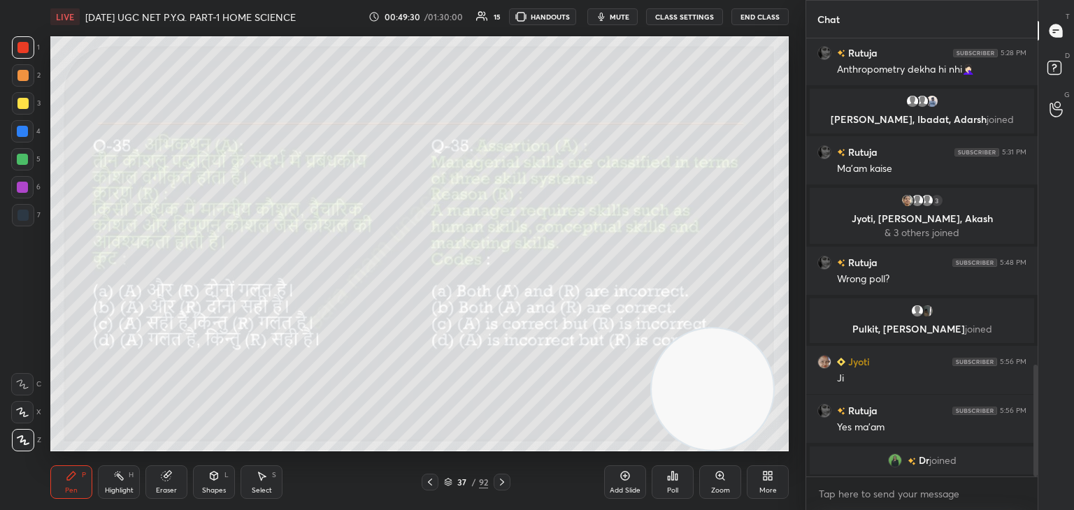
click at [649, 490] on div "Add Slide Poll Zoom More" at bounding box center [696, 482] width 185 height 78
click at [667, 480] on icon at bounding box center [672, 475] width 11 height 11
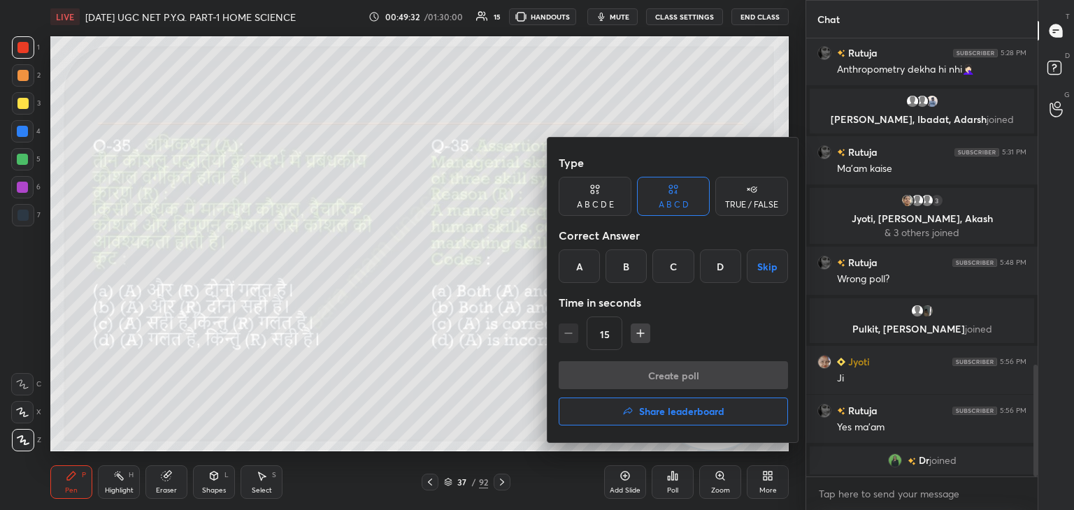
click at [637, 266] on div "B" at bounding box center [625, 267] width 41 height 34
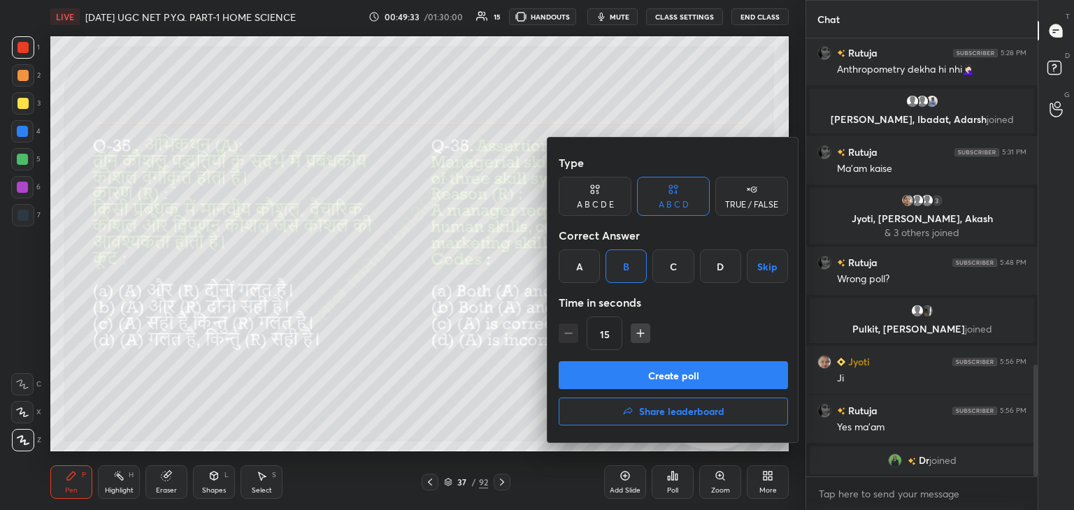
click at [679, 376] on button "Create poll" at bounding box center [672, 375] width 229 height 28
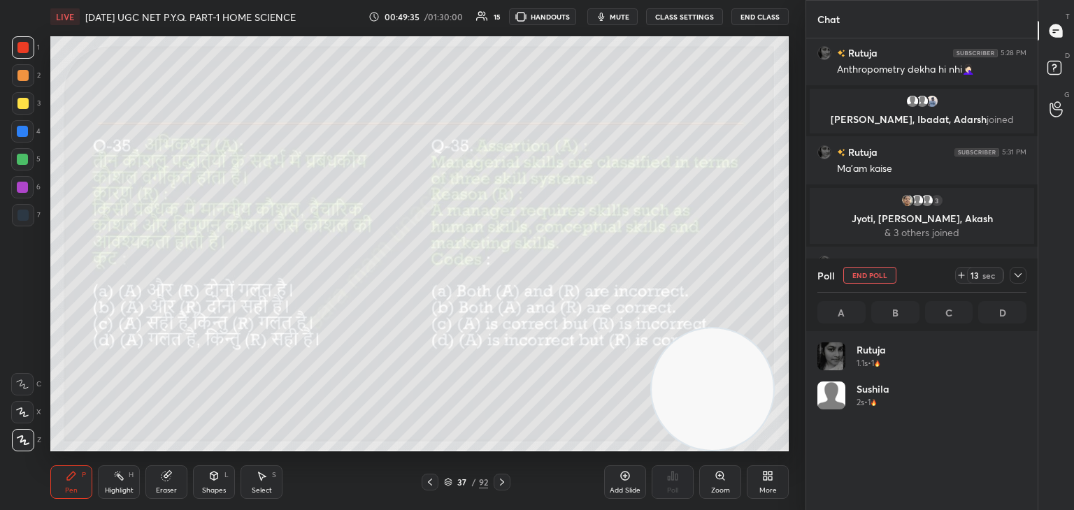
scroll to position [164, 205]
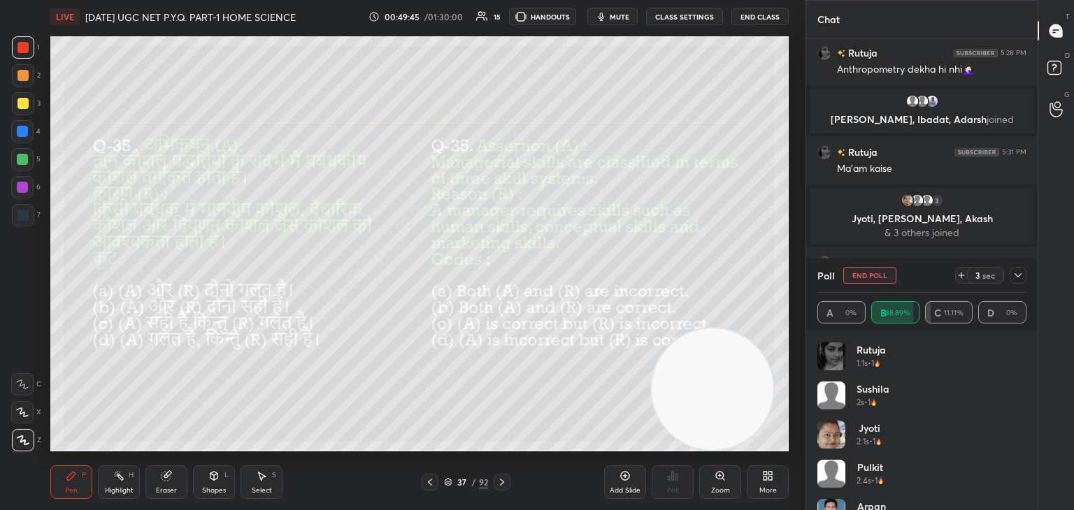
click at [881, 274] on button "End Poll" at bounding box center [869, 275] width 53 height 17
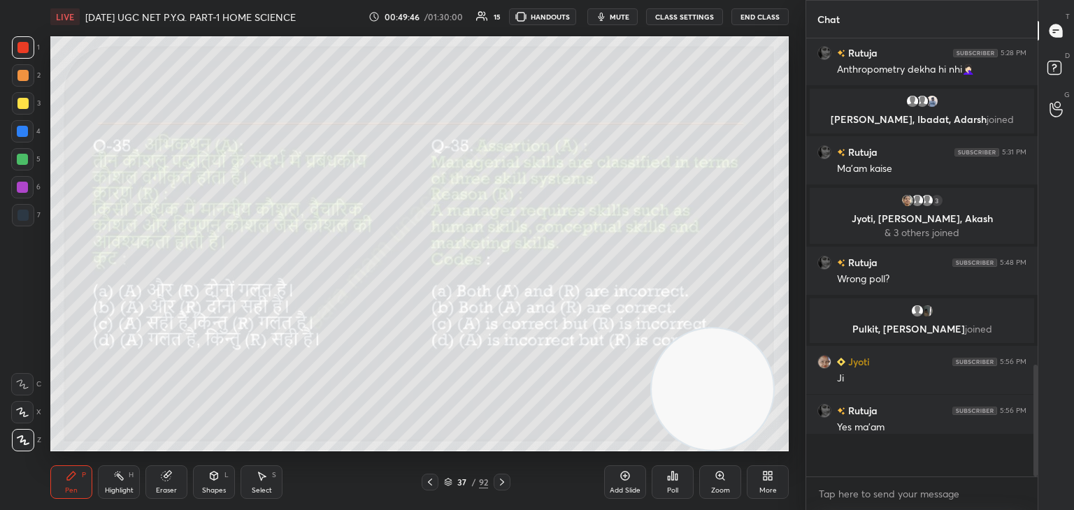
scroll to position [433, 227]
click at [501, 482] on icon at bounding box center [501, 482] width 11 height 11
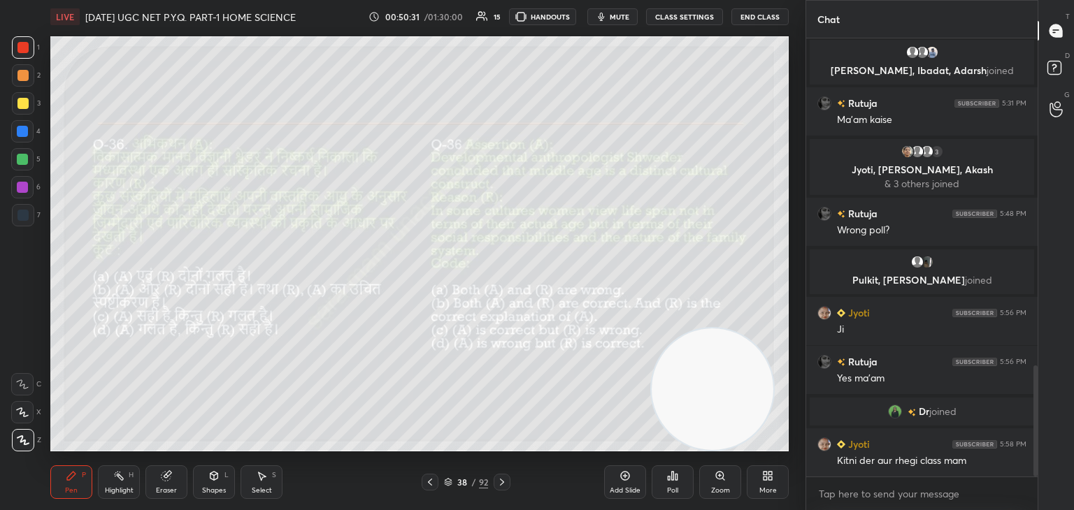
click at [677, 486] on div "Poll" at bounding box center [672, 482] width 42 height 34
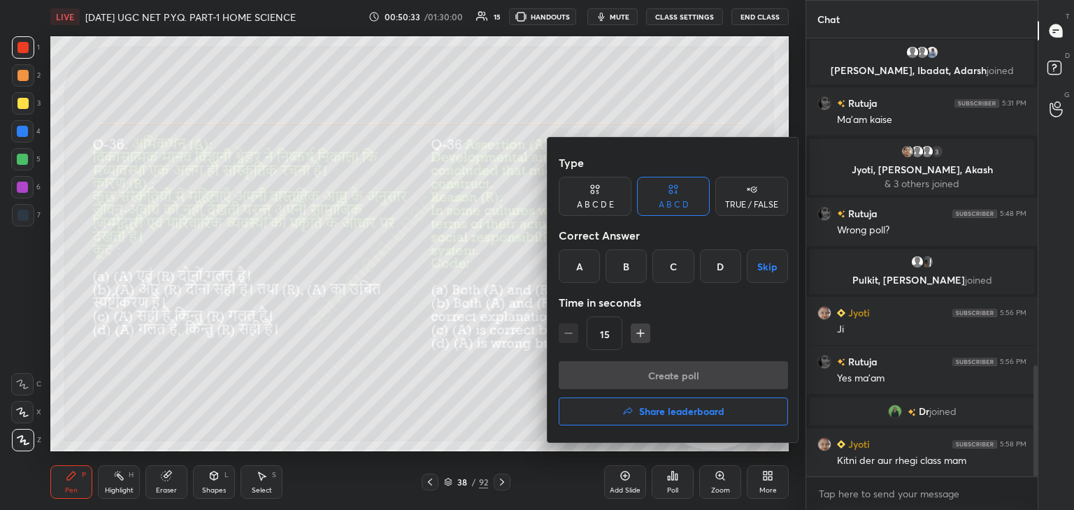
click at [633, 263] on div "B" at bounding box center [625, 267] width 41 height 34
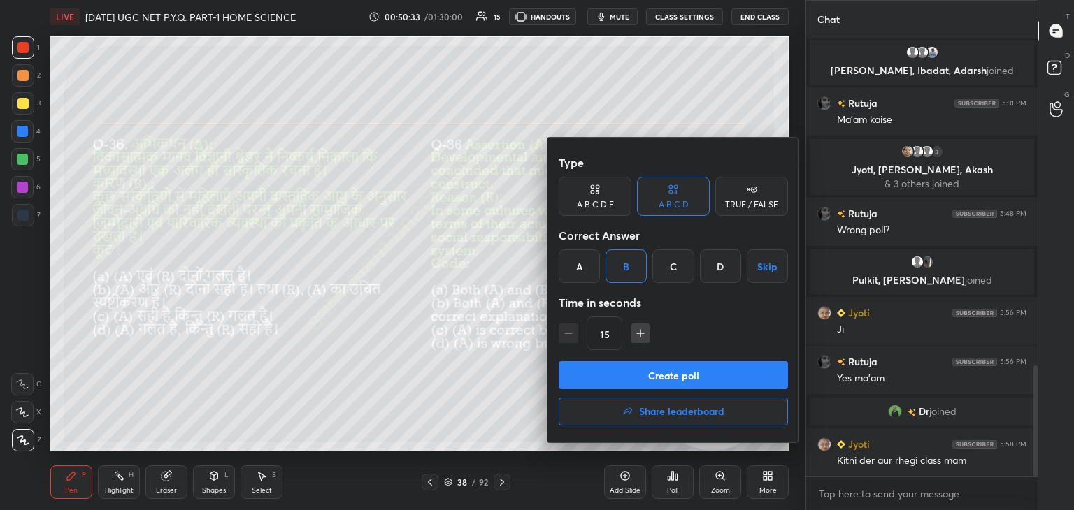
click at [682, 381] on button "Create poll" at bounding box center [672, 375] width 229 height 28
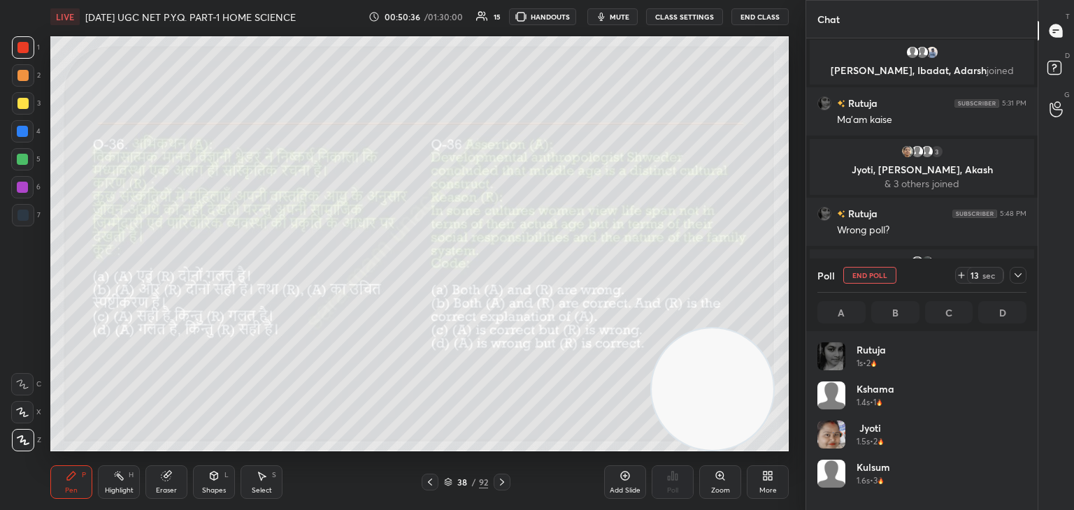
scroll to position [164, 205]
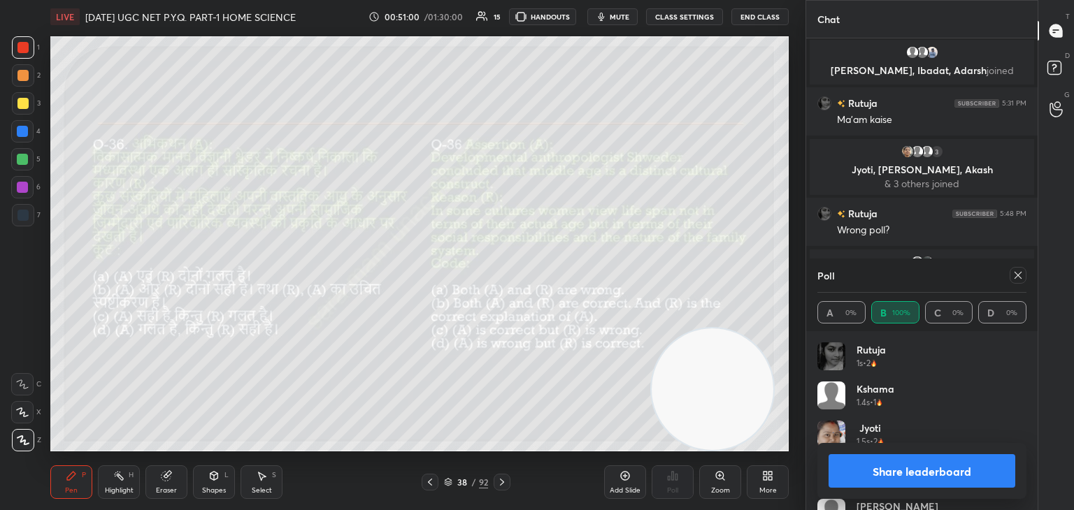
click at [1026, 275] on div "Poll A 0% B 100% C 0% D 0%" at bounding box center [921, 295] width 231 height 73
click at [1014, 278] on icon at bounding box center [1017, 275] width 11 height 11
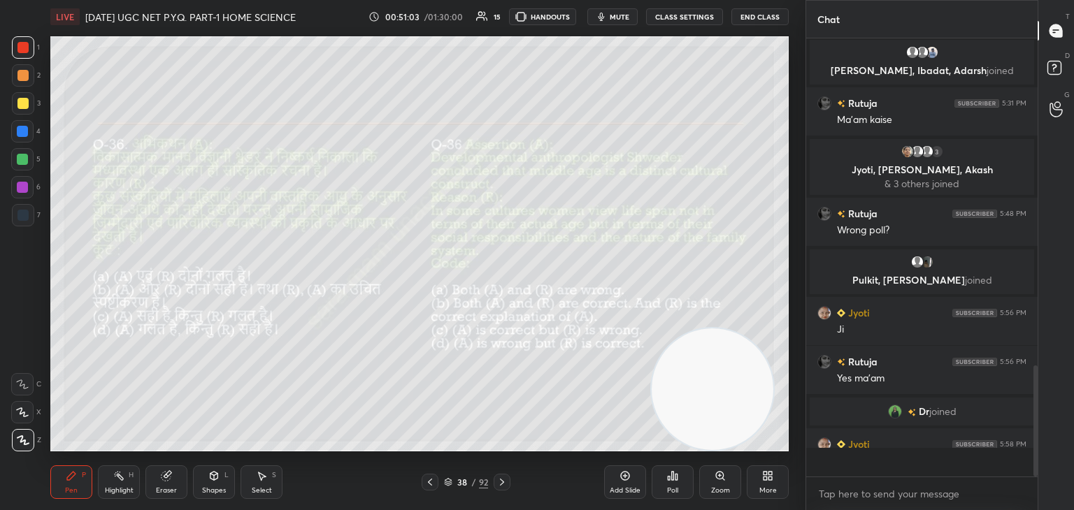
scroll to position [4, 4]
click at [500, 484] on icon at bounding box center [501, 482] width 11 height 11
click at [676, 484] on div "Poll" at bounding box center [672, 482] width 42 height 34
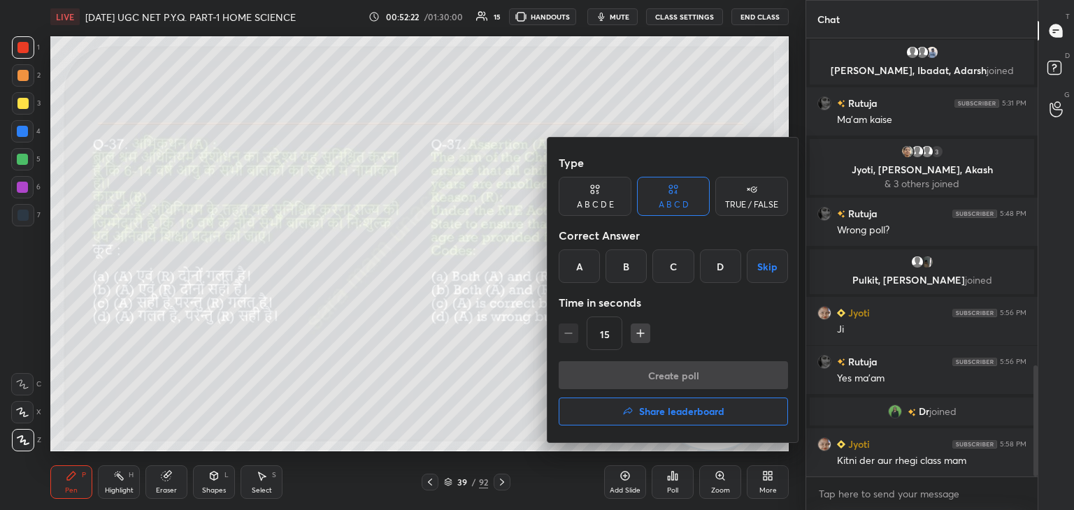
click at [674, 269] on div "C" at bounding box center [672, 267] width 41 height 34
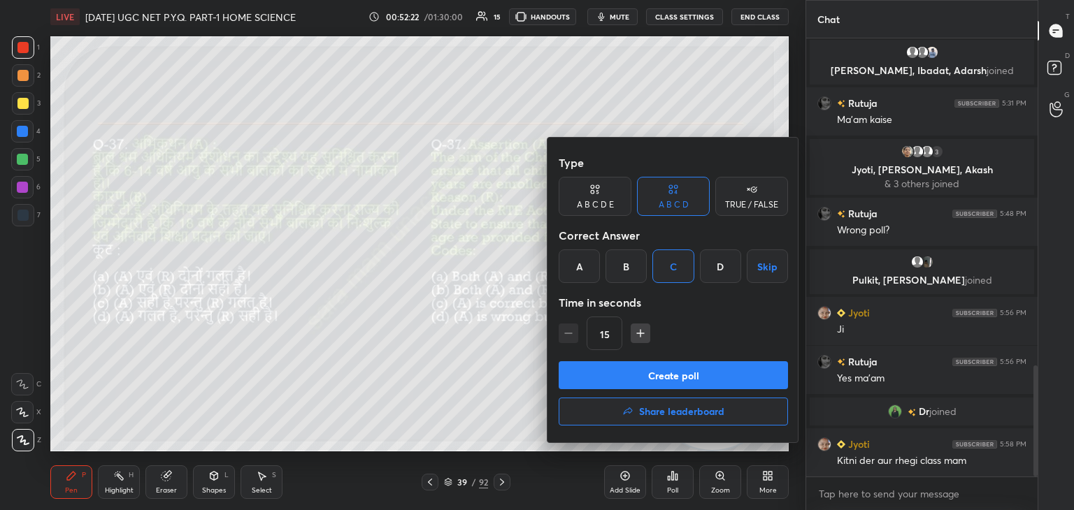
click at [670, 373] on button "Create poll" at bounding box center [672, 375] width 229 height 28
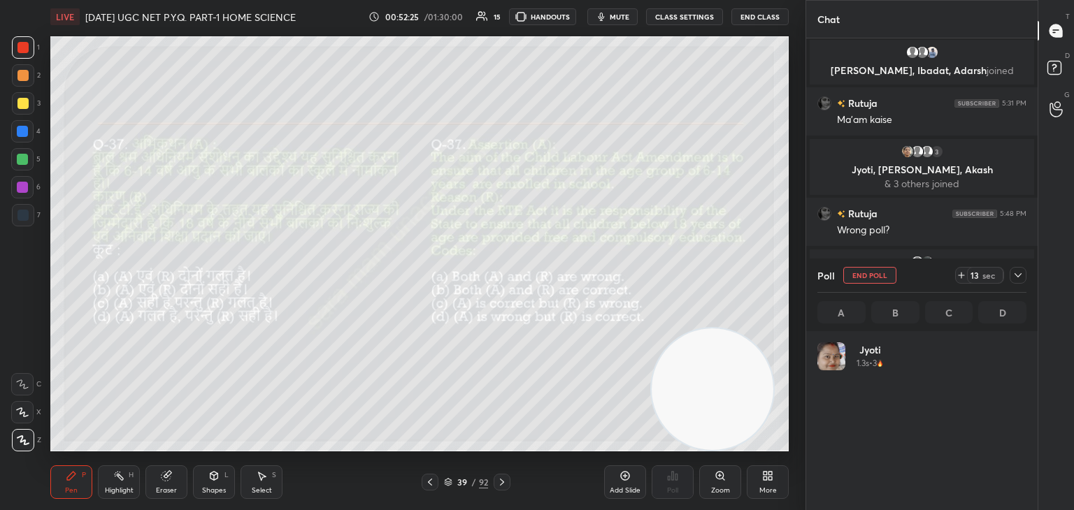
scroll to position [164, 205]
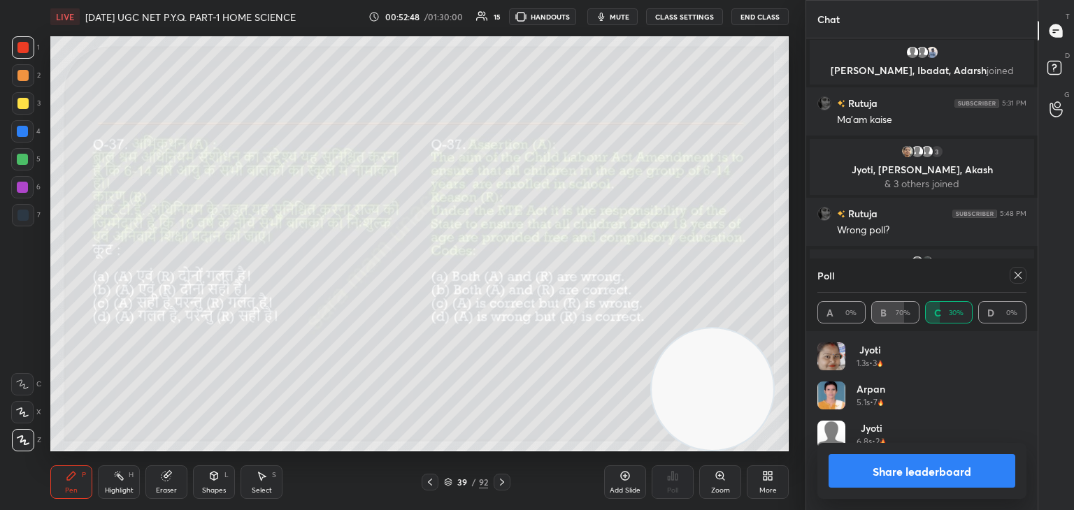
click at [1025, 276] on div at bounding box center [1017, 275] width 17 height 17
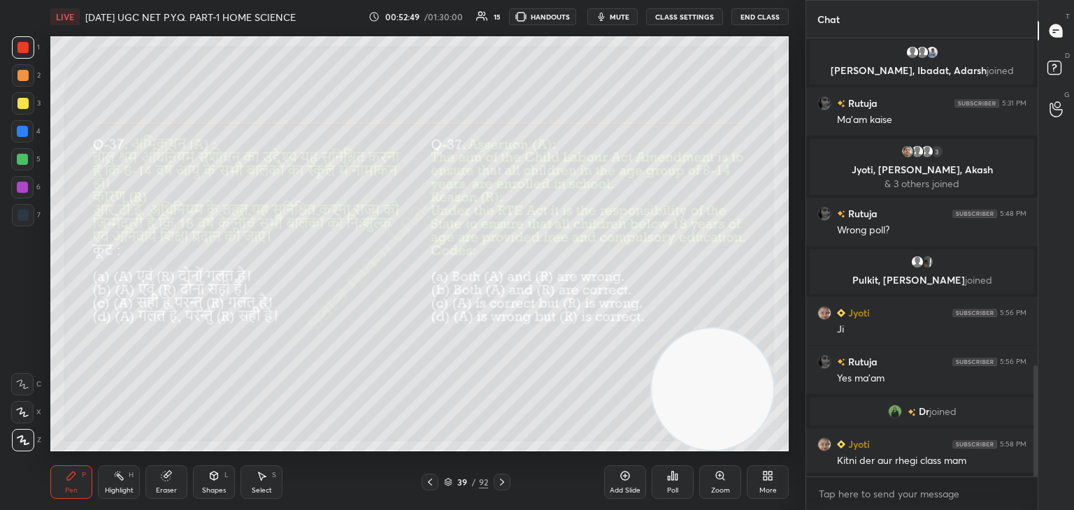
scroll to position [434, 227]
click at [505, 479] on icon at bounding box center [501, 482] width 11 height 11
click at [672, 491] on div "Poll" at bounding box center [672, 490] width 11 height 7
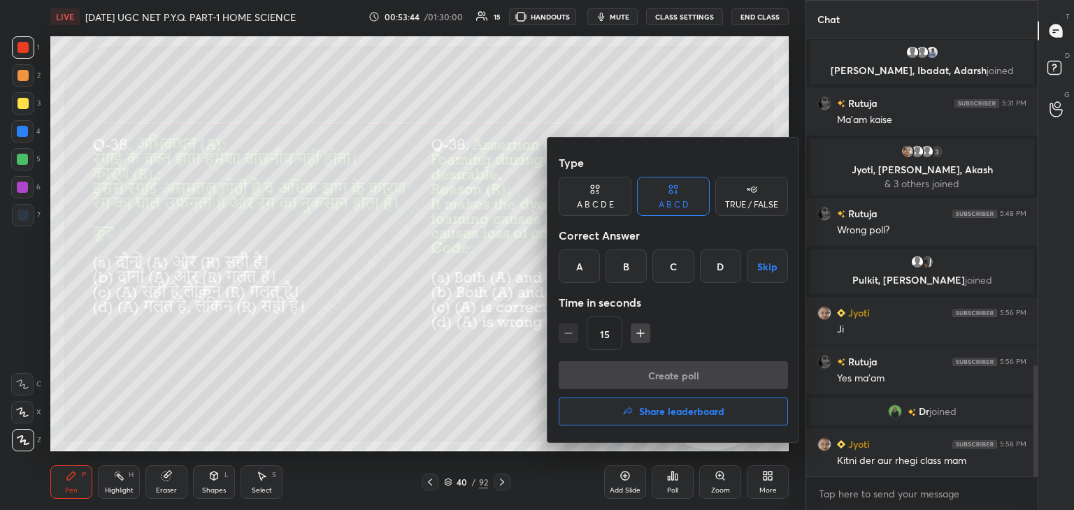
click at [577, 271] on div "A" at bounding box center [578, 267] width 41 height 34
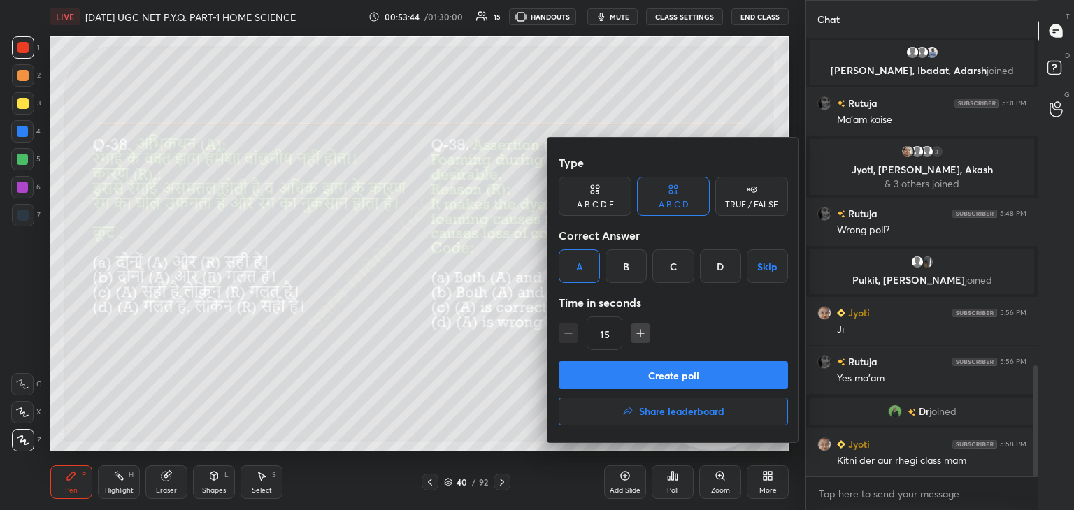
click at [629, 359] on div "Type A B C D E A B C D TRUE / FALSE Correct Answer A B C D Skip Time in seconds…" at bounding box center [672, 255] width 229 height 212
click at [635, 367] on button "Create poll" at bounding box center [672, 375] width 229 height 28
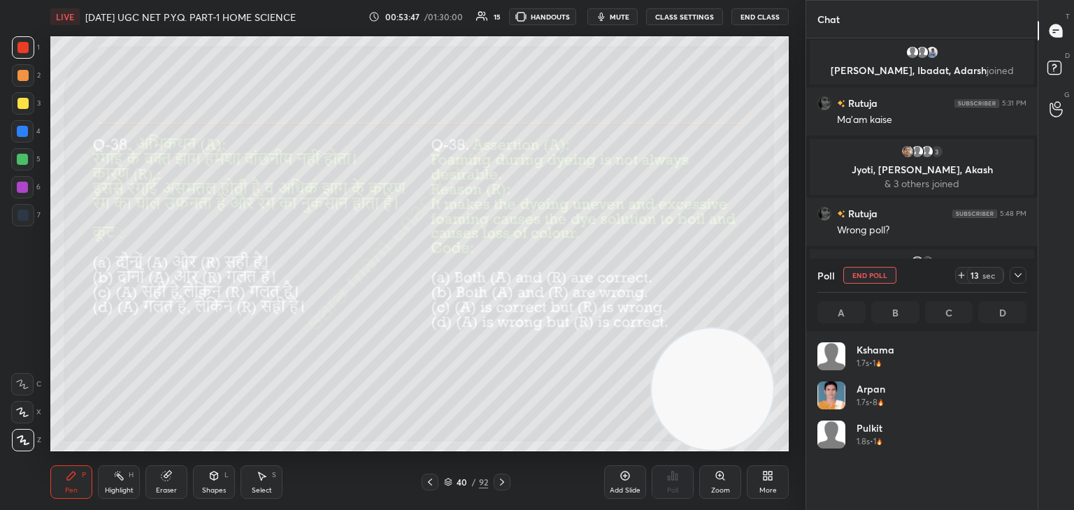
scroll to position [164, 205]
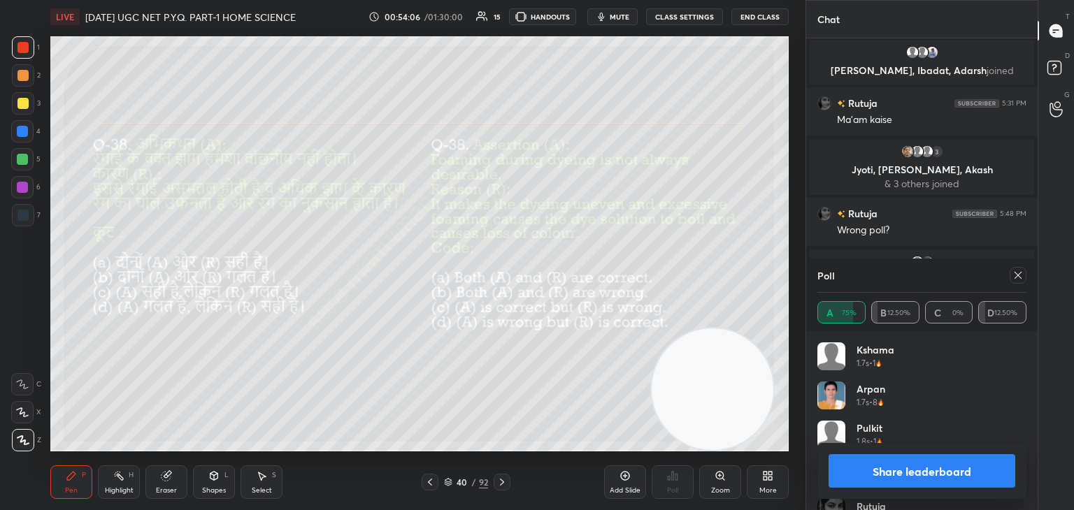
click at [1022, 277] on icon at bounding box center [1017, 275] width 11 height 11
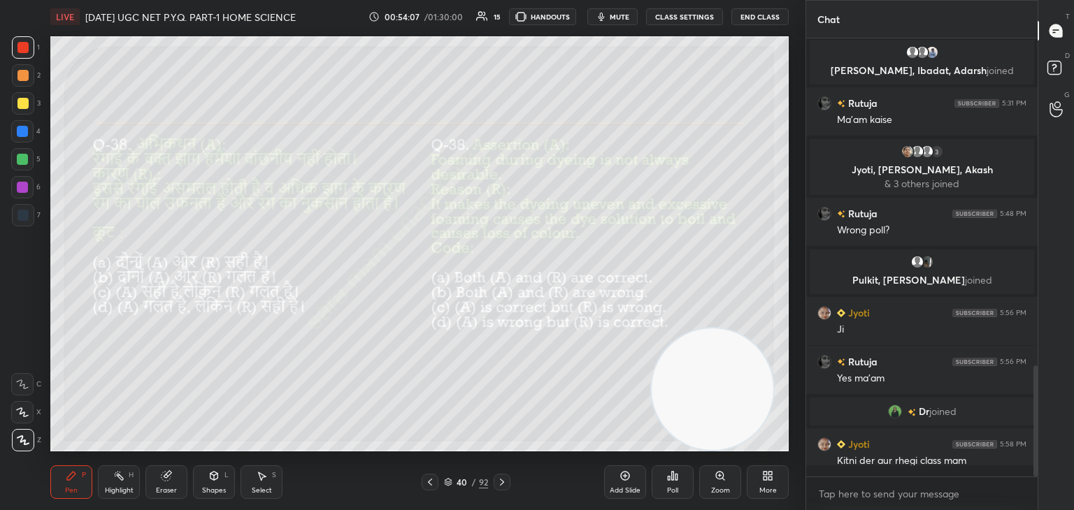
scroll to position [434, 227]
click at [506, 487] on icon at bounding box center [501, 482] width 11 height 11
click at [682, 488] on div "Poll" at bounding box center [672, 482] width 42 height 34
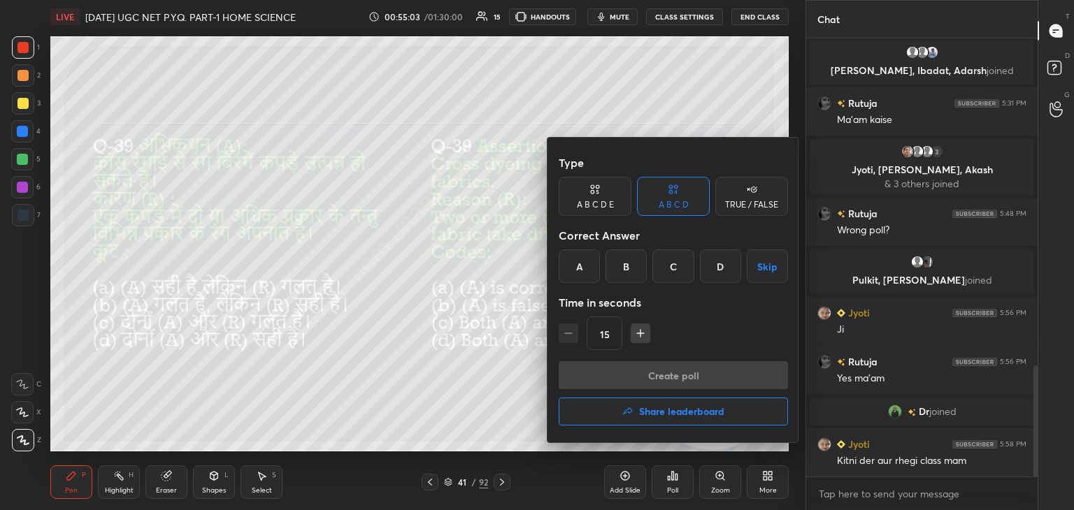
click at [724, 271] on div "D" at bounding box center [720, 267] width 41 height 34
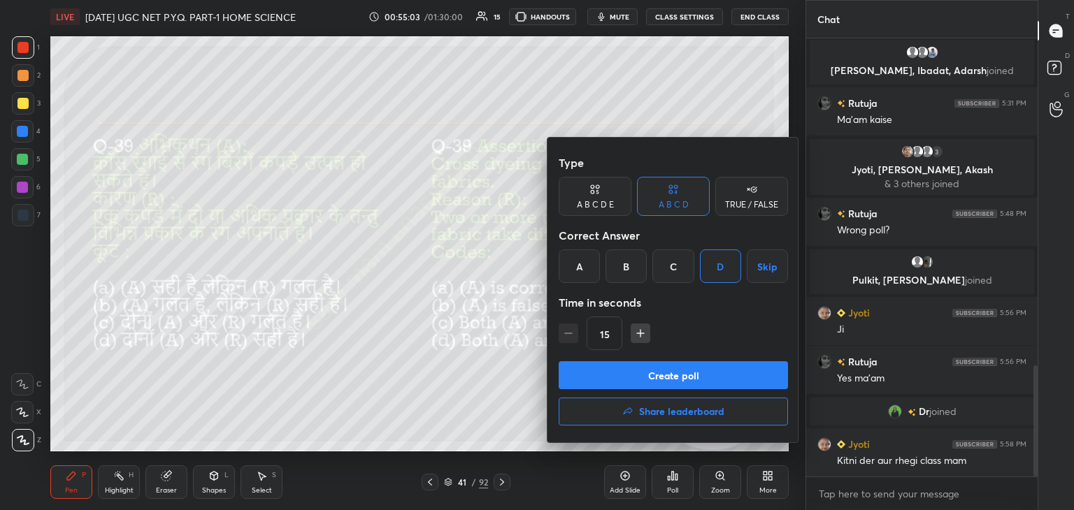
click at [670, 384] on button "Create poll" at bounding box center [672, 375] width 229 height 28
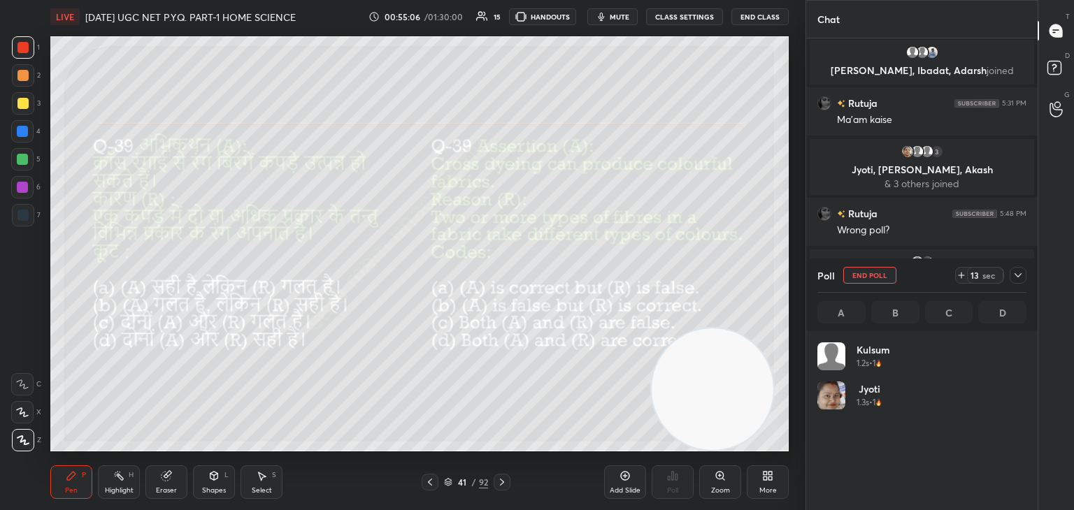
scroll to position [164, 205]
click at [245, 479] on div "Select S" at bounding box center [261, 482] width 42 height 34
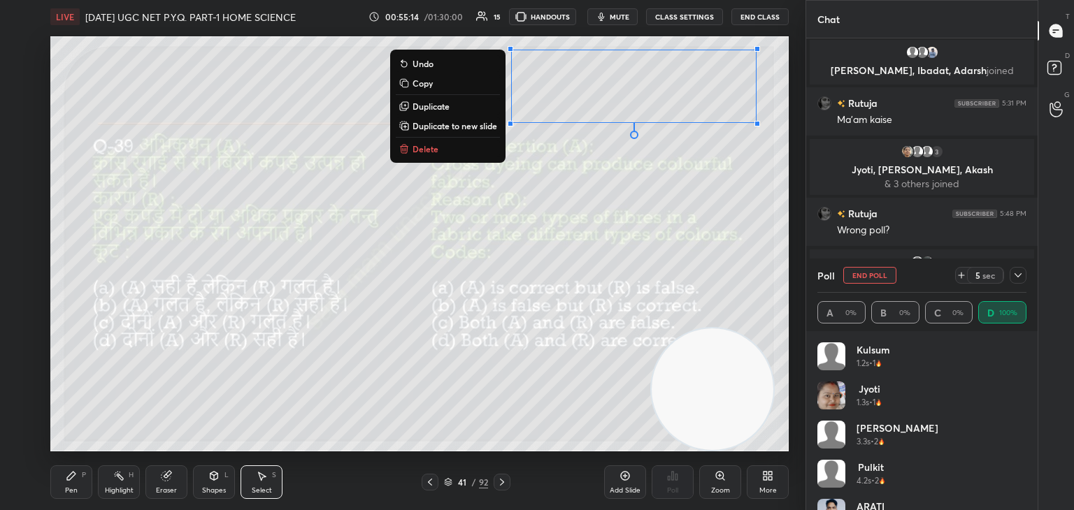
click at [421, 153] on p "Delete" at bounding box center [425, 148] width 26 height 11
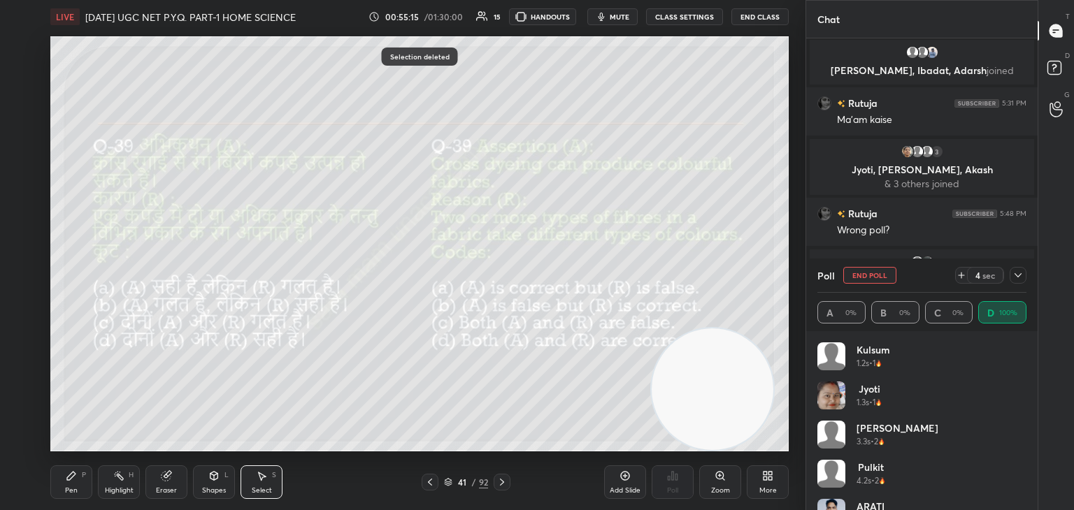
click at [70, 482] on div "Pen P" at bounding box center [71, 482] width 42 height 34
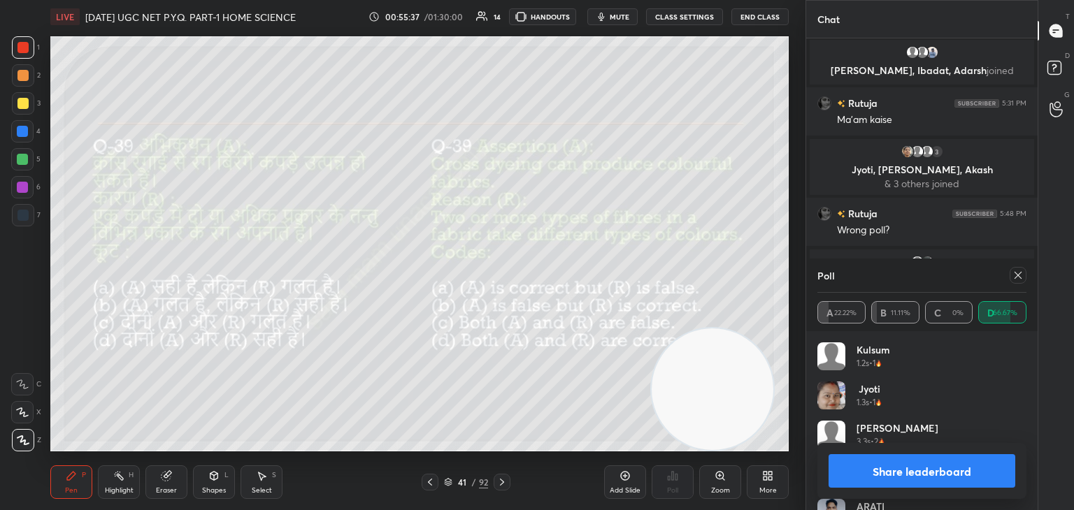
click at [1022, 277] on icon at bounding box center [1017, 275] width 11 height 11
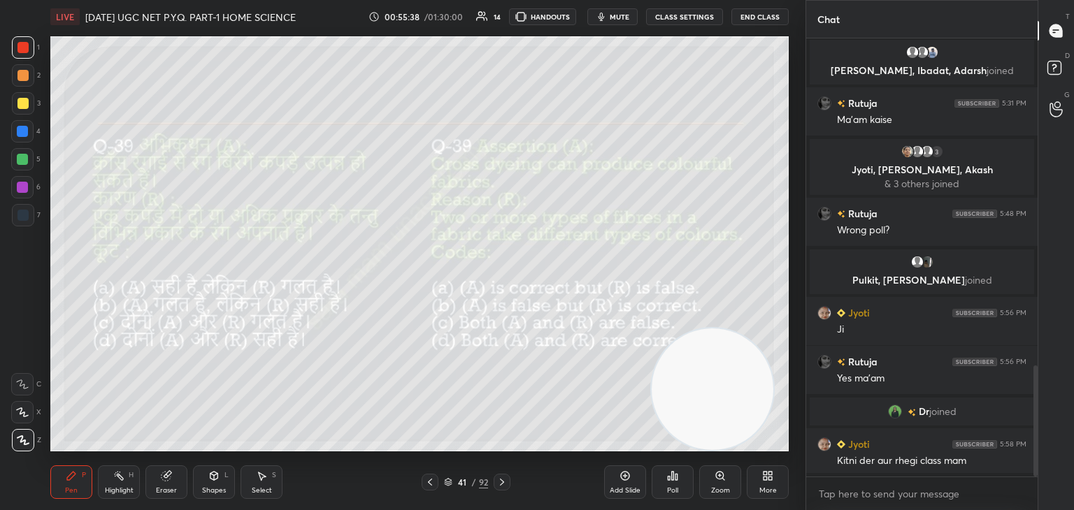
scroll to position [314, 227]
click at [498, 483] on icon at bounding box center [501, 482] width 11 height 11
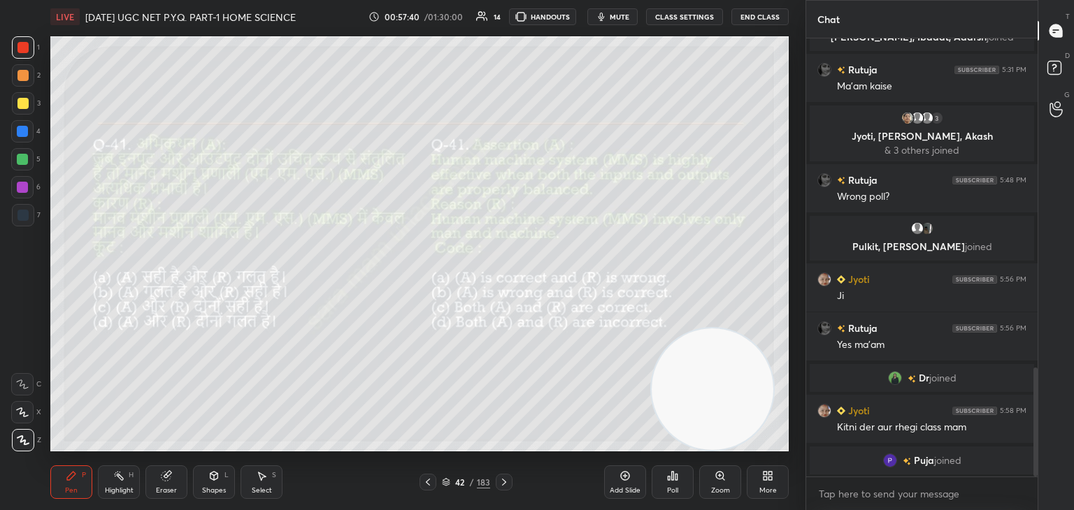
click at [668, 482] on icon at bounding box center [672, 475] width 11 height 11
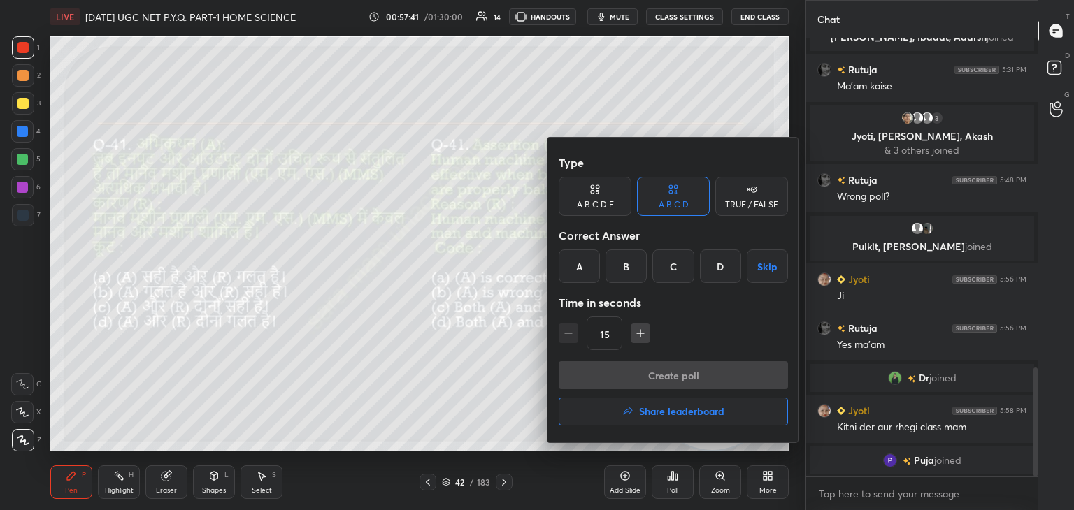
click at [582, 266] on div "A" at bounding box center [578, 267] width 41 height 34
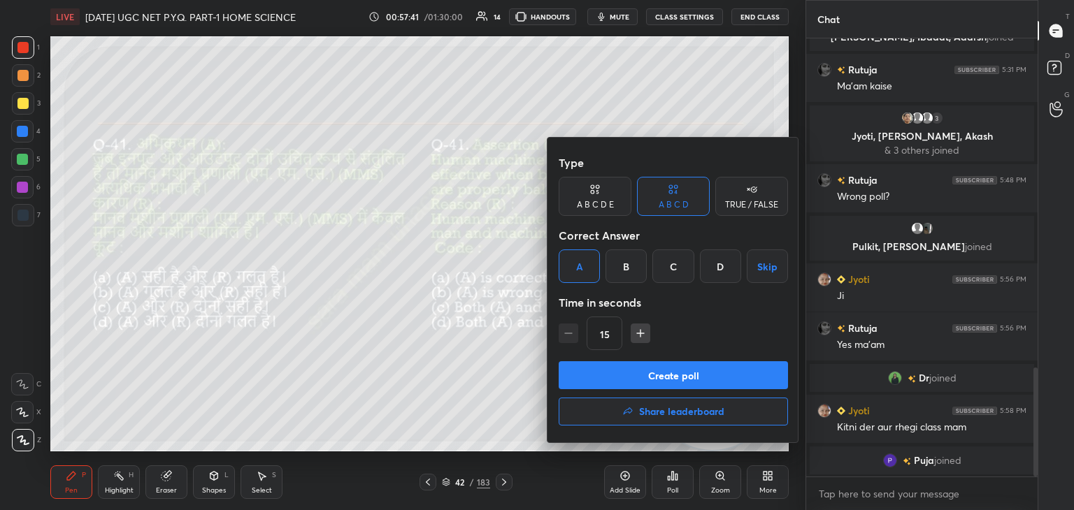
click at [646, 375] on button "Create poll" at bounding box center [672, 375] width 229 height 28
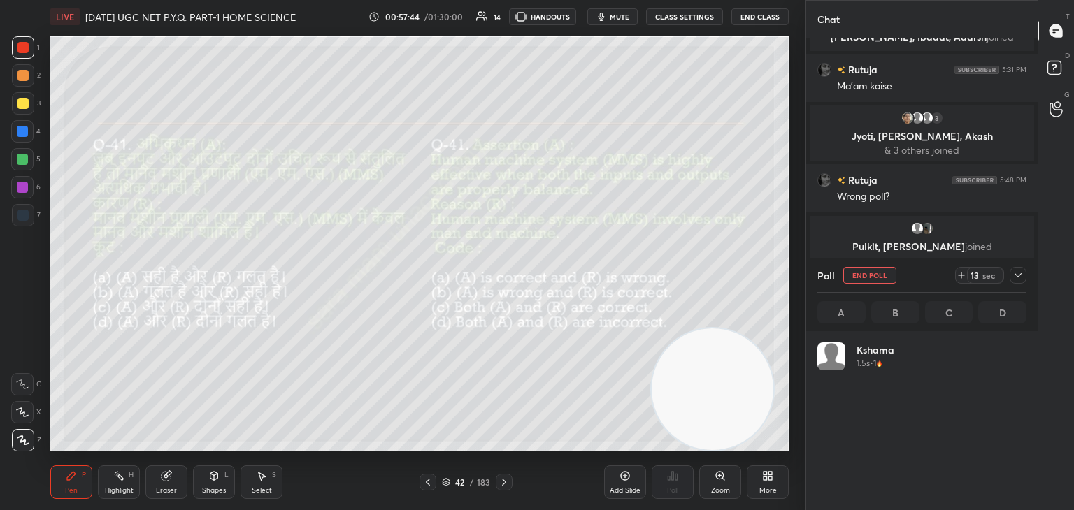
scroll to position [164, 205]
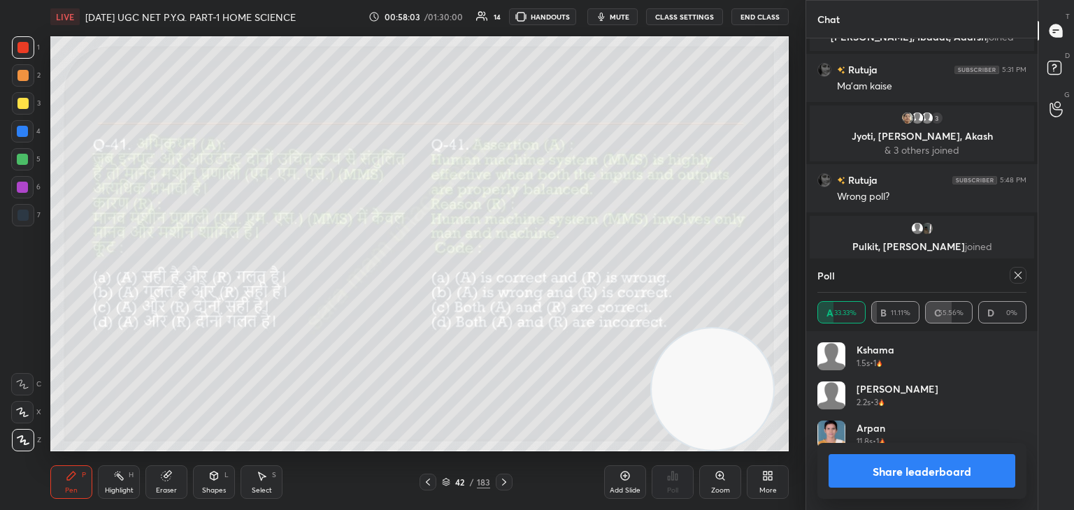
click at [1016, 275] on icon at bounding box center [1017, 275] width 11 height 11
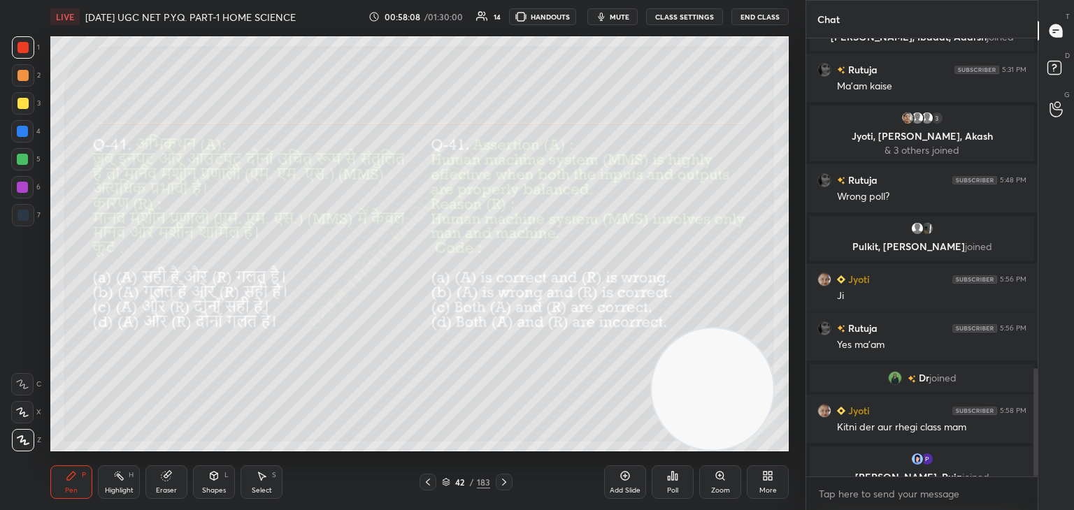
scroll to position [1339, 0]
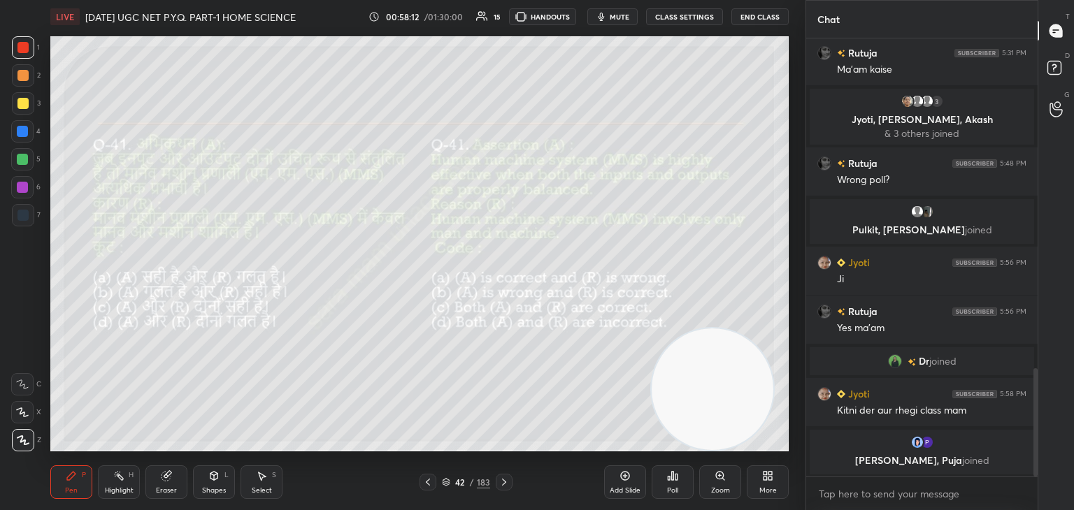
click at [507, 479] on icon at bounding box center [503, 482] width 11 height 11
click at [672, 488] on div "Poll" at bounding box center [672, 490] width 11 height 7
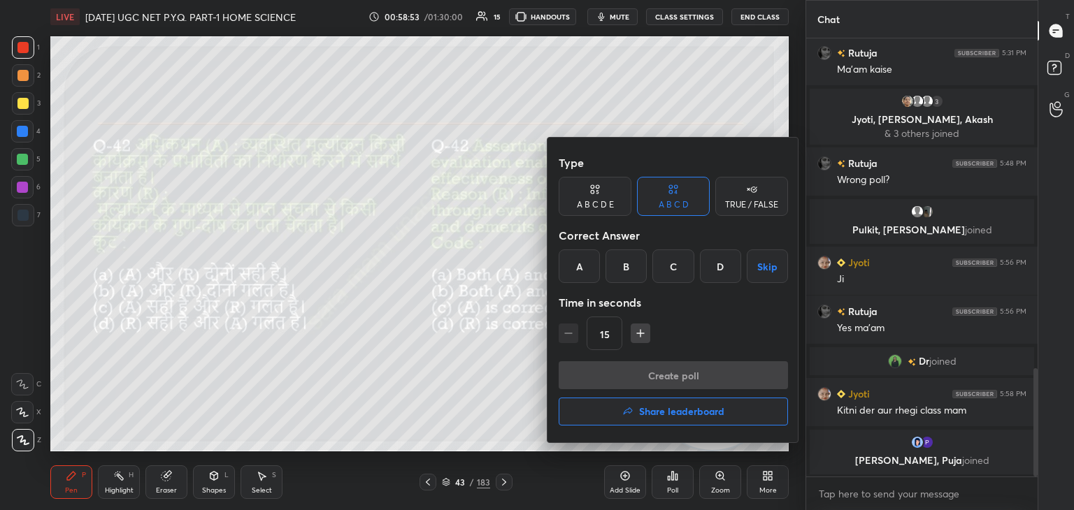
click at [587, 272] on div "A" at bounding box center [578, 267] width 41 height 34
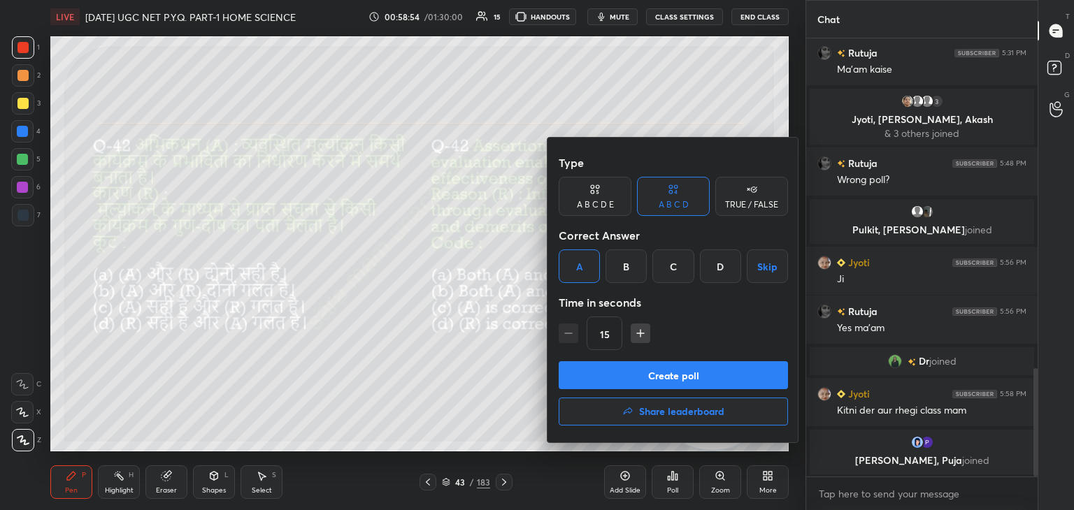
click at [644, 371] on button "Create poll" at bounding box center [672, 375] width 229 height 28
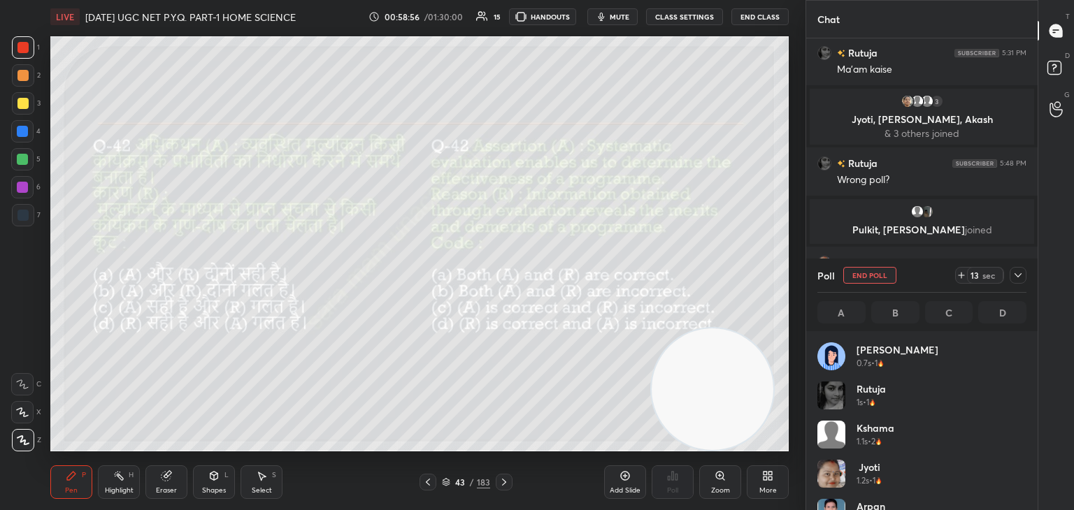
scroll to position [164, 205]
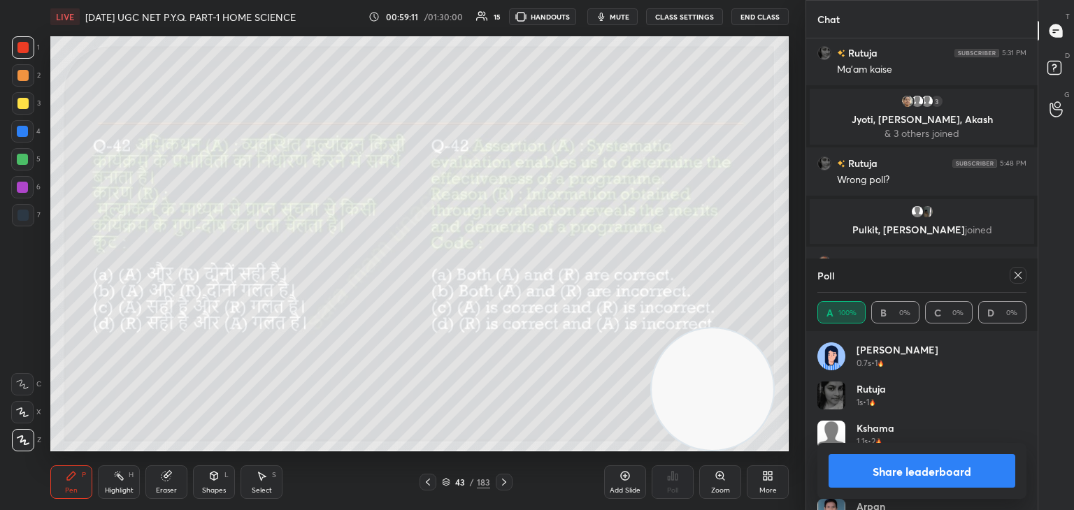
click at [925, 476] on button "Share leaderboard" at bounding box center [921, 471] width 187 height 34
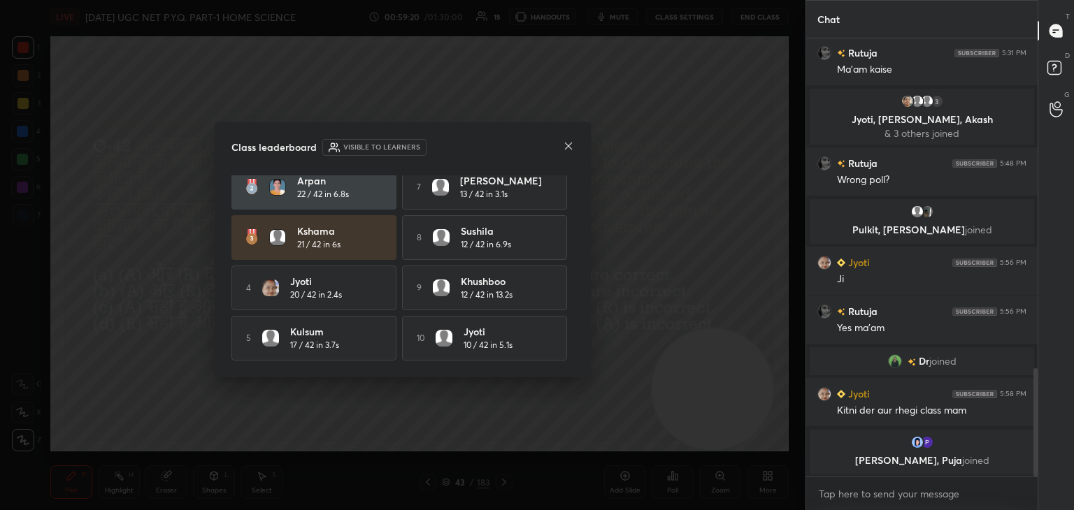
scroll to position [0, 0]
click at [566, 144] on icon at bounding box center [568, 146] width 7 height 7
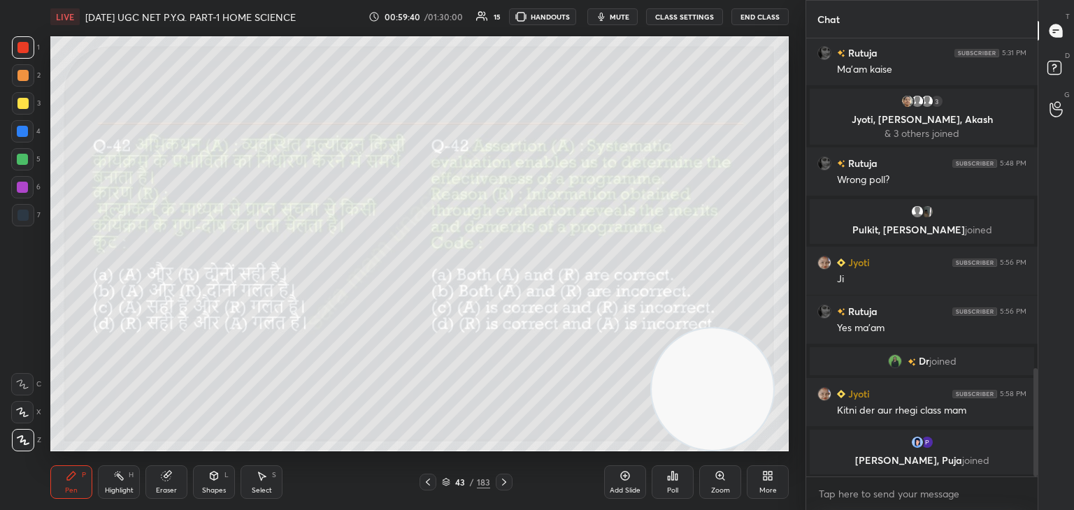
click at [503, 484] on icon at bounding box center [503, 482] width 11 height 11
click at [501, 484] on icon at bounding box center [503, 482] width 11 height 11
click at [682, 489] on div "Poll" at bounding box center [672, 482] width 42 height 34
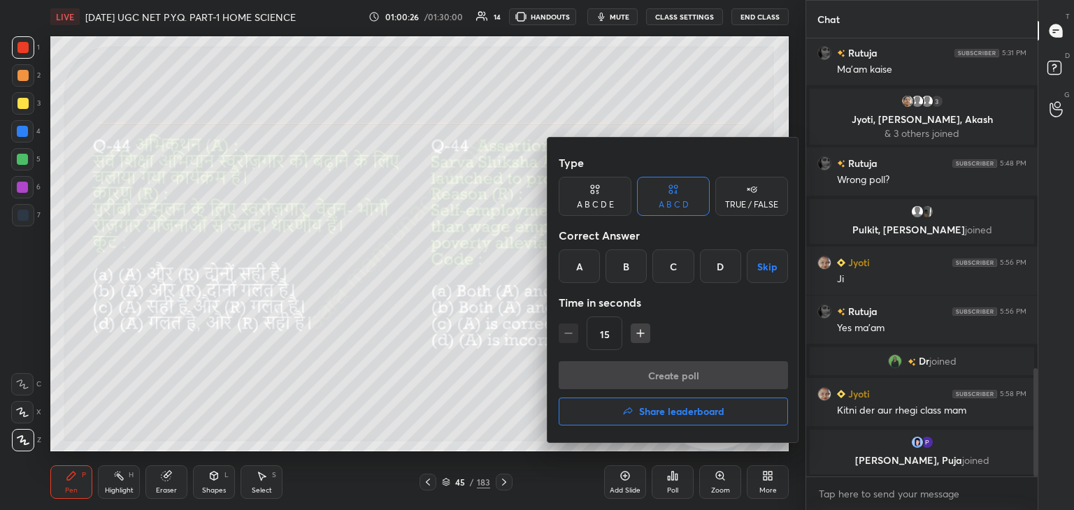
click at [725, 270] on div "D" at bounding box center [720, 267] width 41 height 34
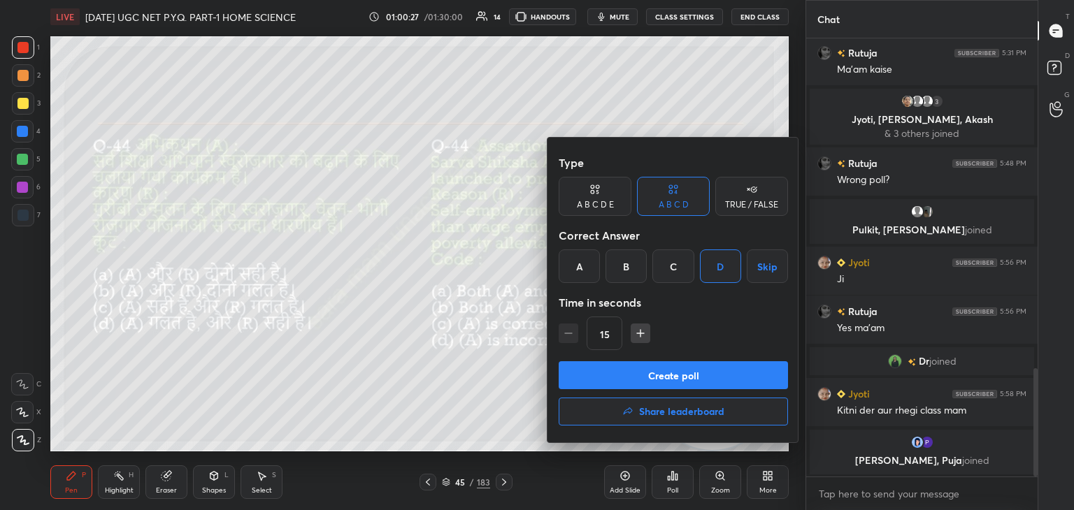
click at [679, 387] on button "Create poll" at bounding box center [672, 375] width 229 height 28
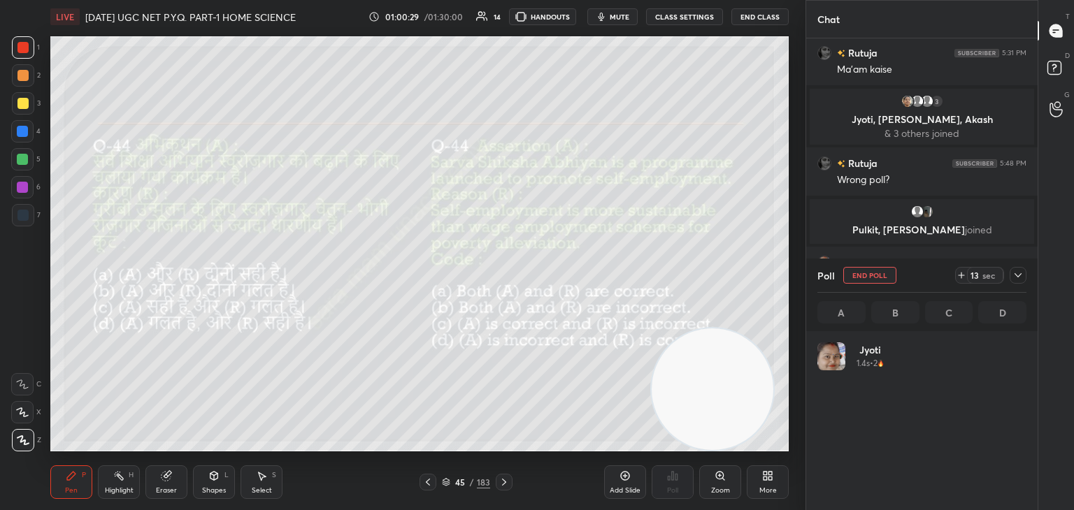
scroll to position [164, 205]
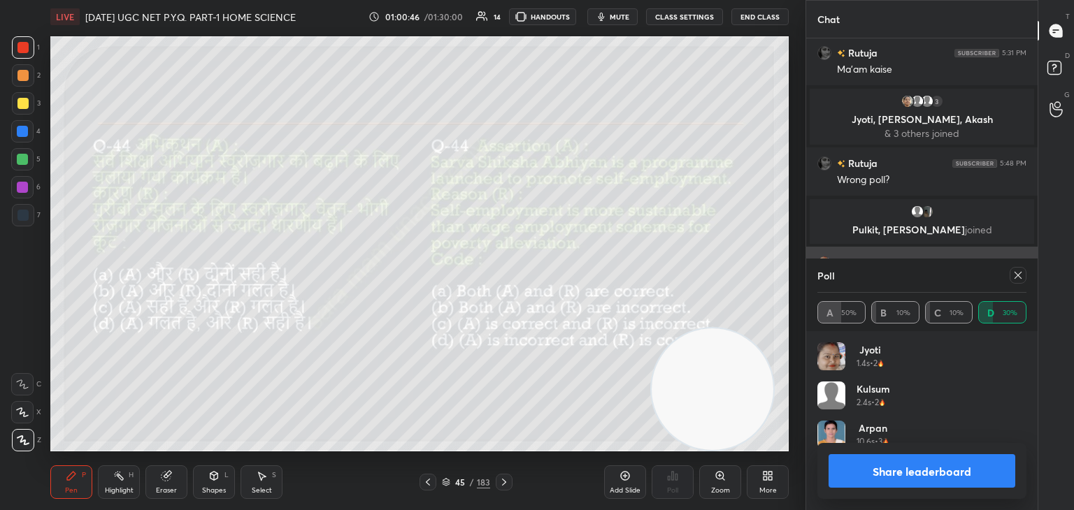
click at [1019, 280] on icon at bounding box center [1017, 275] width 11 height 11
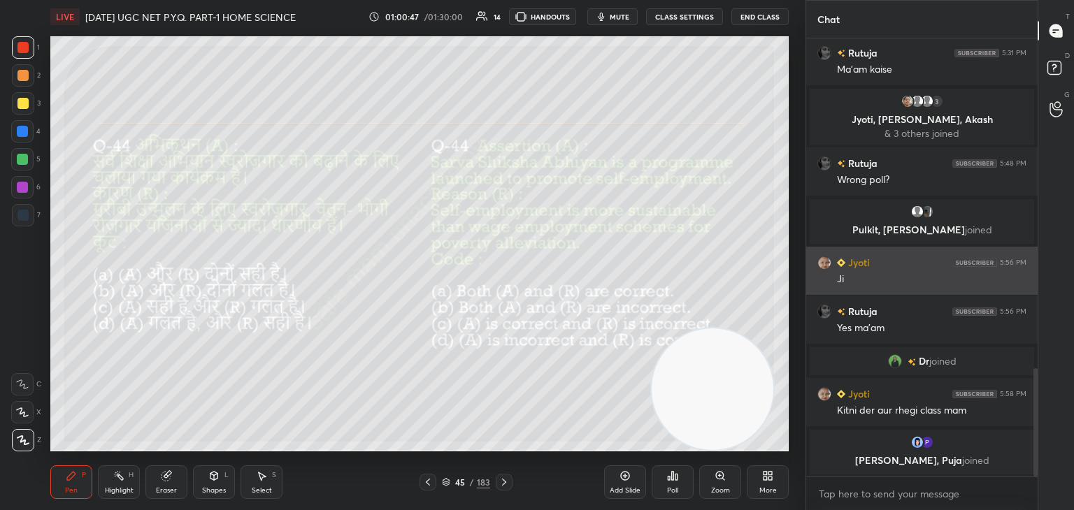
scroll to position [5, 4]
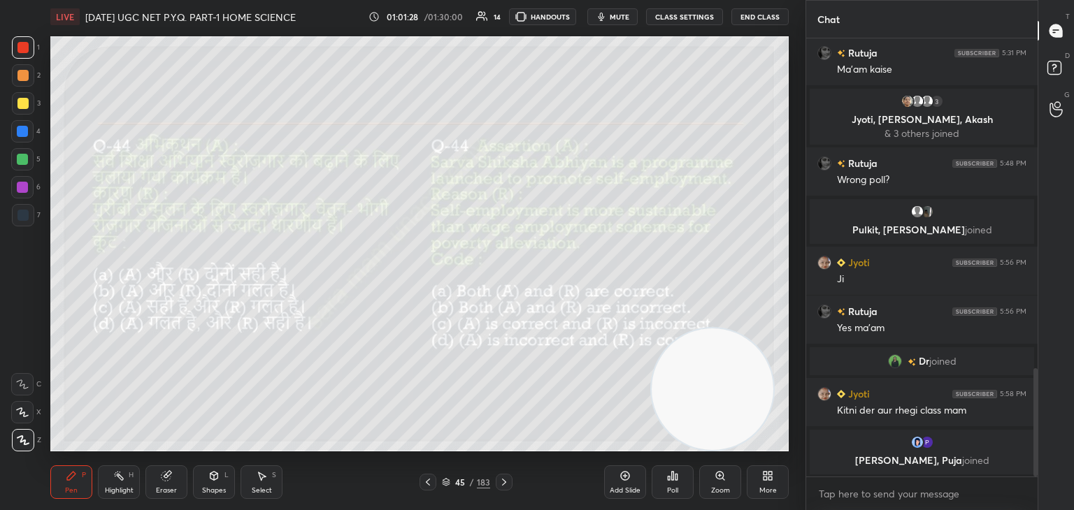
click at [500, 480] on icon at bounding box center [503, 482] width 11 height 11
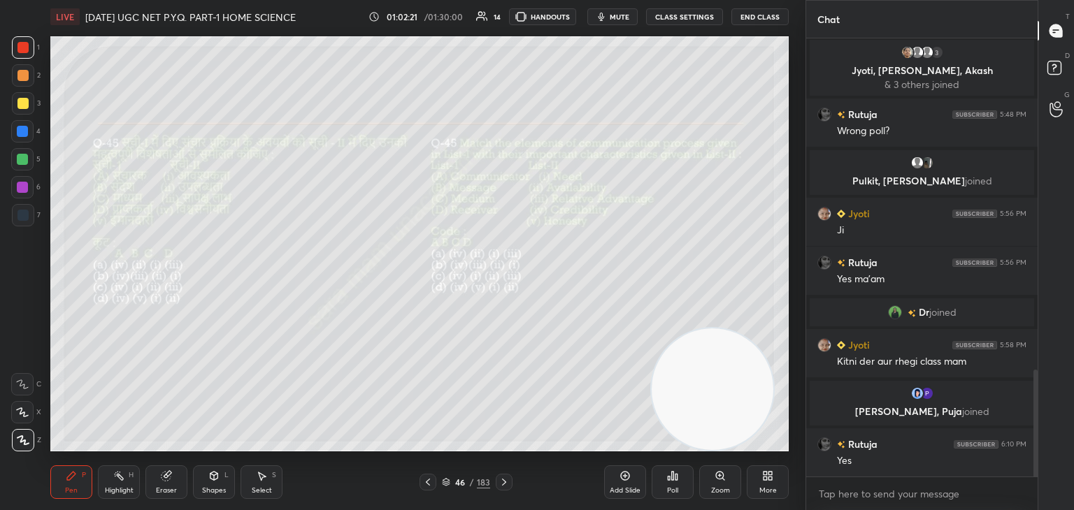
click at [724, 482] on div "Zoom" at bounding box center [720, 482] width 42 height 34
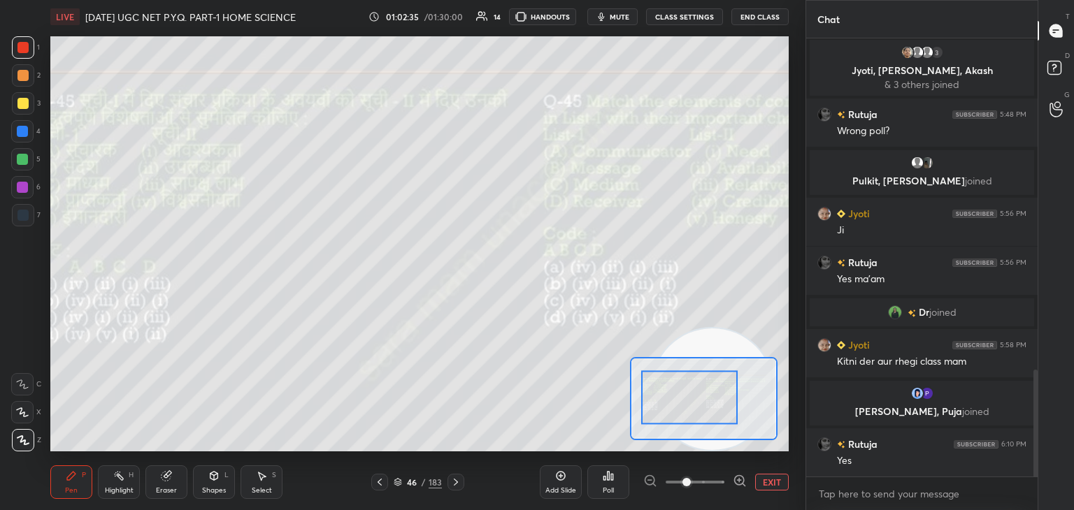
click at [609, 483] on div "Poll" at bounding box center [608, 482] width 42 height 34
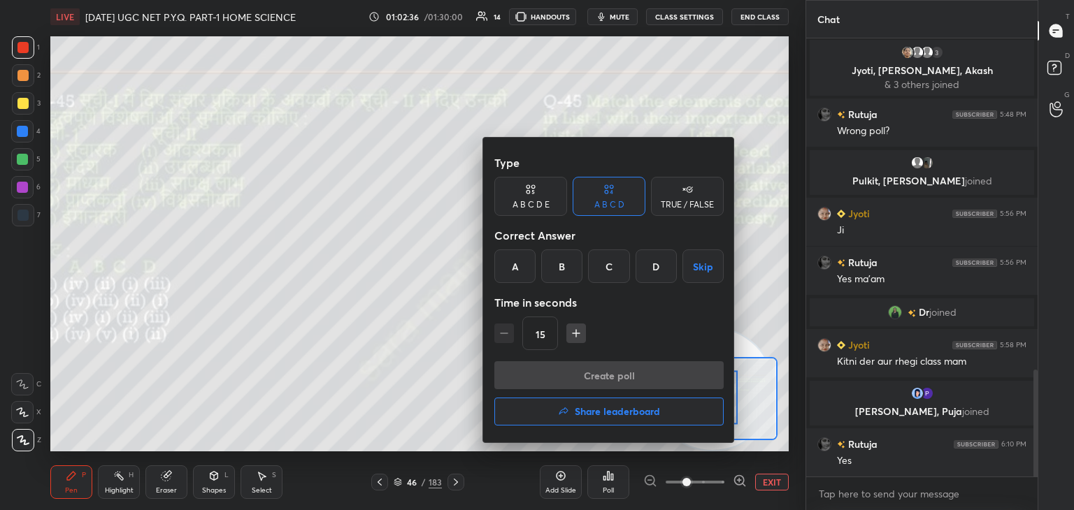
click at [563, 271] on div "B" at bounding box center [561, 267] width 41 height 34
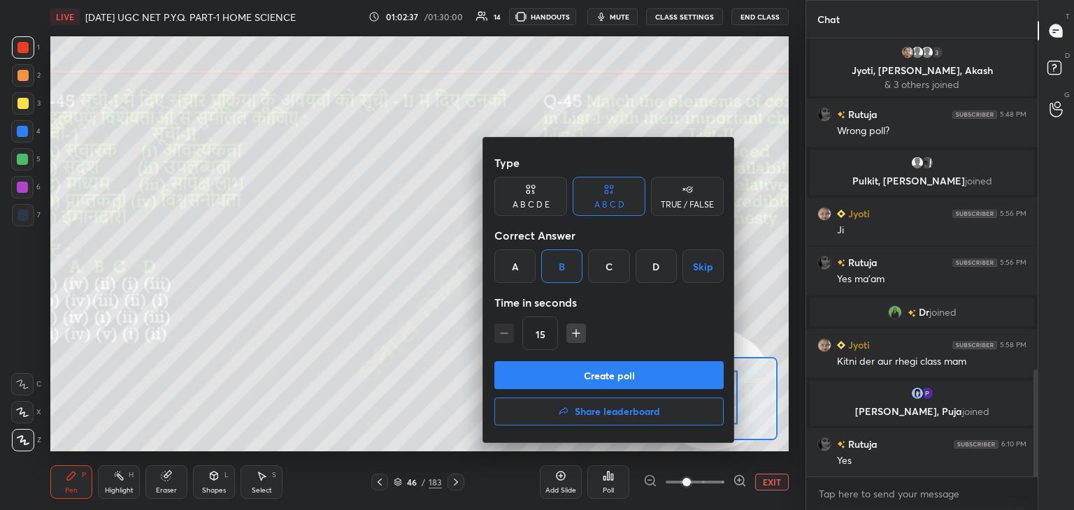
click at [607, 373] on button "Create poll" at bounding box center [608, 375] width 229 height 28
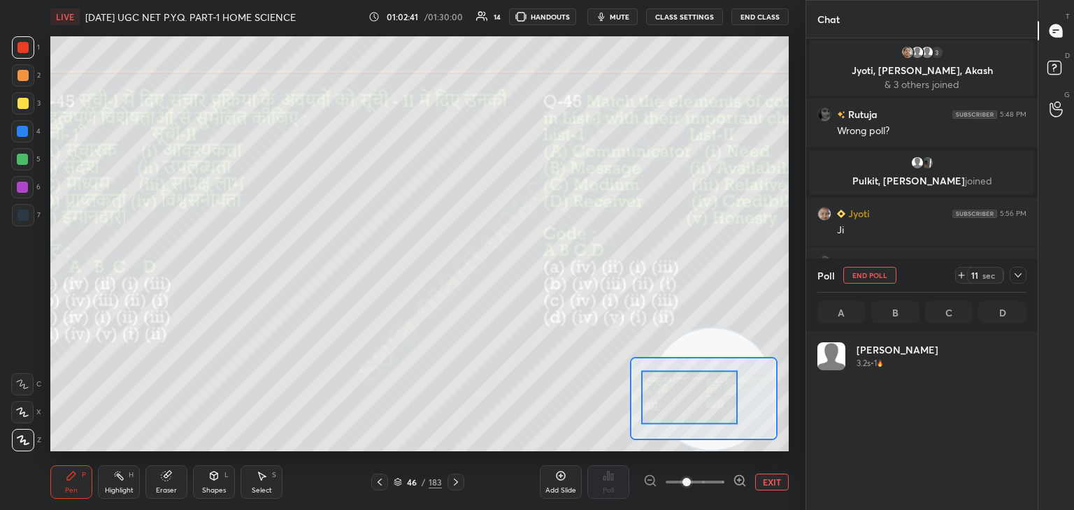
scroll to position [164, 205]
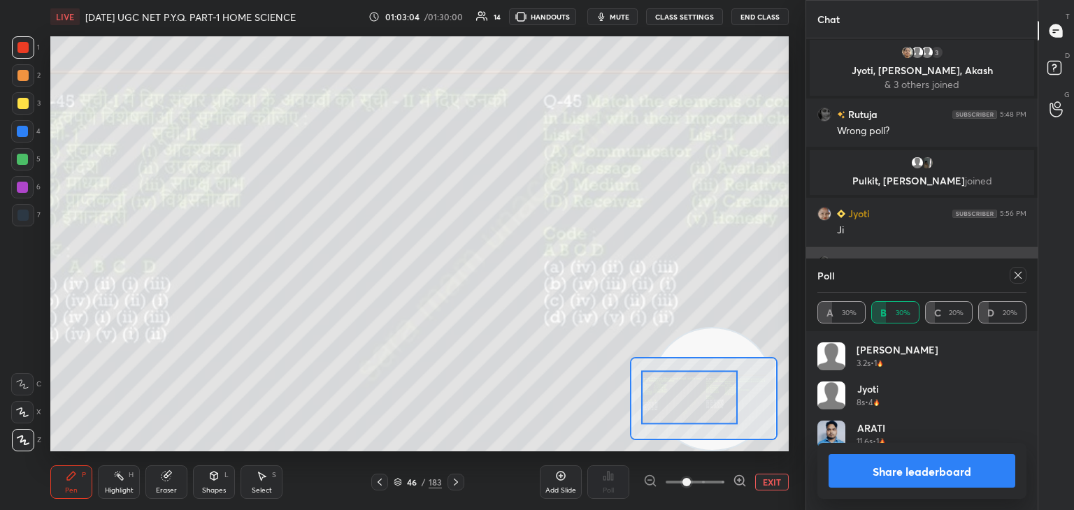
click at [1010, 275] on div at bounding box center [1017, 275] width 17 height 17
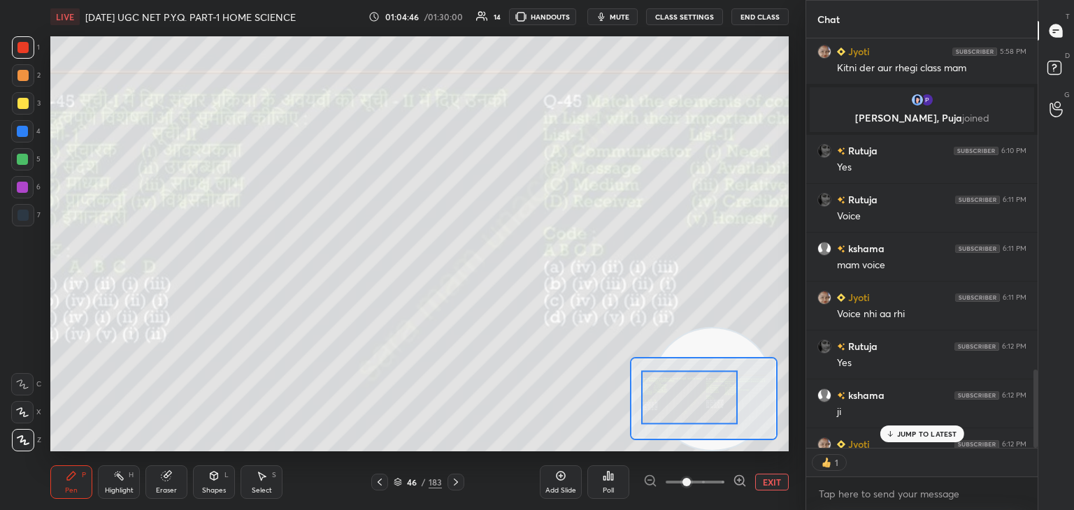
scroll to position [1731, 0]
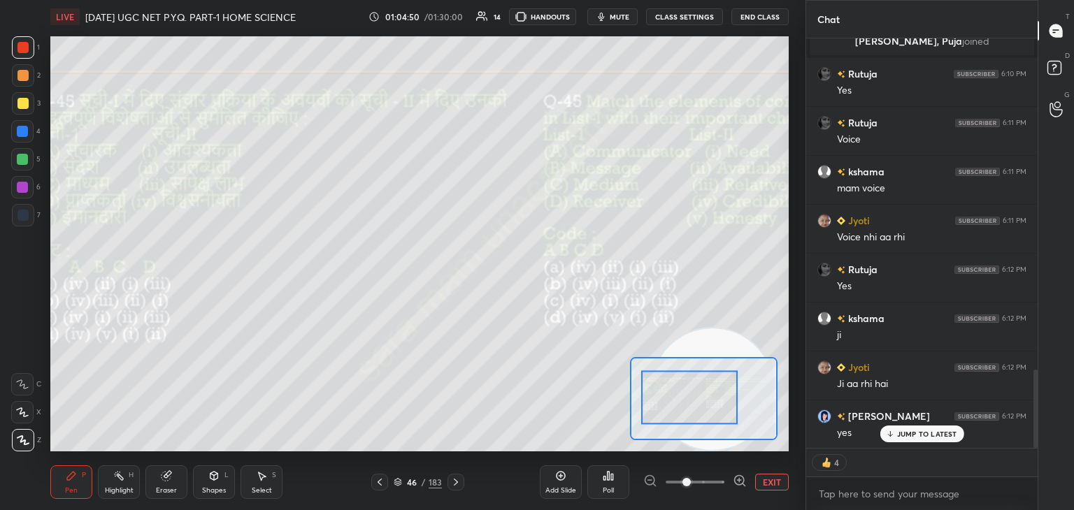
click at [768, 483] on button "EXIT" at bounding box center [772, 482] width 34 height 17
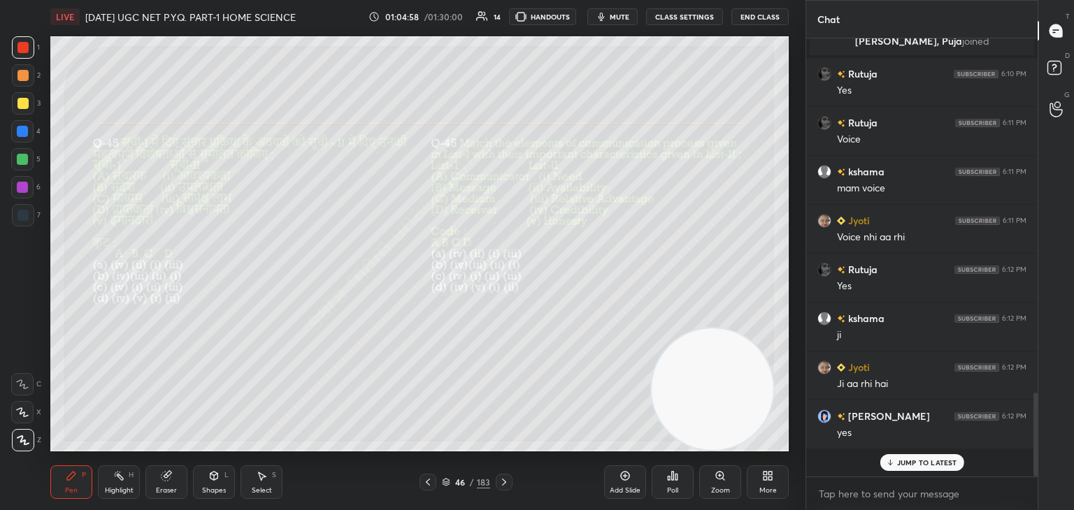
scroll to position [1703, 0]
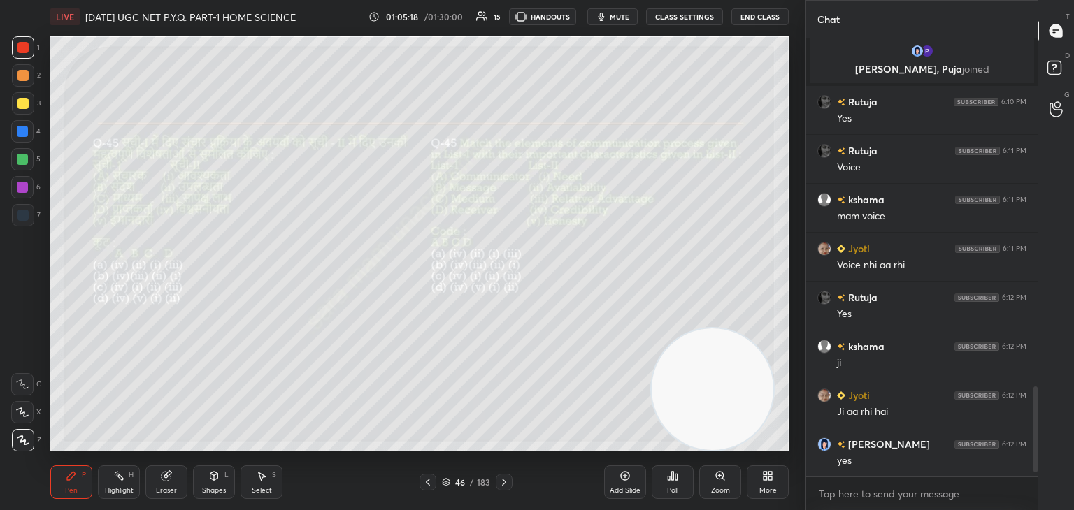
click at [506, 481] on icon at bounding box center [503, 482] width 11 height 11
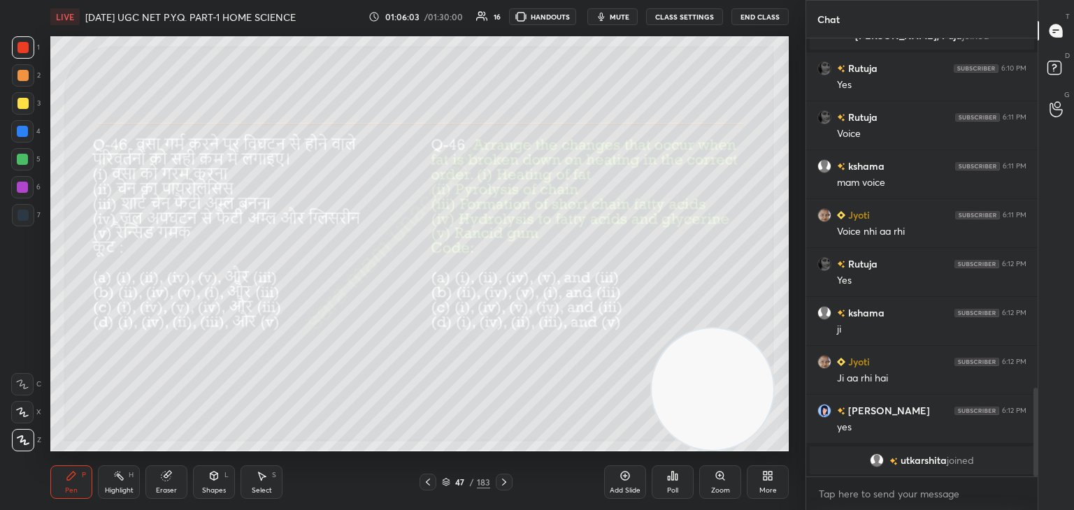
click at [669, 486] on div "Poll" at bounding box center [672, 482] width 42 height 34
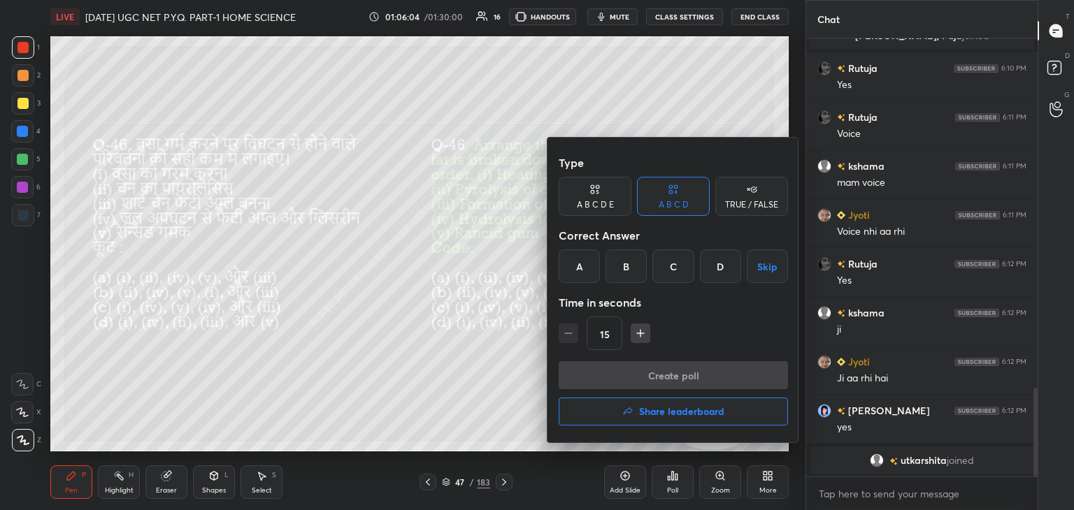
click at [730, 266] on div "D" at bounding box center [720, 267] width 41 height 34
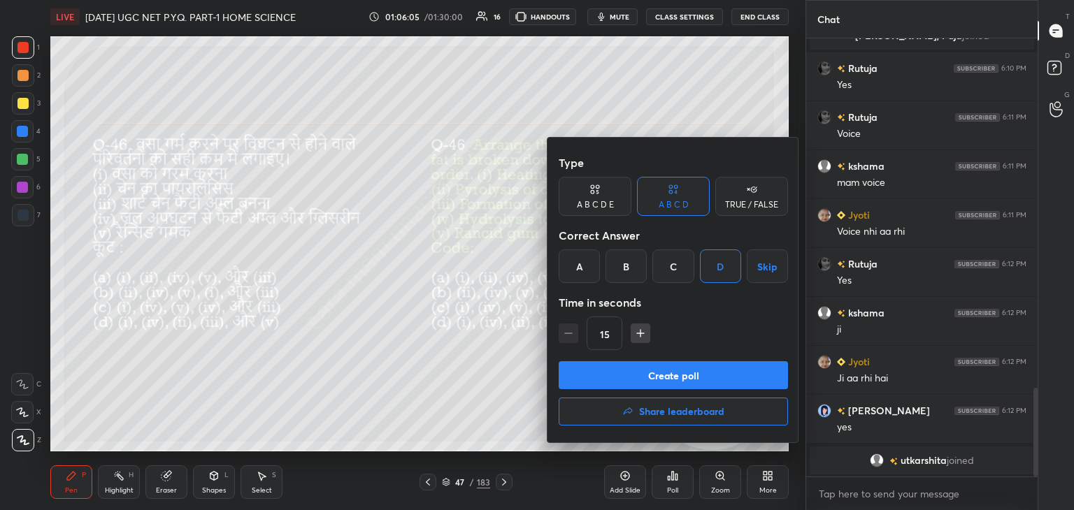
click at [688, 377] on button "Create poll" at bounding box center [672, 375] width 229 height 28
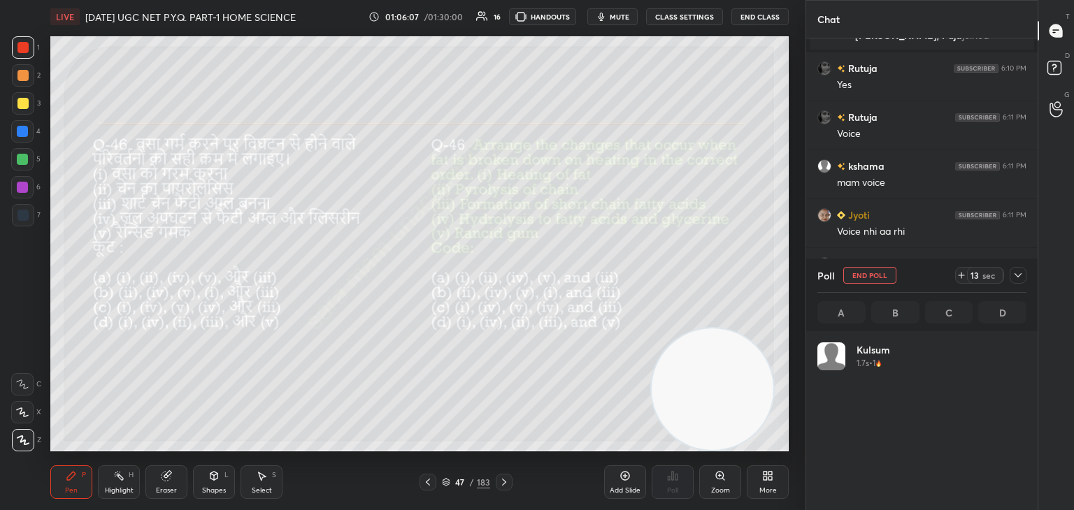
scroll to position [164, 205]
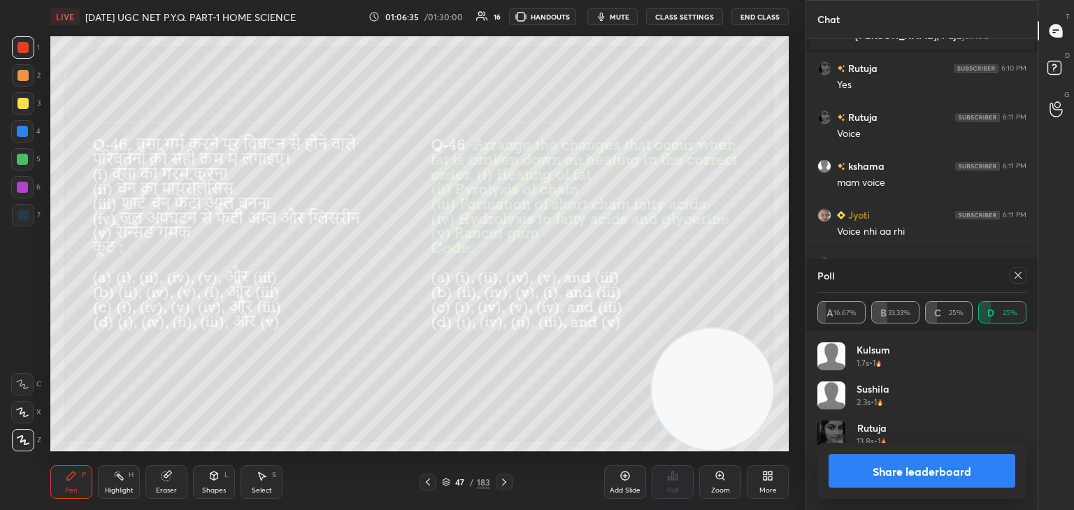
click at [1013, 272] on icon at bounding box center [1017, 275] width 11 height 11
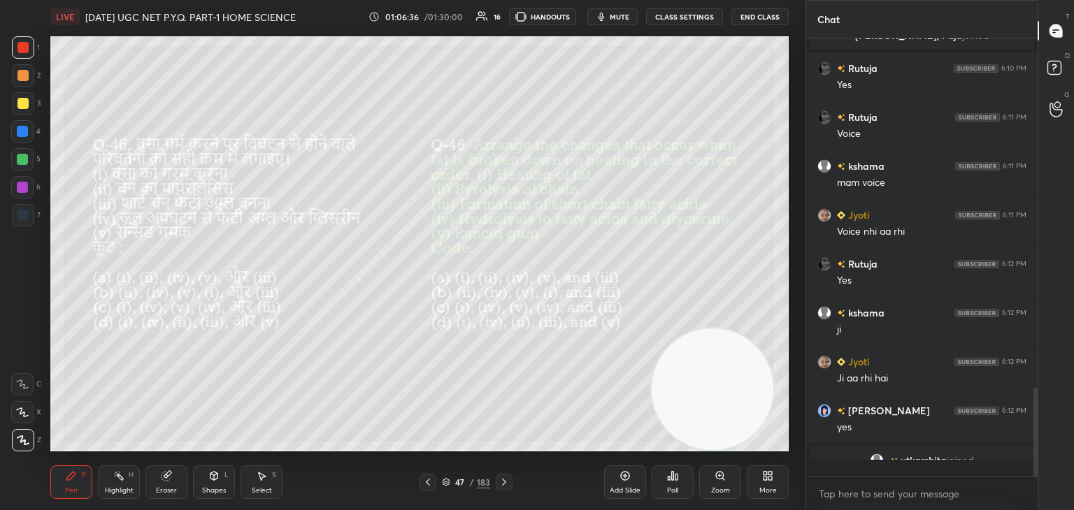
scroll to position [319, 227]
click at [497, 477] on div at bounding box center [504, 482] width 17 height 17
click at [665, 484] on div "Poll" at bounding box center [672, 482] width 42 height 34
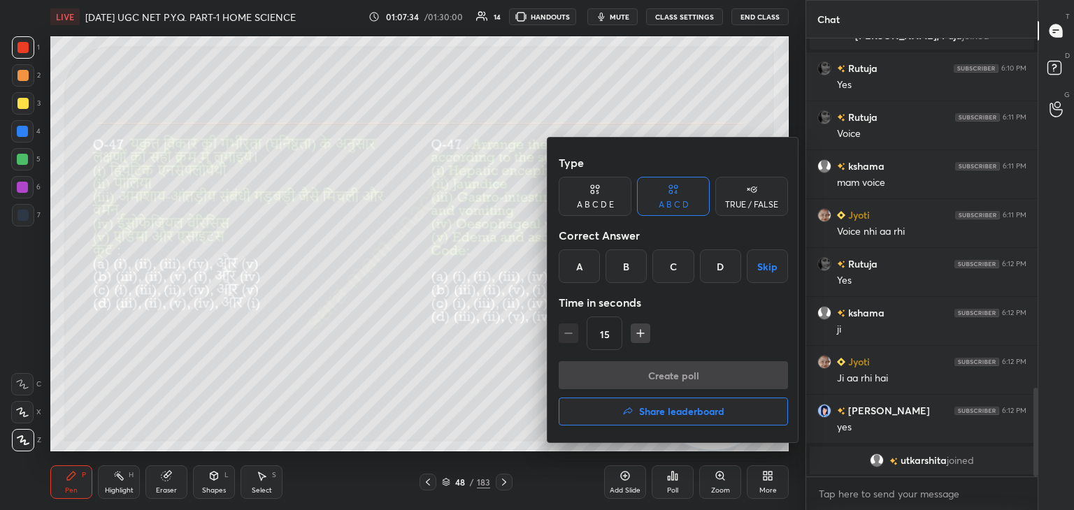
click at [729, 269] on div "D" at bounding box center [720, 267] width 41 height 34
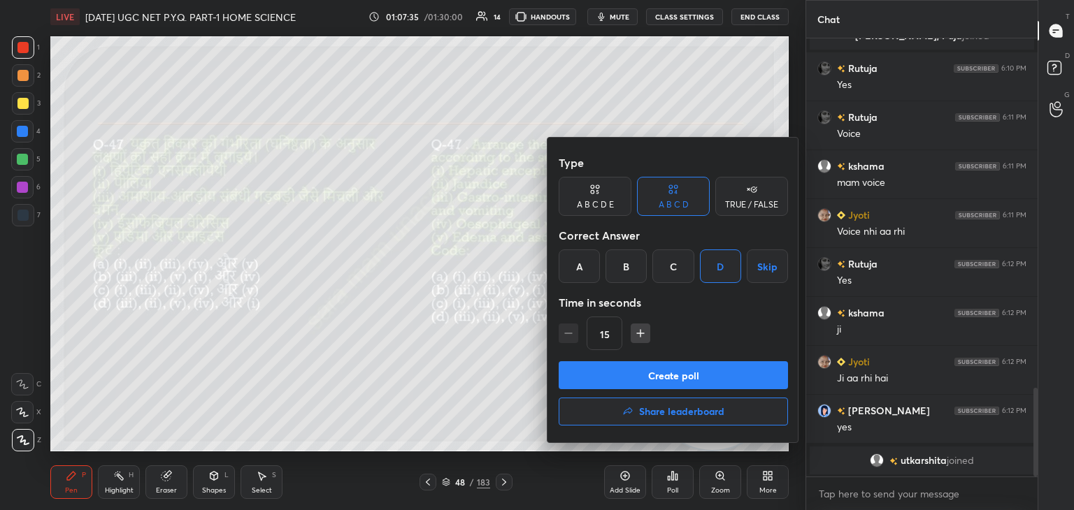
click at [665, 373] on button "Create poll" at bounding box center [672, 375] width 229 height 28
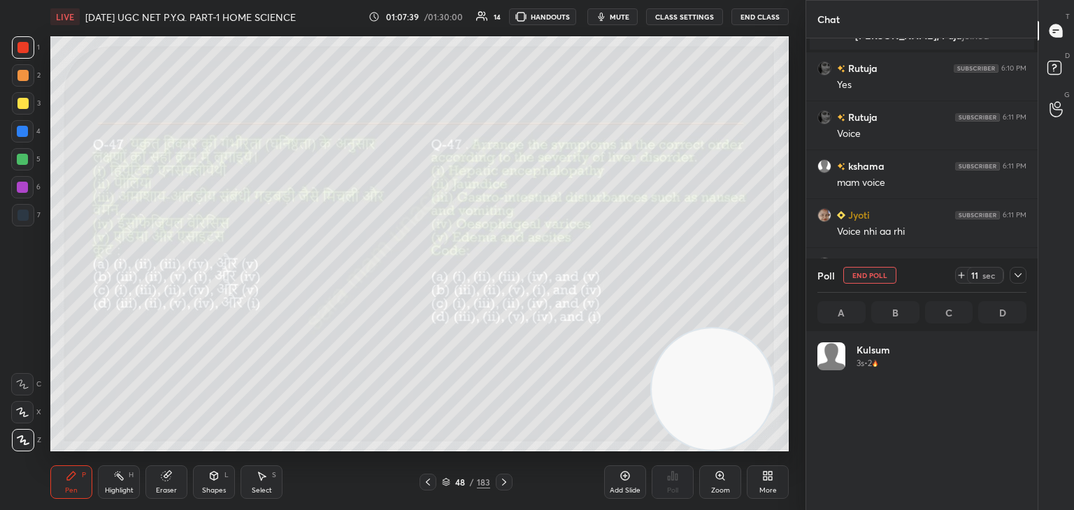
scroll to position [164, 205]
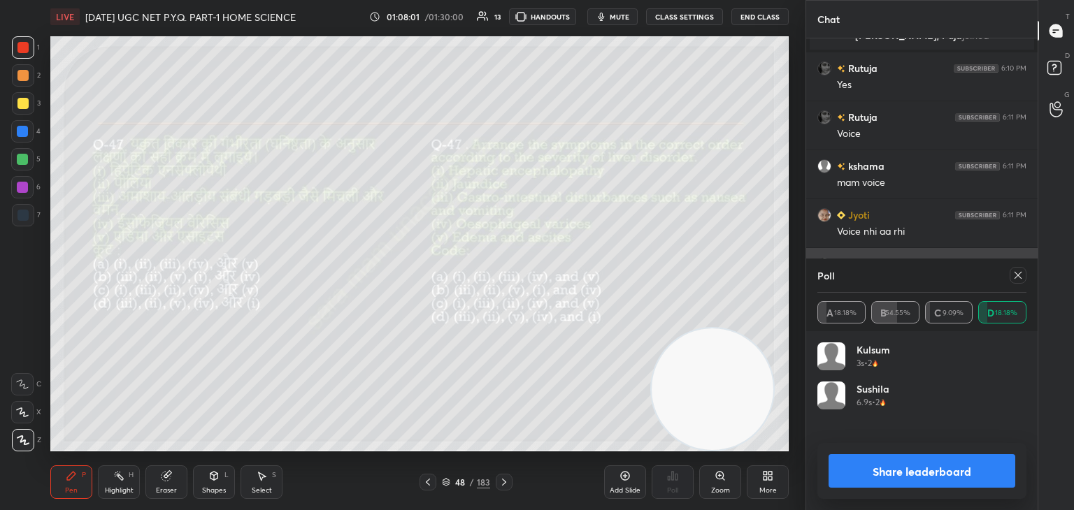
click at [1011, 273] on div at bounding box center [1017, 275] width 17 height 17
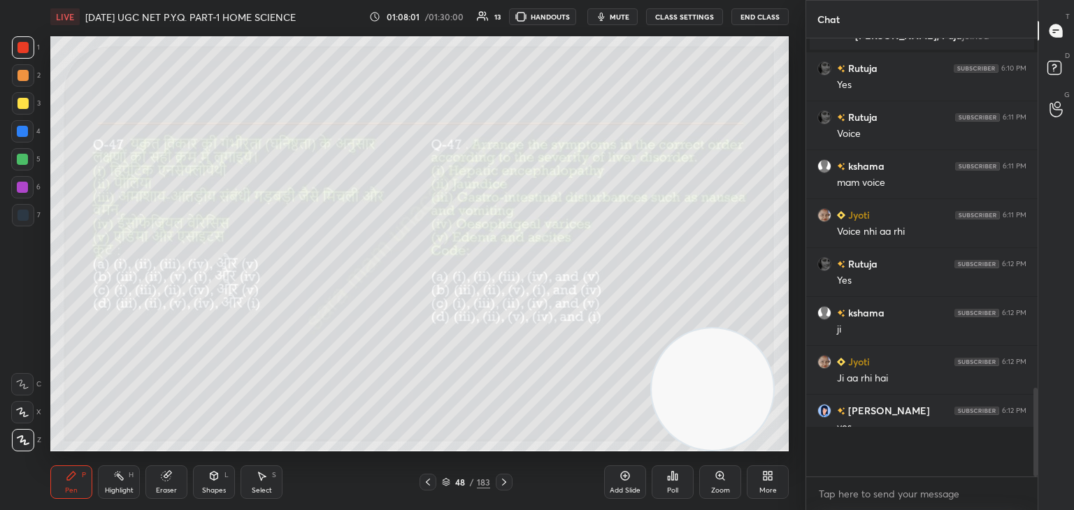
scroll to position [434, 227]
click at [500, 483] on icon at bounding box center [503, 482] width 11 height 11
click at [679, 486] on div "Poll" at bounding box center [672, 482] width 42 height 34
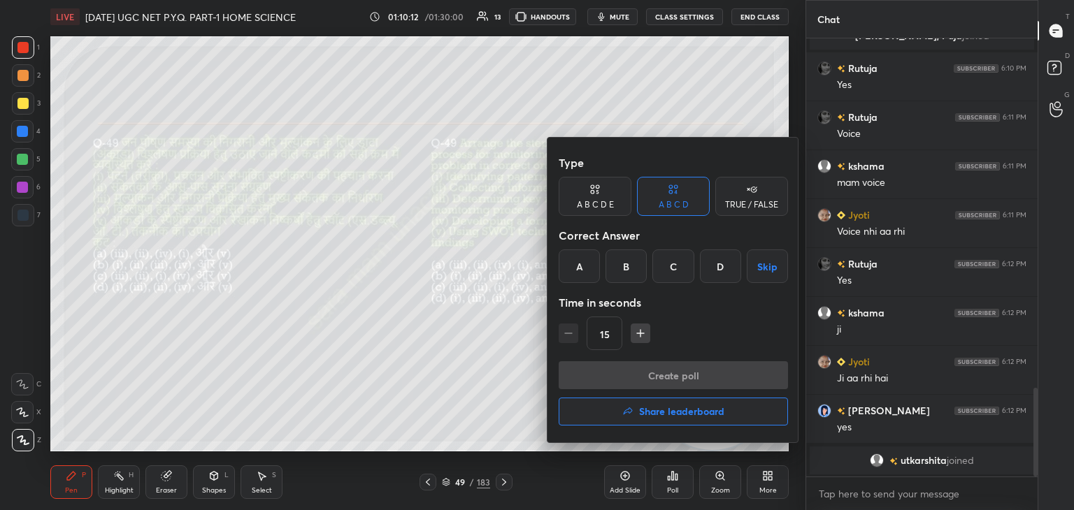
click at [623, 262] on div "B" at bounding box center [625, 267] width 41 height 34
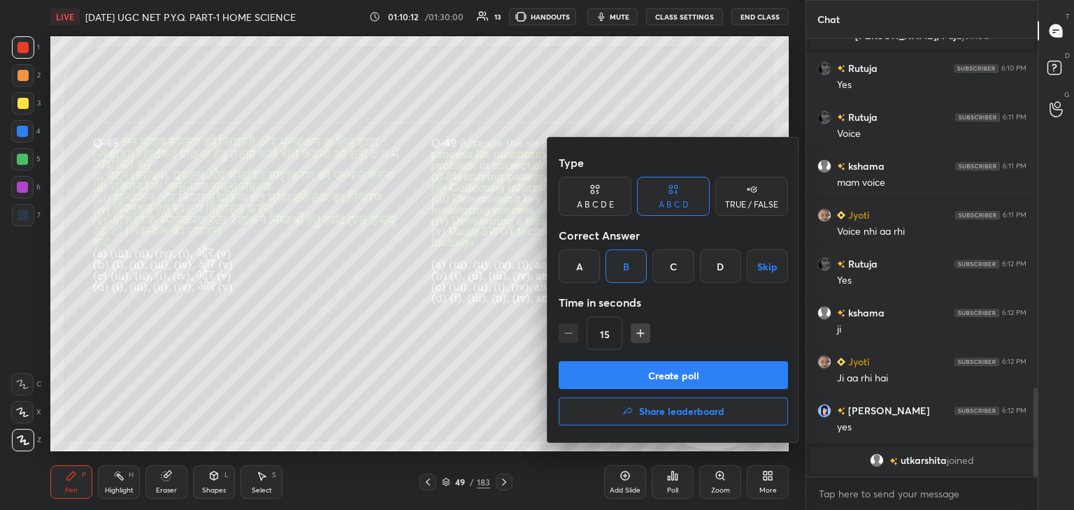
click at [671, 378] on button "Create poll" at bounding box center [672, 375] width 229 height 28
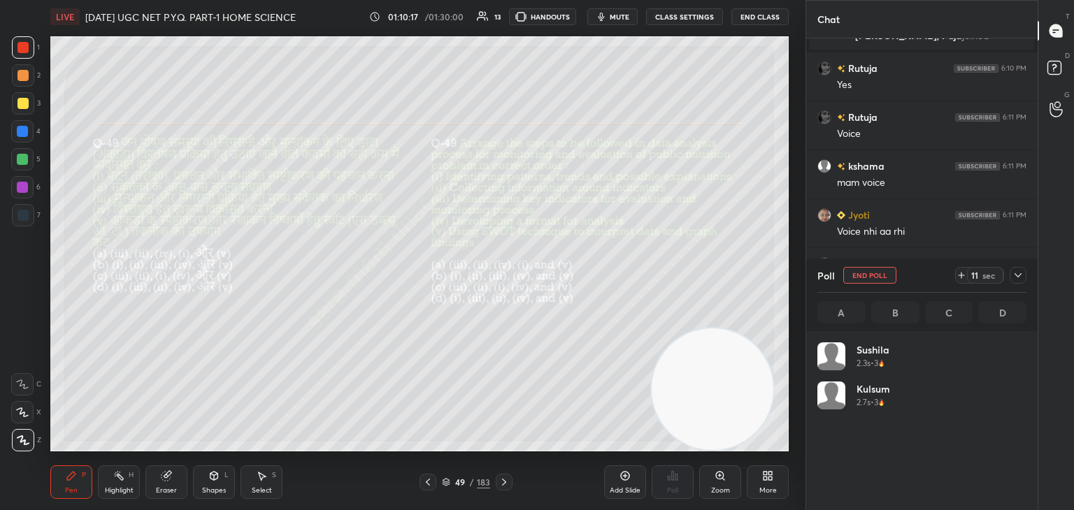
scroll to position [164, 205]
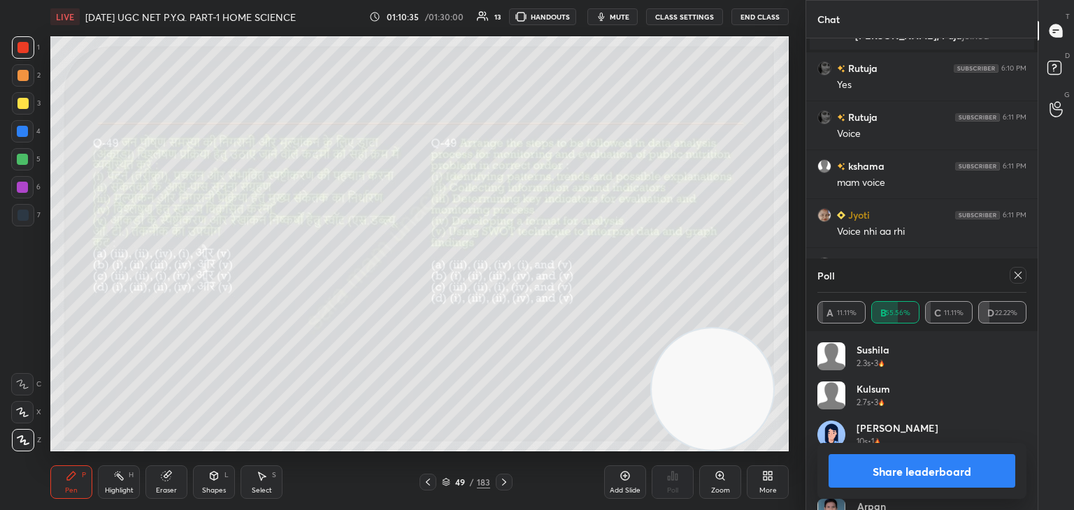
click at [1012, 276] on icon at bounding box center [1017, 275] width 11 height 11
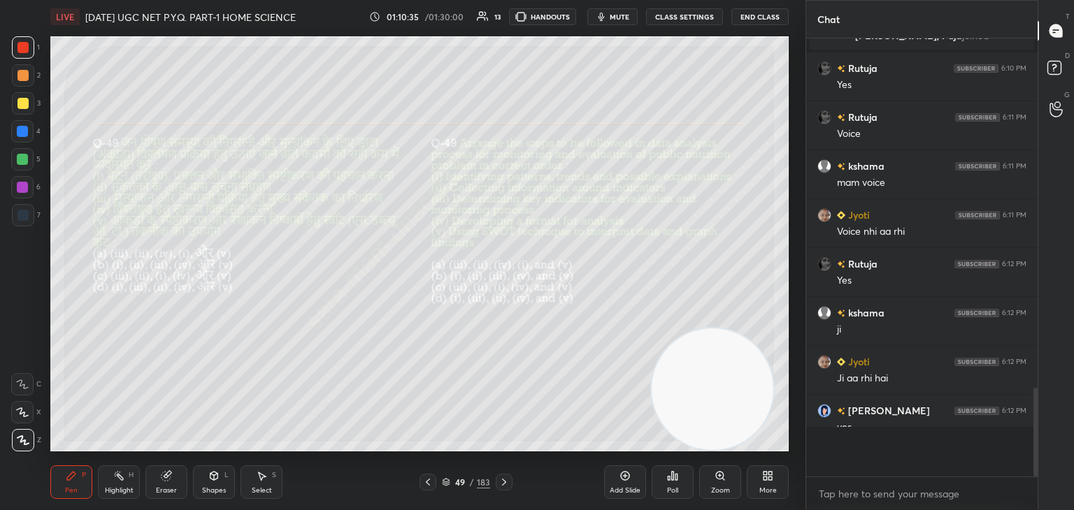
scroll to position [318, 227]
click at [505, 479] on icon at bounding box center [503, 482] width 11 height 11
click at [676, 490] on div "Poll" at bounding box center [672, 490] width 11 height 7
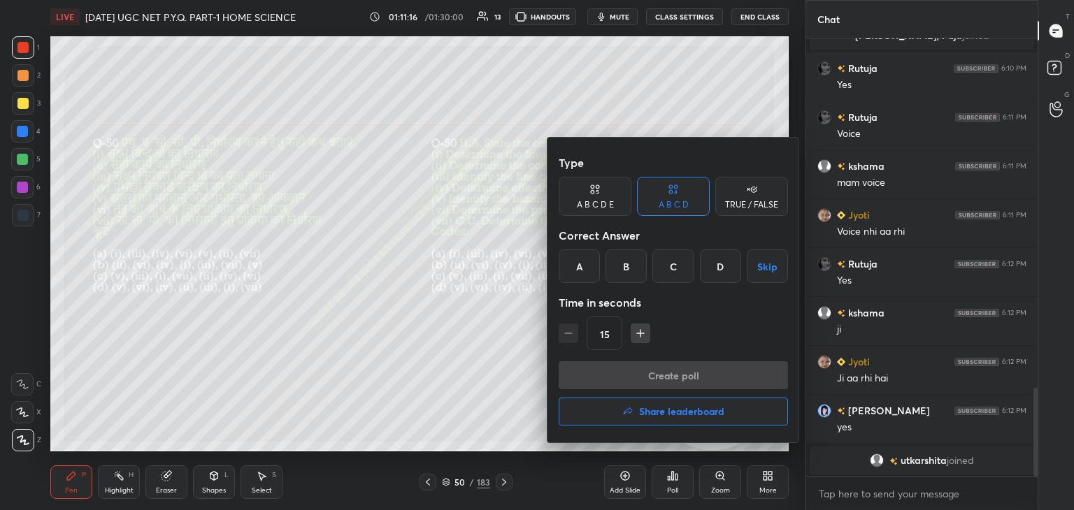
click at [670, 267] on div "C" at bounding box center [672, 267] width 41 height 34
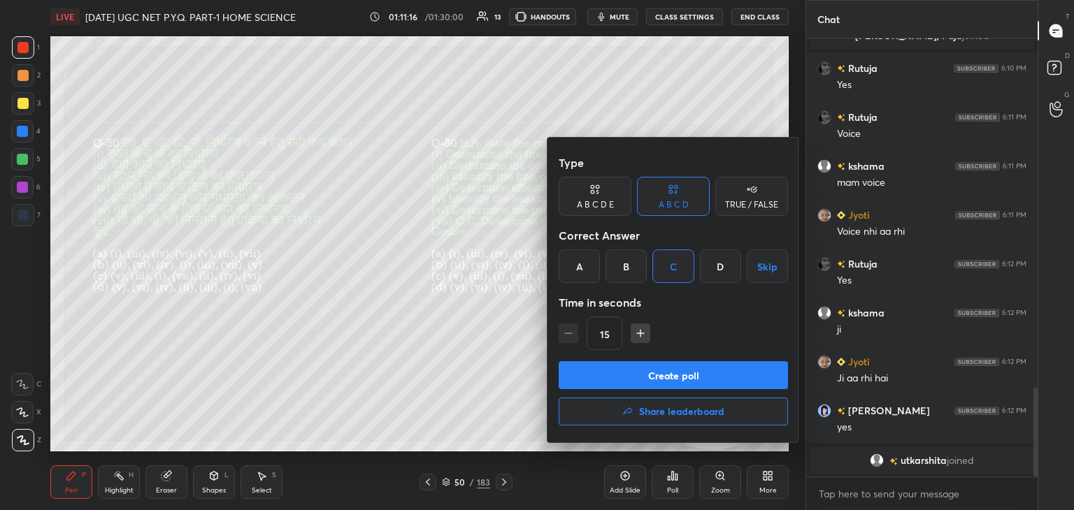
click at [635, 375] on button "Create poll" at bounding box center [672, 375] width 229 height 28
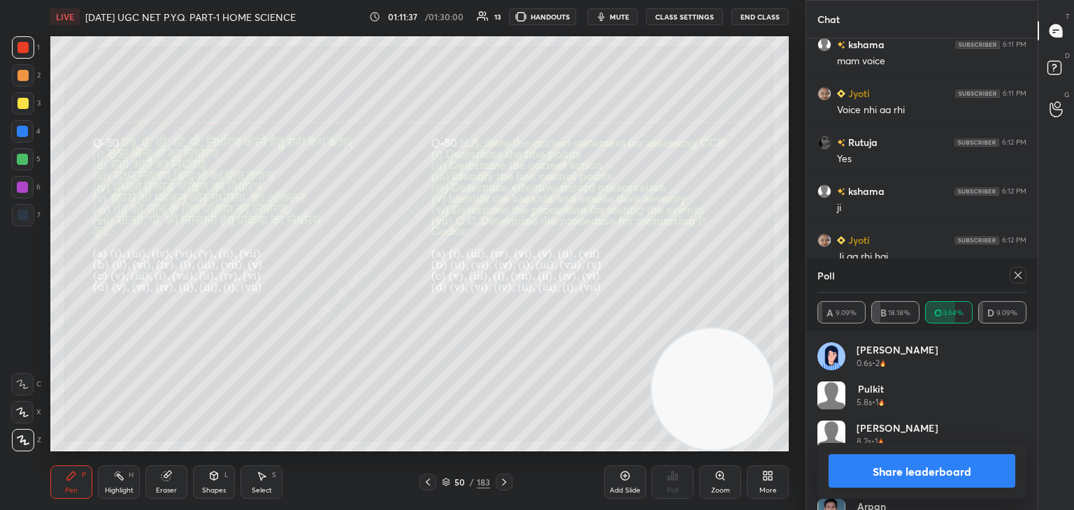
scroll to position [1731, 0]
click at [1018, 275] on icon at bounding box center [1017, 275] width 11 height 11
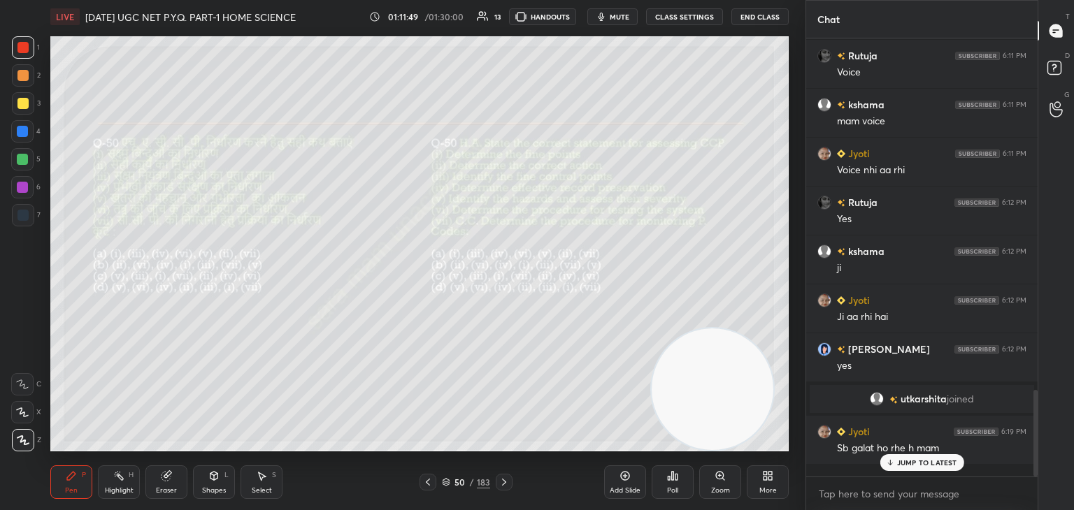
scroll to position [433, 227]
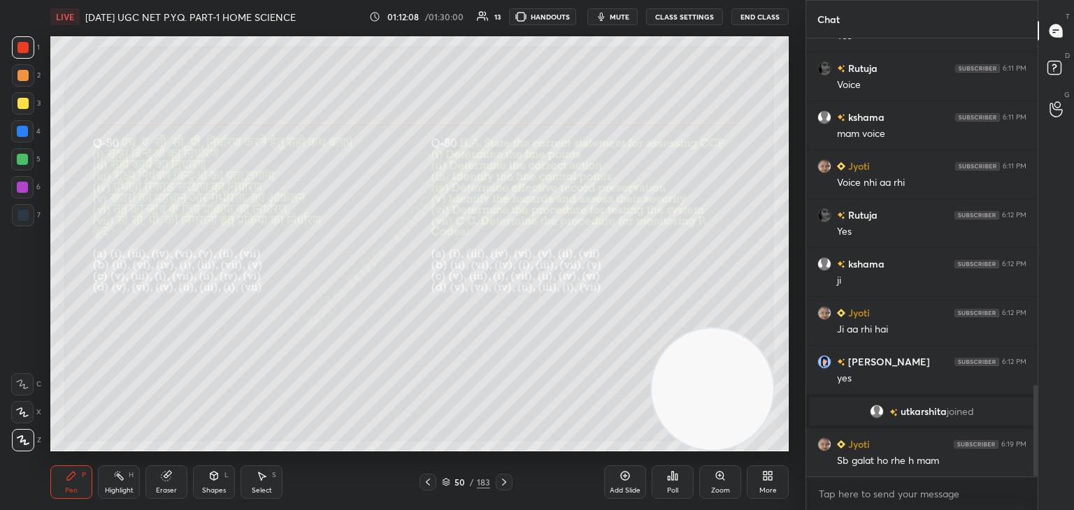
click at [501, 483] on icon at bounding box center [503, 482] width 11 height 11
click at [665, 492] on div "Poll" at bounding box center [672, 482] width 42 height 34
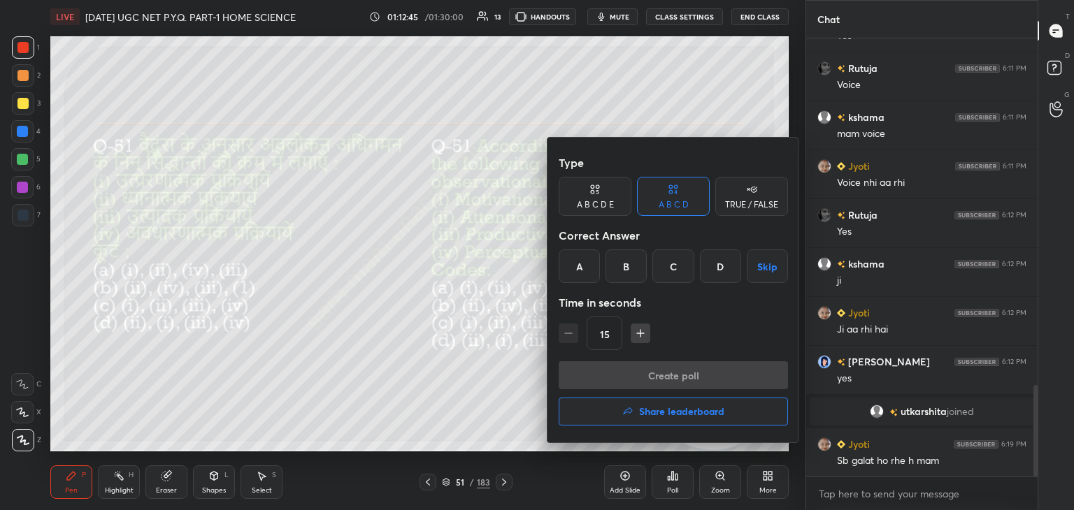
click at [720, 262] on div "D" at bounding box center [720, 267] width 41 height 34
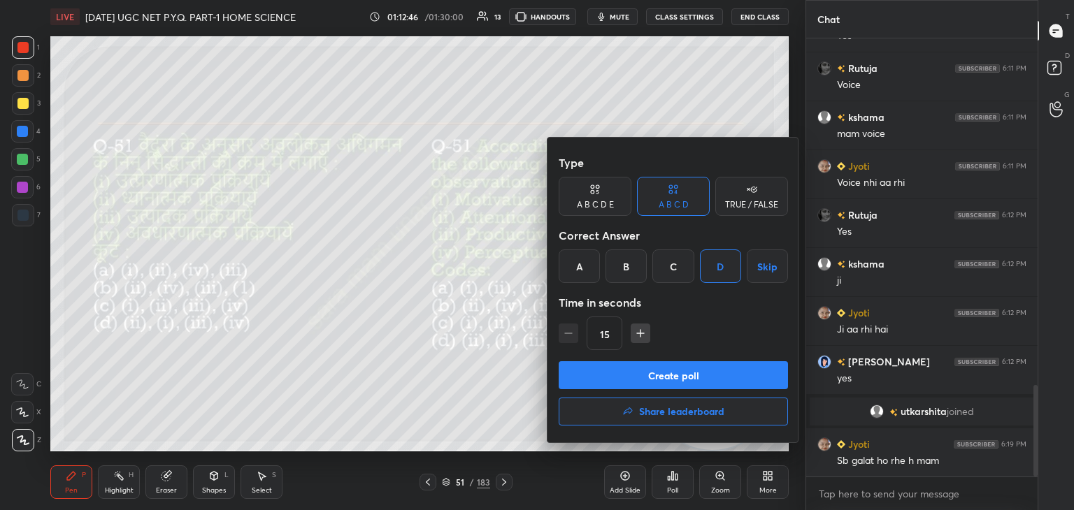
click at [663, 373] on button "Create poll" at bounding box center [672, 375] width 229 height 28
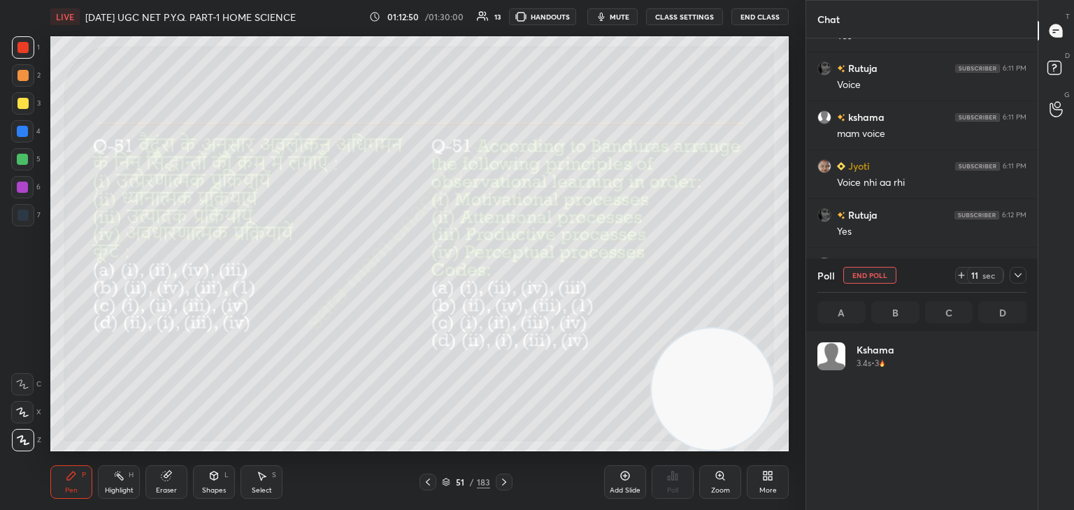
scroll to position [164, 205]
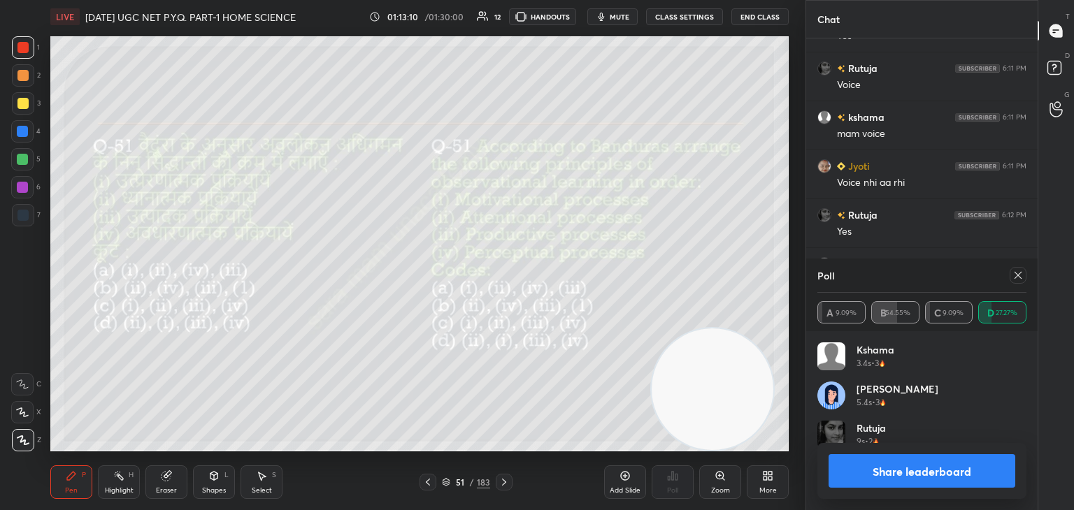
click at [1014, 275] on icon at bounding box center [1017, 275] width 11 height 11
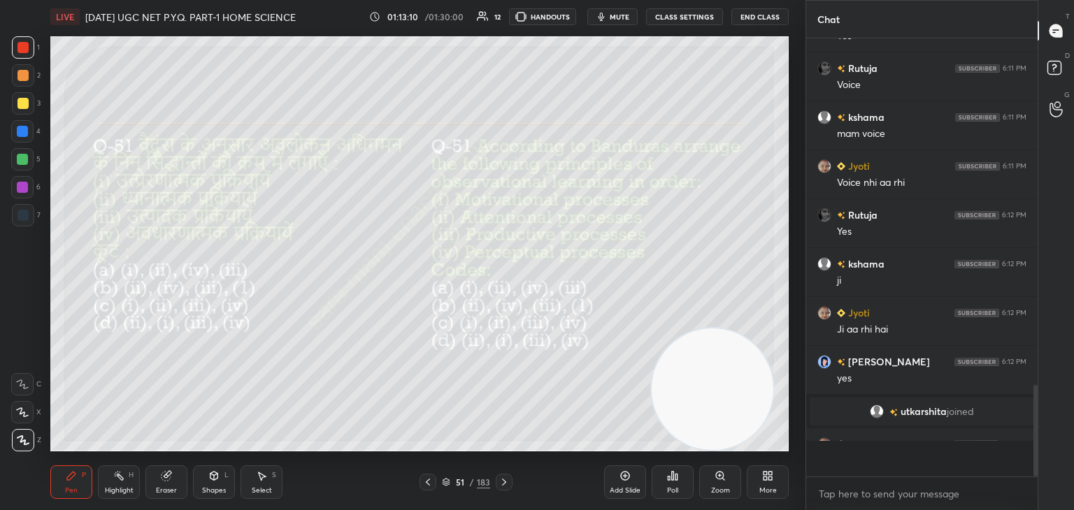
scroll to position [314, 227]
click at [503, 481] on icon at bounding box center [504, 482] width 4 height 7
click at [668, 482] on icon at bounding box center [672, 475] width 11 height 11
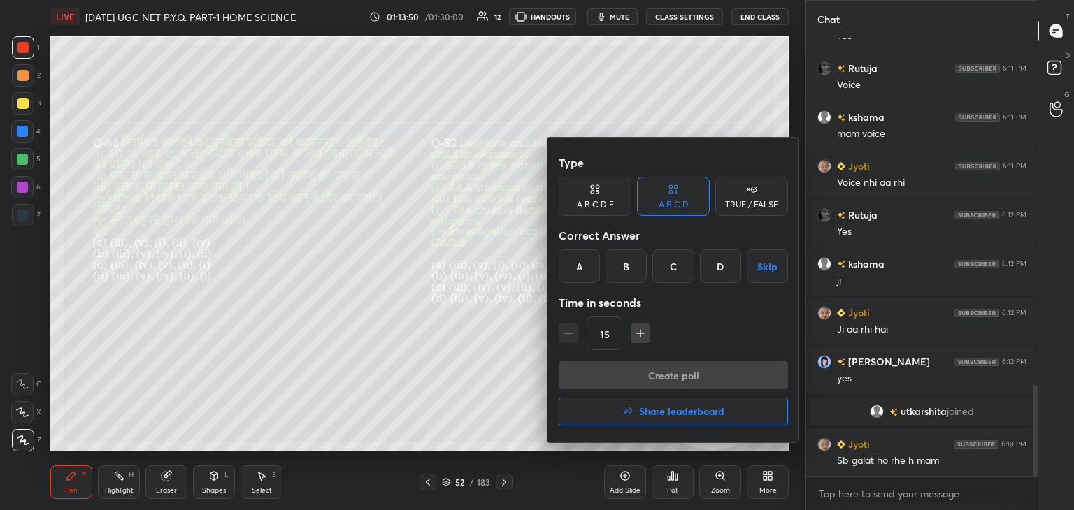
click at [711, 273] on div "D" at bounding box center [720, 267] width 41 height 34
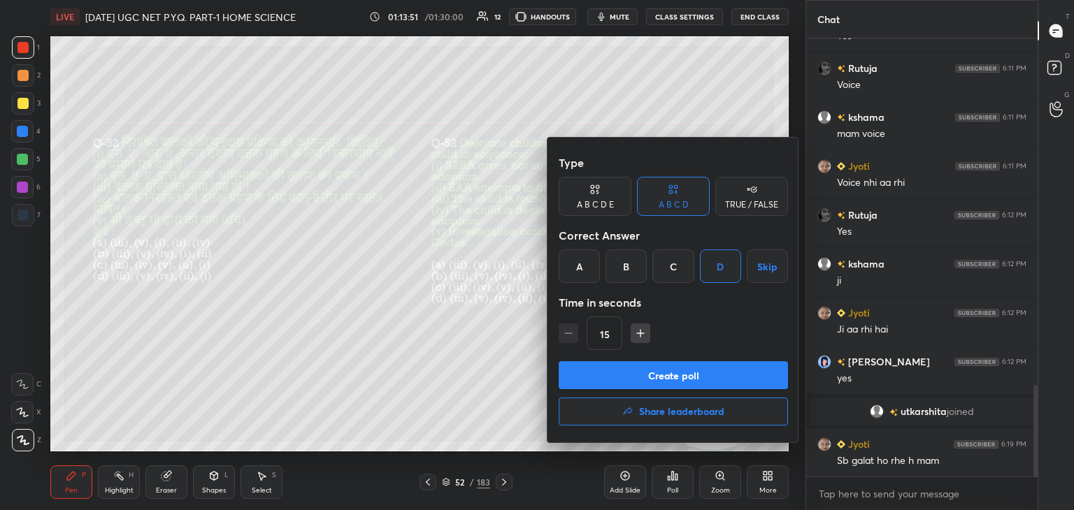
click at [657, 378] on button "Create poll" at bounding box center [672, 375] width 229 height 28
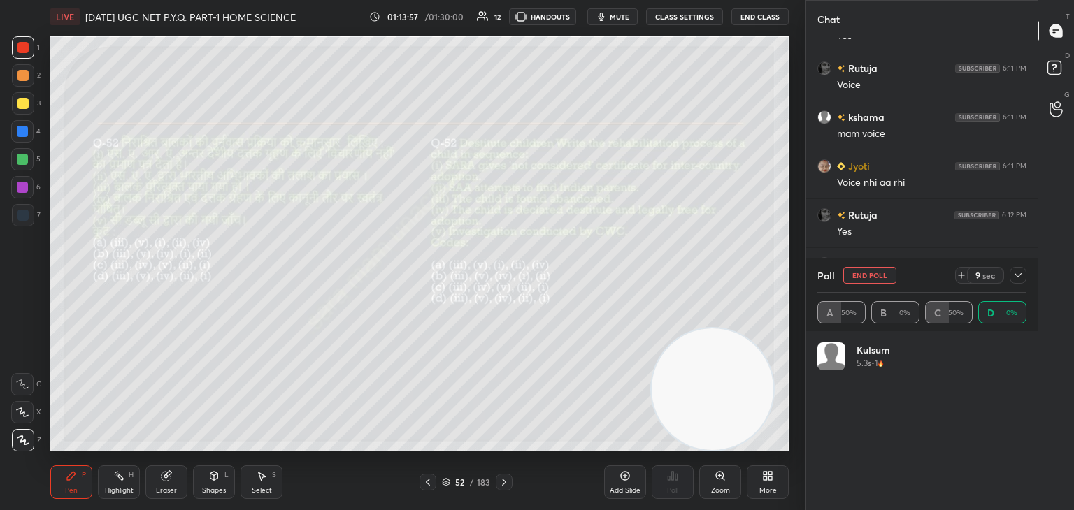
scroll to position [164, 205]
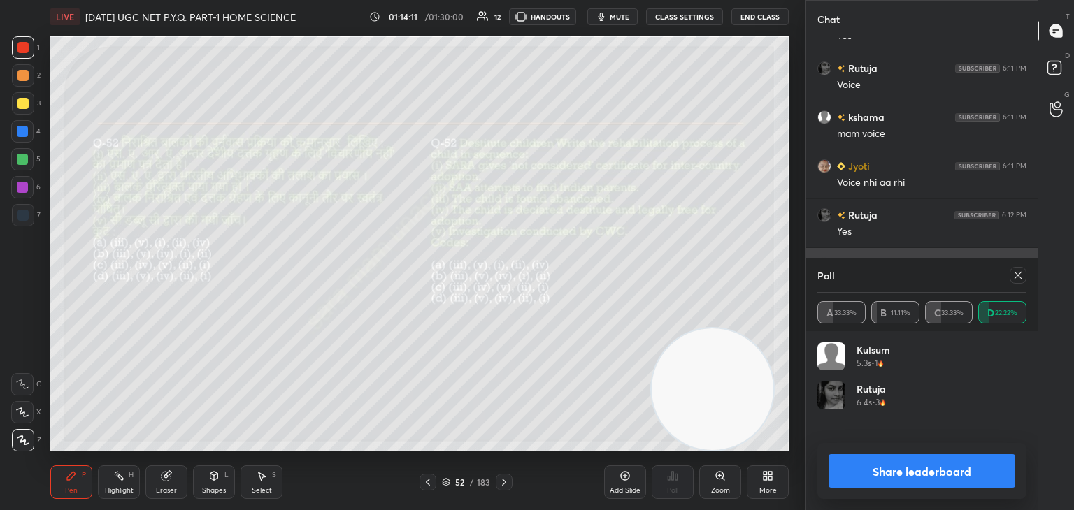
click at [1023, 276] on div at bounding box center [1017, 275] width 17 height 17
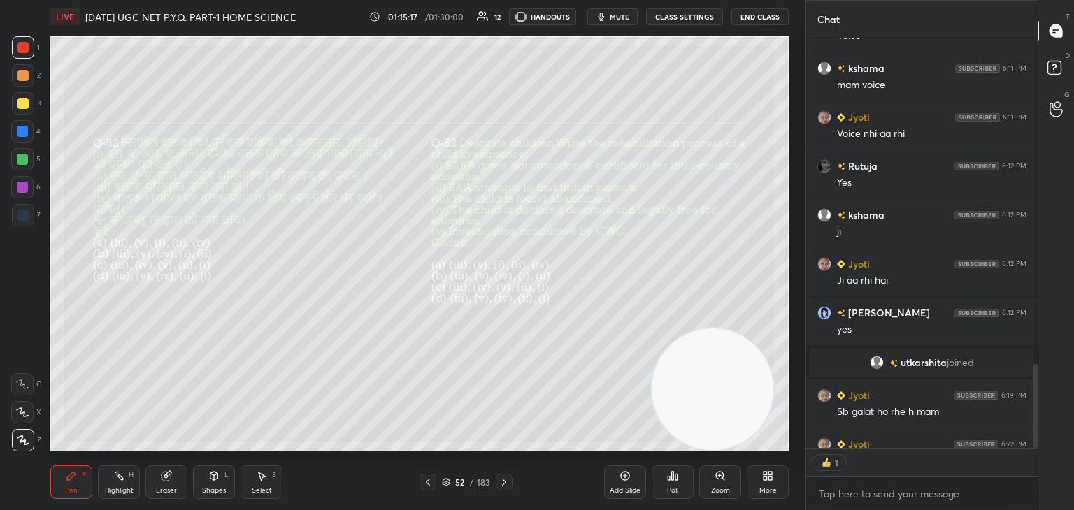
scroll to position [5, 4]
click at [493, 480] on div "52 / 183" at bounding box center [465, 482] width 93 height 17
click at [500, 484] on icon at bounding box center [503, 482] width 11 height 11
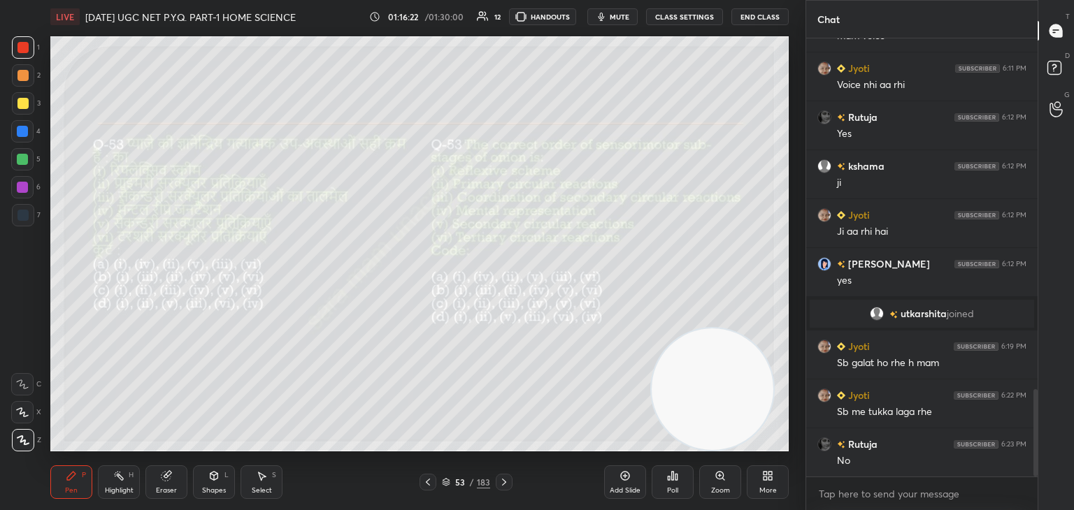
click at [672, 486] on div "Poll" at bounding box center [672, 482] width 42 height 34
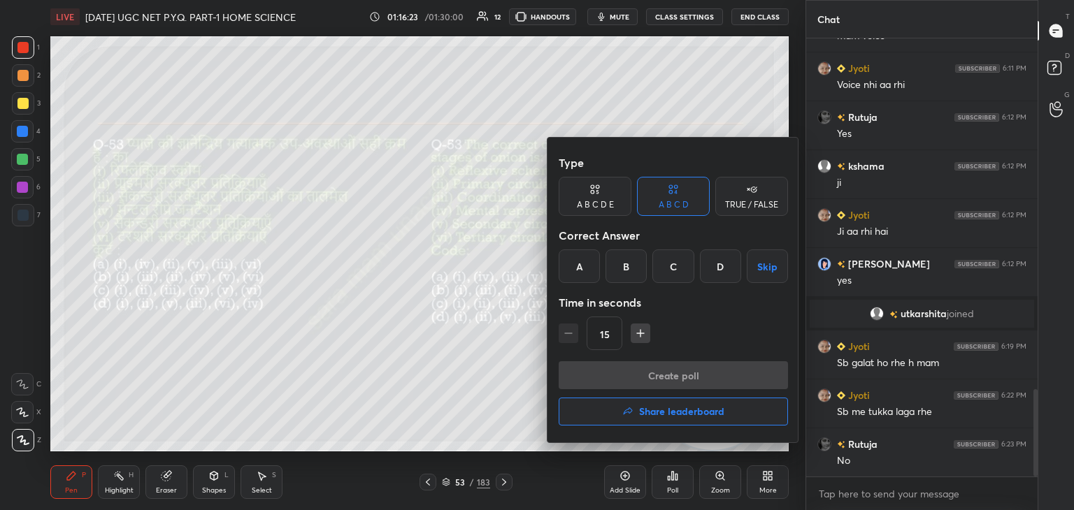
click at [721, 268] on div "D" at bounding box center [720, 267] width 41 height 34
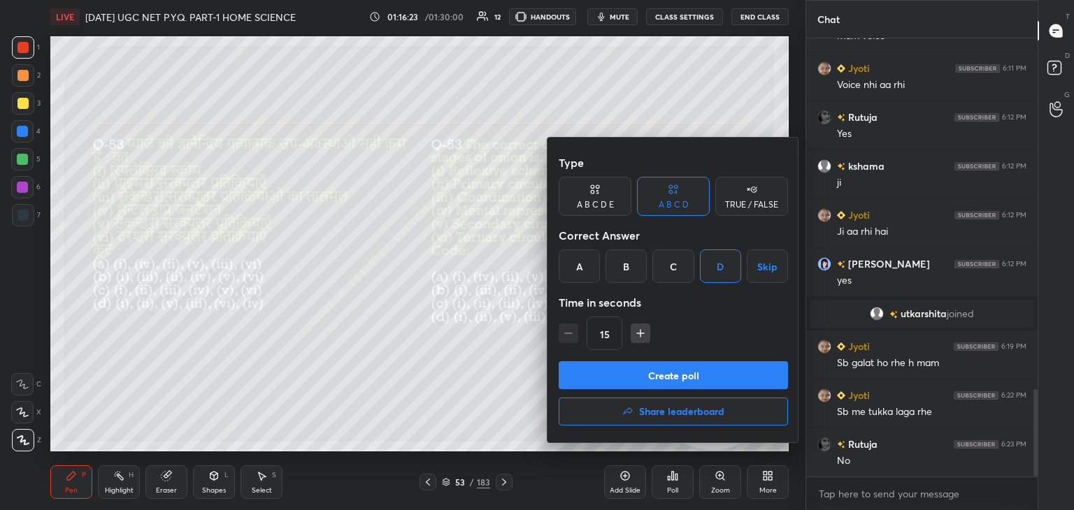
click at [685, 378] on button "Create poll" at bounding box center [672, 375] width 229 height 28
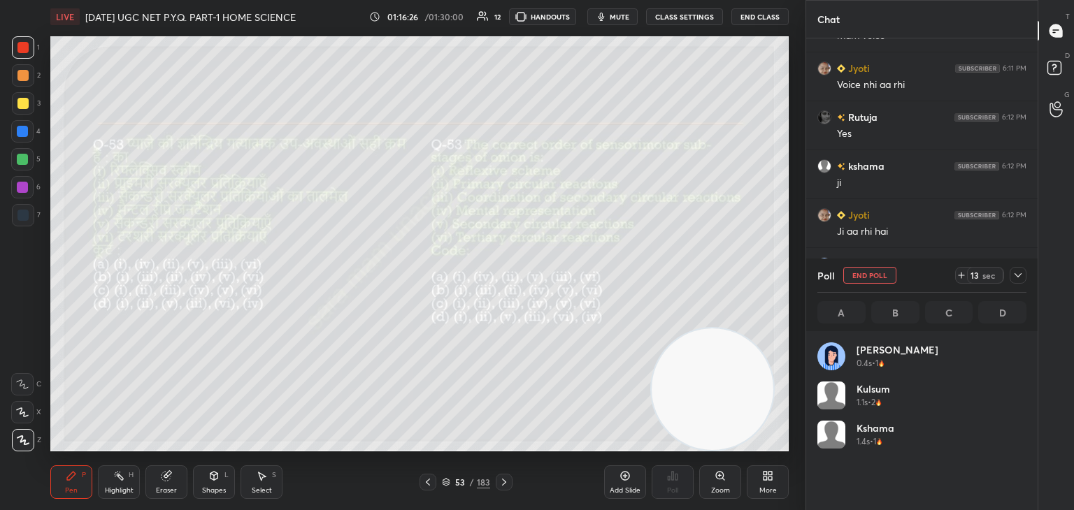
scroll to position [164, 205]
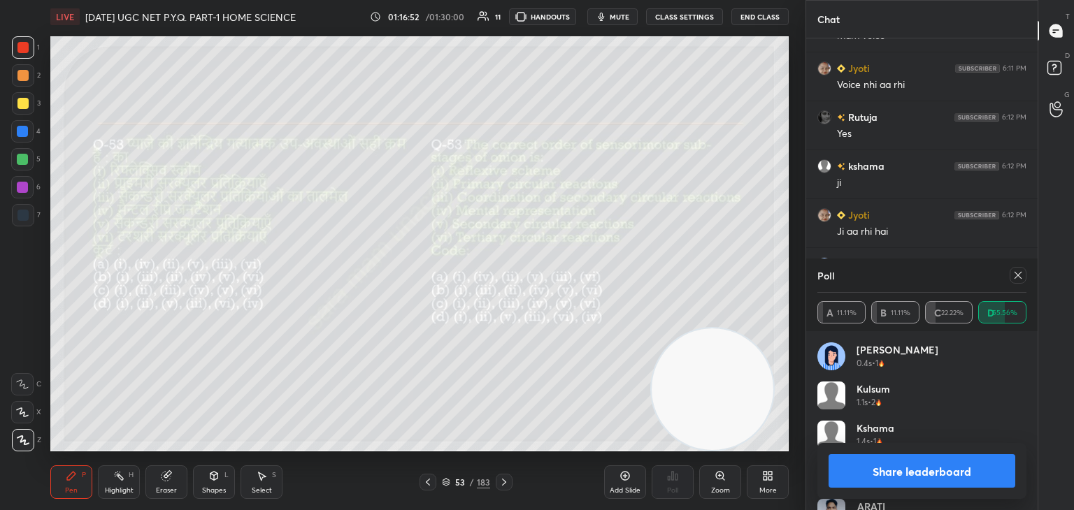
click at [1010, 280] on div at bounding box center [1017, 275] width 17 height 17
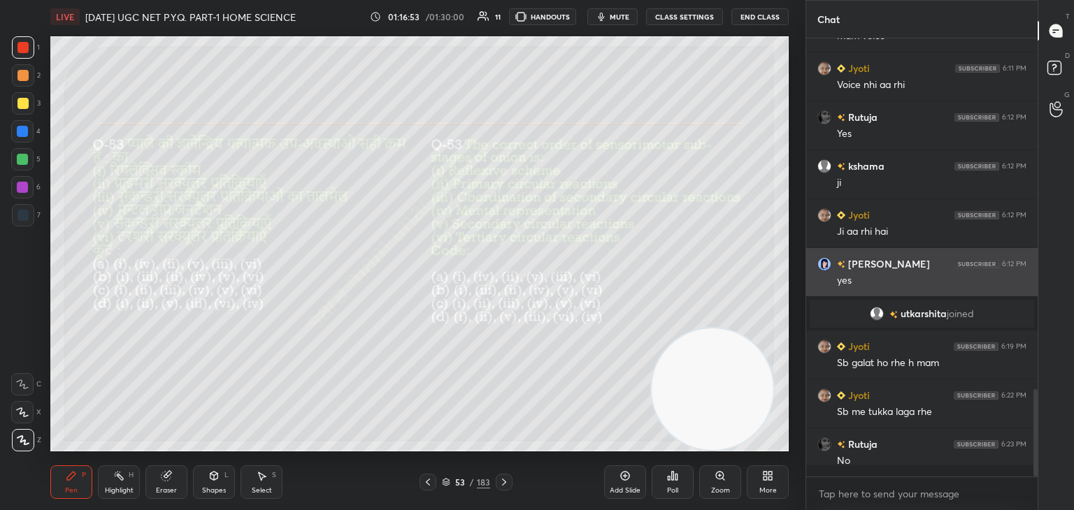
scroll to position [434, 227]
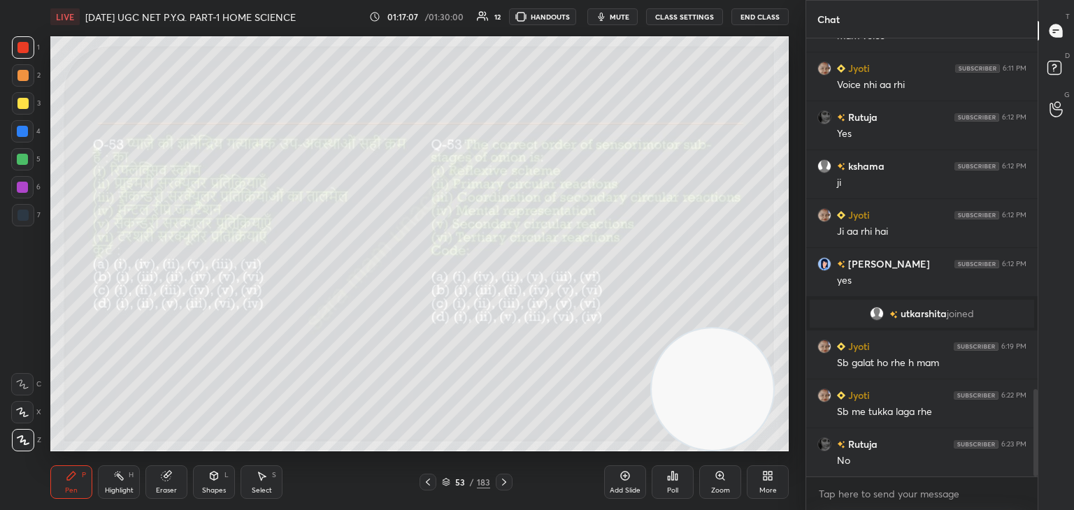
click at [504, 482] on icon at bounding box center [504, 482] width 4 height 7
click at [667, 490] on div "Poll" at bounding box center [672, 490] width 11 height 7
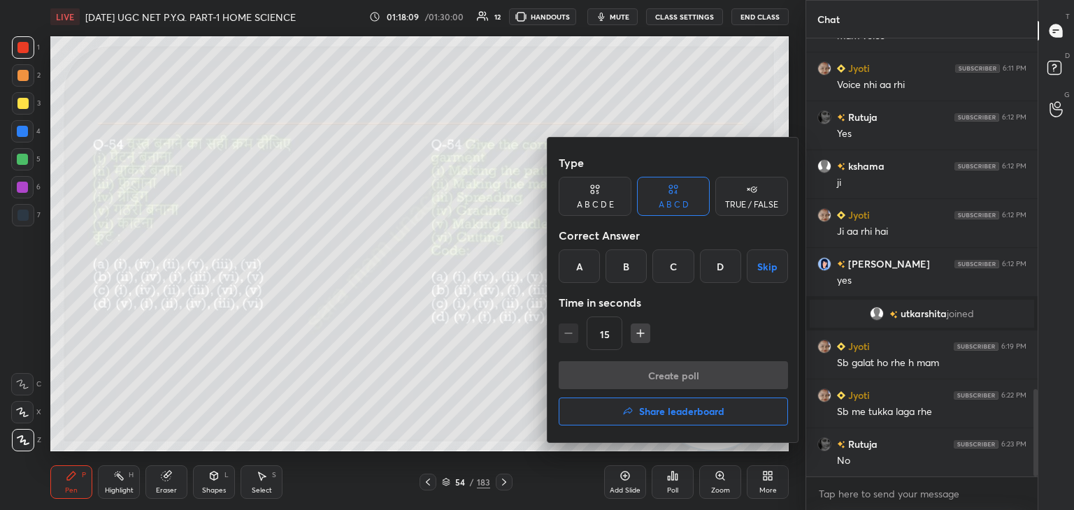
click at [662, 273] on div "C" at bounding box center [672, 267] width 41 height 34
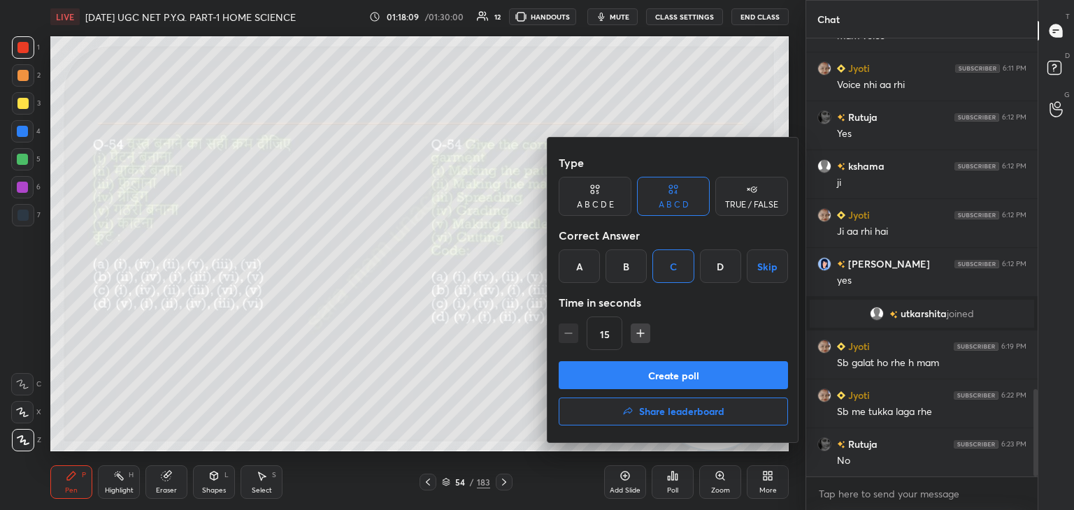
click at [671, 382] on button "Create poll" at bounding box center [672, 375] width 229 height 28
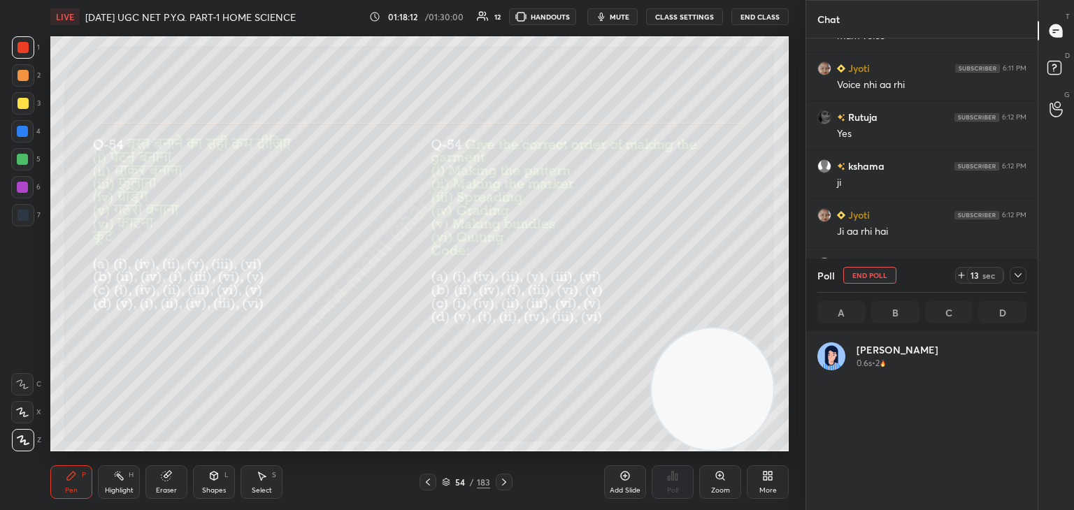
scroll to position [164, 205]
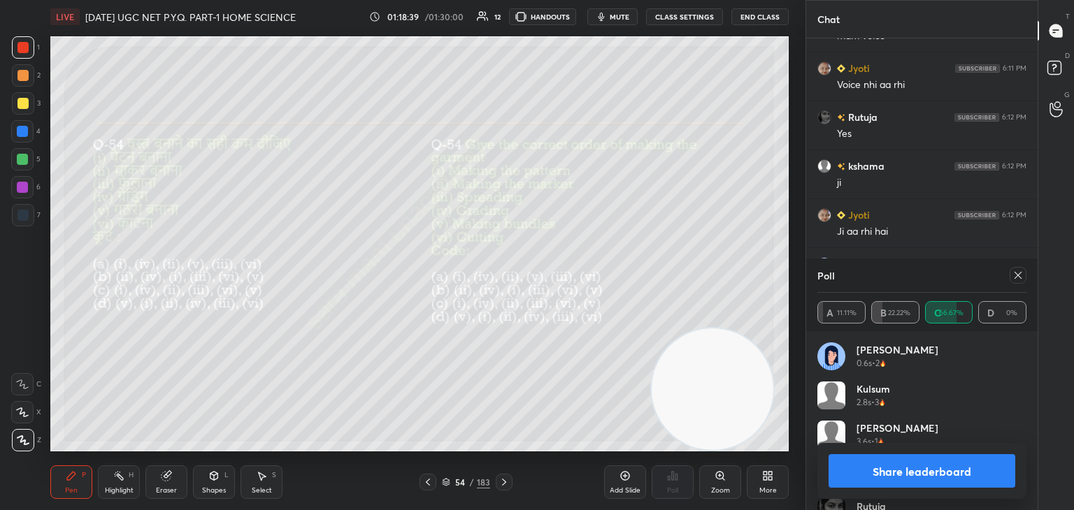
click at [1011, 275] on div at bounding box center [1017, 275] width 17 height 17
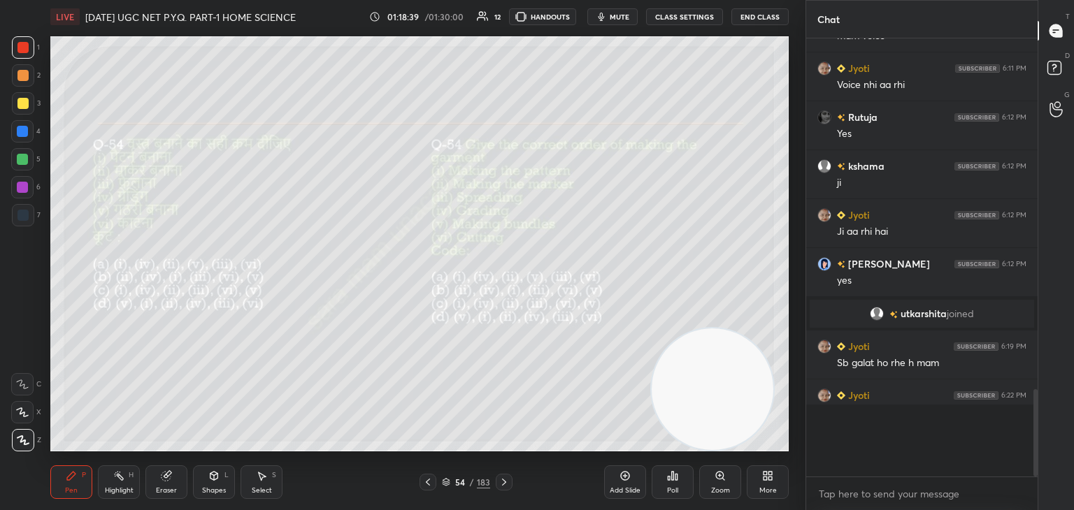
scroll to position [431, 227]
click at [503, 481] on icon at bounding box center [504, 482] width 4 height 7
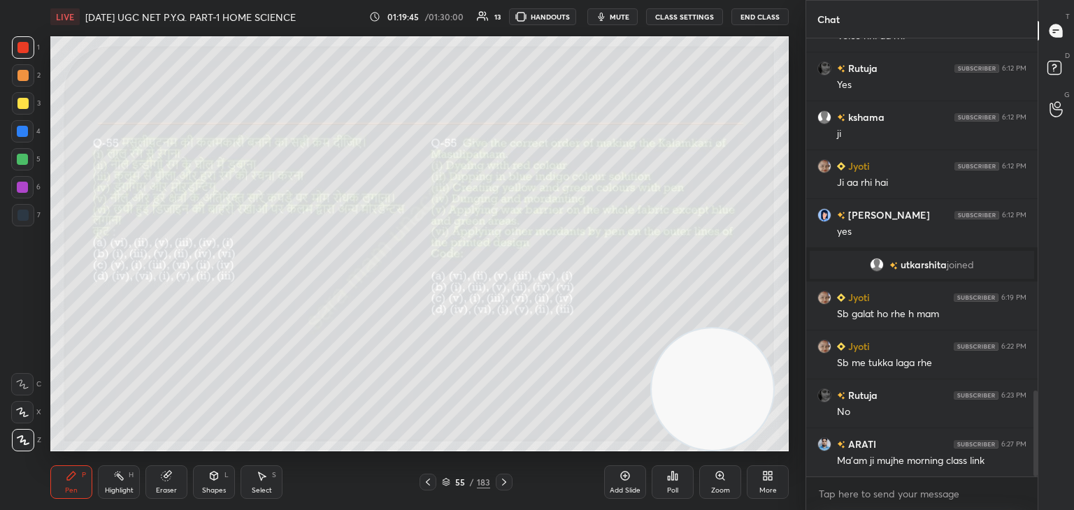
click at [668, 489] on div "Poll" at bounding box center [672, 490] width 11 height 7
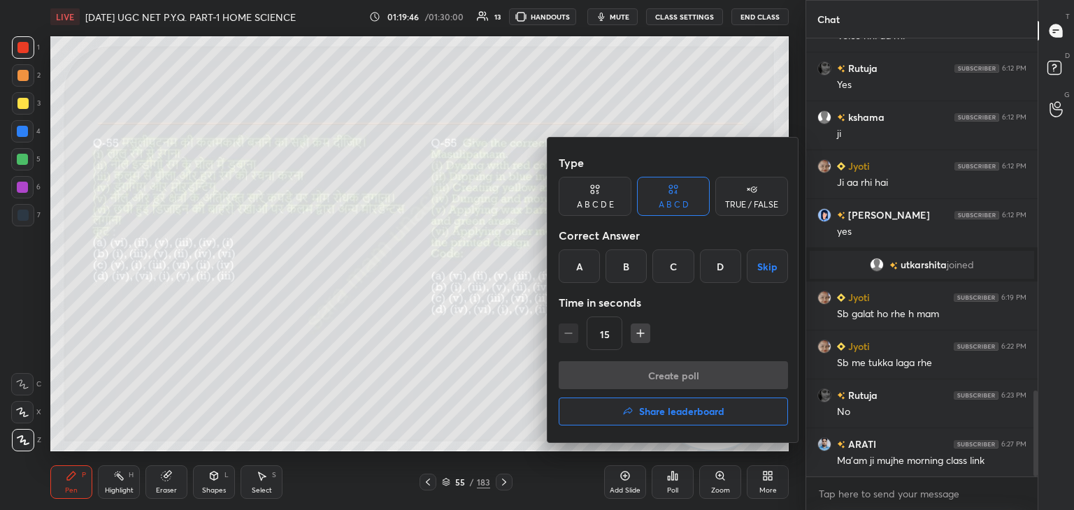
click at [718, 263] on div "D" at bounding box center [720, 267] width 41 height 34
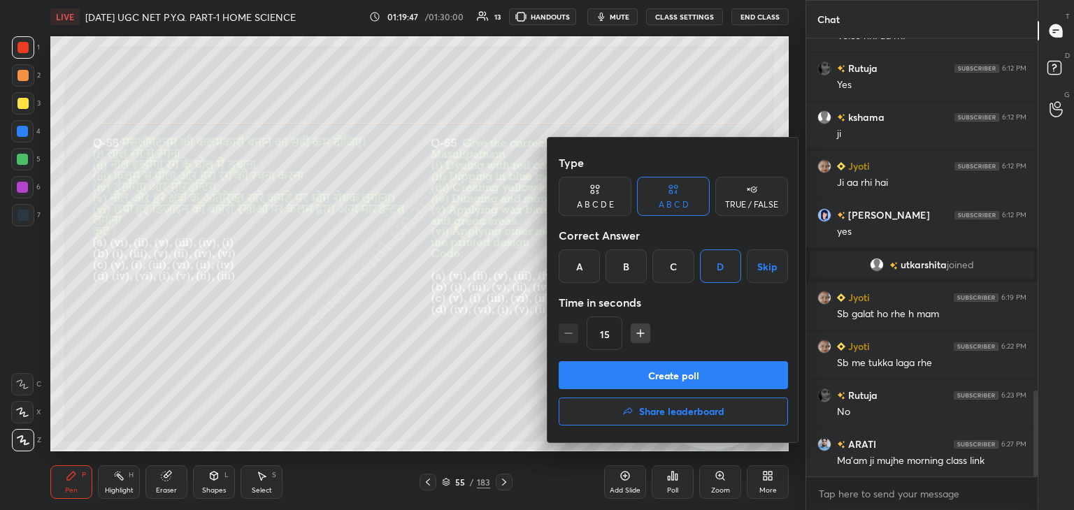
click at [664, 377] on button "Create poll" at bounding box center [672, 375] width 229 height 28
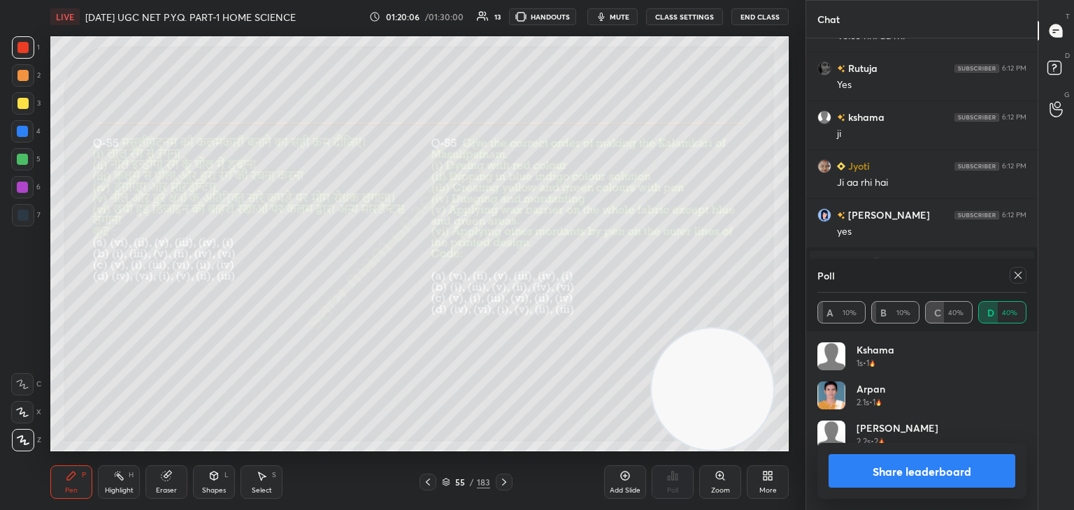
scroll to position [1926, 0]
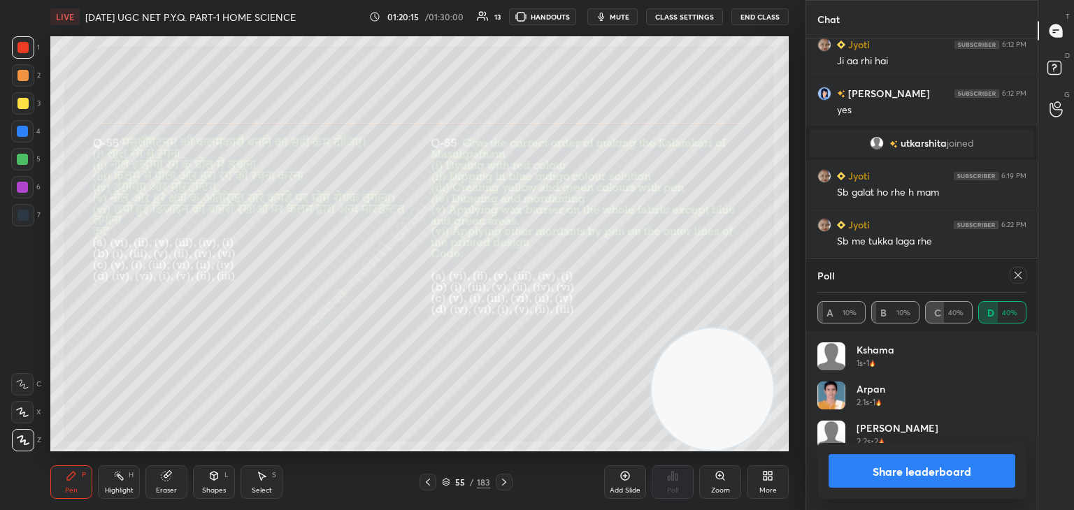
click at [1015, 274] on icon at bounding box center [1017, 275] width 11 height 11
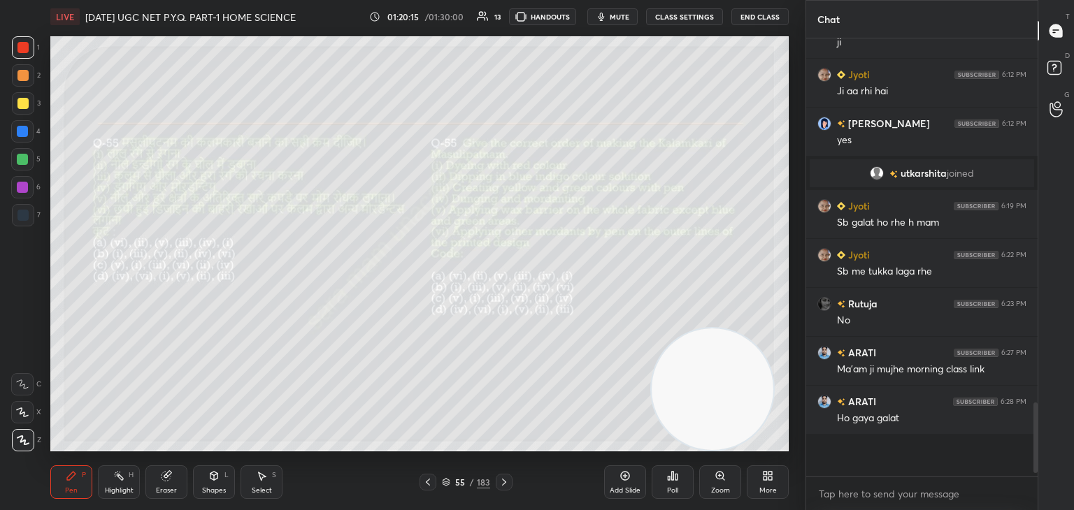
scroll to position [422, 227]
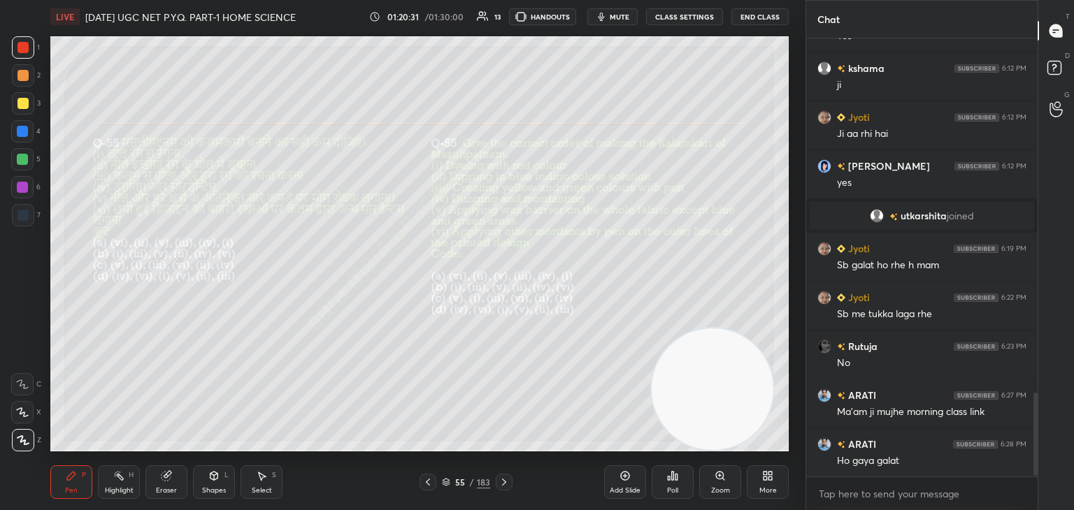
click at [505, 481] on icon at bounding box center [503, 482] width 11 height 11
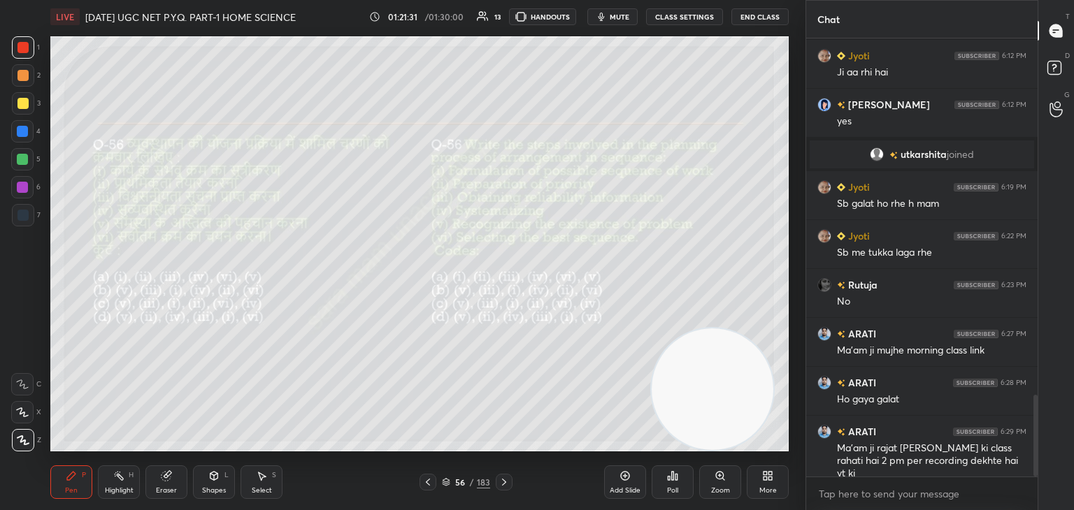
scroll to position [1929, 0]
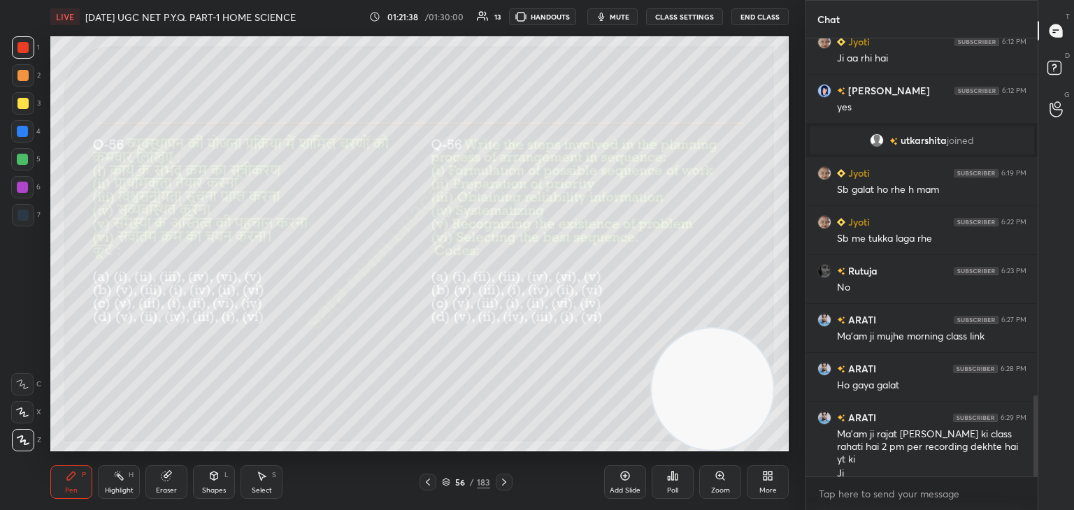
click at [667, 489] on div "Poll" at bounding box center [672, 490] width 11 height 7
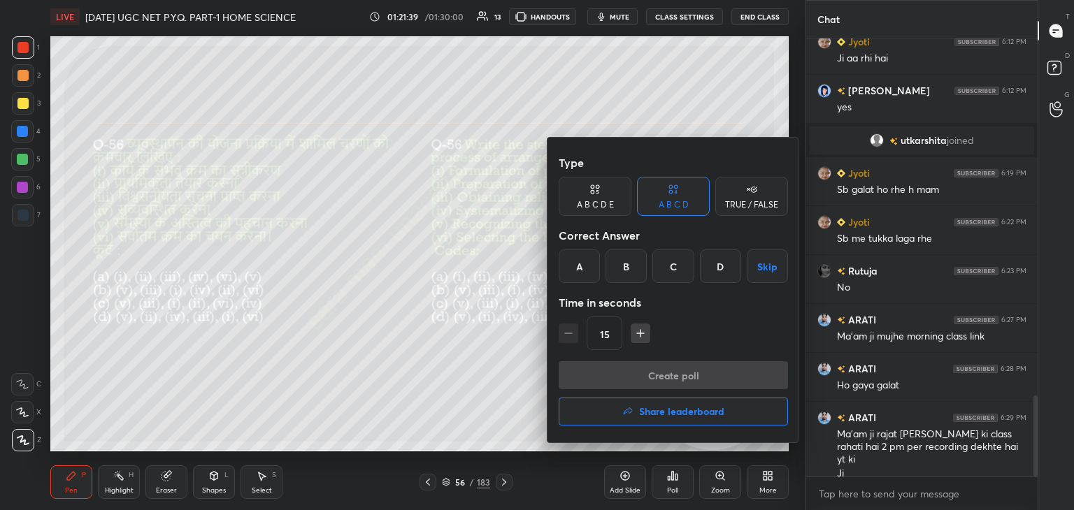
click at [665, 261] on div "C" at bounding box center [672, 267] width 41 height 34
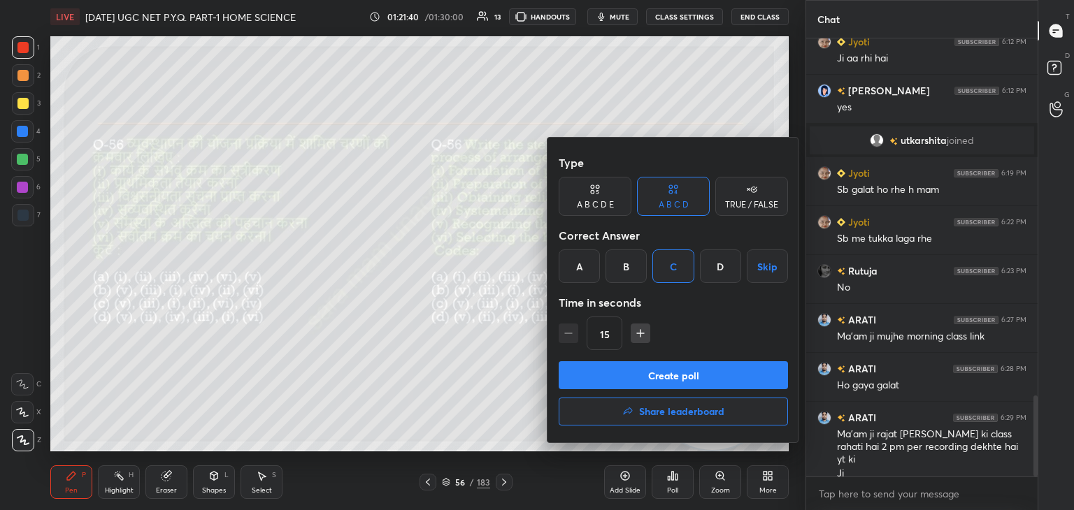
click at [679, 375] on button "Create poll" at bounding box center [672, 375] width 229 height 28
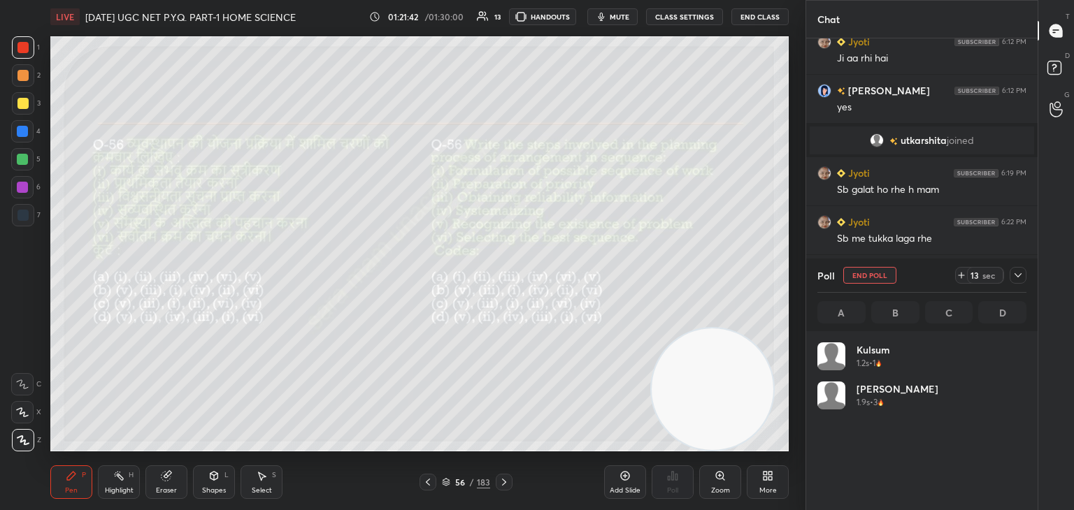
scroll to position [164, 205]
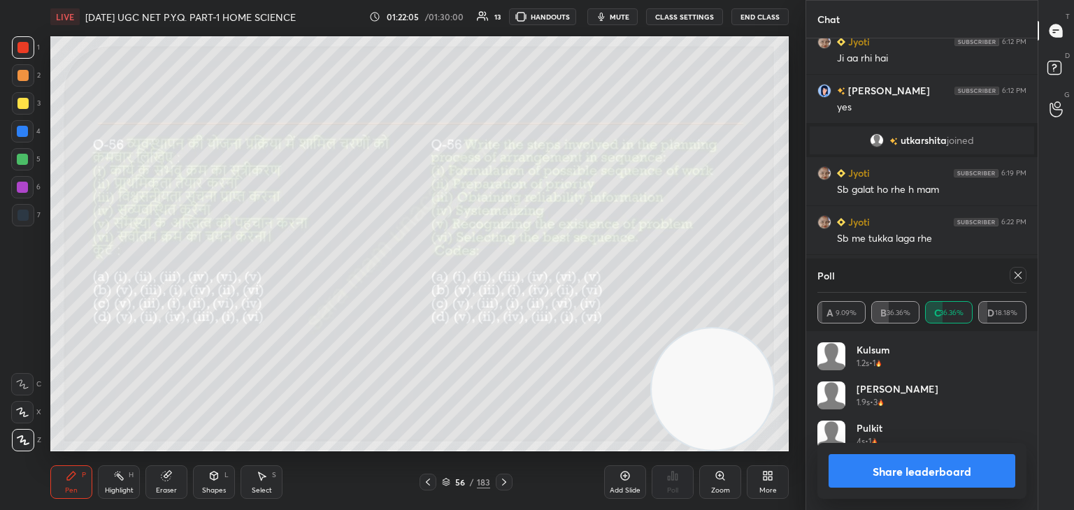
click at [1020, 277] on icon at bounding box center [1017, 275] width 11 height 11
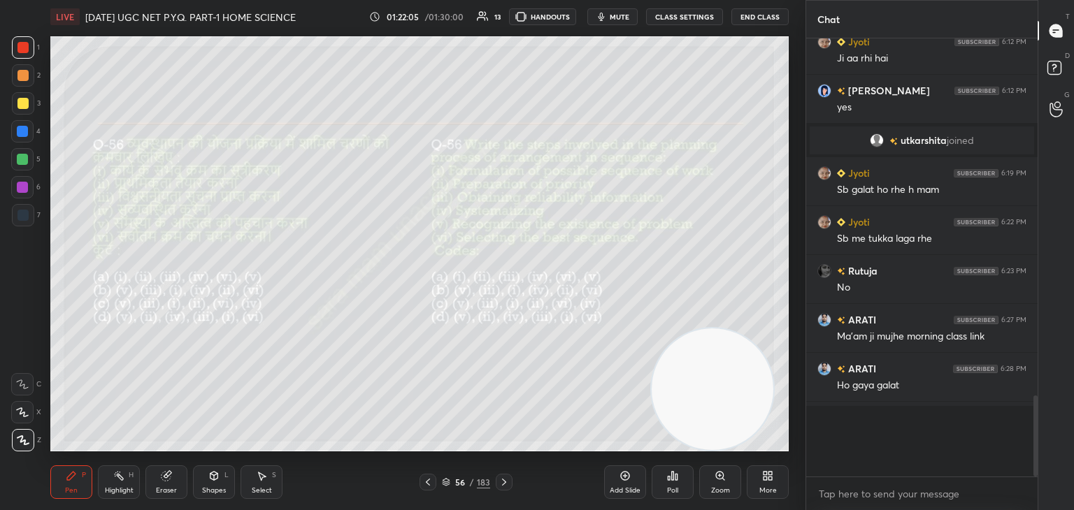
scroll to position [4, 4]
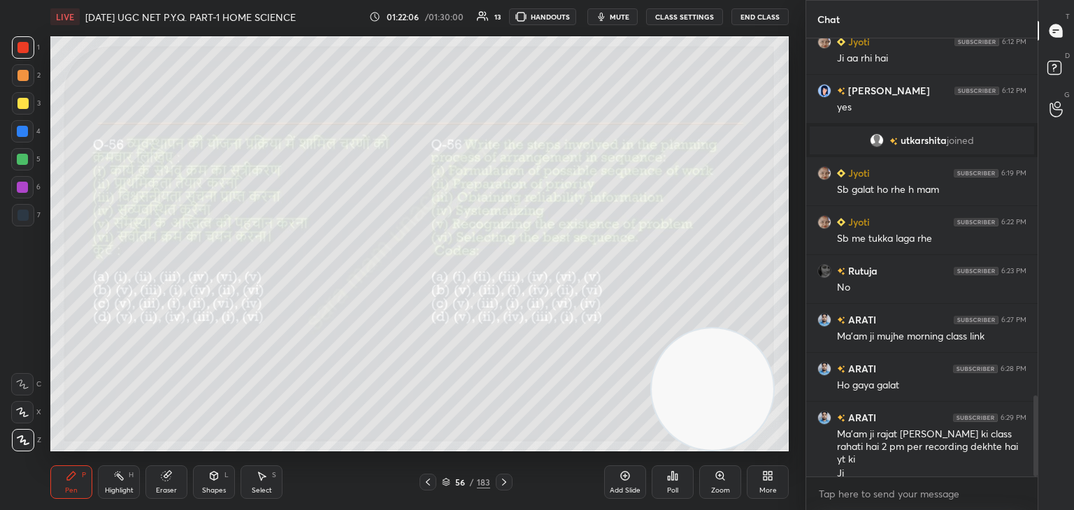
click at [503, 485] on icon at bounding box center [503, 482] width 11 height 11
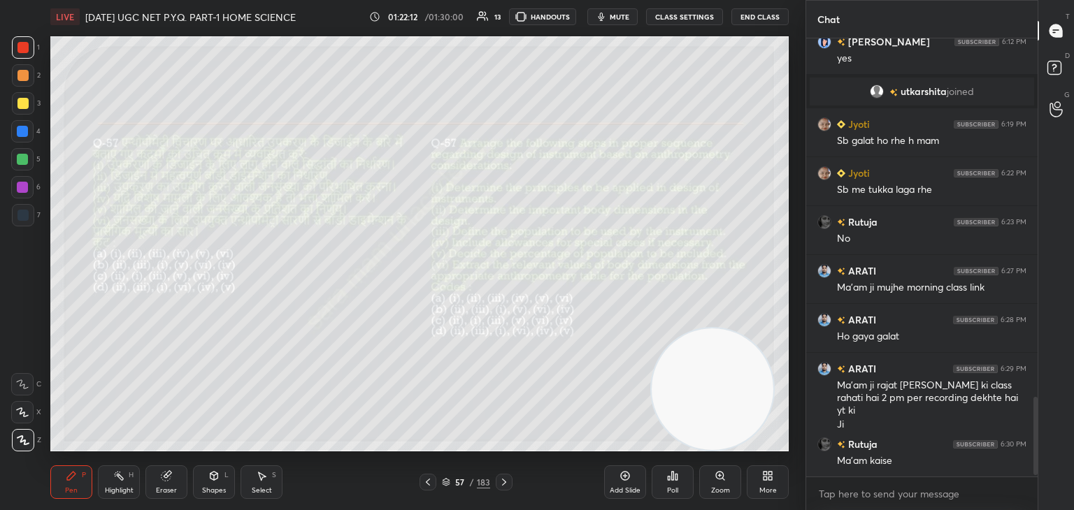
scroll to position [2027, 0]
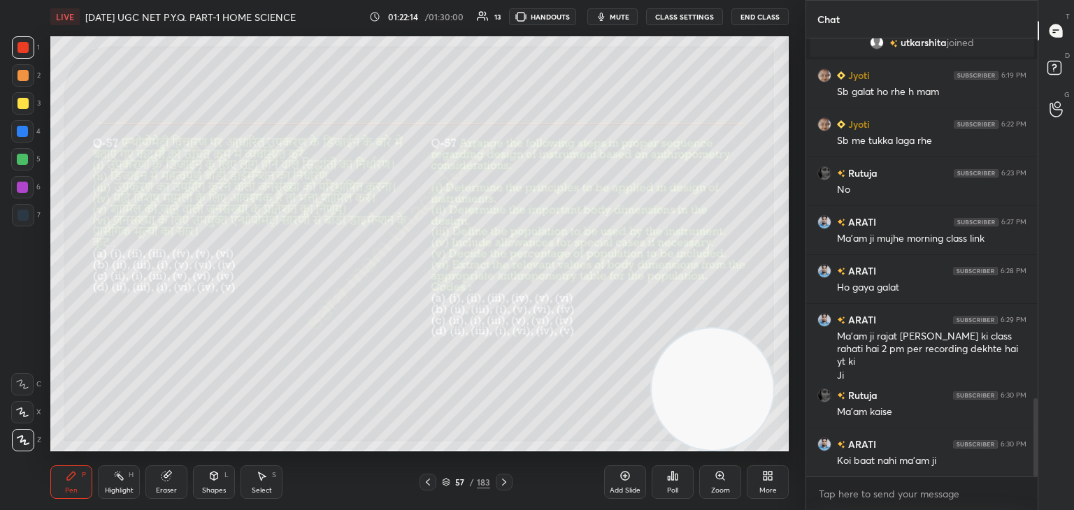
click at [426, 482] on icon at bounding box center [428, 482] width 4 height 7
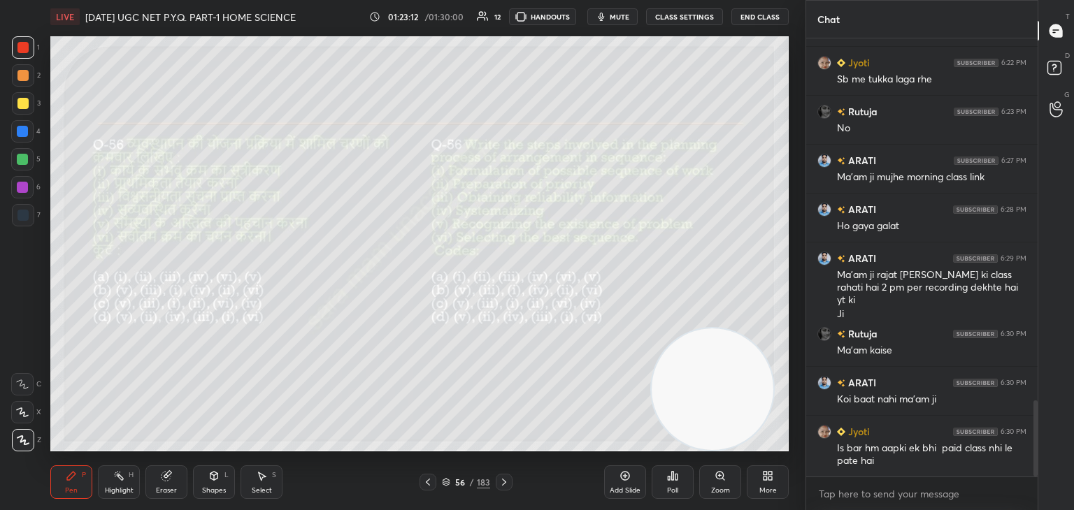
click at [508, 484] on icon at bounding box center [503, 482] width 11 height 11
click at [678, 486] on div "Poll" at bounding box center [672, 482] width 42 height 34
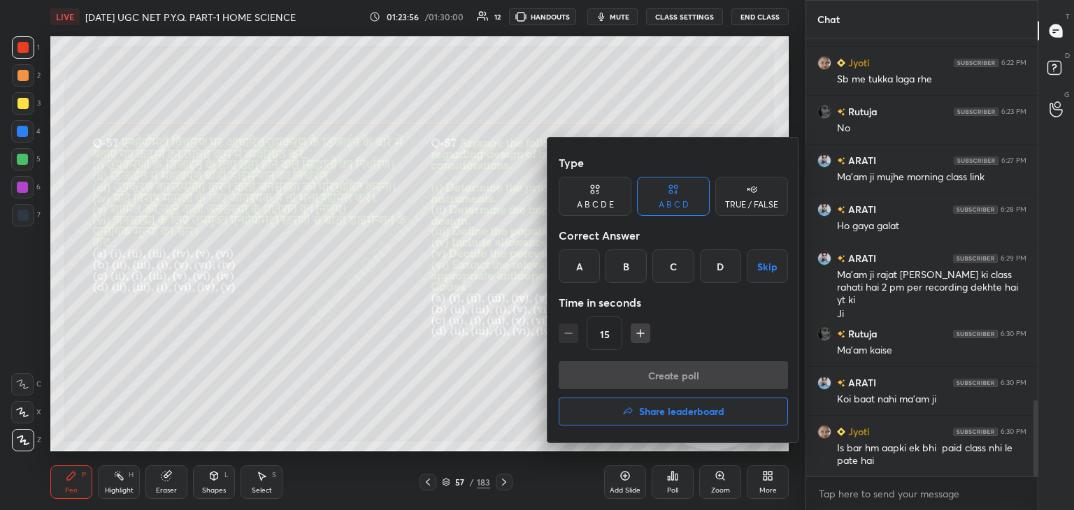
click at [629, 259] on div "B" at bounding box center [625, 267] width 41 height 34
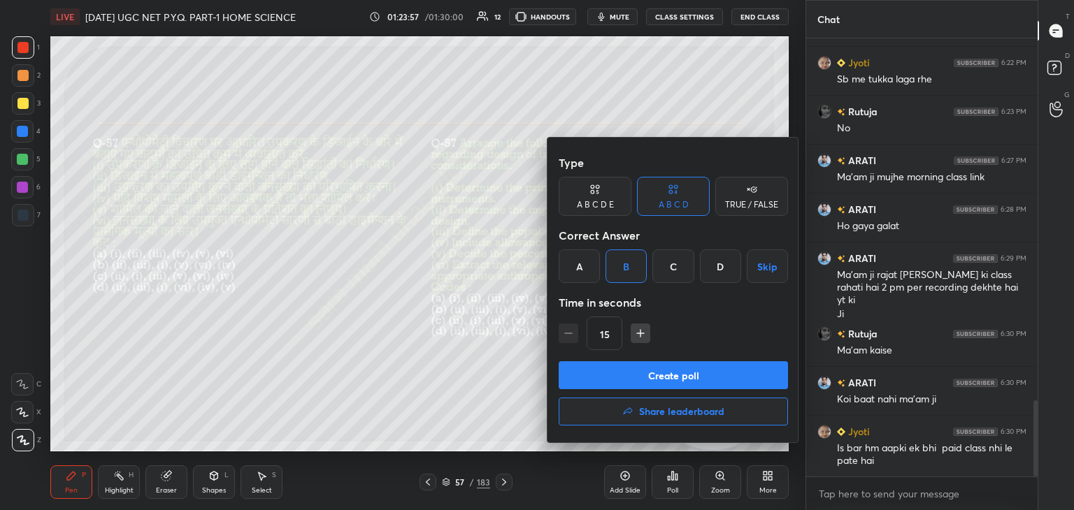
click at [689, 373] on button "Create poll" at bounding box center [672, 375] width 229 height 28
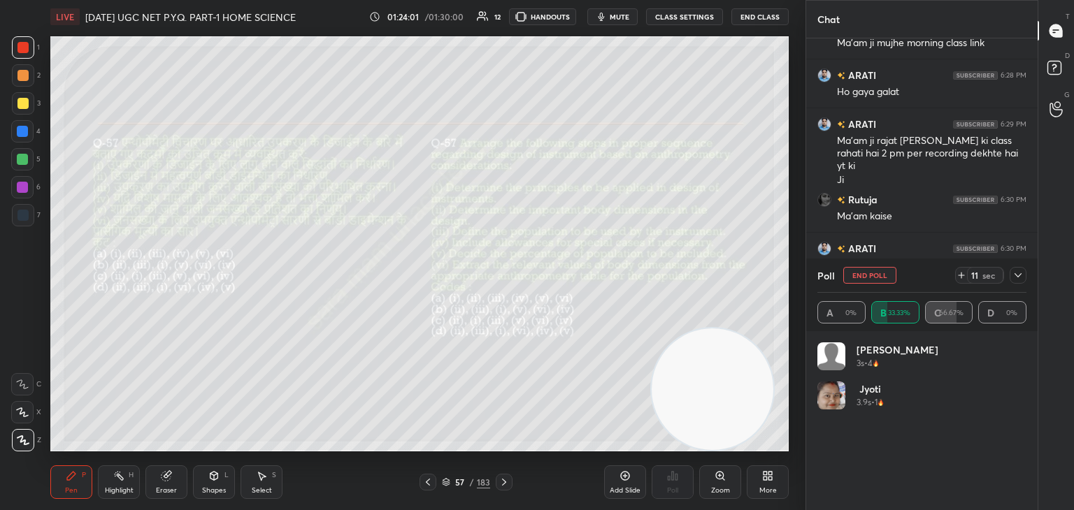
scroll to position [164, 205]
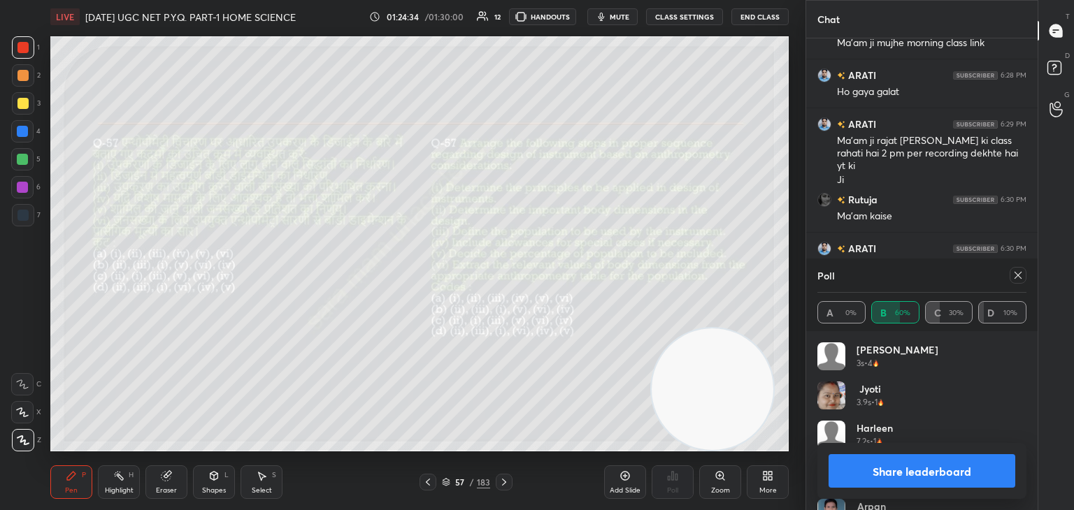
click at [1008, 276] on div at bounding box center [1015, 275] width 22 height 17
click at [1019, 275] on icon at bounding box center [1017, 275] width 11 height 11
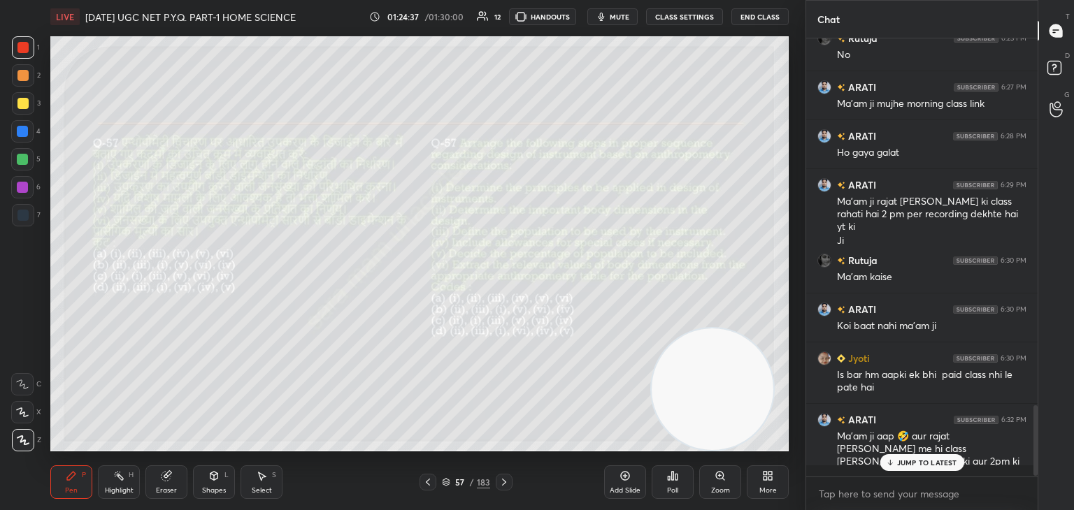
scroll to position [434, 227]
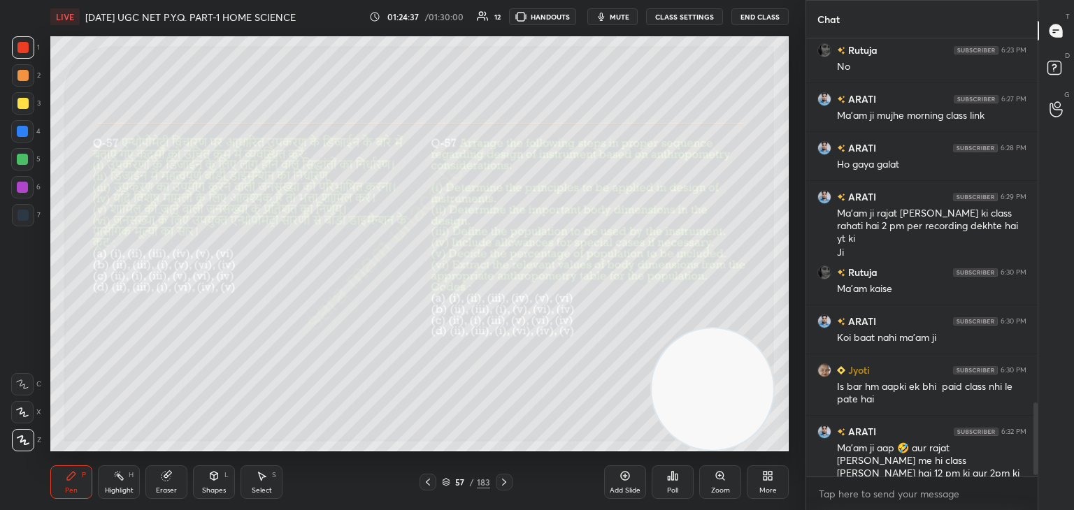
click at [501, 483] on icon at bounding box center [503, 482] width 11 height 11
click at [670, 490] on div "Poll" at bounding box center [672, 490] width 11 height 7
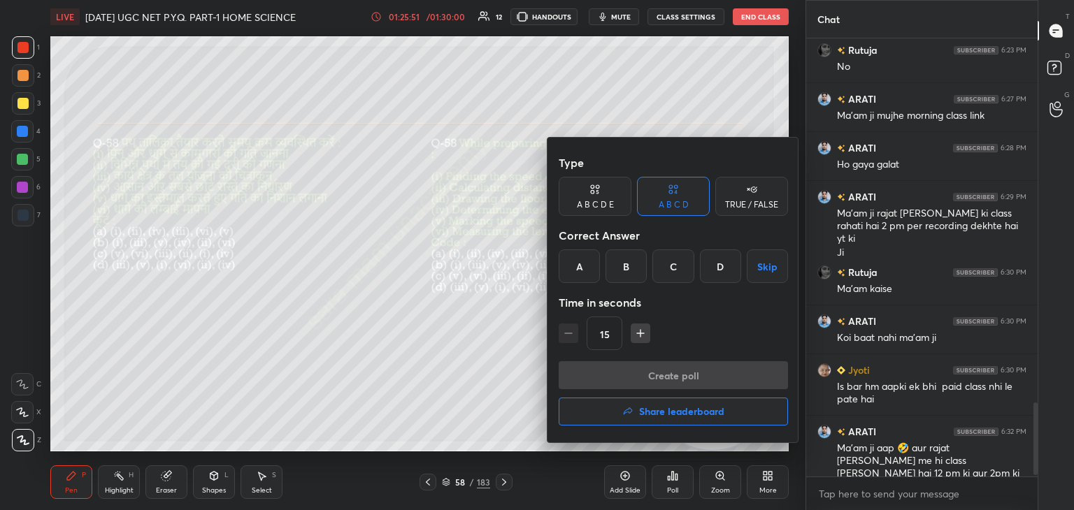
click at [731, 273] on div "D" at bounding box center [720, 267] width 41 height 34
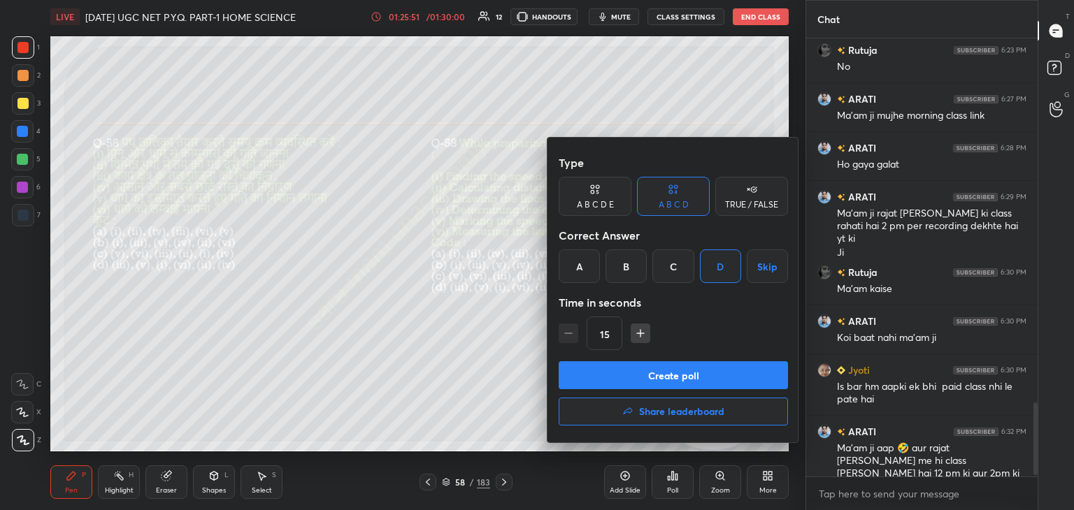
click at [683, 384] on button "Create poll" at bounding box center [672, 375] width 229 height 28
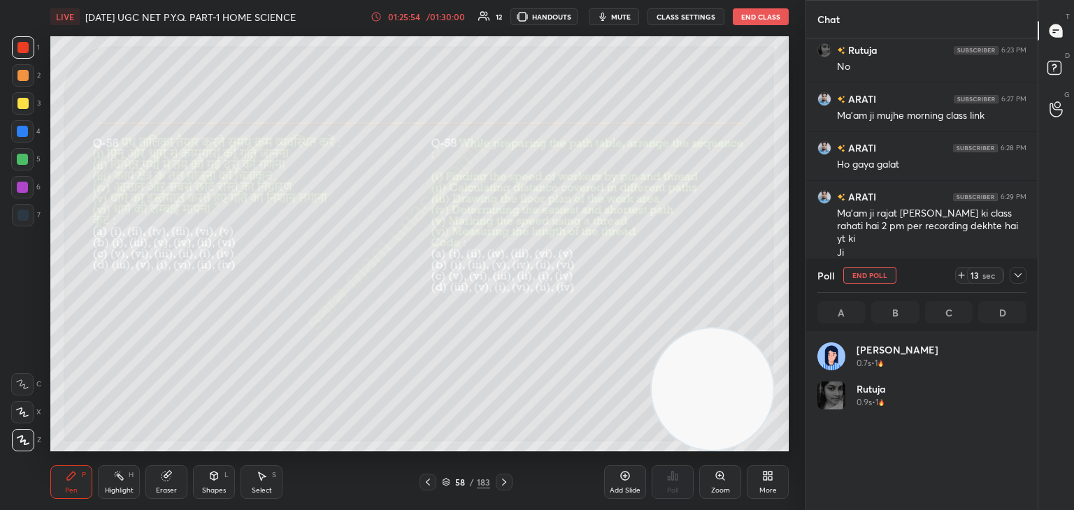
scroll to position [164, 205]
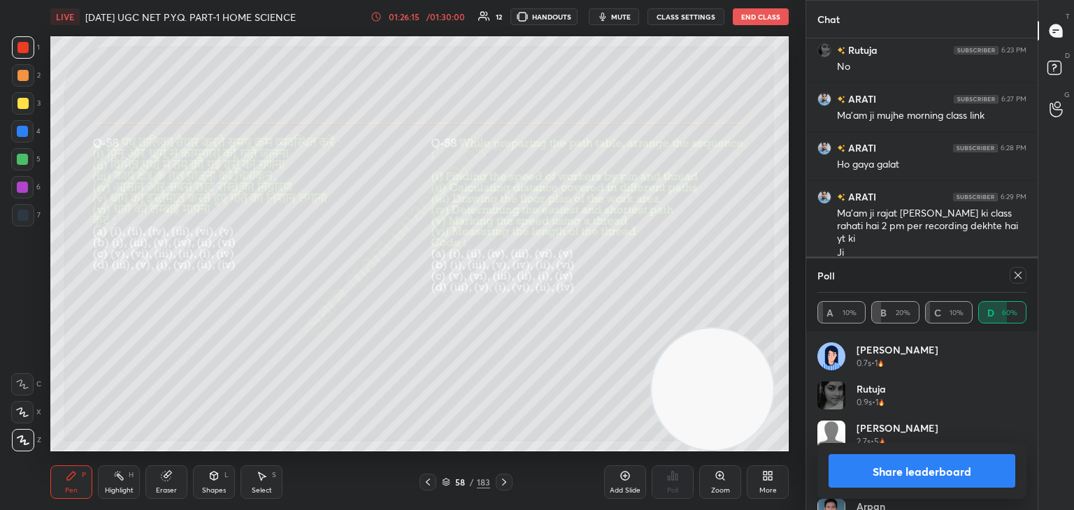
click at [1012, 277] on icon at bounding box center [1017, 275] width 11 height 11
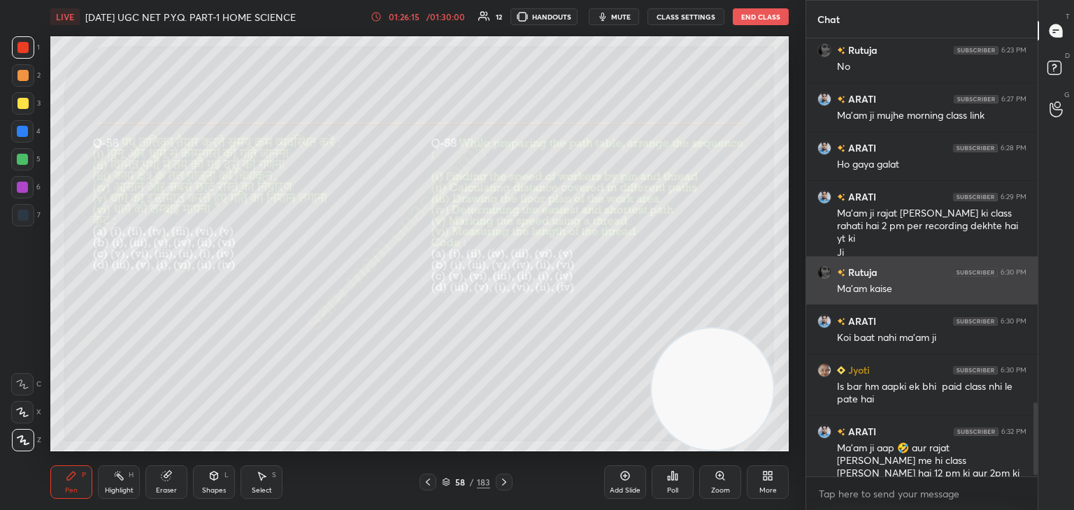
scroll to position [434, 227]
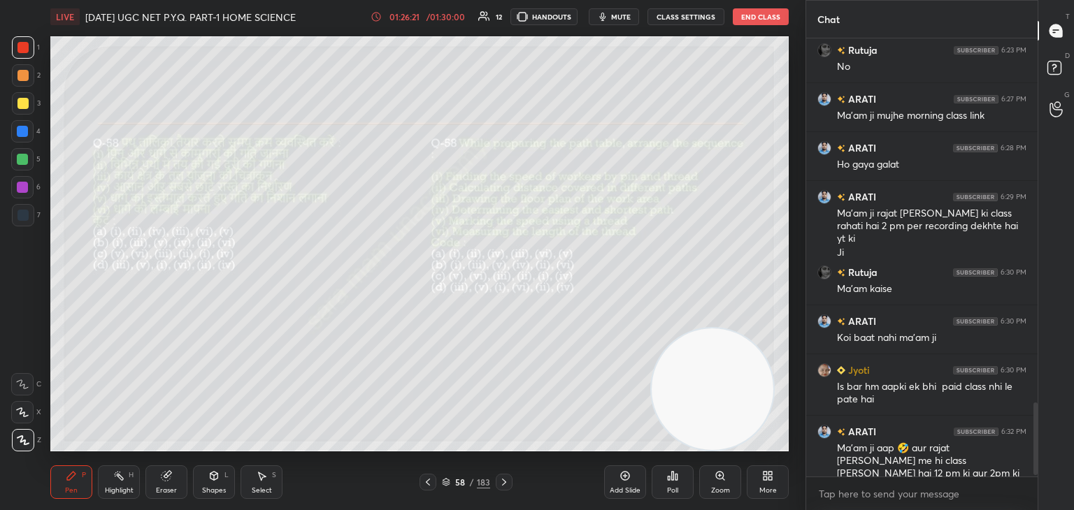
click at [500, 482] on icon at bounding box center [503, 482] width 11 height 11
click at [671, 487] on div "Poll" at bounding box center [672, 490] width 11 height 7
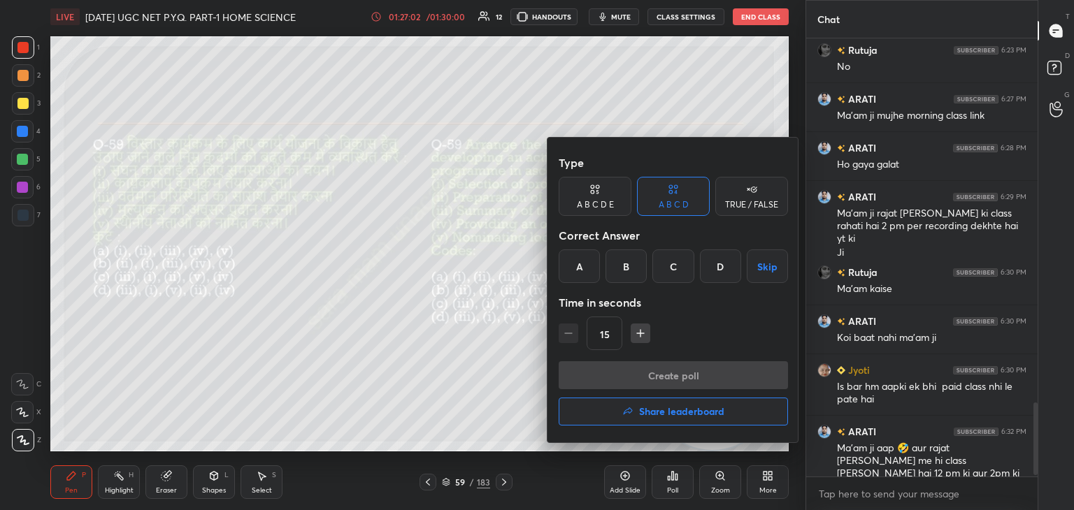
click at [671, 266] on div "C" at bounding box center [672, 267] width 41 height 34
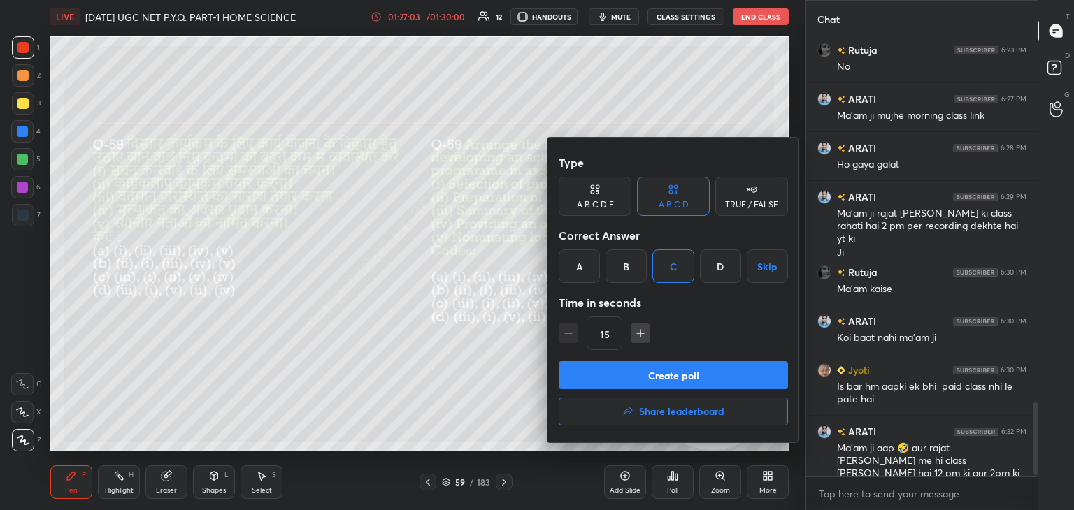
click at [706, 377] on button "Create poll" at bounding box center [672, 375] width 229 height 28
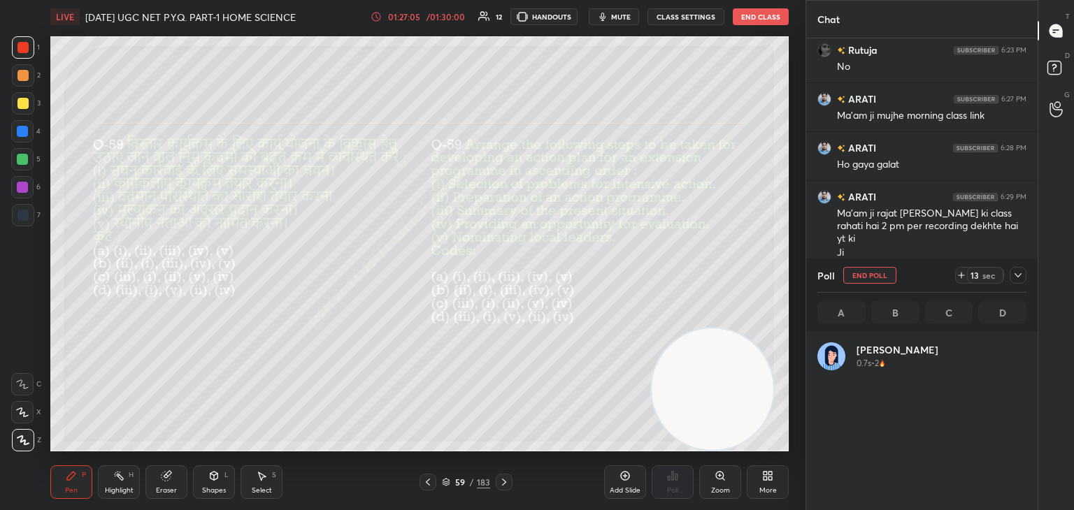
scroll to position [4, 4]
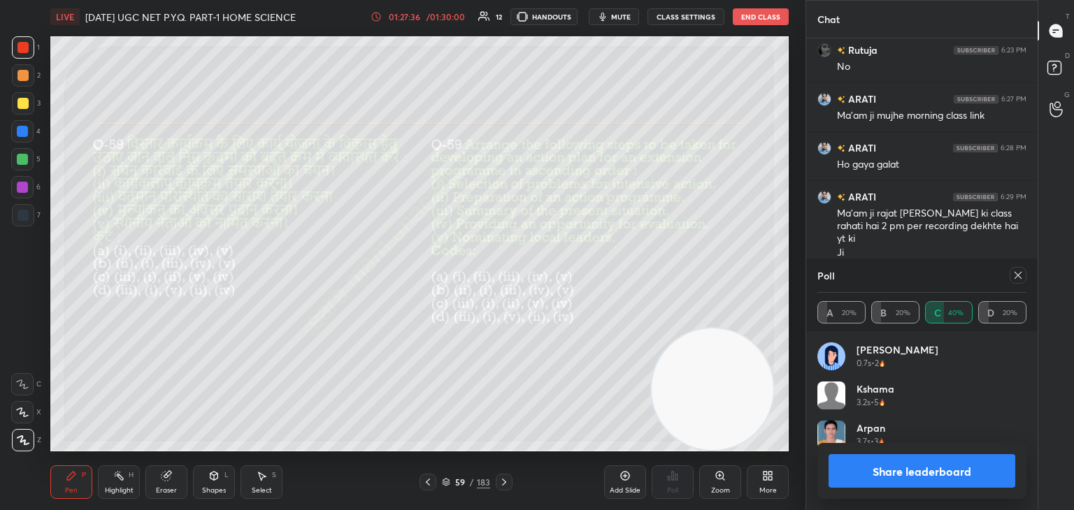
click at [1013, 275] on icon at bounding box center [1017, 275] width 11 height 11
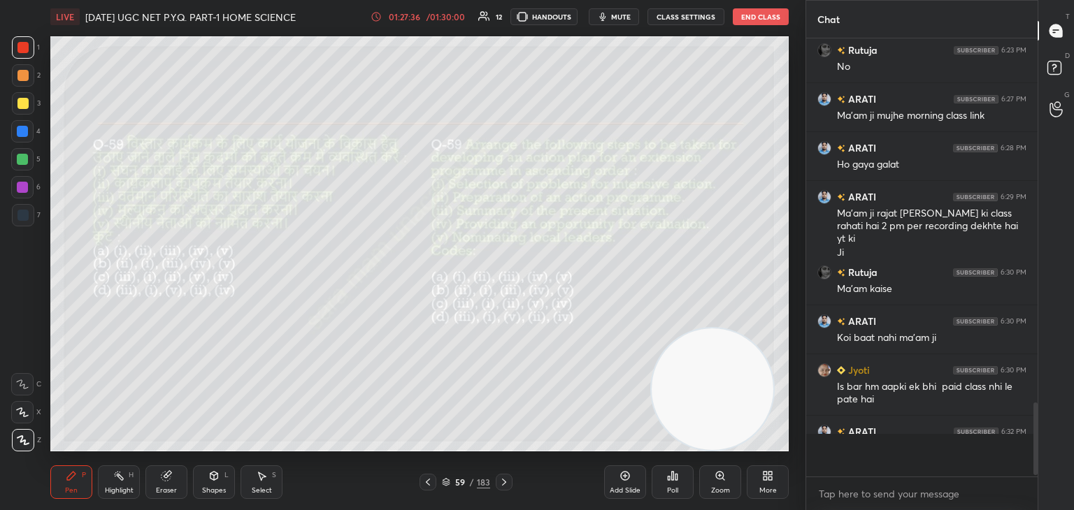
scroll to position [319, 227]
click at [500, 482] on icon at bounding box center [503, 482] width 11 height 11
click at [667, 485] on div "Poll" at bounding box center [672, 482] width 42 height 34
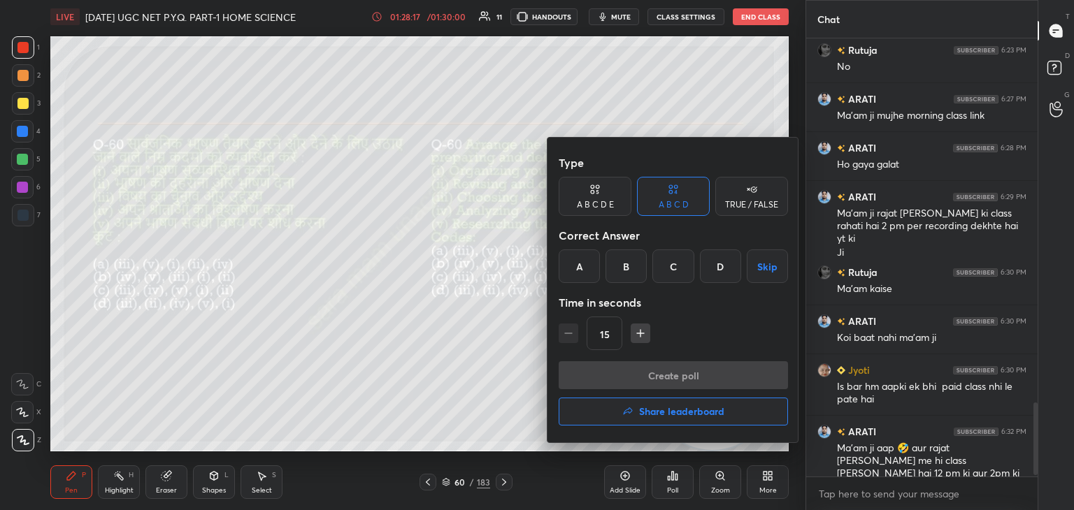
click at [680, 270] on div "C" at bounding box center [672, 267] width 41 height 34
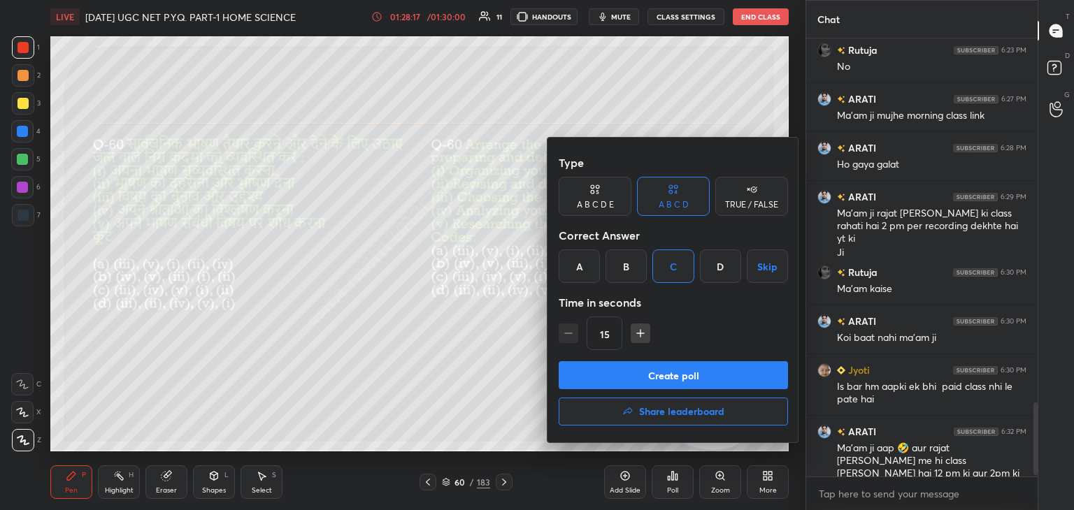
click at [696, 371] on button "Create poll" at bounding box center [672, 375] width 229 height 28
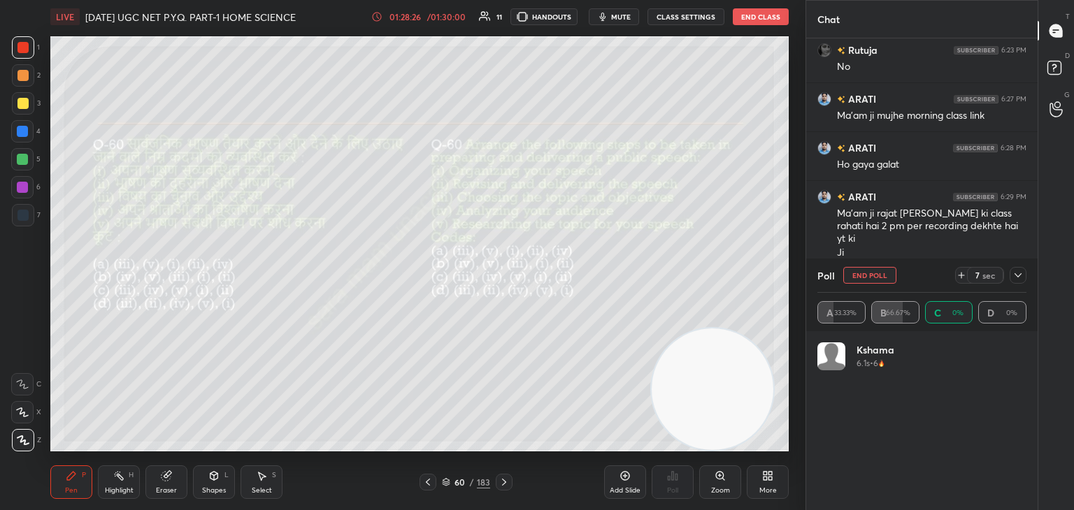
scroll to position [164, 205]
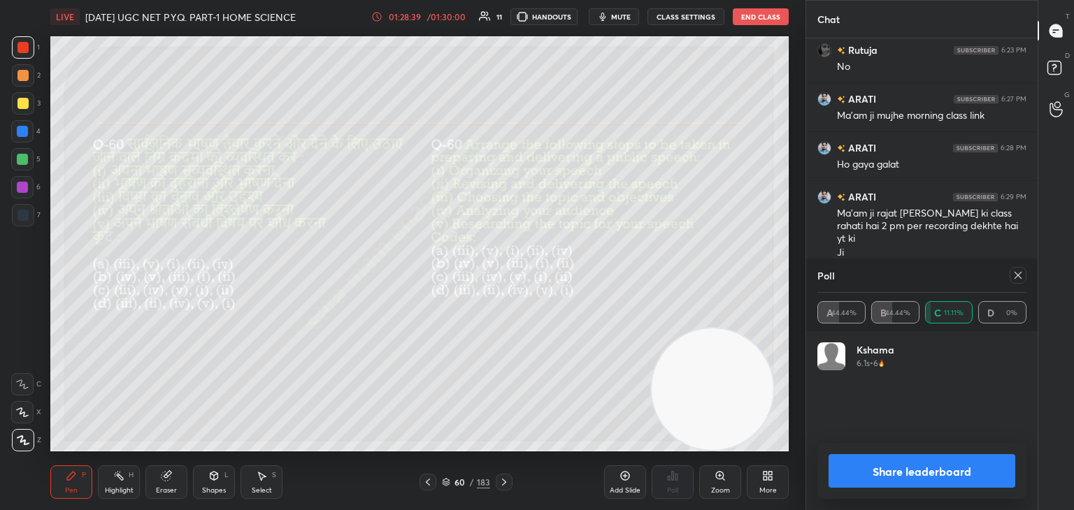
click at [955, 472] on button "Share leaderboard" at bounding box center [921, 471] width 187 height 34
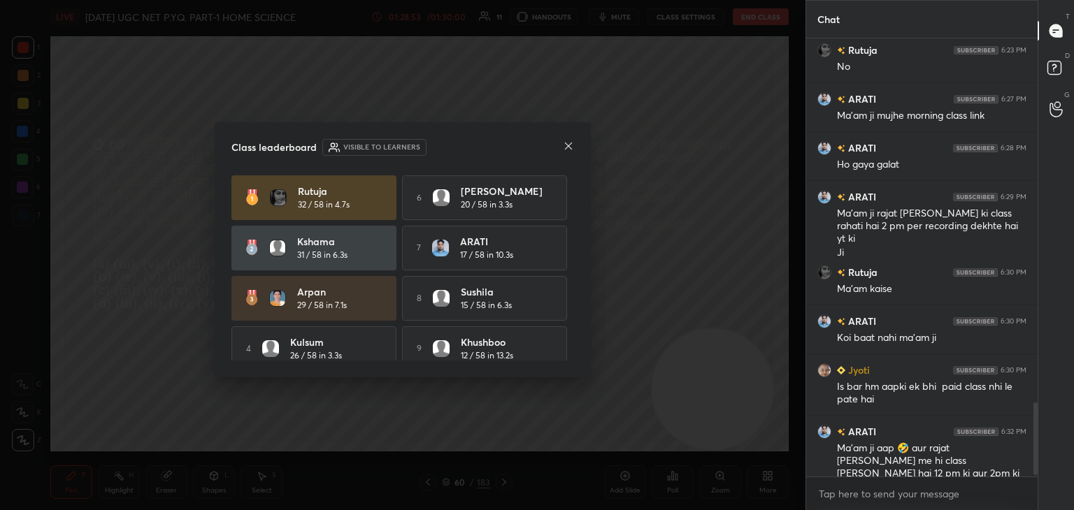
scroll to position [64, 0]
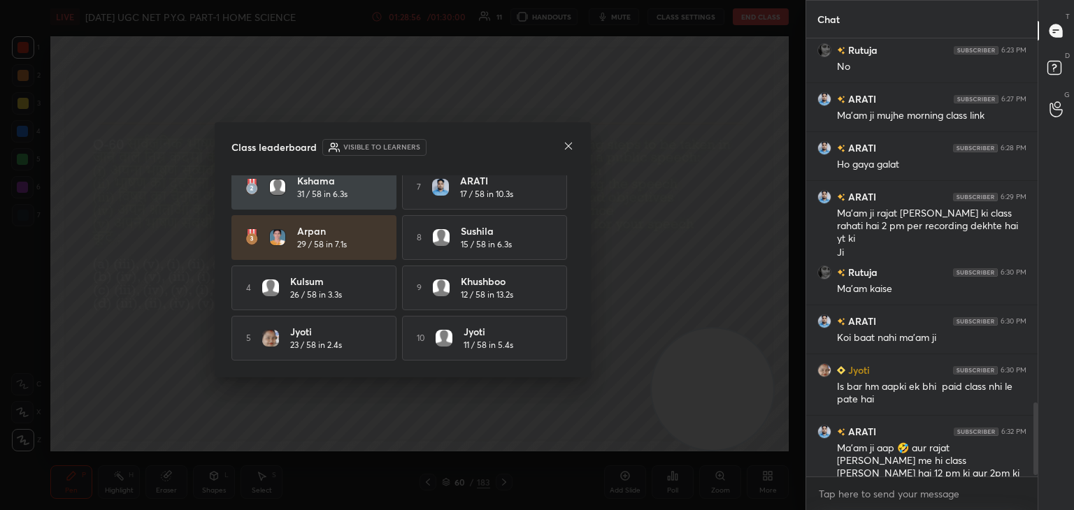
click at [570, 145] on icon at bounding box center [568, 145] width 11 height 11
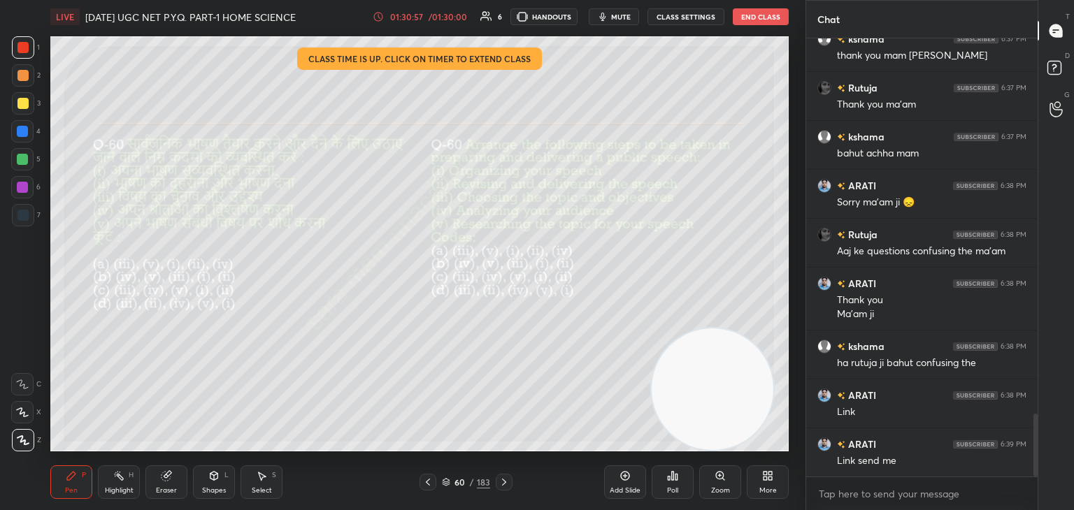
scroll to position [2653, 0]
click at [760, 19] on button "End Class" at bounding box center [760, 16] width 56 height 17
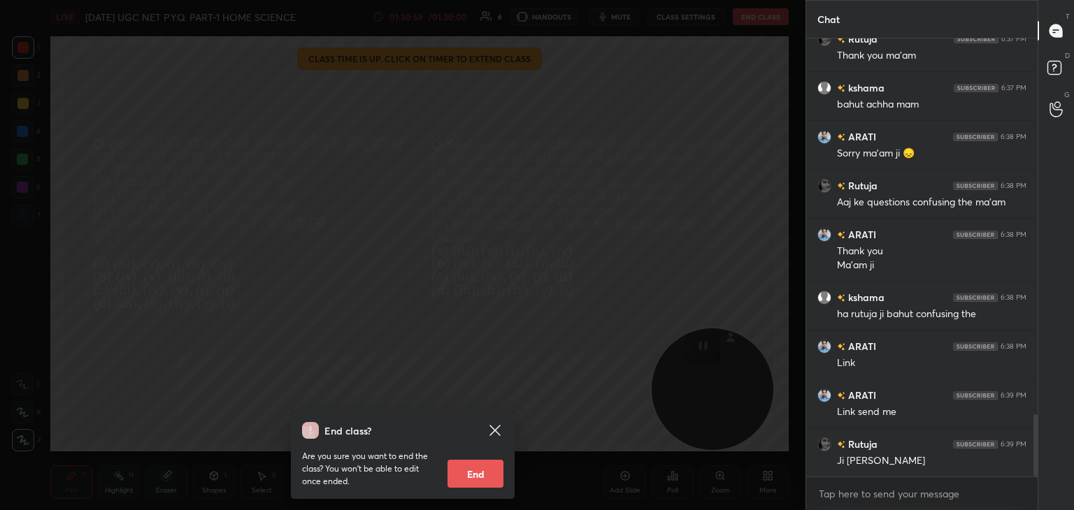
click at [470, 472] on button "End" at bounding box center [475, 474] width 56 height 28
type textarea "x"
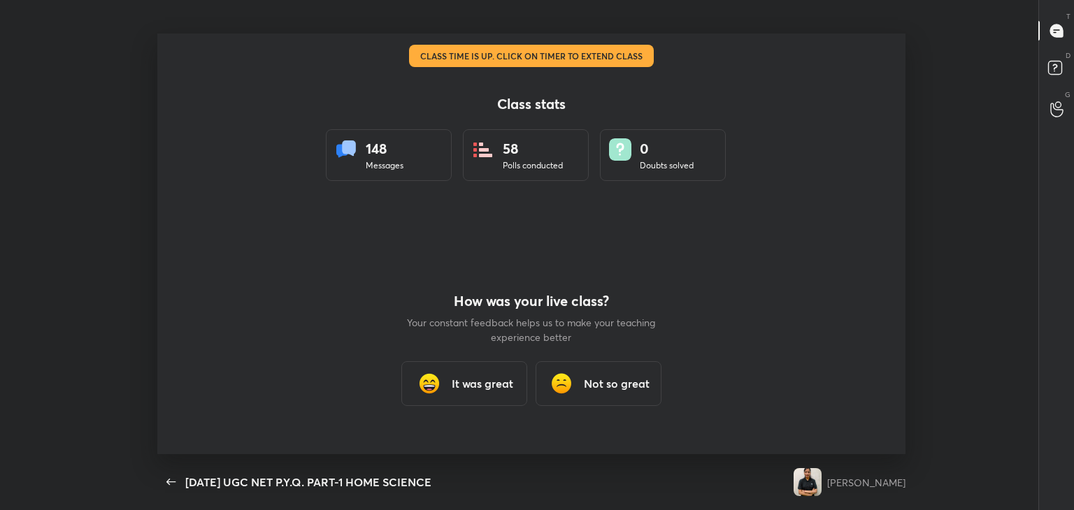
scroll to position [421, 1062]
click at [491, 381] on h3 "It was great" at bounding box center [483, 383] width 62 height 17
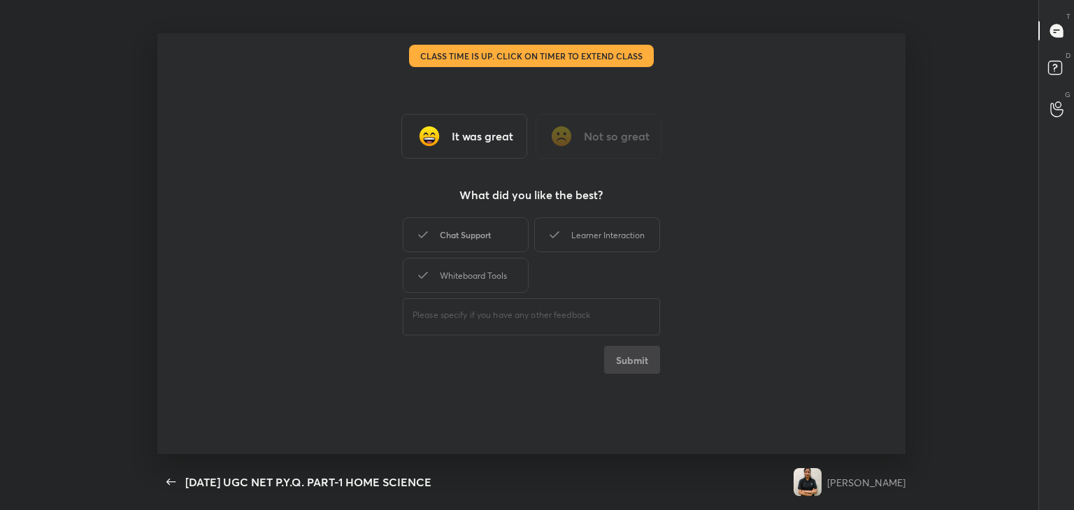
click at [505, 240] on div "Chat Support" at bounding box center [466, 234] width 126 height 35
click at [595, 243] on div "Learner Interaction" at bounding box center [597, 234] width 126 height 35
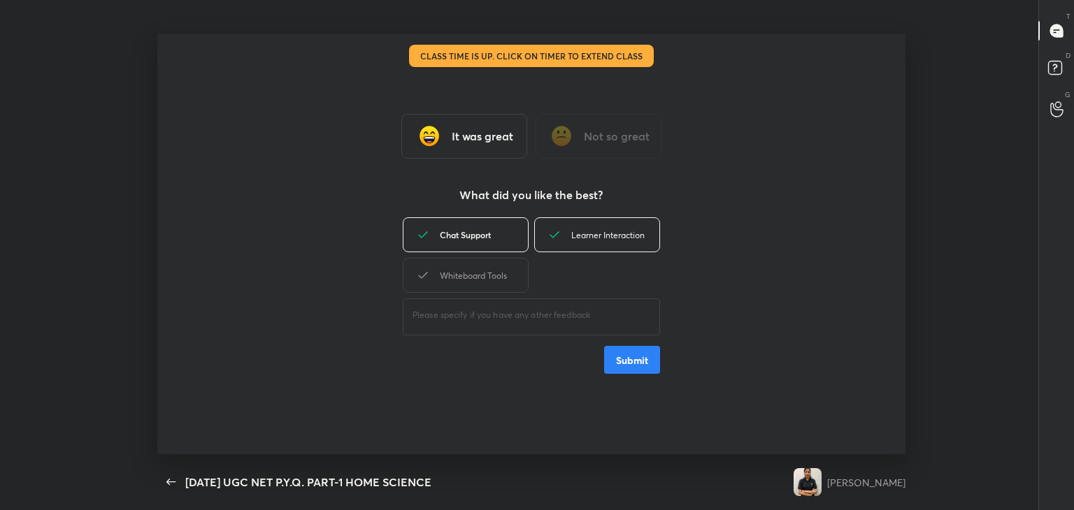
click at [489, 241] on div "Chat Support" at bounding box center [466, 234] width 126 height 35
click at [498, 243] on div "Chat Support" at bounding box center [466, 234] width 126 height 35
click at [489, 277] on div "Whiteboard Tools" at bounding box center [466, 275] width 126 height 35
click at [637, 364] on button "Submit" at bounding box center [632, 360] width 56 height 28
